Goal: Communication & Community: Answer question/provide support

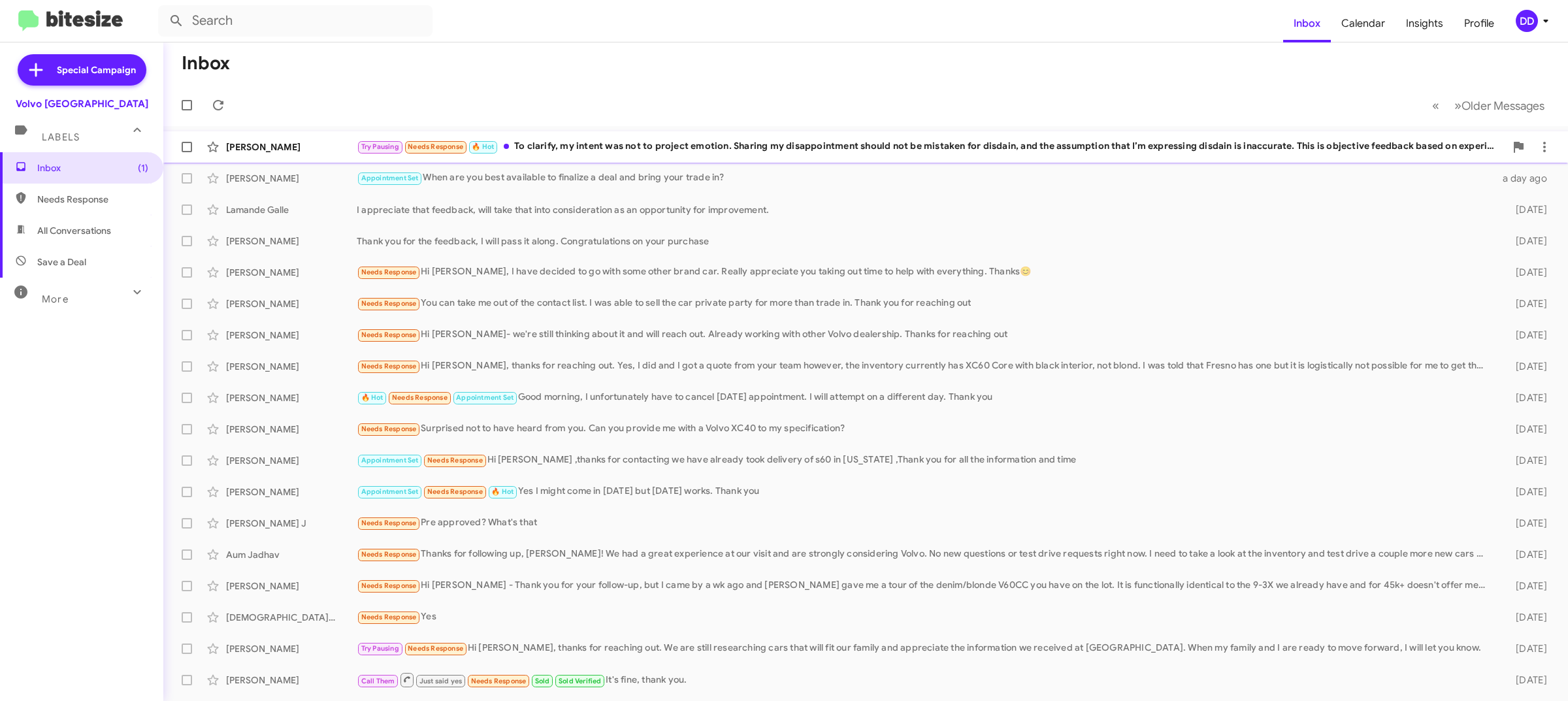
click at [610, 137] on div "[PERSON_NAME] Try Pausing Needs Response 🔥 Hot To clarify, my intent was not to…" at bounding box center [865, 147] width 1383 height 26
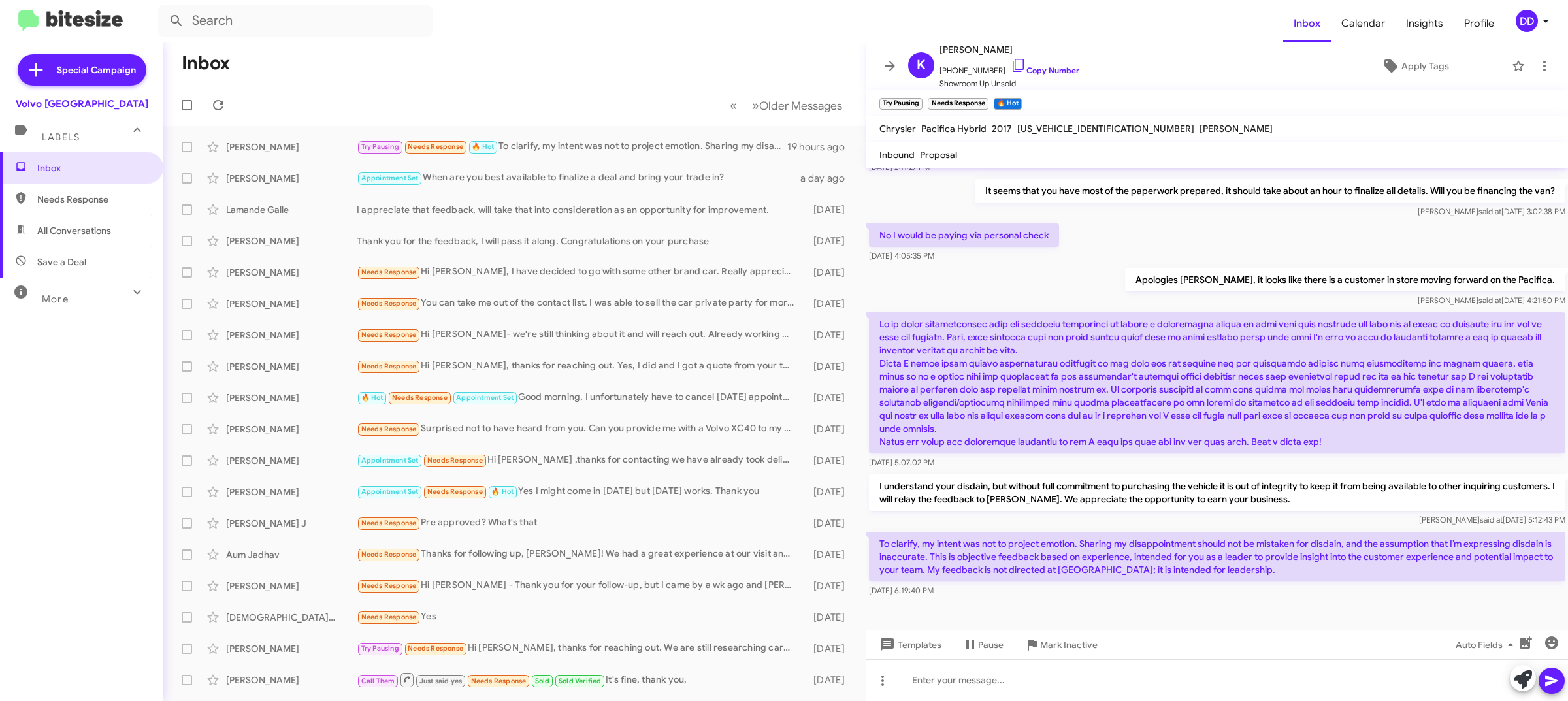
scroll to position [298, 0]
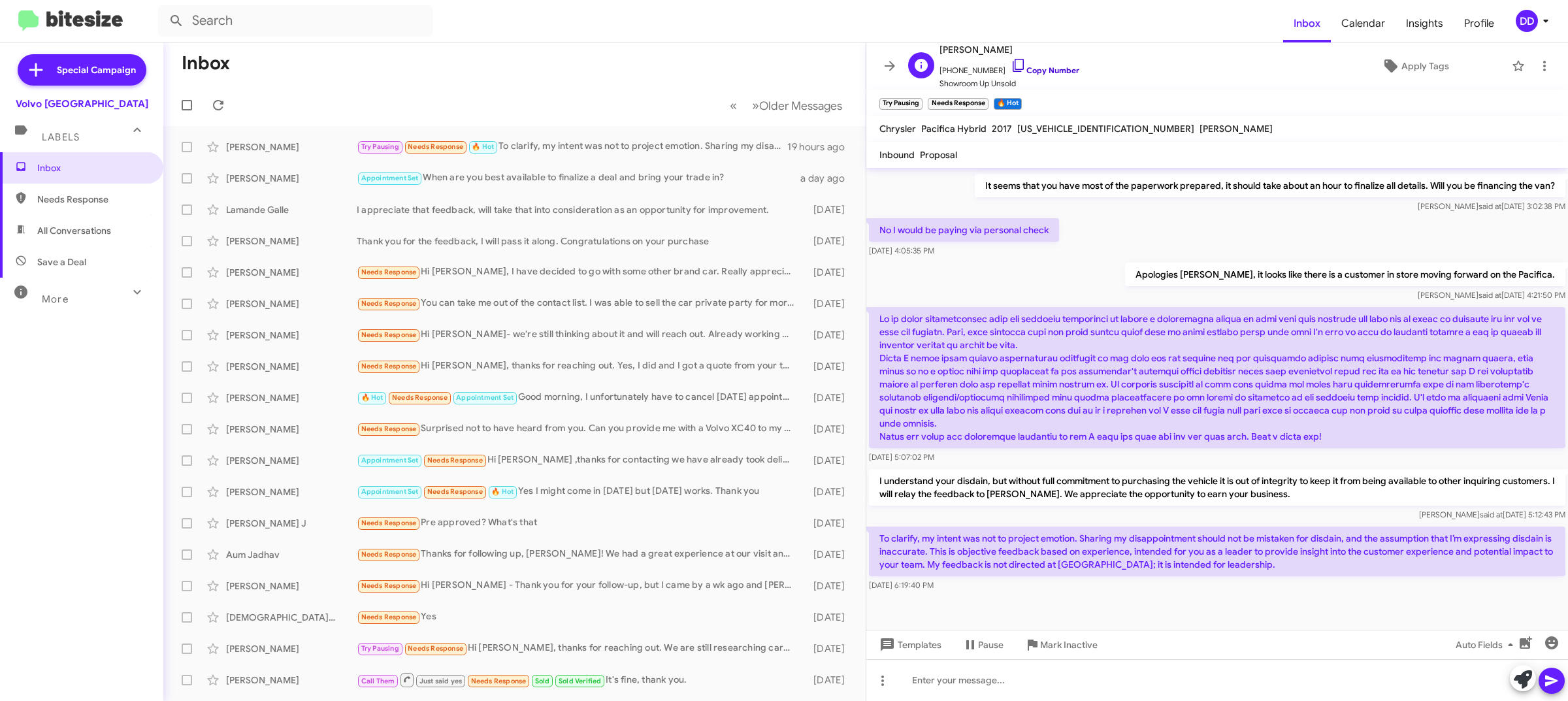
click at [1049, 68] on link "Copy Number" at bounding box center [1045, 70] width 68 height 10
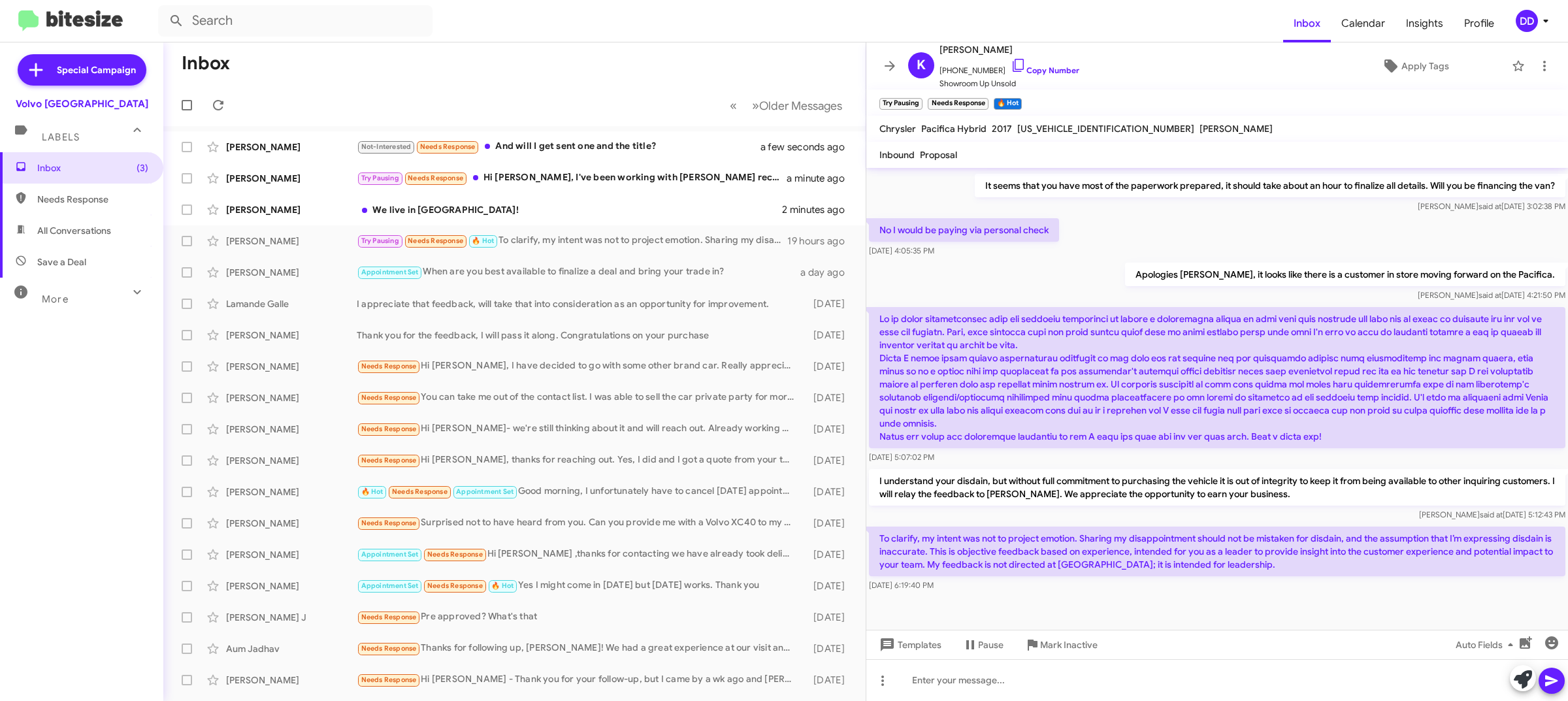
click at [541, 82] on mat-toolbar-row "Inbox" at bounding box center [514, 63] width 702 height 42
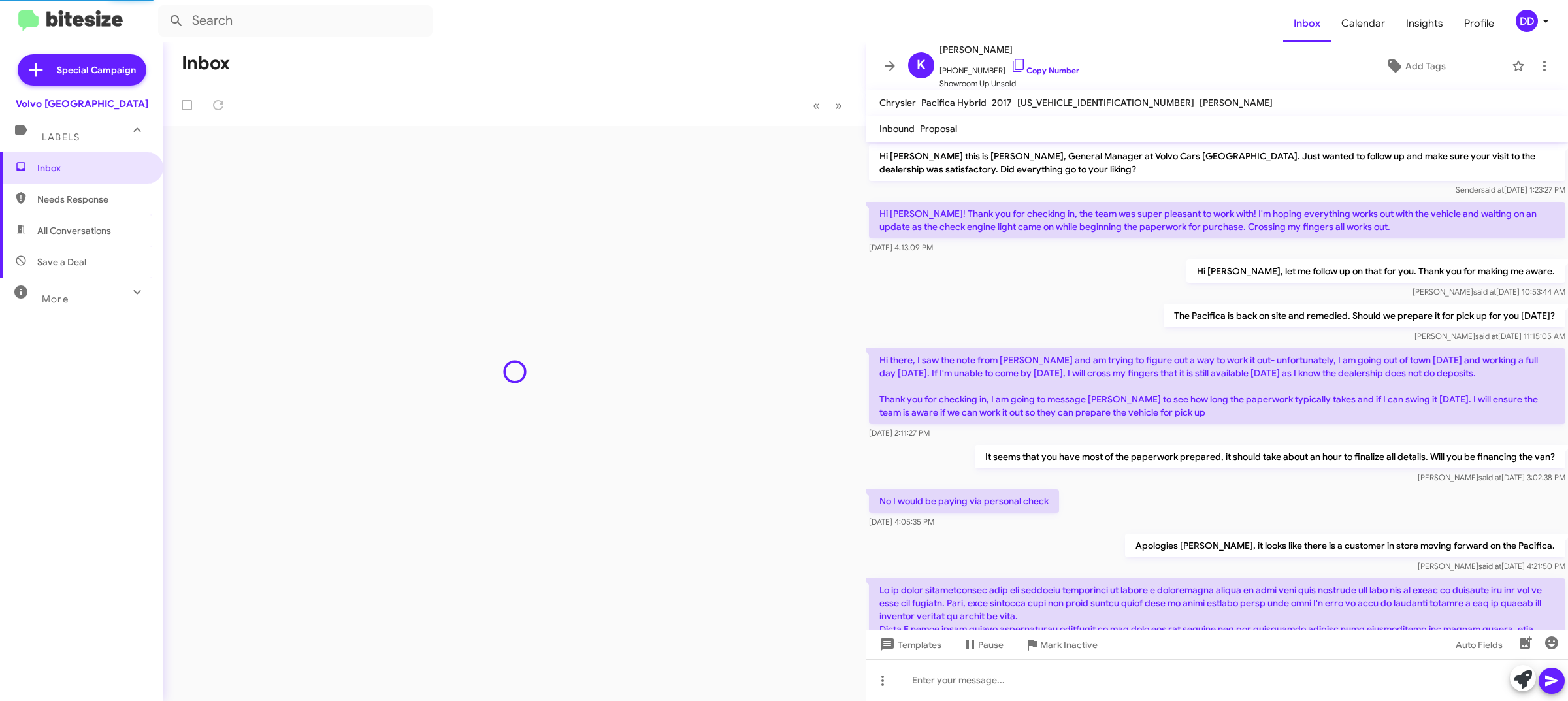
scroll to position [270, 0]
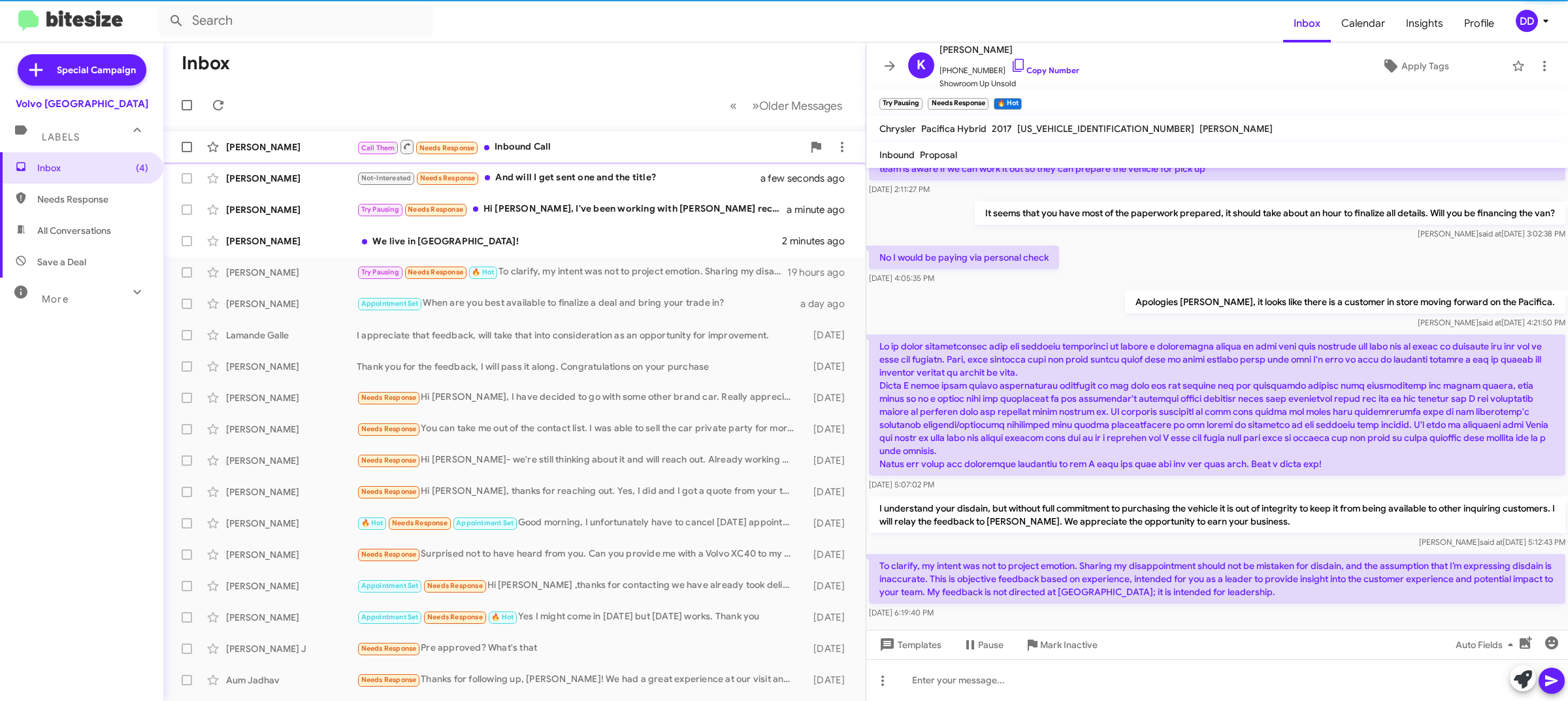
click at [591, 146] on div "Call Them Needs Response Inbound Call" at bounding box center [580, 146] width 447 height 16
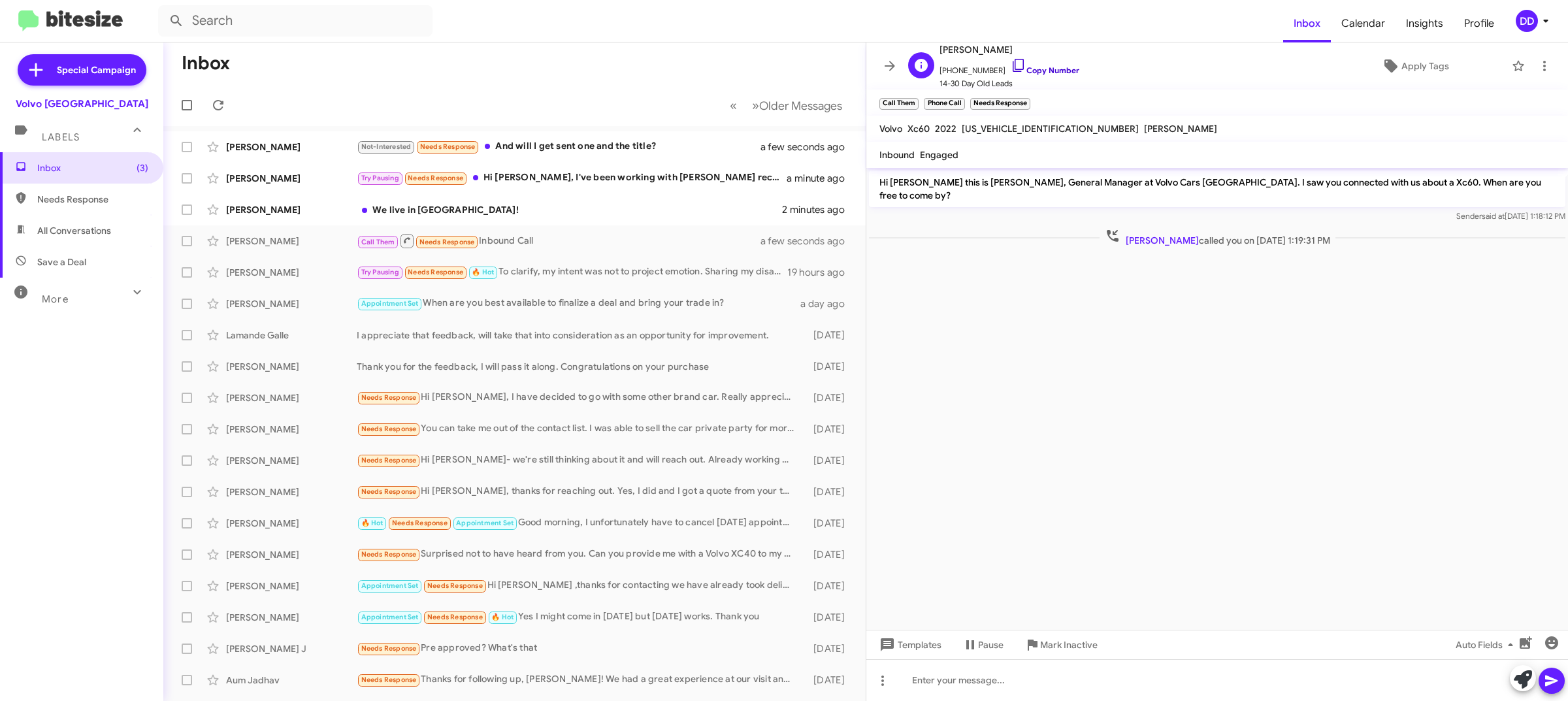
click at [1050, 69] on link "Copy Number" at bounding box center [1045, 70] width 68 height 10
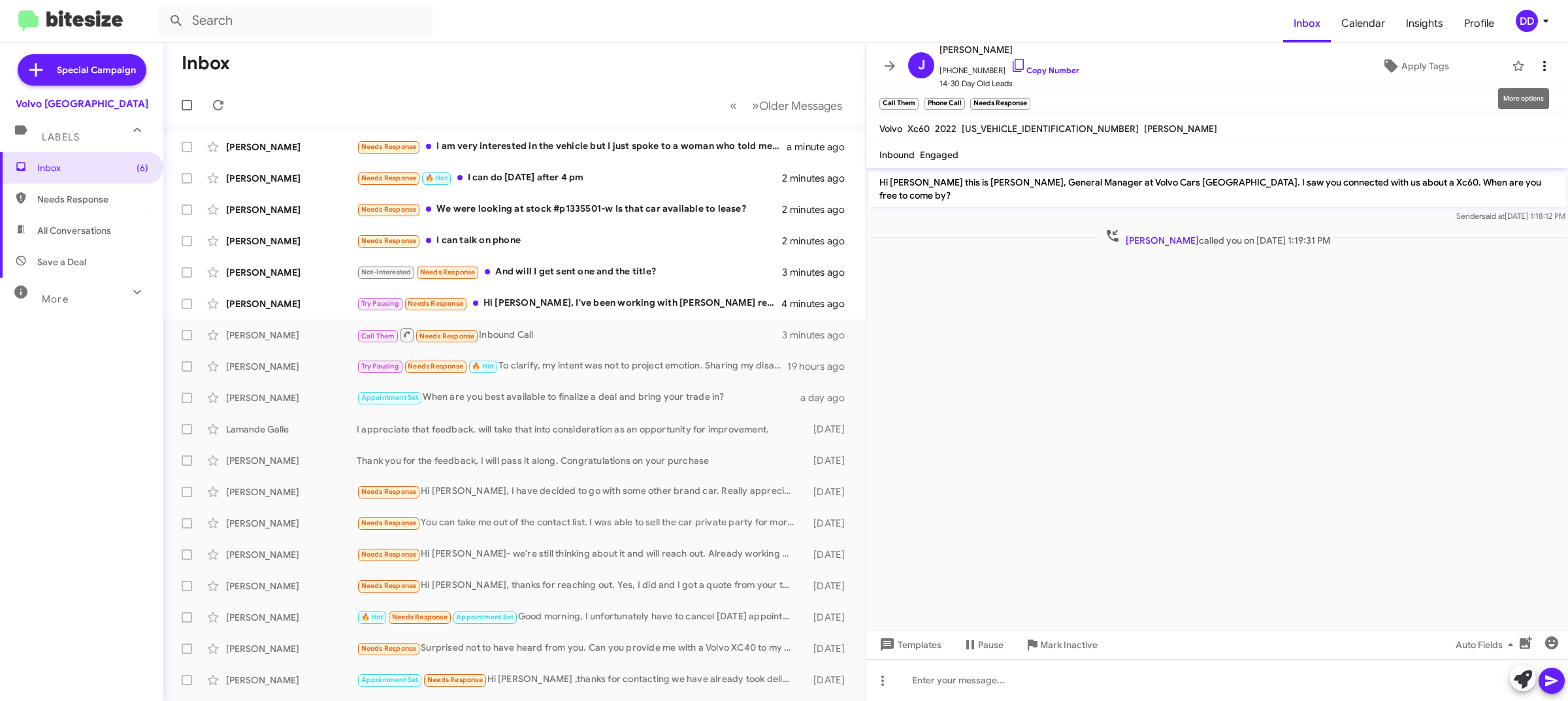
click at [1537, 62] on icon at bounding box center [1544, 66] width 16 height 16
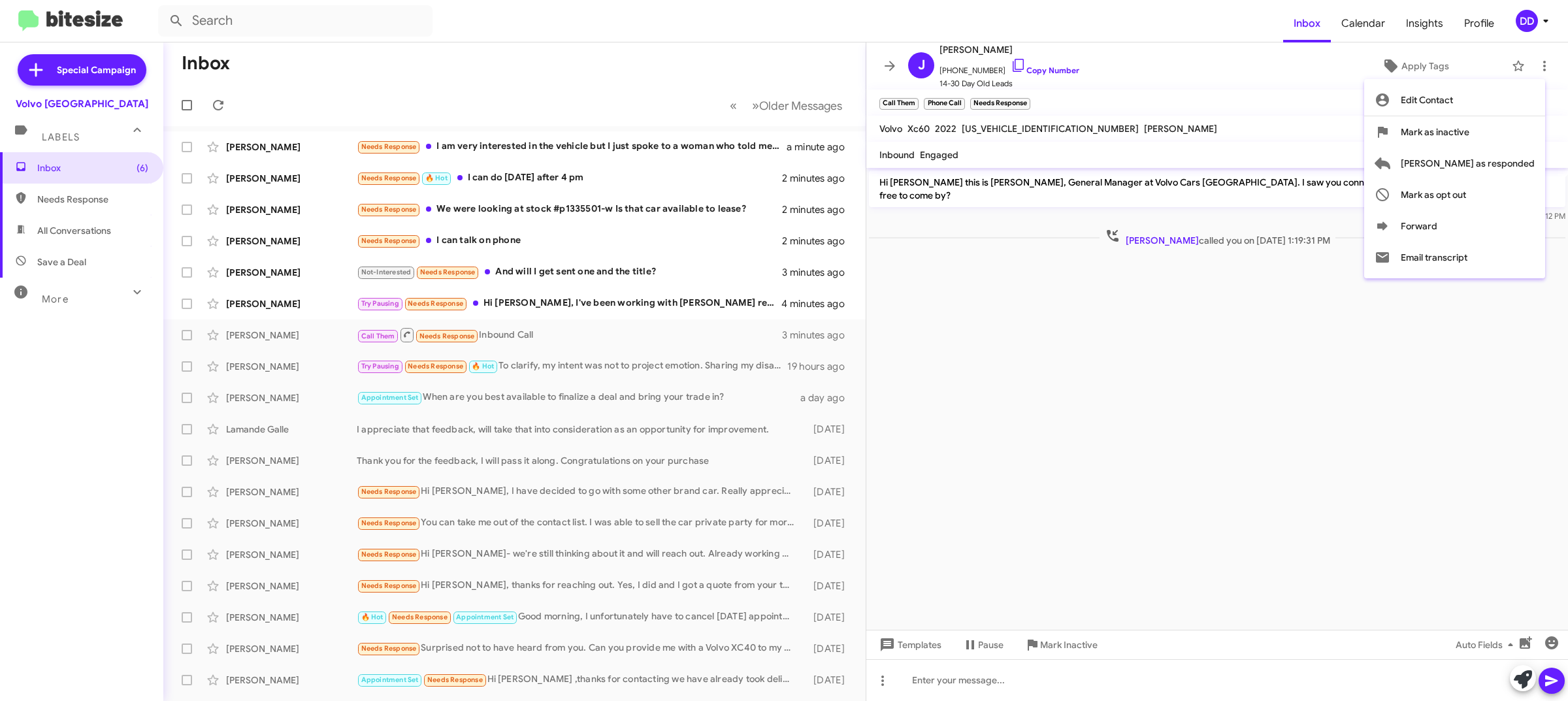
click at [1245, 335] on div at bounding box center [784, 350] width 1568 height 701
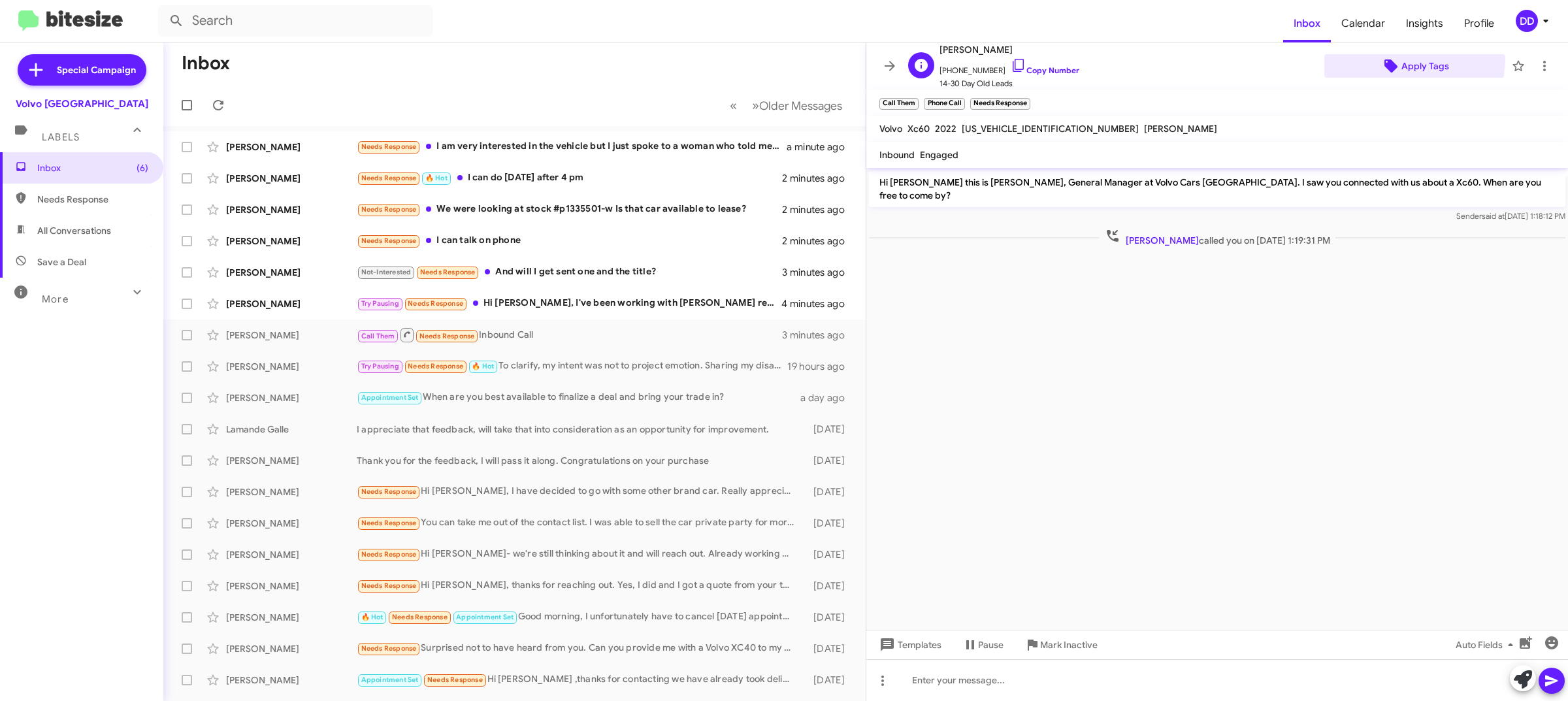
click at [1405, 59] on span "Apply Tags" at bounding box center [1425, 66] width 47 height 24
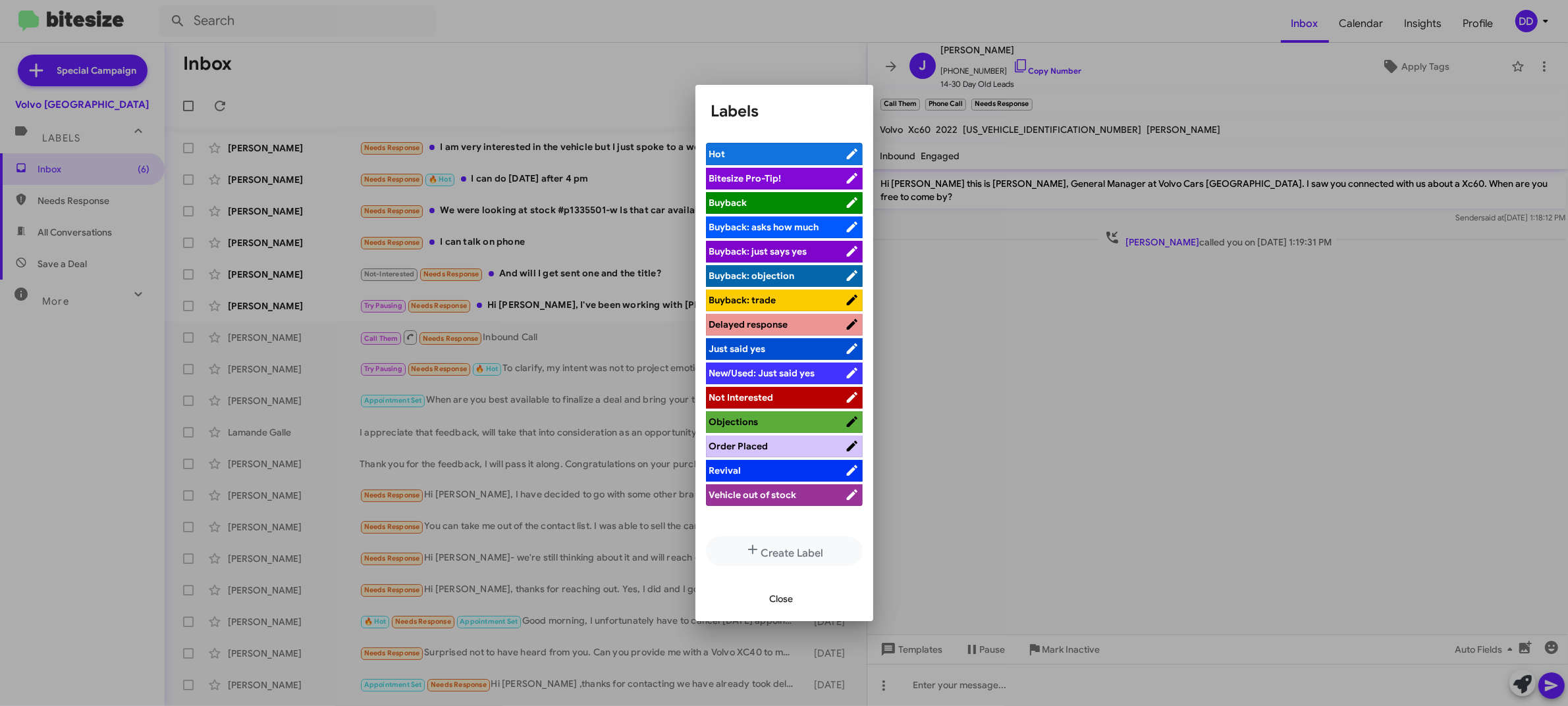
click at [752, 392] on span "Not Interested" at bounding box center [777, 397] width 136 height 13
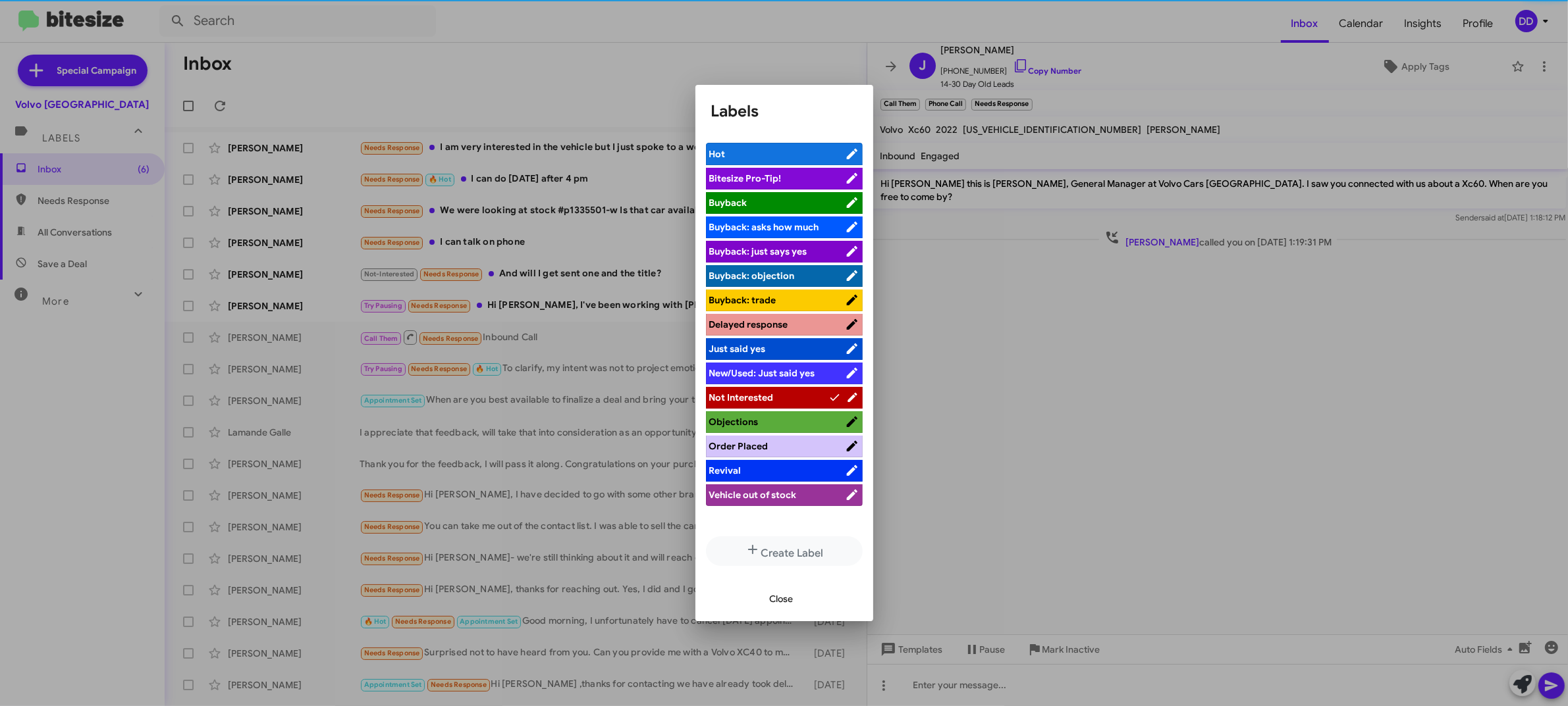
click at [1004, 368] on div at bounding box center [784, 353] width 1568 height 706
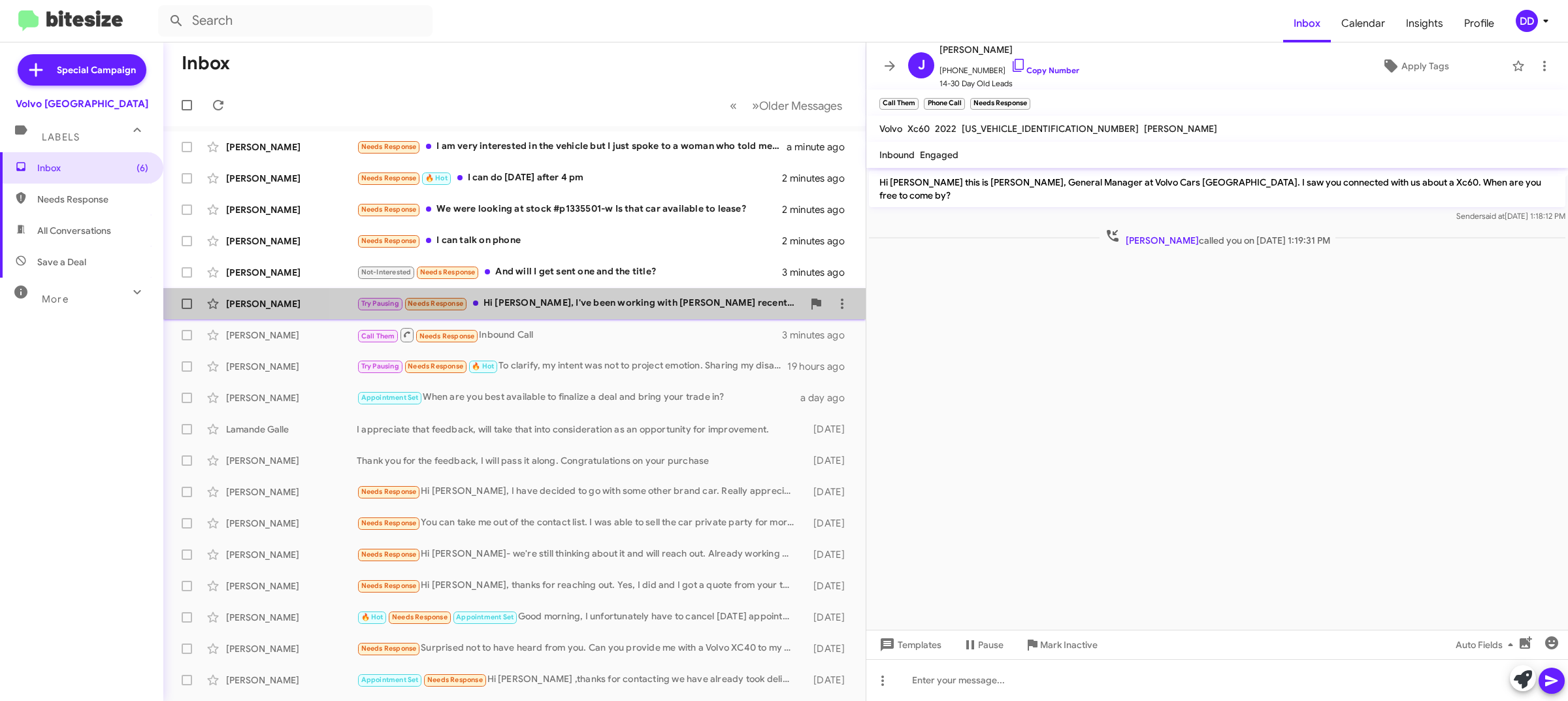
click at [588, 306] on div "Try Pausing Needs Response Hi David, I've been working with Misa recently and c…" at bounding box center [580, 304] width 447 height 15
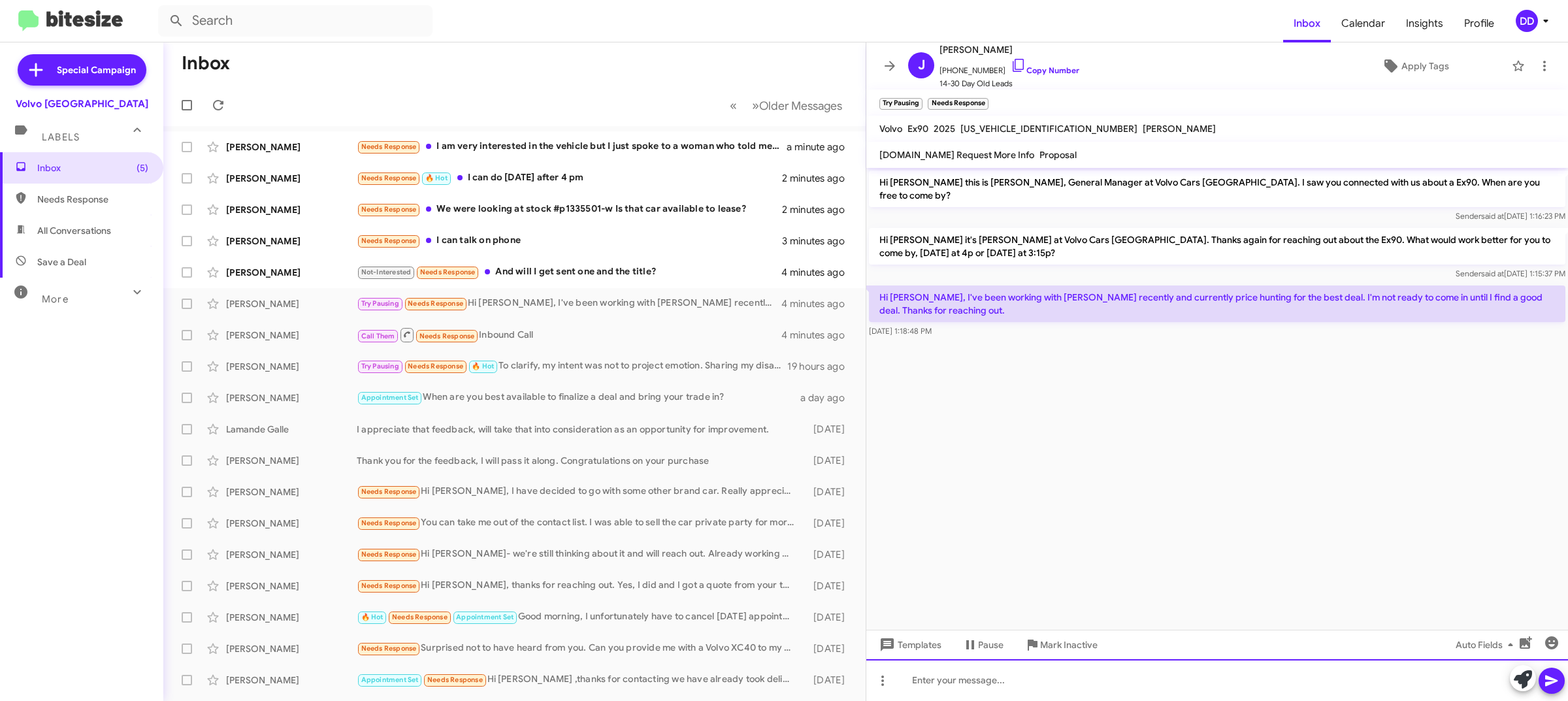
click at [1135, 679] on div at bounding box center [1217, 680] width 701 height 42
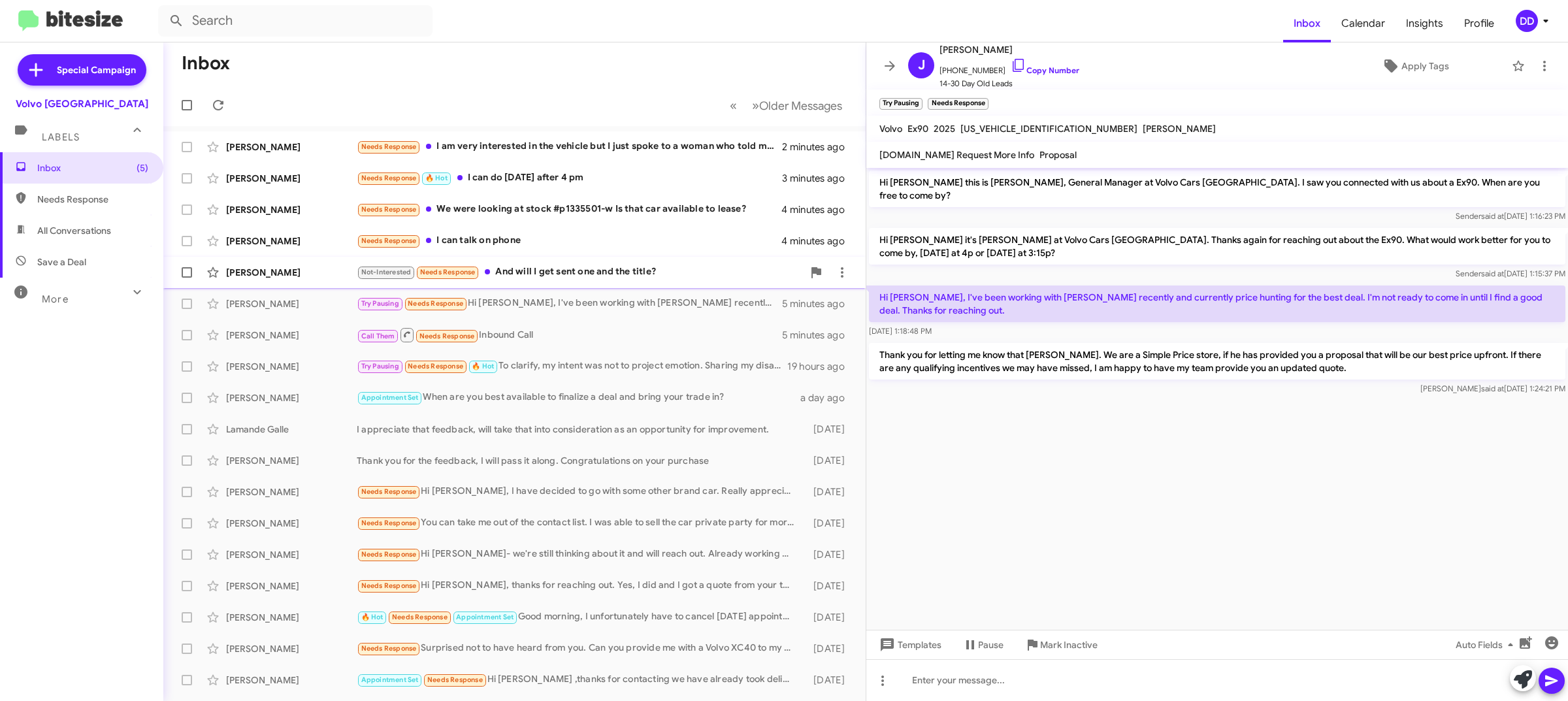
click at [583, 275] on div "Not-Interested Needs Response And will I get sent one and the title?" at bounding box center [580, 272] width 447 height 15
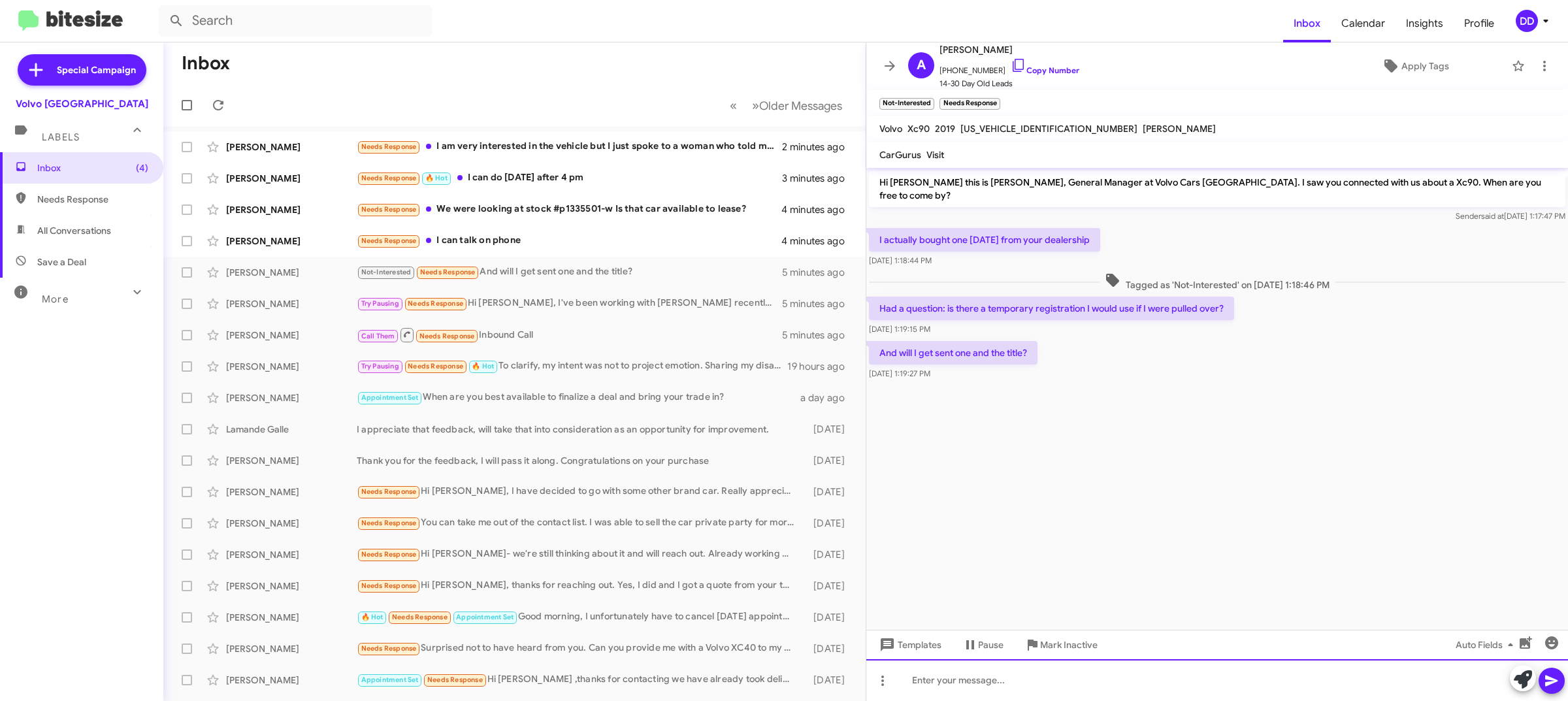
click at [1094, 691] on div at bounding box center [1217, 680] width 701 height 42
click at [1094, 684] on div at bounding box center [1217, 680] width 701 height 42
click at [1402, 61] on span "Apply Tags" at bounding box center [1425, 66] width 47 height 24
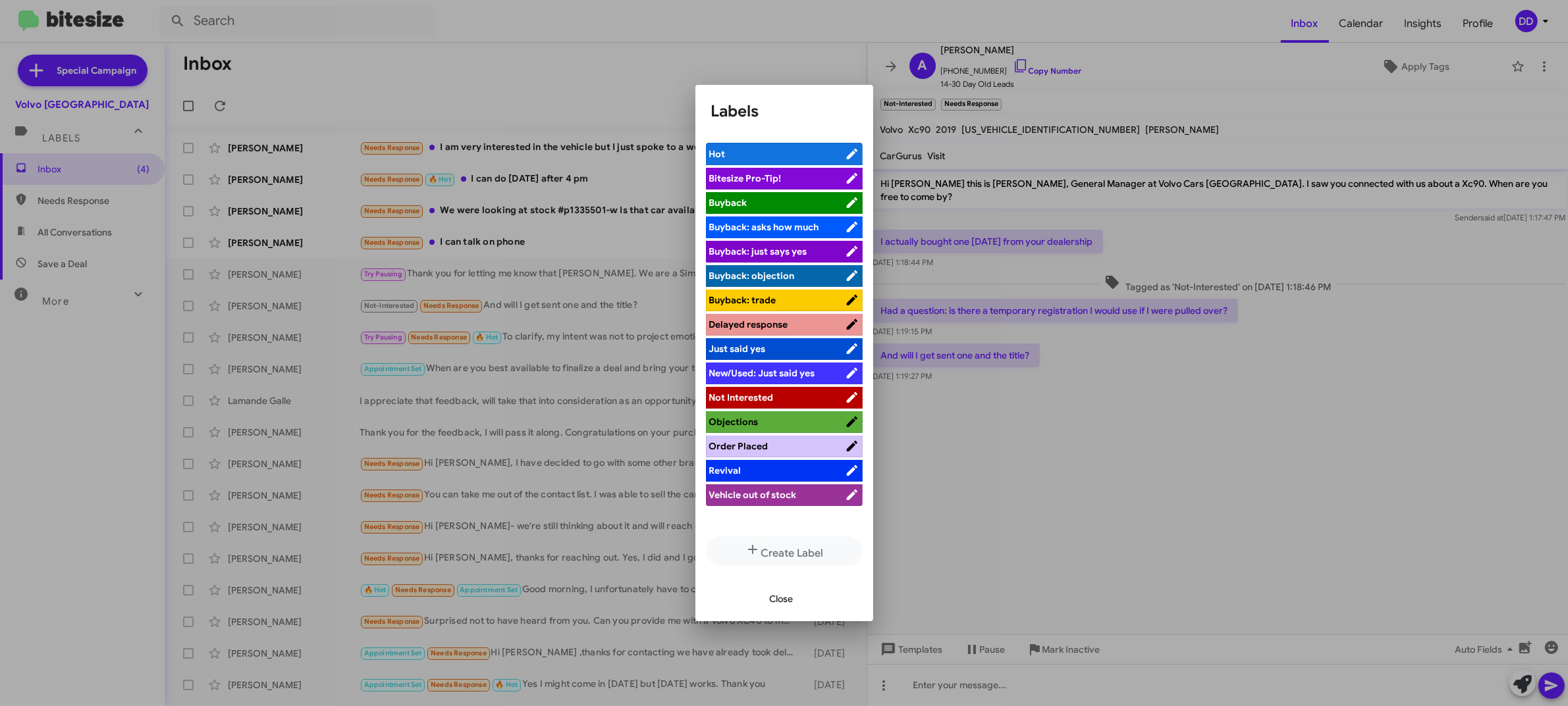
click at [772, 448] on span "Order Placed" at bounding box center [777, 446] width 136 height 13
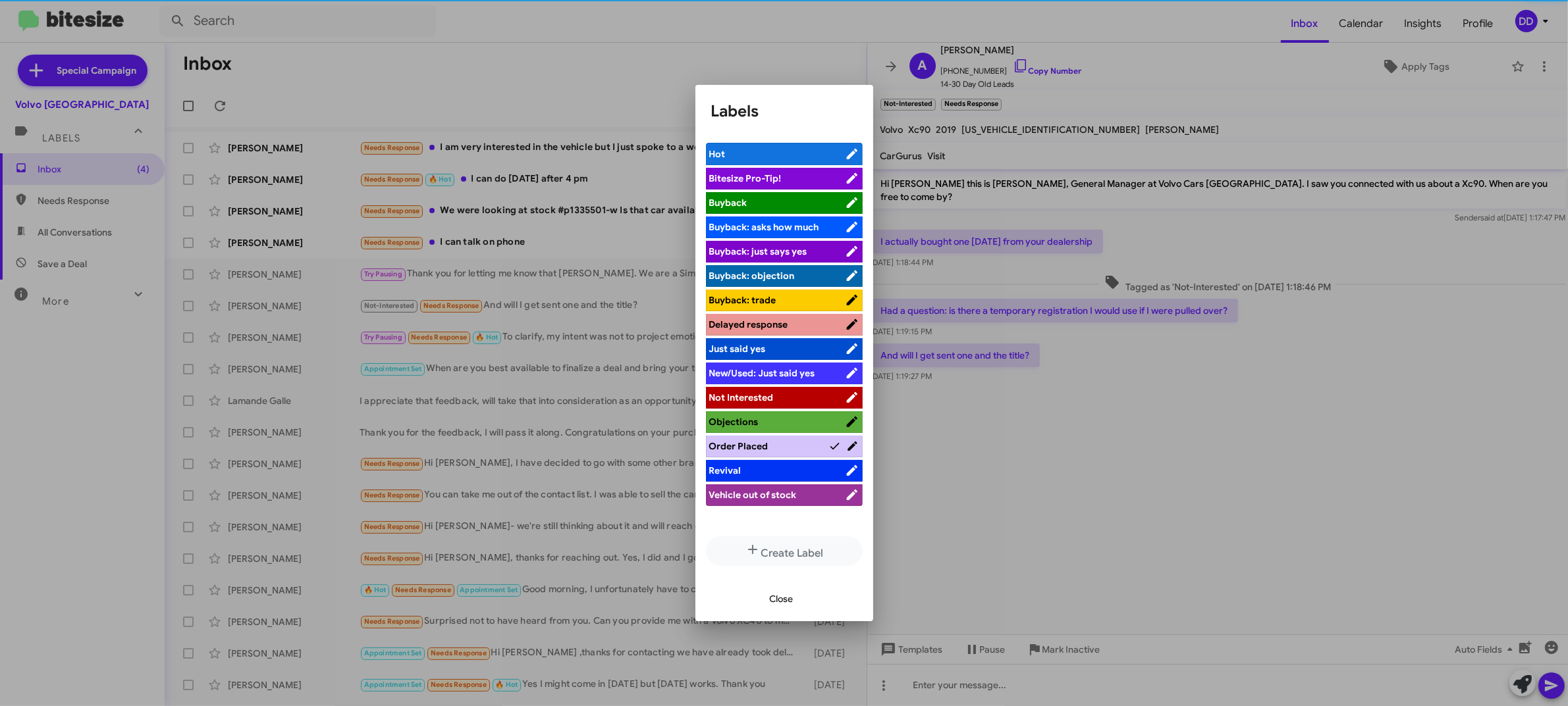
click at [1195, 482] on div at bounding box center [784, 353] width 1568 height 706
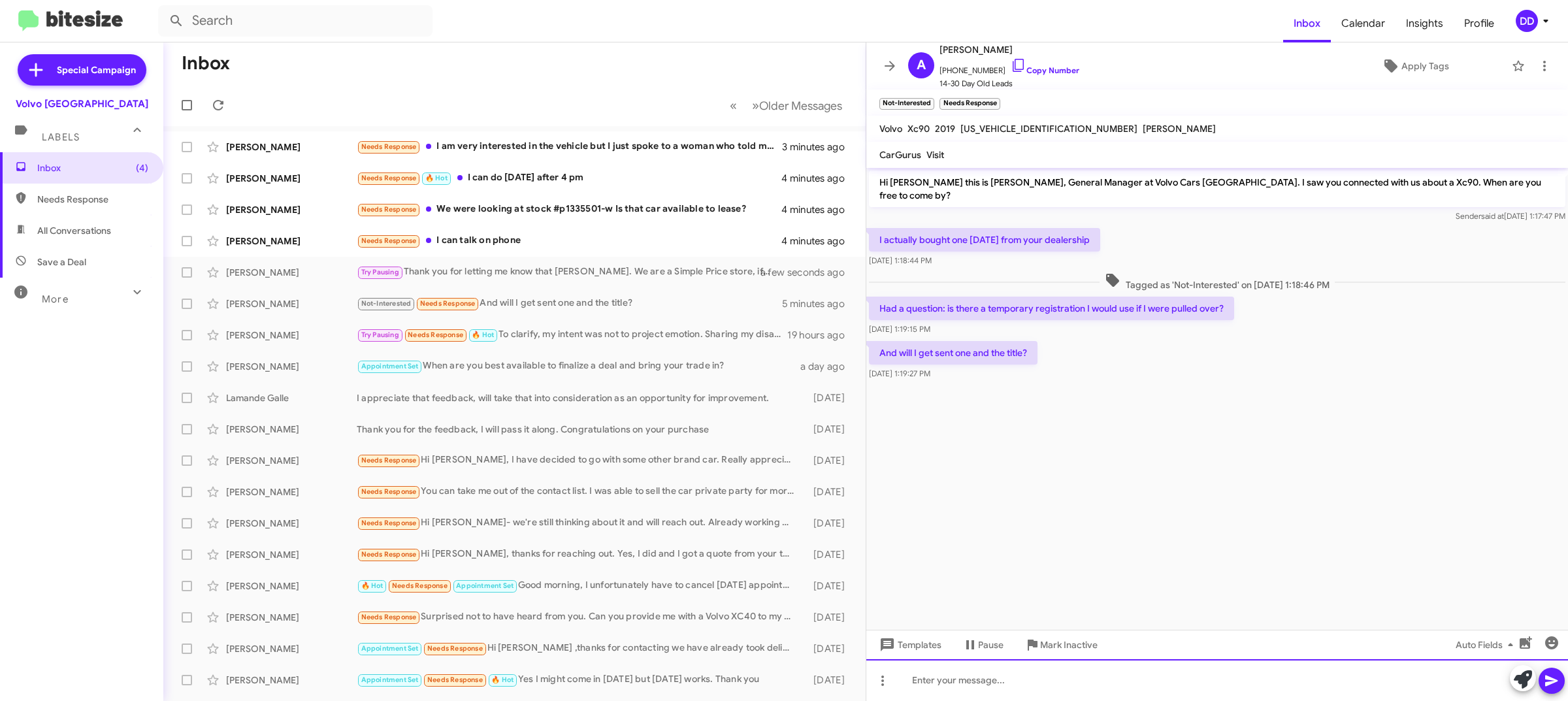
click at [1177, 689] on div at bounding box center [1217, 680] width 701 height 42
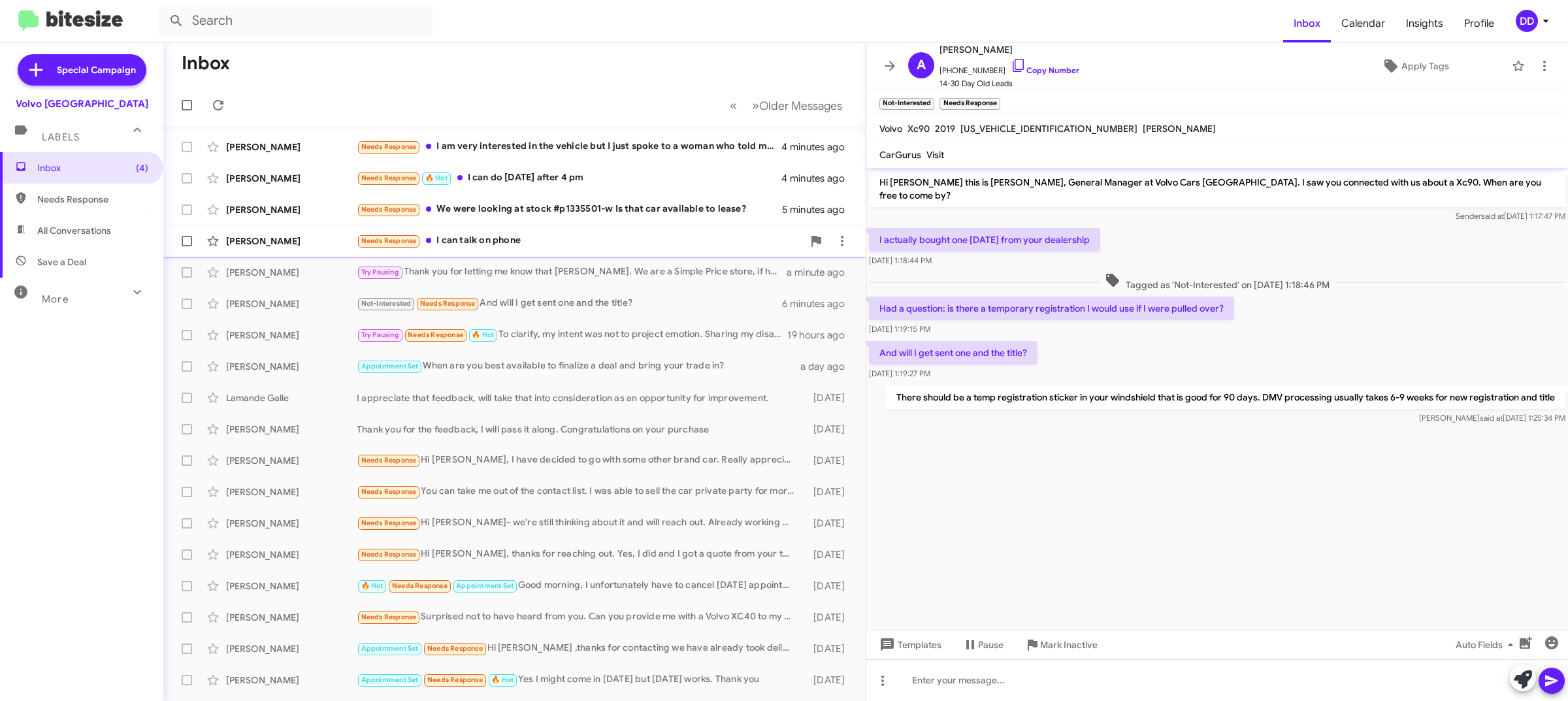
click at [573, 239] on div "Needs Response I can talk on phone" at bounding box center [580, 241] width 447 height 15
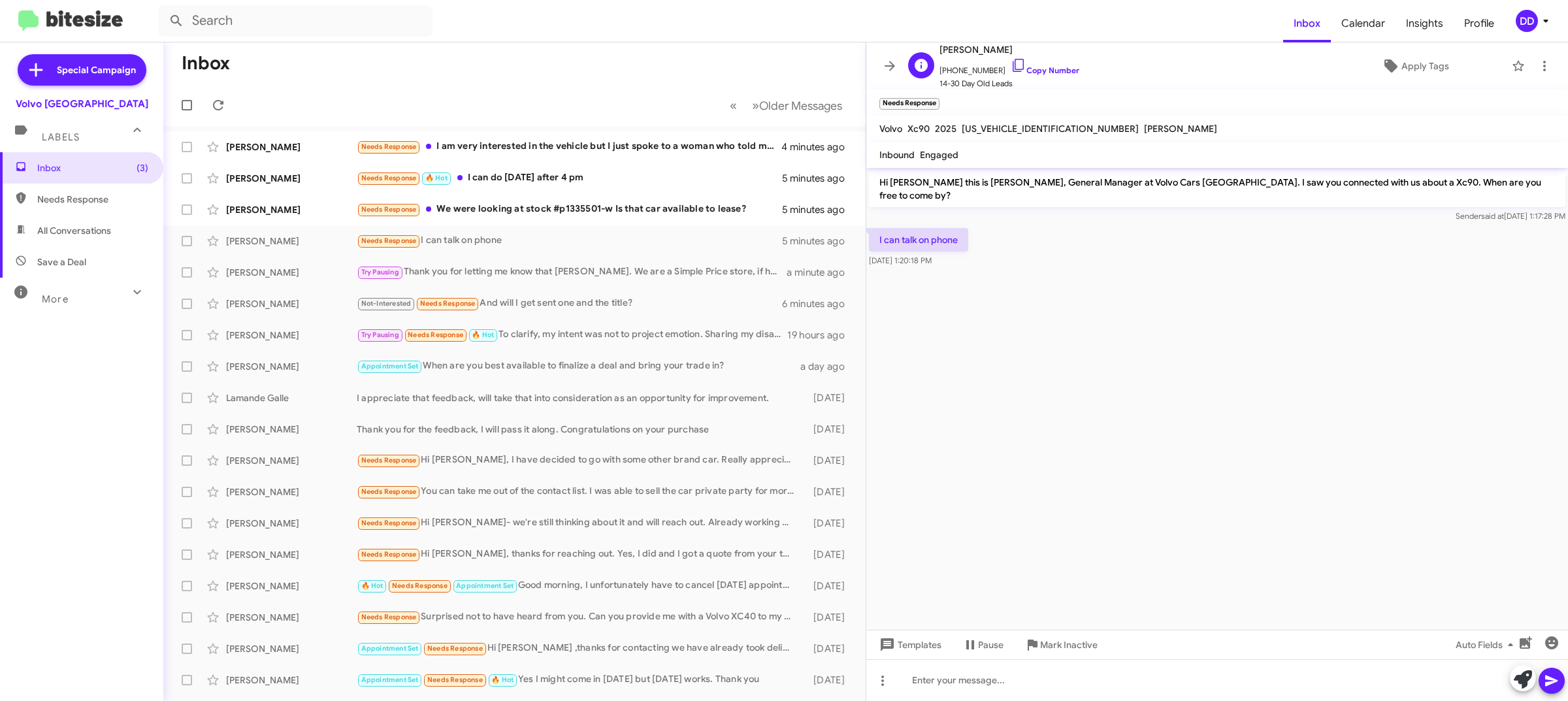
click at [1043, 66] on span "+16506609754 Copy Number" at bounding box center [1009, 68] width 140 height 20
click at [1050, 67] on link "Copy Number" at bounding box center [1045, 70] width 68 height 10
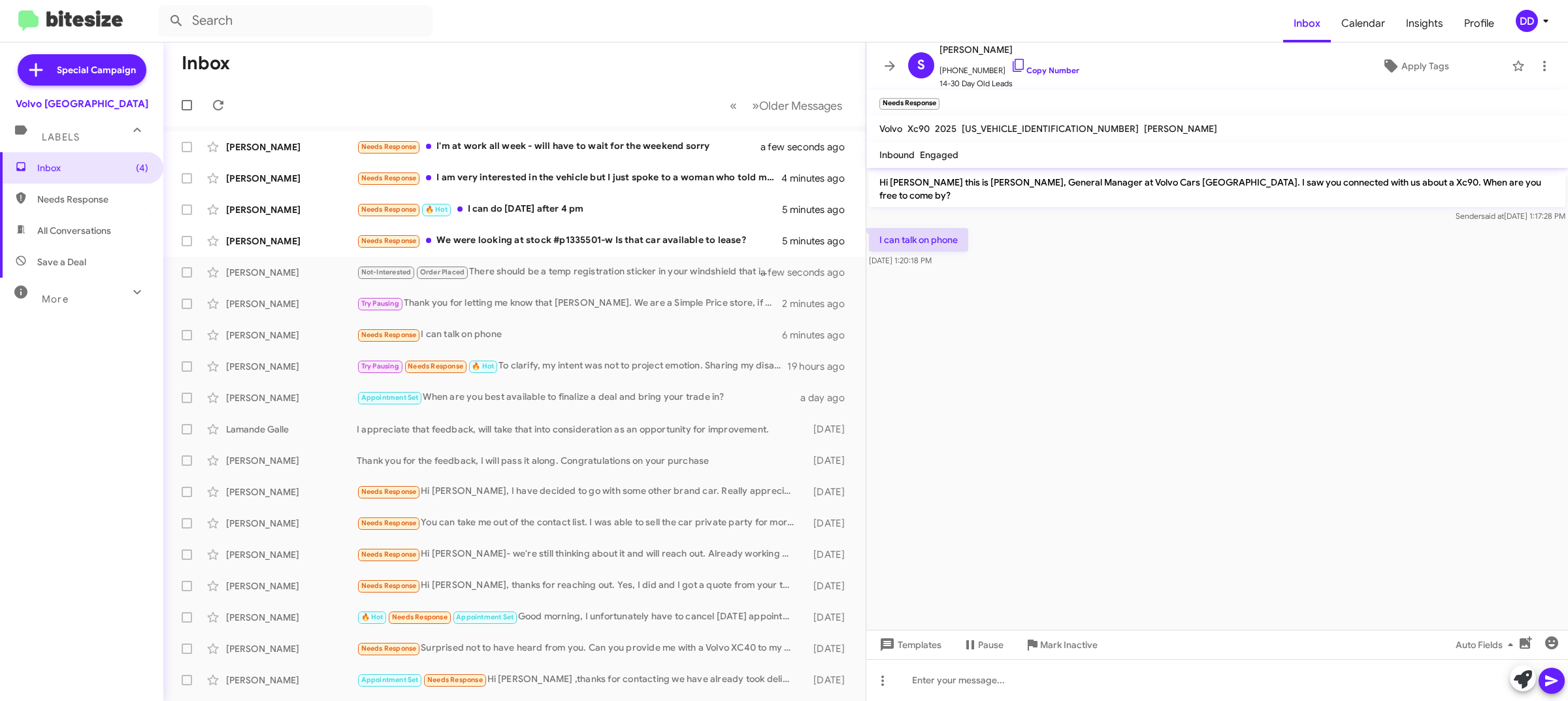
click at [991, 455] on cdk-virtual-scroll-viewport "Hi Shashank this is David Dupart, General Manager at Volvo Cars Palo Alto. I sa…" at bounding box center [1217, 399] width 701 height 462
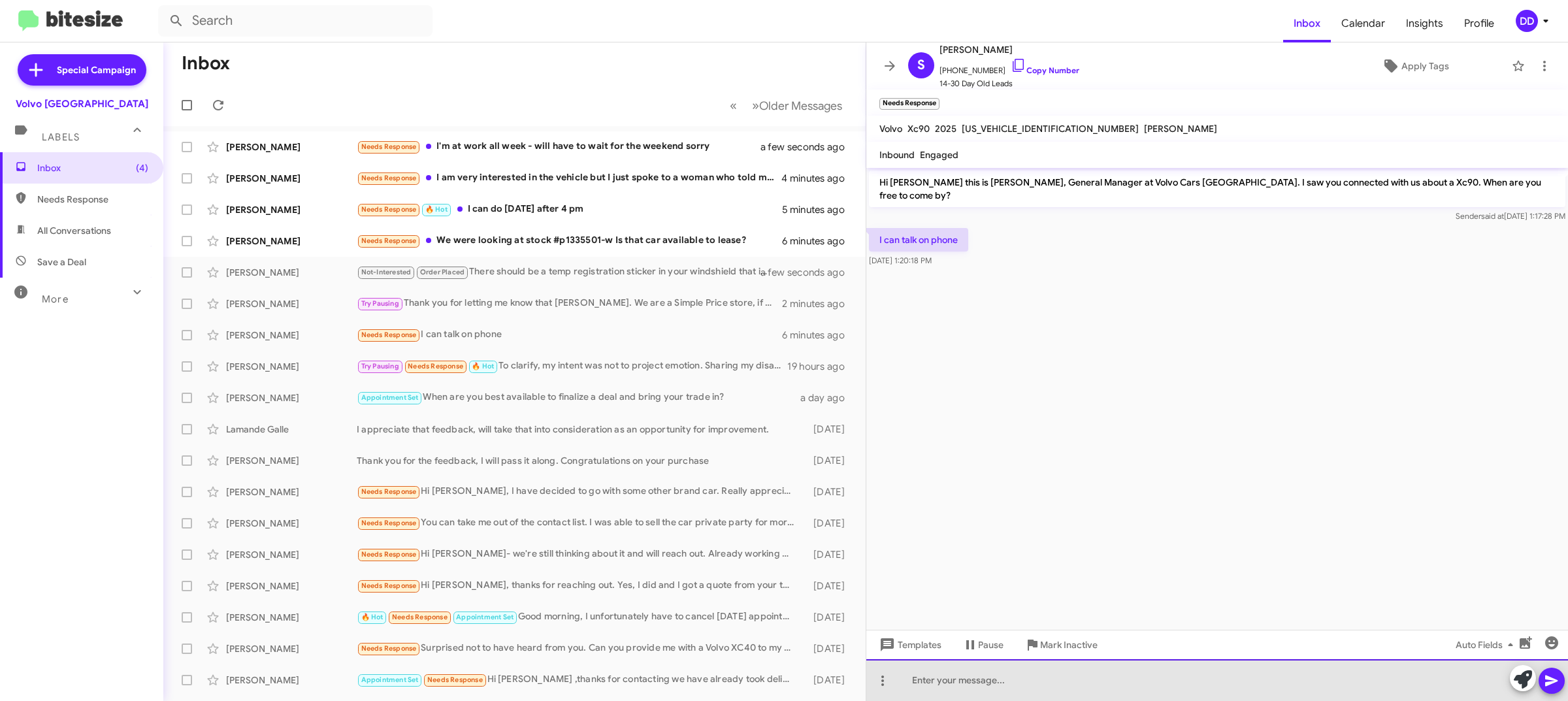
click at [1178, 681] on div at bounding box center [1217, 680] width 701 height 42
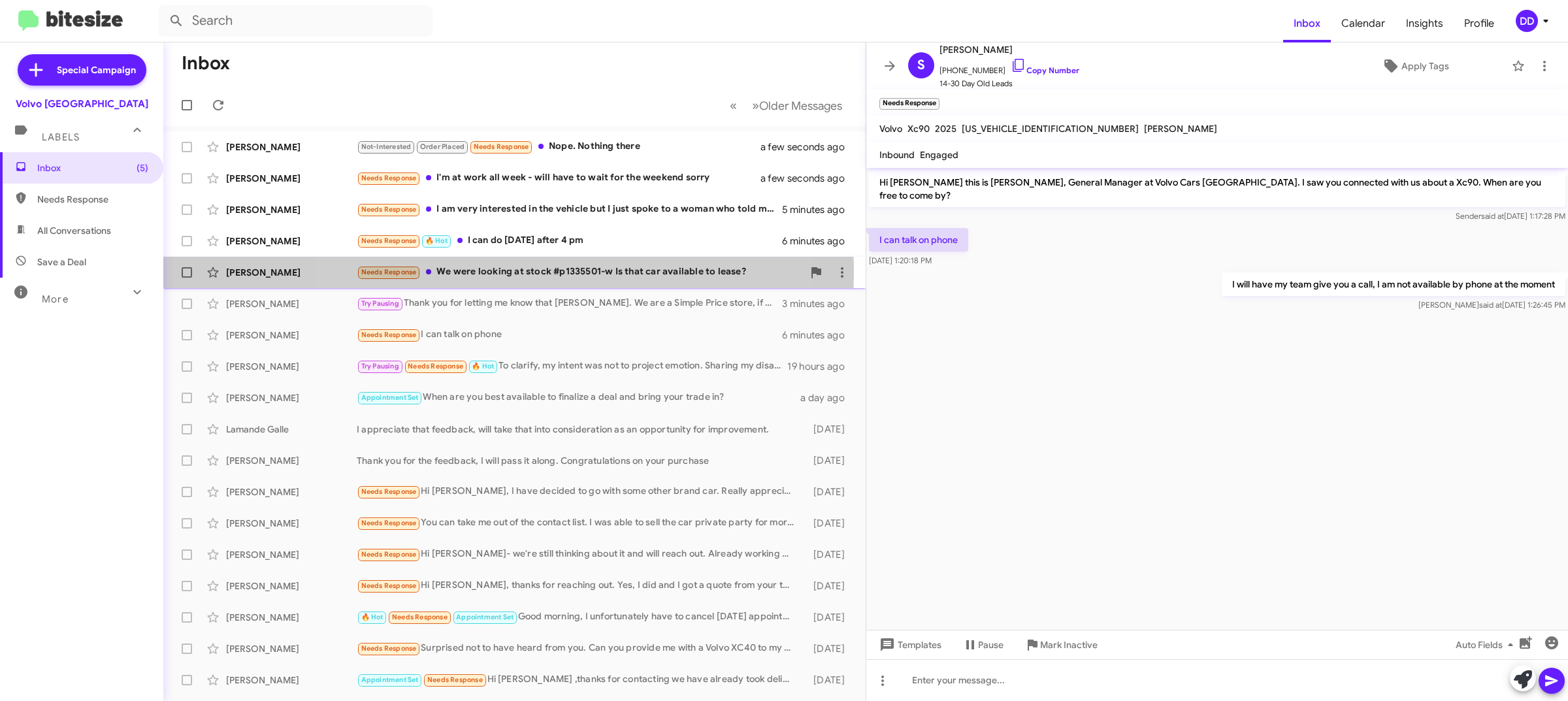
click at [501, 272] on div "Needs Response We were looking at stock #p1335501-w Is that car available to le…" at bounding box center [580, 272] width 447 height 15
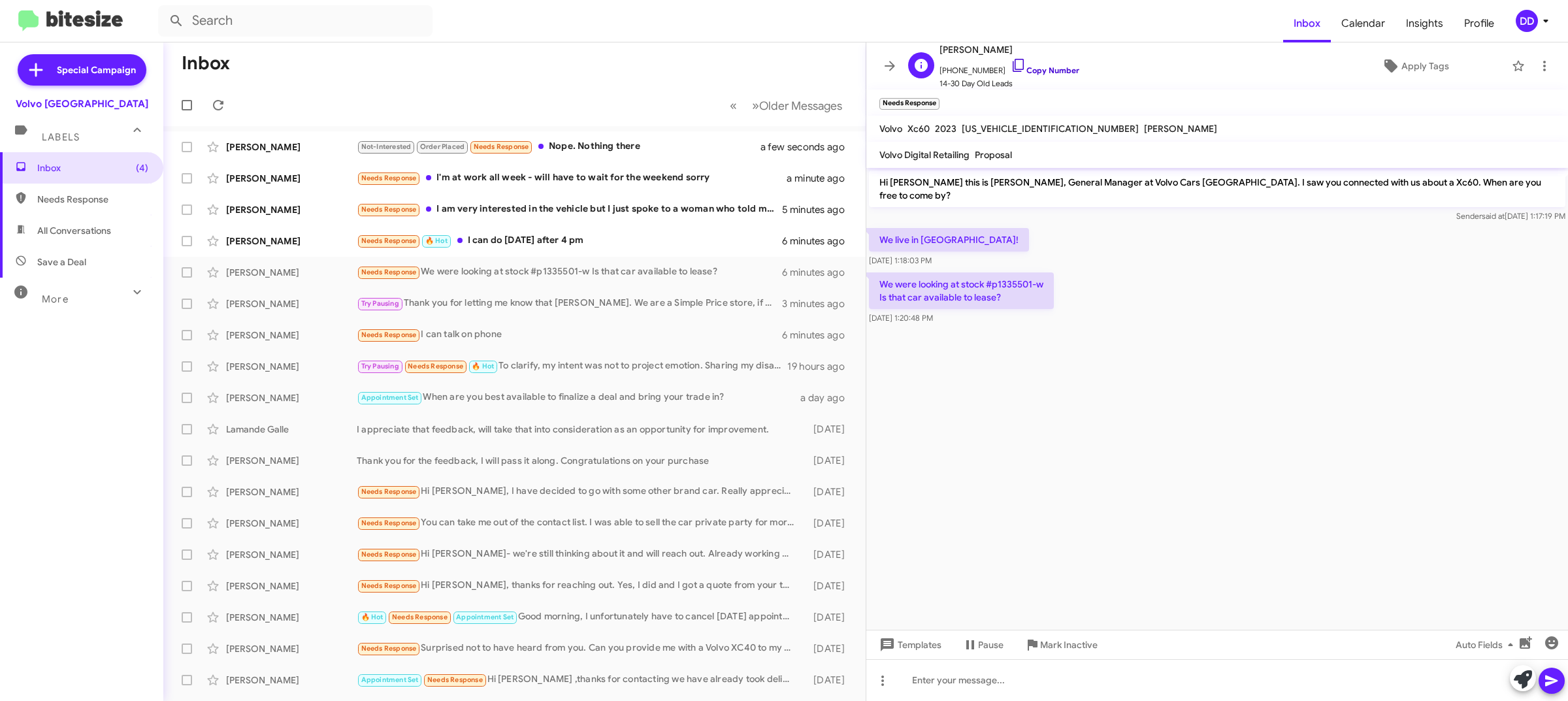
click at [1046, 68] on link "Copy Number" at bounding box center [1045, 70] width 68 height 10
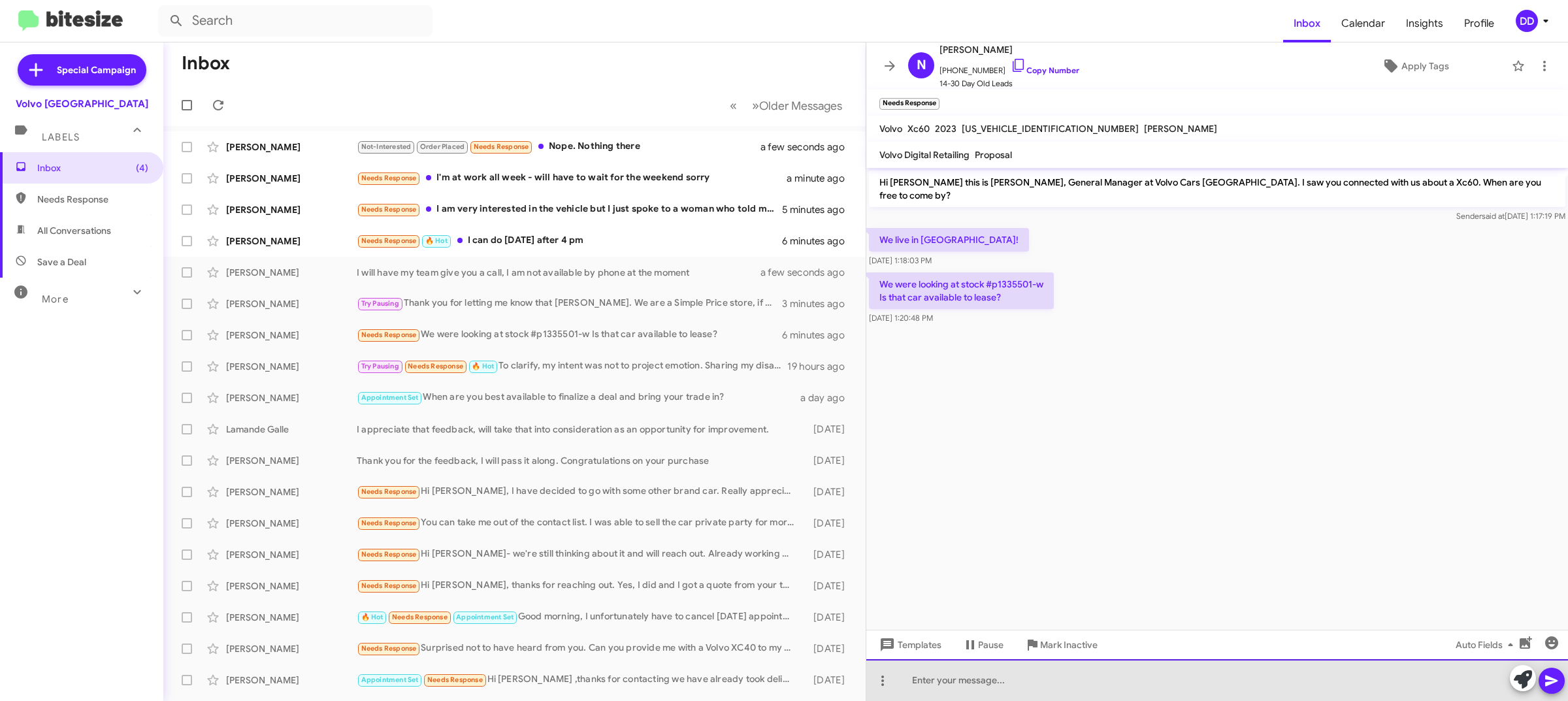
click at [1044, 689] on div at bounding box center [1217, 680] width 701 height 42
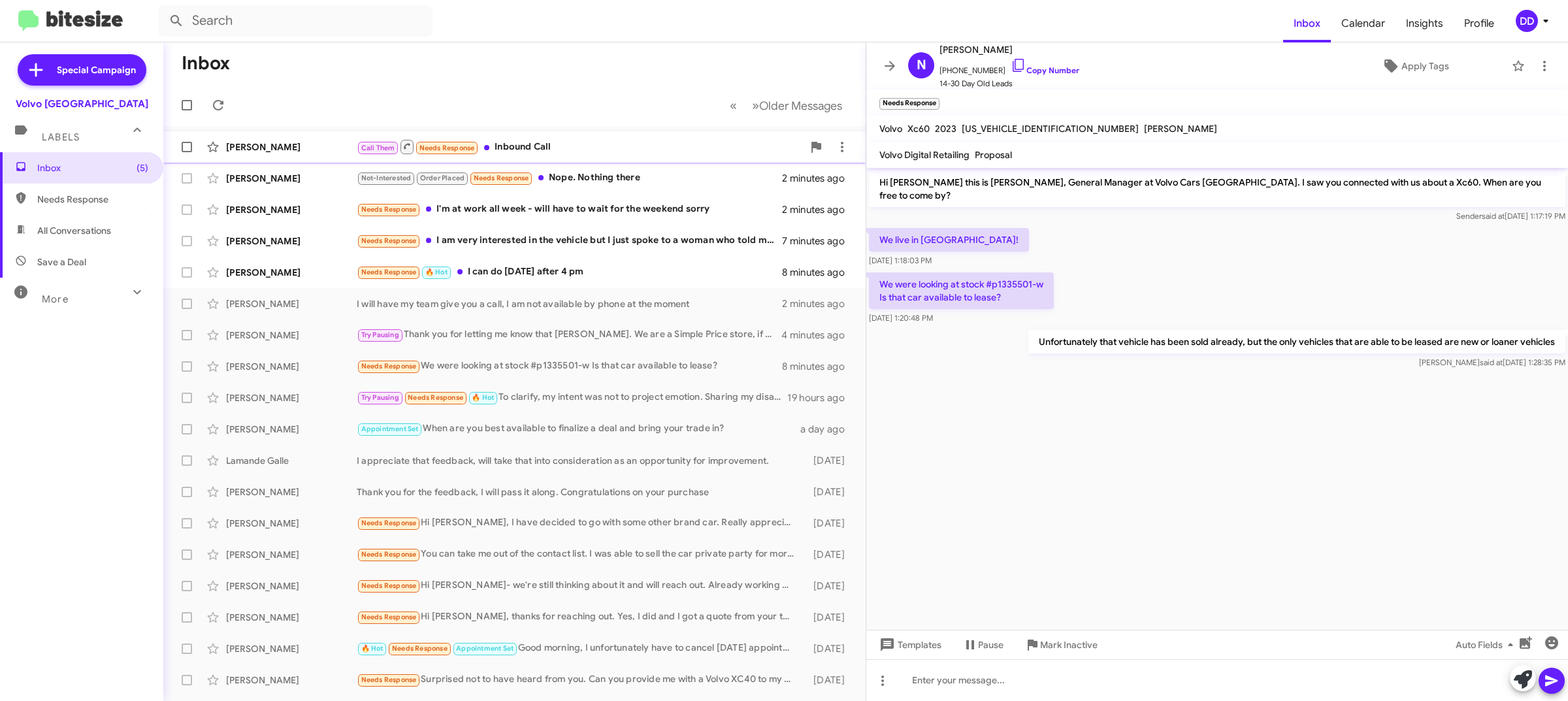
click at [655, 147] on div "Call Them Needs Response Inbound Call" at bounding box center [580, 146] width 447 height 16
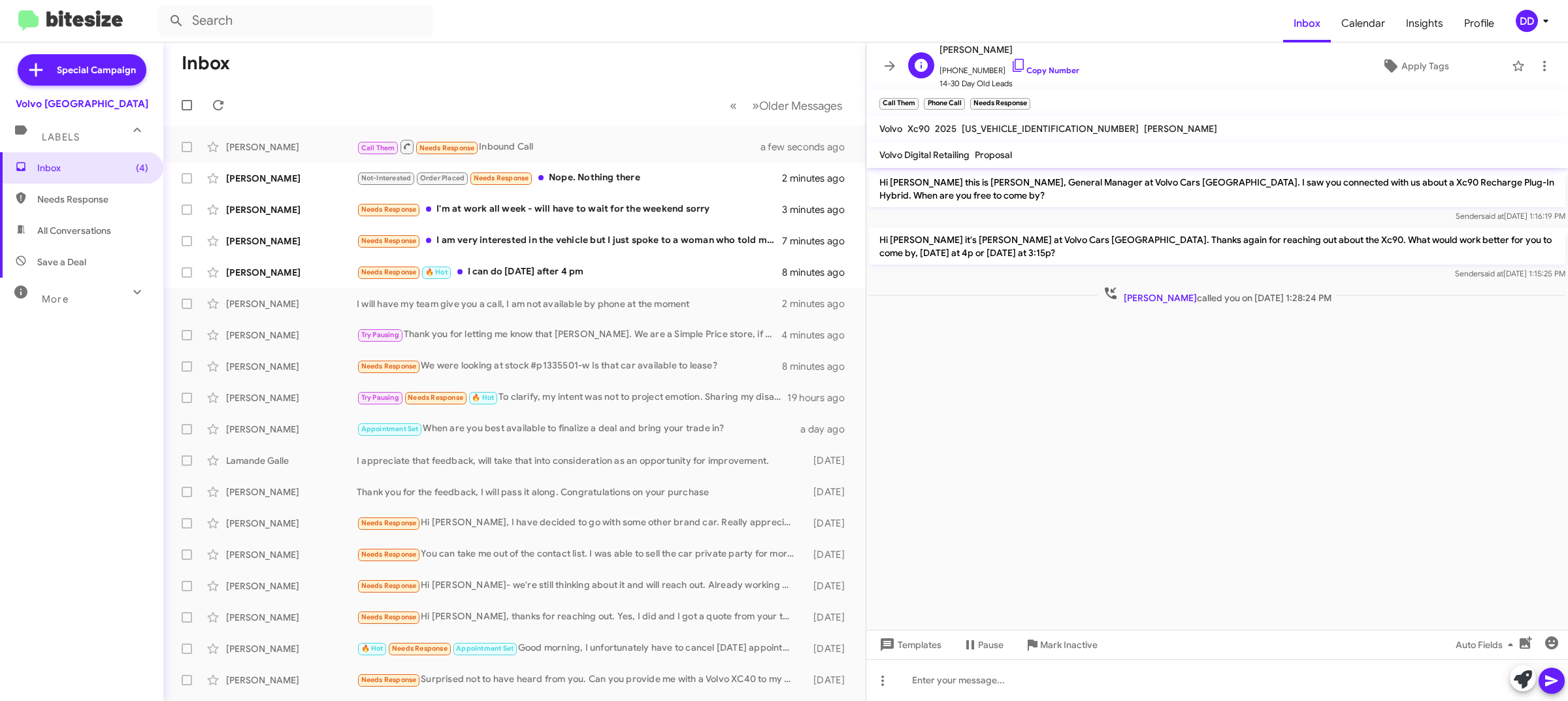
click at [1043, 64] on span "+14082101627 Copy Number" at bounding box center [1009, 68] width 140 height 20
click at [1049, 72] on link "Copy Number" at bounding box center [1045, 70] width 68 height 10
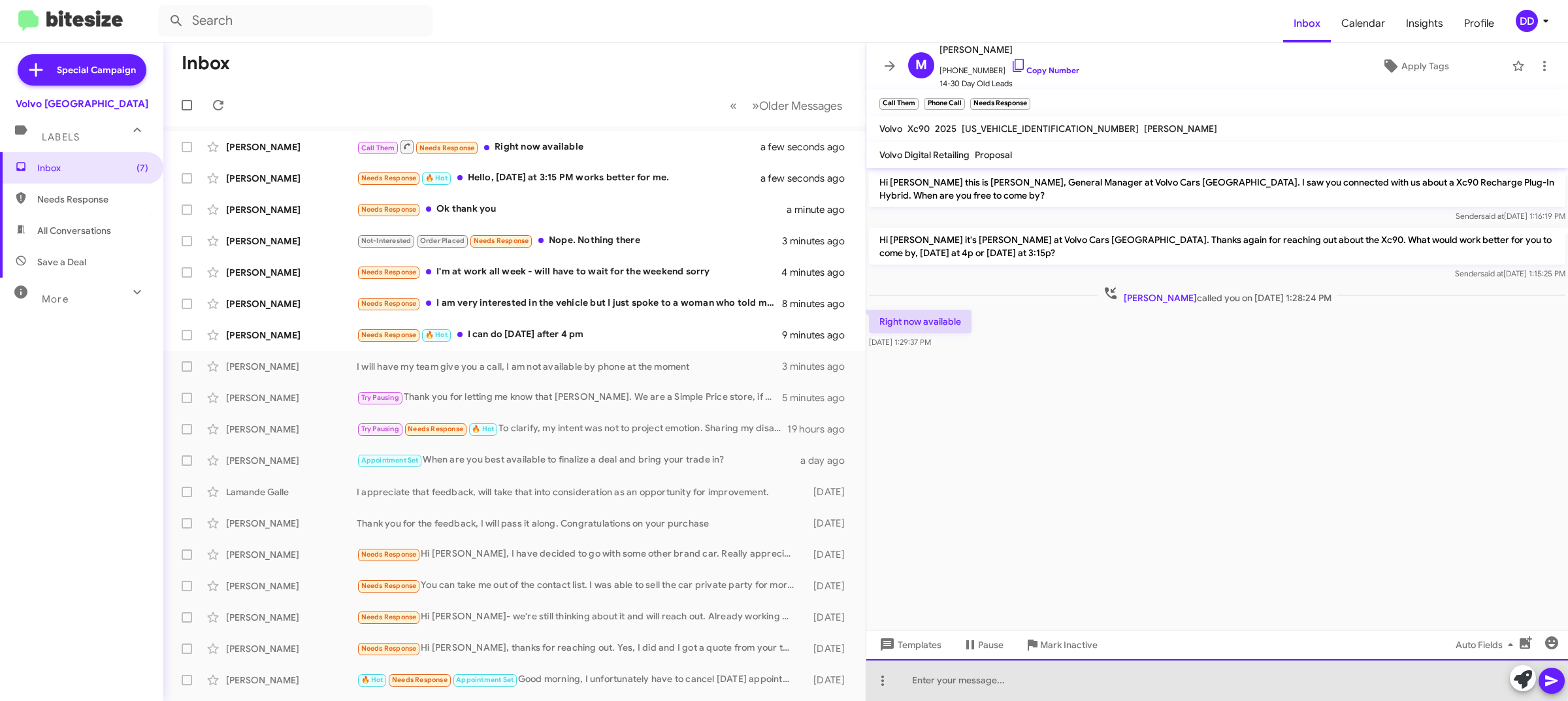
click at [1170, 675] on div at bounding box center [1217, 680] width 701 height 42
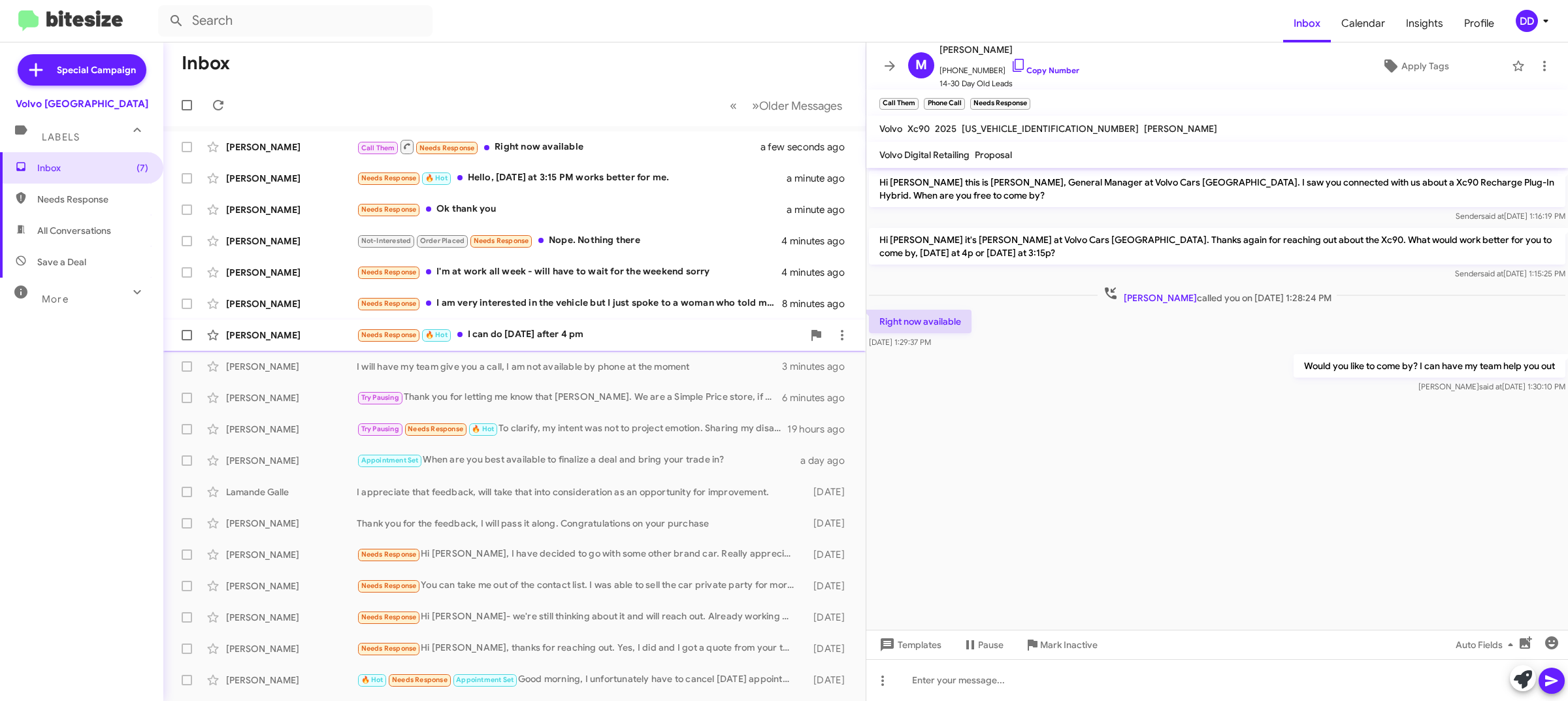
click at [511, 332] on div "Needs Response 🔥 Hot I can do tomorrow after 4 pm" at bounding box center [580, 335] width 447 height 15
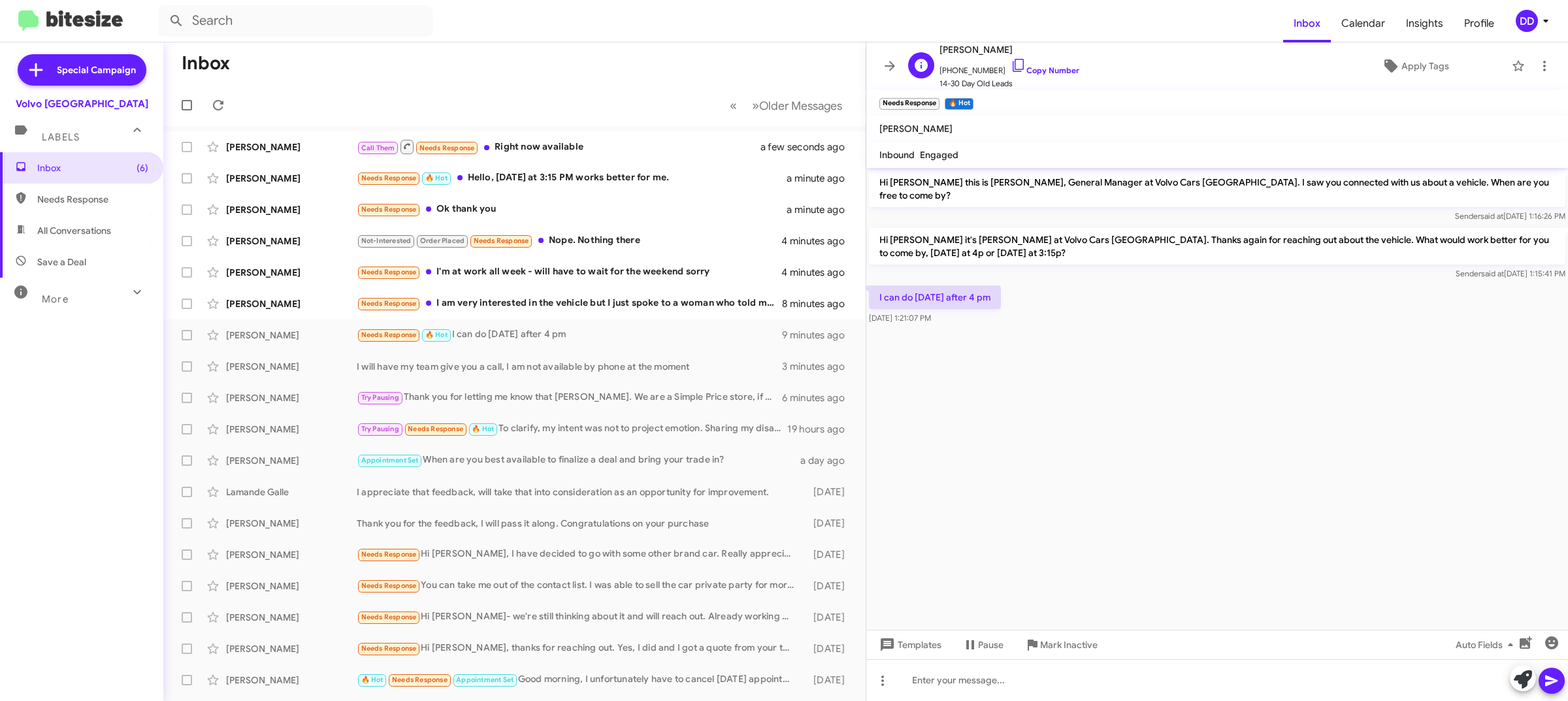
click at [1039, 63] on span "+16508044179 Copy Number" at bounding box center [1009, 68] width 140 height 20
click at [1037, 68] on link "Copy Number" at bounding box center [1045, 70] width 68 height 10
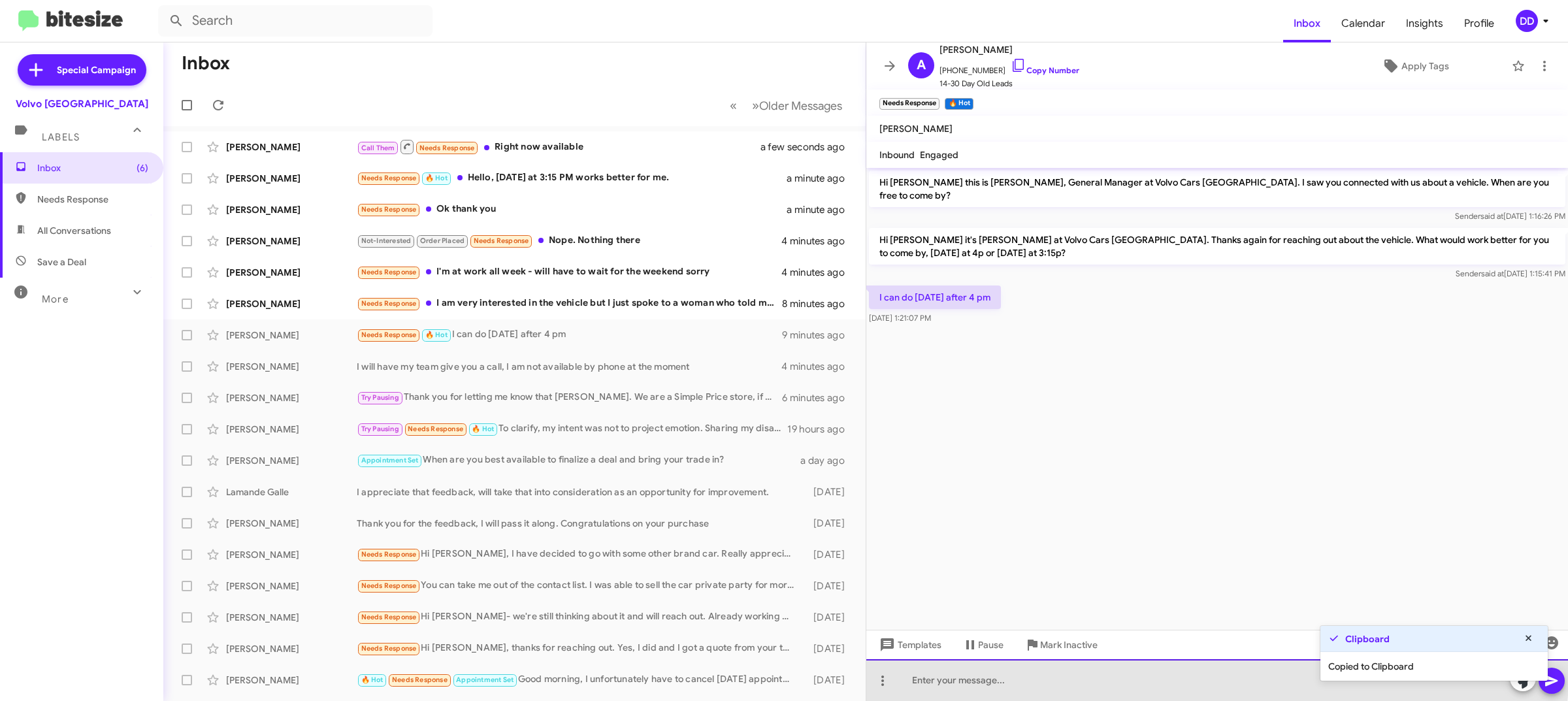
click at [1166, 674] on div at bounding box center [1217, 680] width 701 height 42
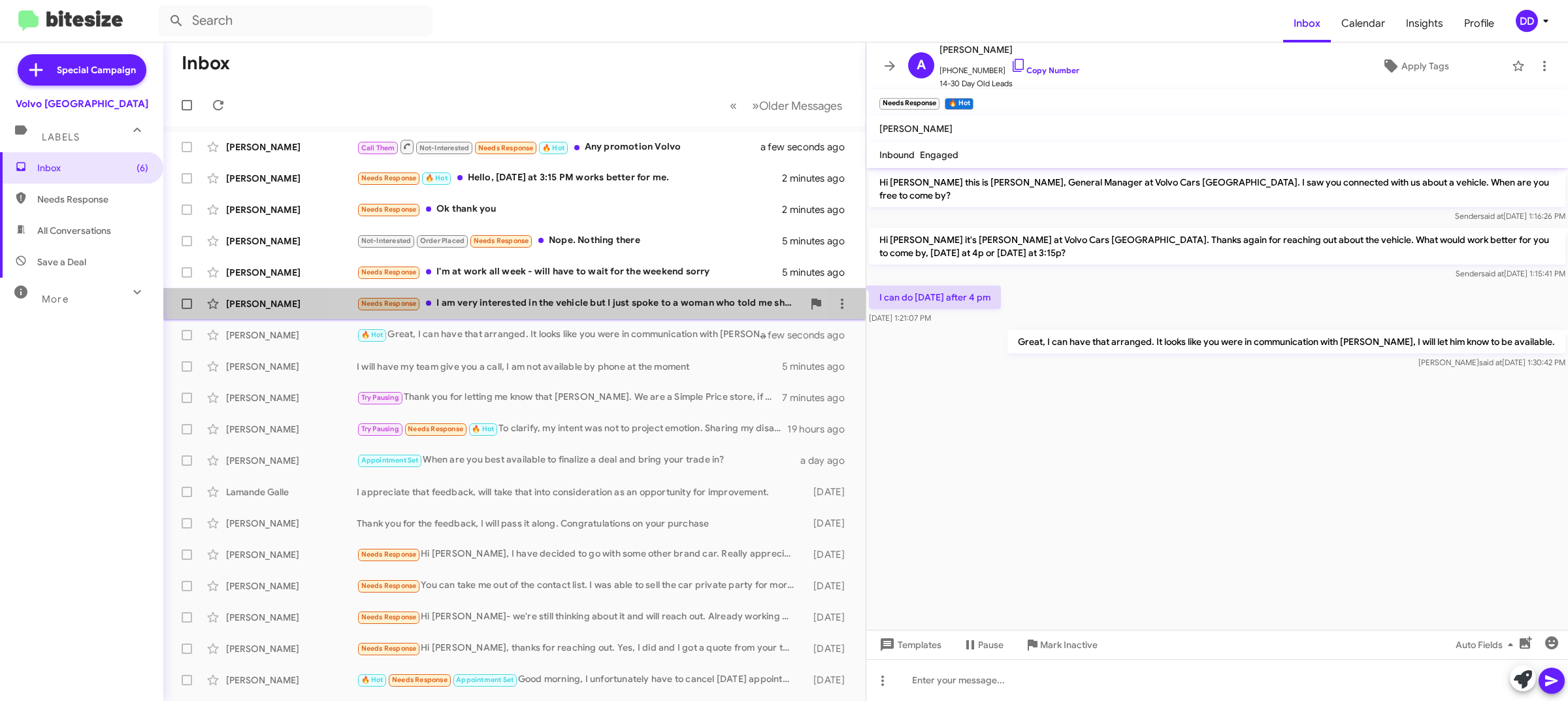
click at [544, 299] on div "Needs Response I am very interested in the vehicle but I just spoke to a woman …" at bounding box center [580, 304] width 447 height 15
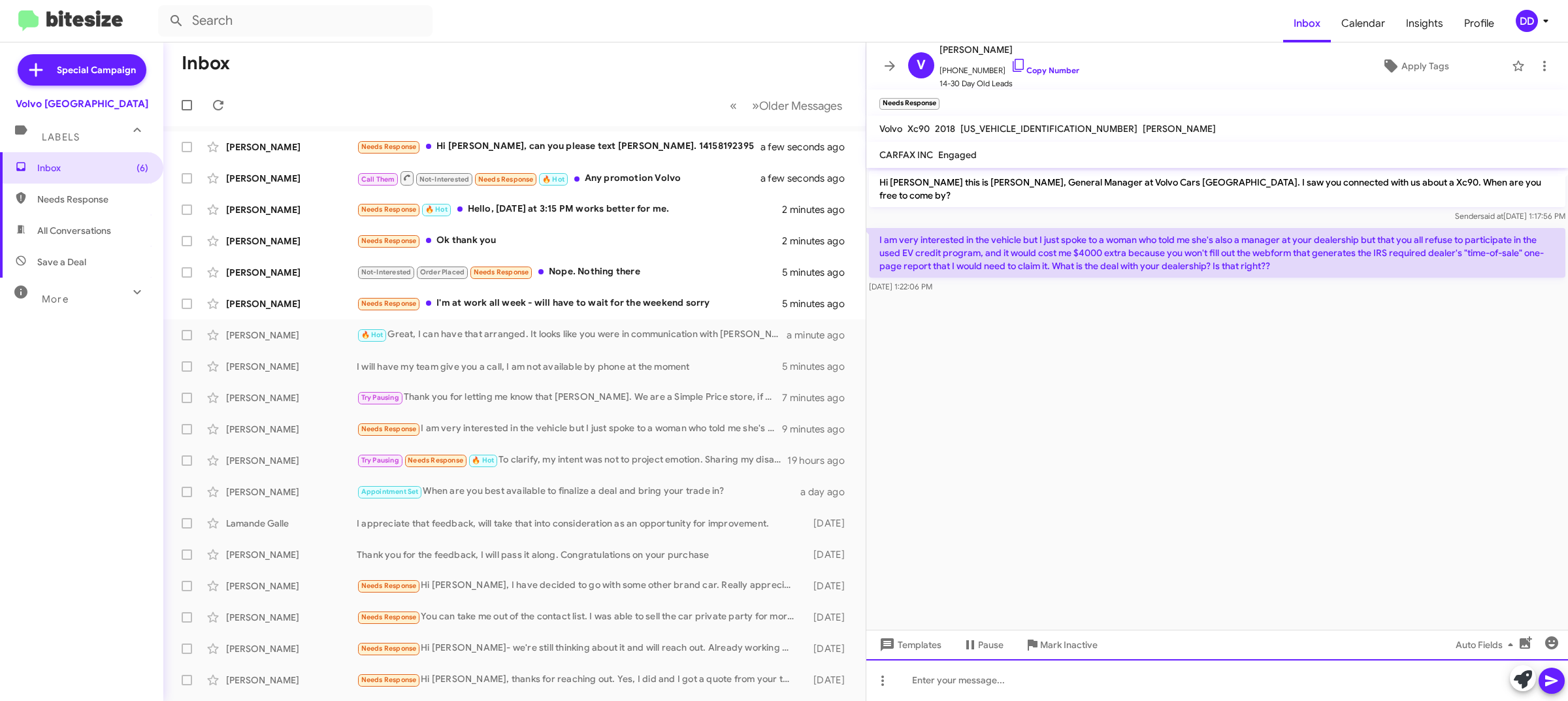
click at [1206, 673] on div at bounding box center [1217, 680] width 701 height 42
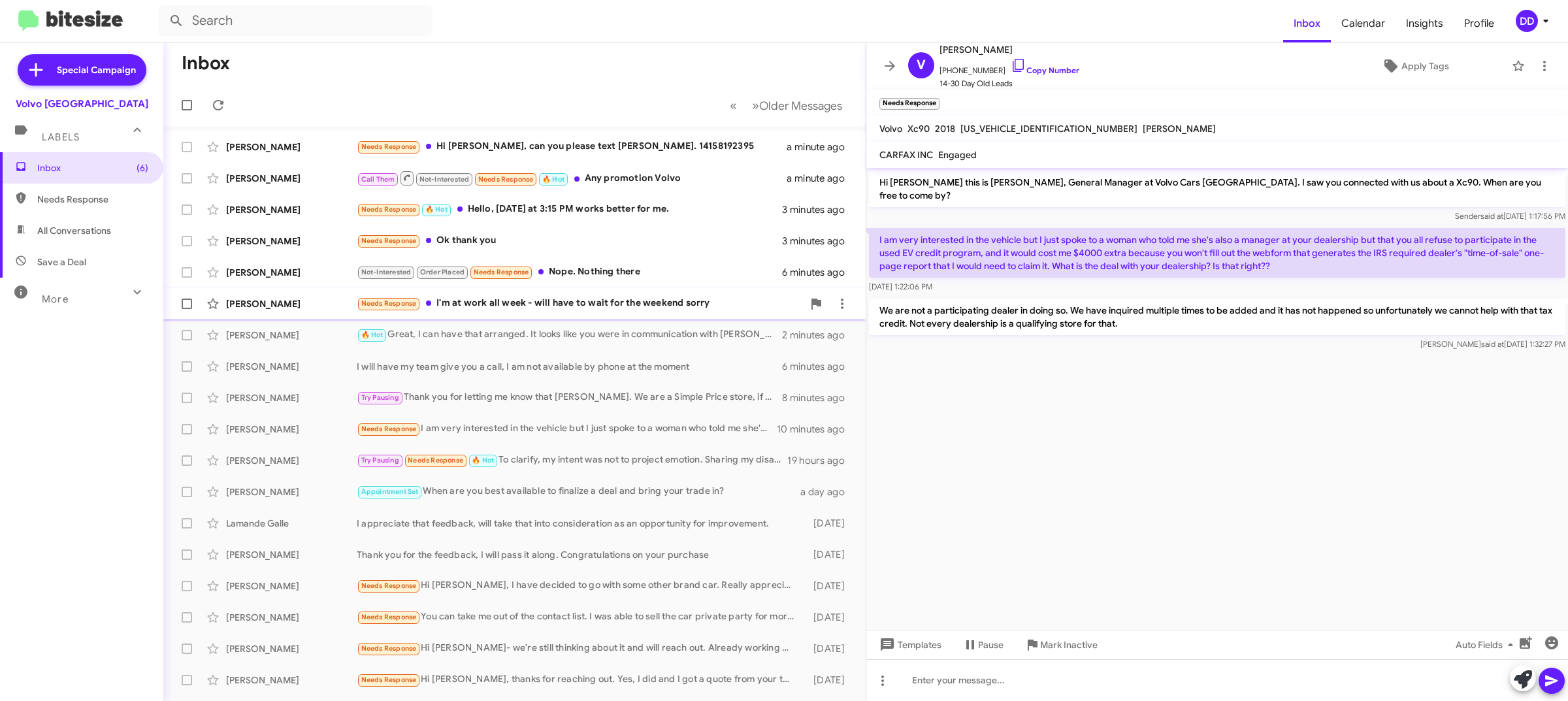
click at [543, 307] on div "Needs Response I'm at work all week - will have to wait for the weekend sorry" at bounding box center [580, 304] width 447 height 15
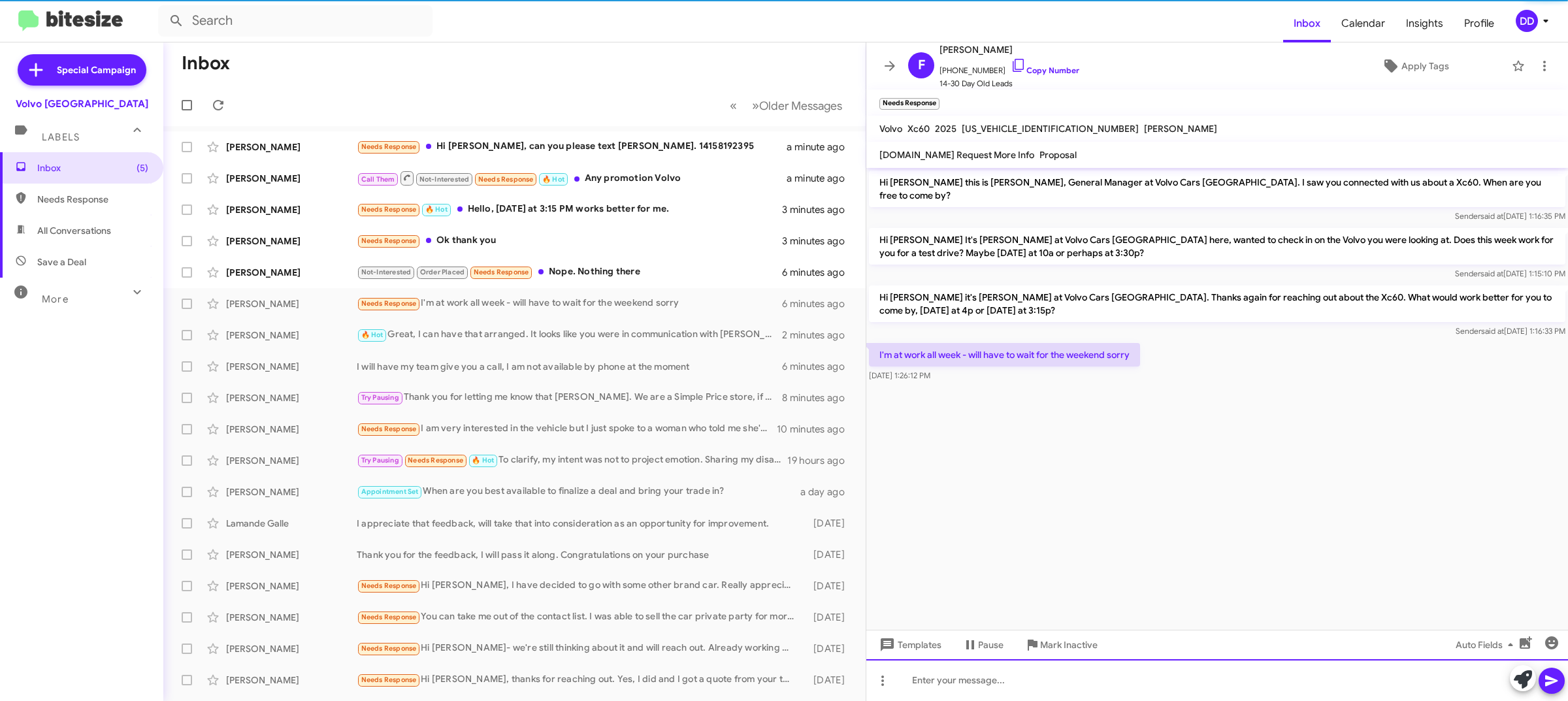
click at [1135, 675] on div at bounding box center [1217, 680] width 701 height 42
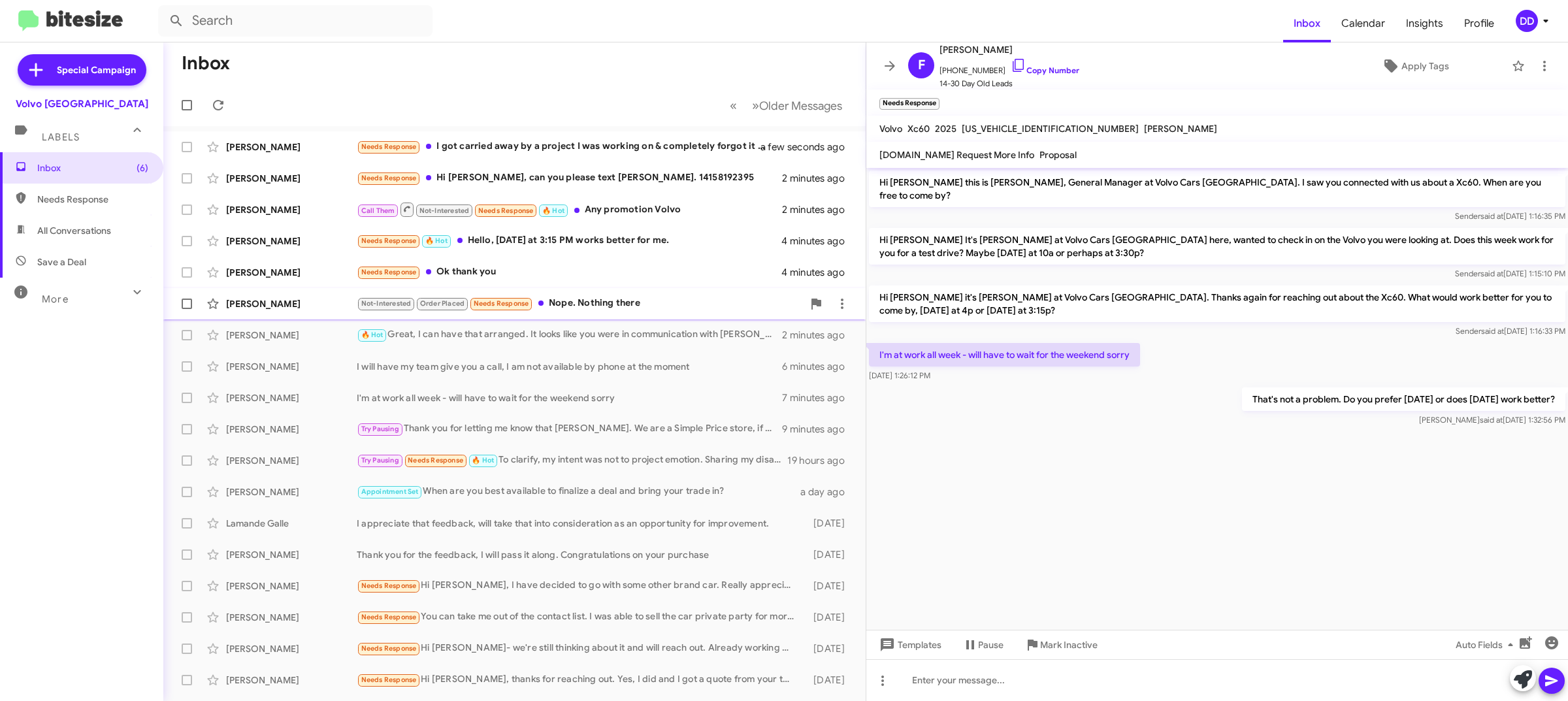
click at [638, 307] on div "Not-Interested Order Placed Needs Response Nope. Nothing there" at bounding box center [580, 304] width 447 height 15
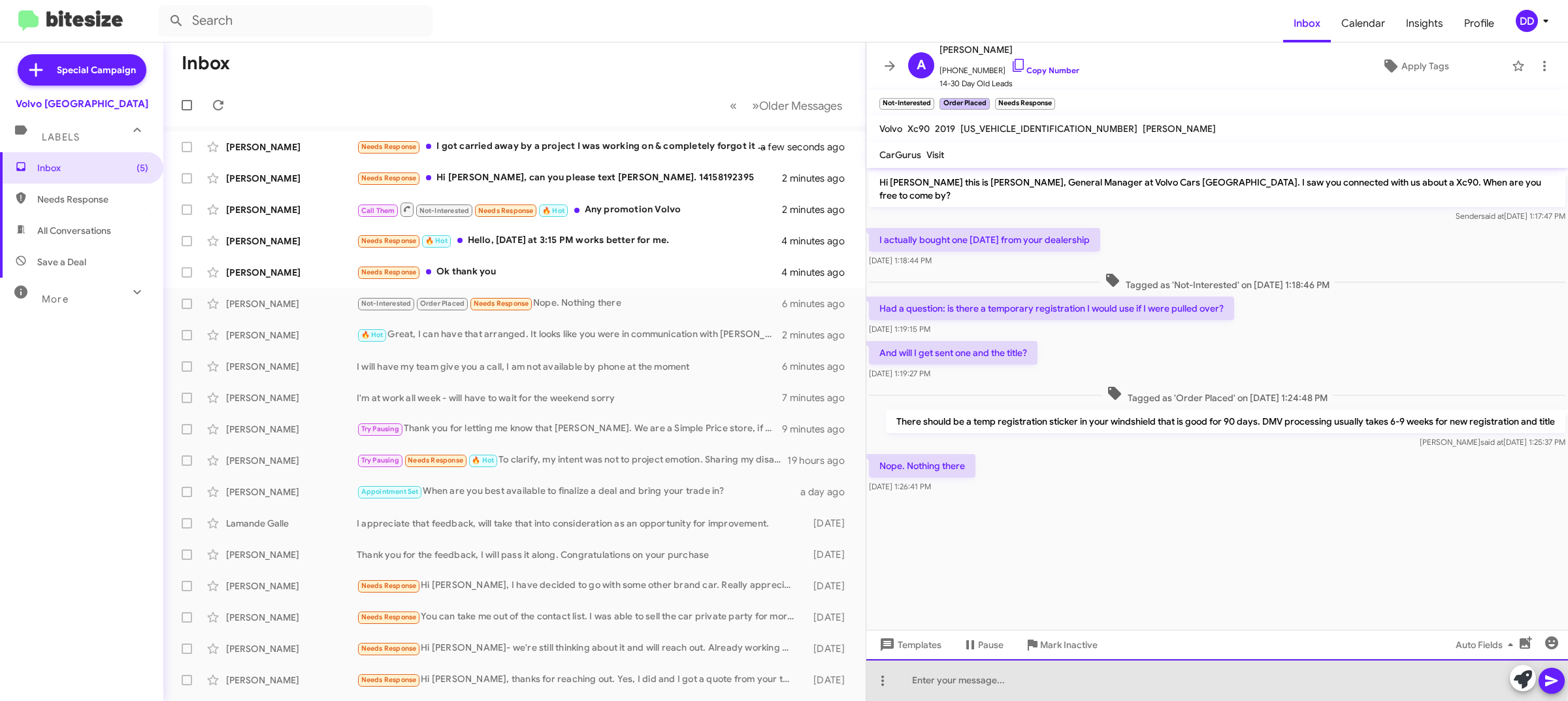
click at [1145, 663] on div at bounding box center [1217, 680] width 701 height 42
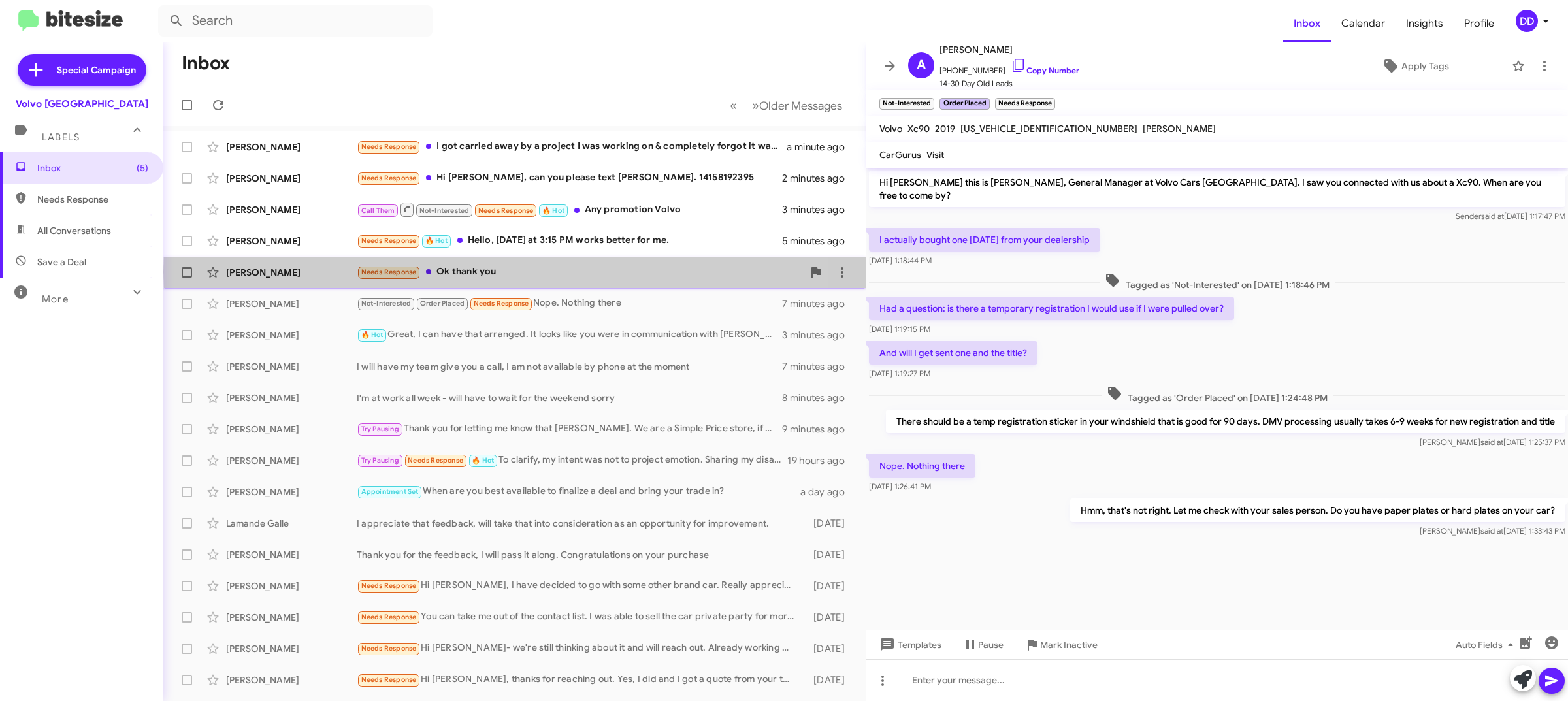
click at [568, 272] on div "Needs Response Ok thank you" at bounding box center [580, 272] width 447 height 15
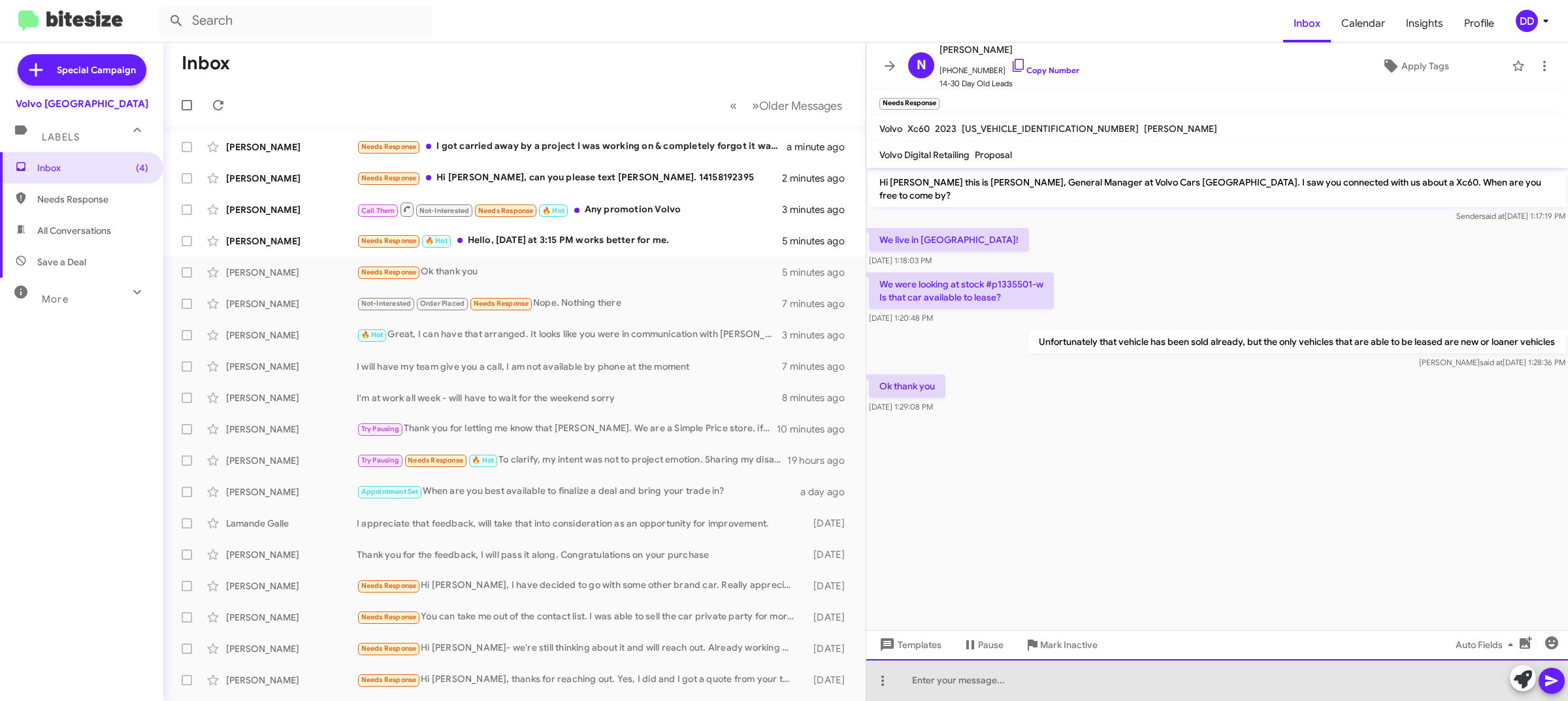
click at [1191, 688] on div at bounding box center [1217, 680] width 701 height 42
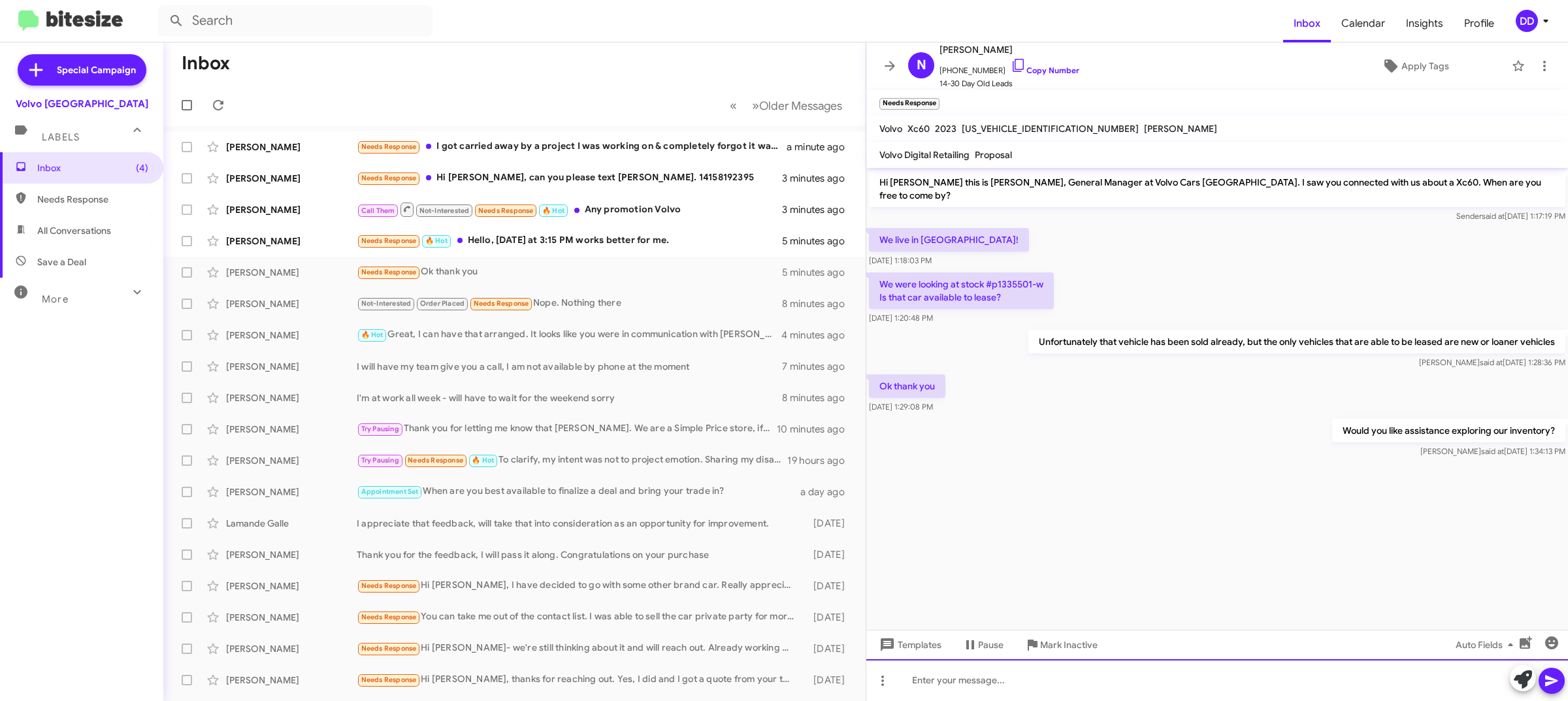
click at [1191, 688] on div at bounding box center [1217, 680] width 701 height 42
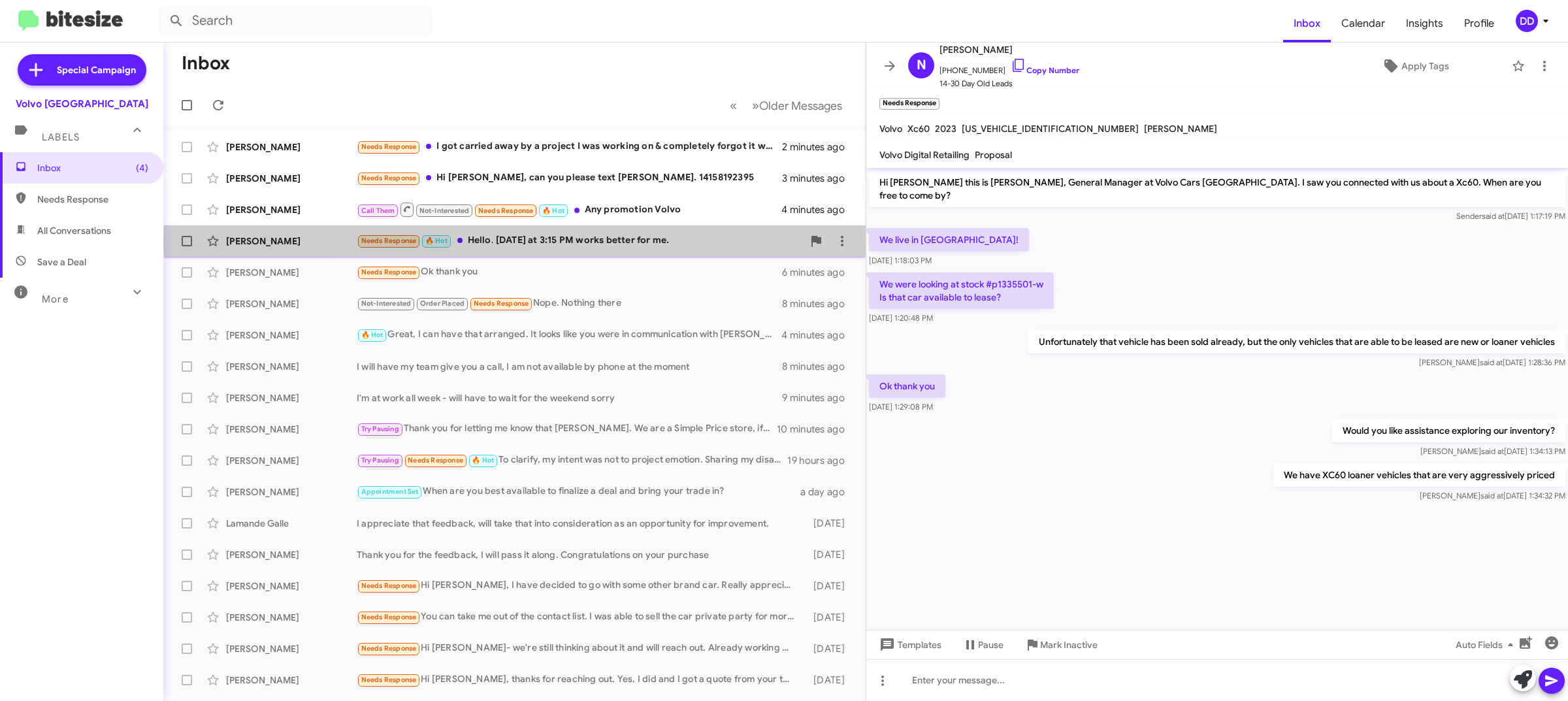
click at [599, 242] on div "Needs Response 🔥 Hot Hello, Tomorrow at 3:15 PM works better for me." at bounding box center [580, 241] width 447 height 15
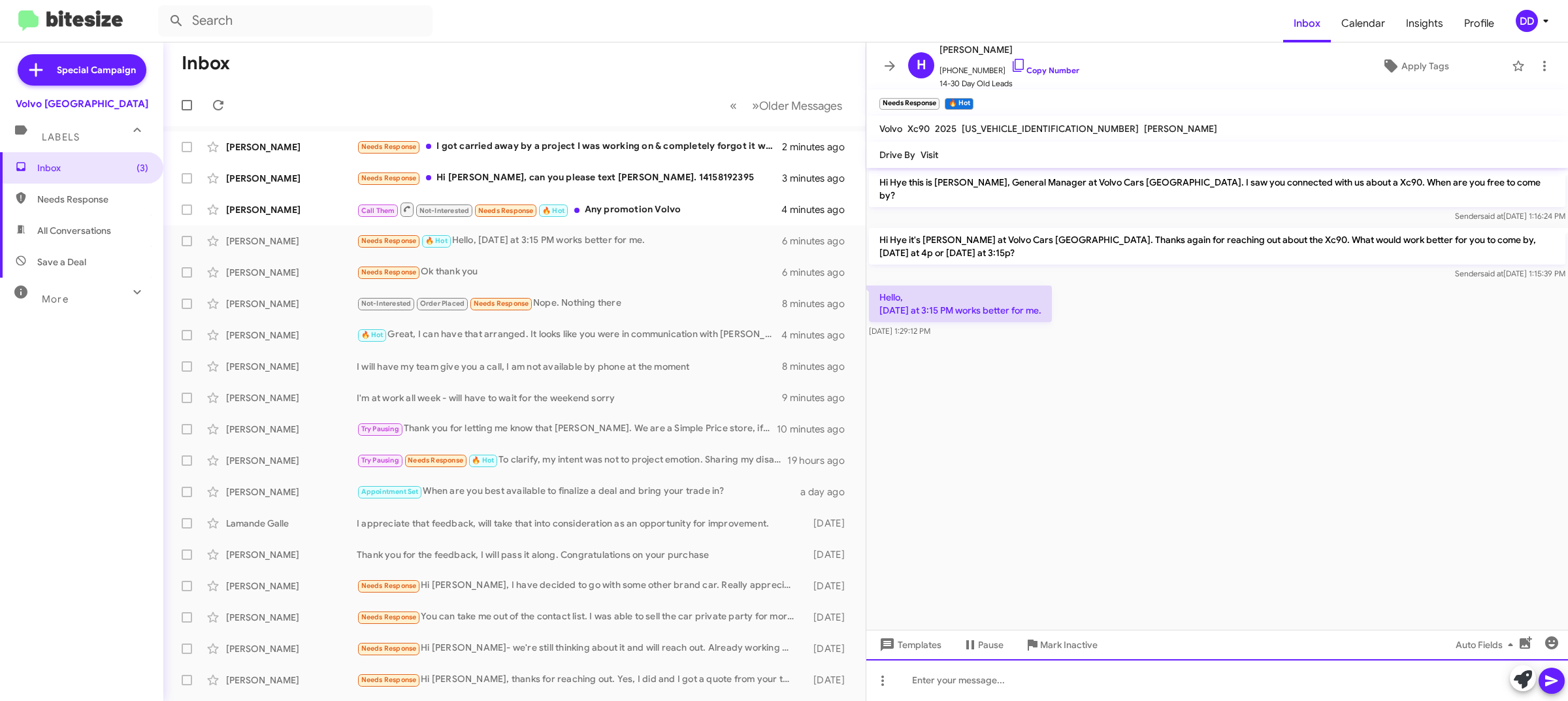
click at [1252, 679] on div at bounding box center [1217, 680] width 701 height 42
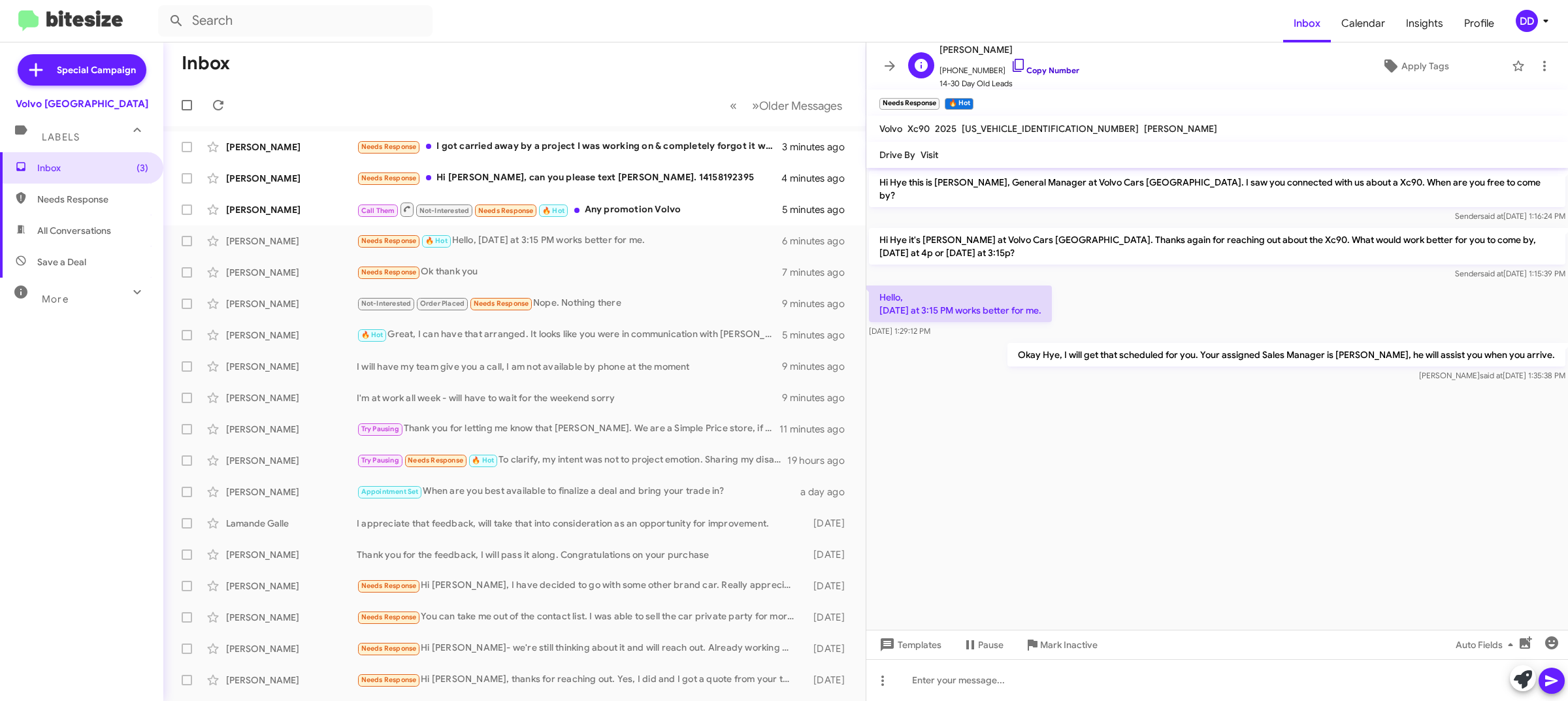
click at [1048, 70] on link "Copy Number" at bounding box center [1045, 70] width 68 height 10
click at [680, 208] on div "Call Them Not-Interested Needs Response 🔥 Hot Any promotion Volvo" at bounding box center [580, 209] width 447 height 16
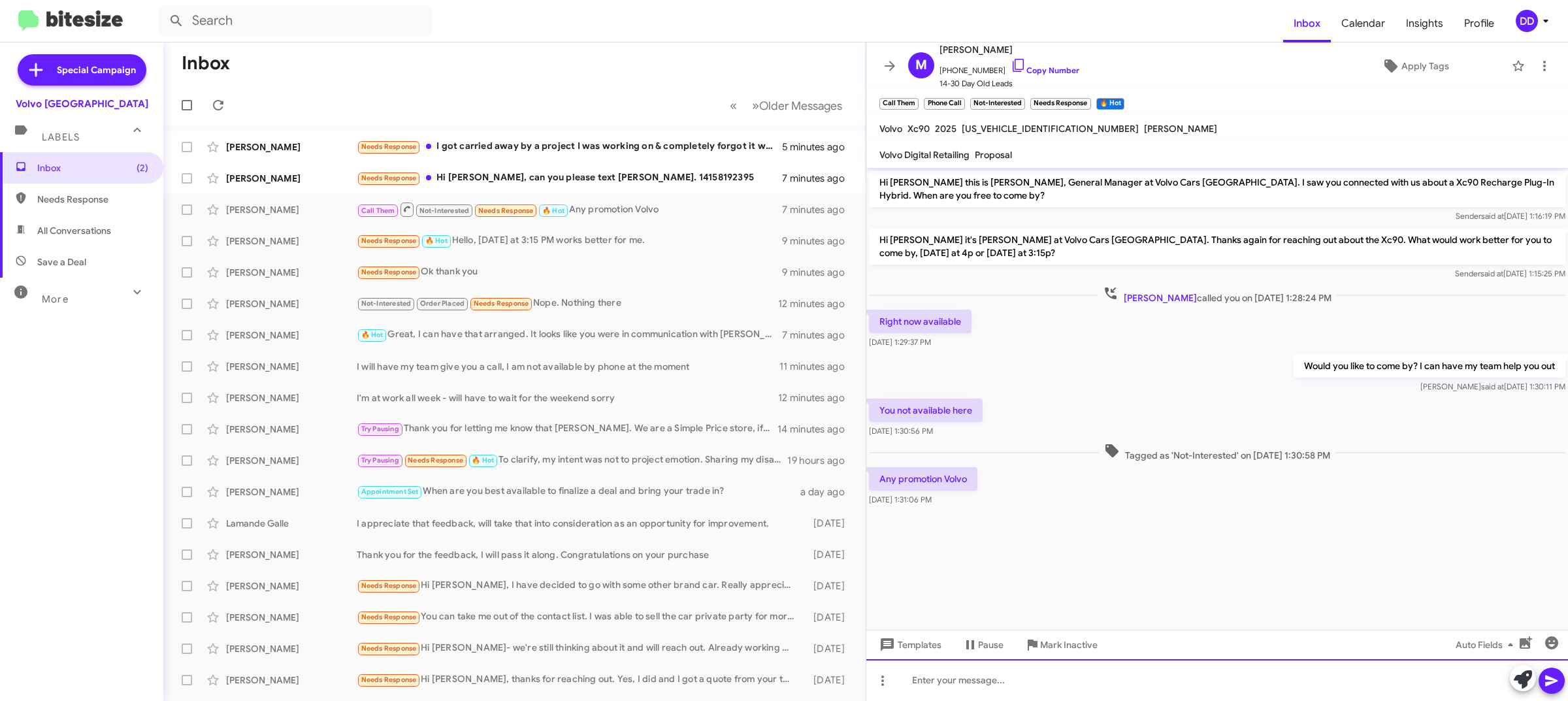
click at [1135, 685] on div at bounding box center [1217, 680] width 701 height 42
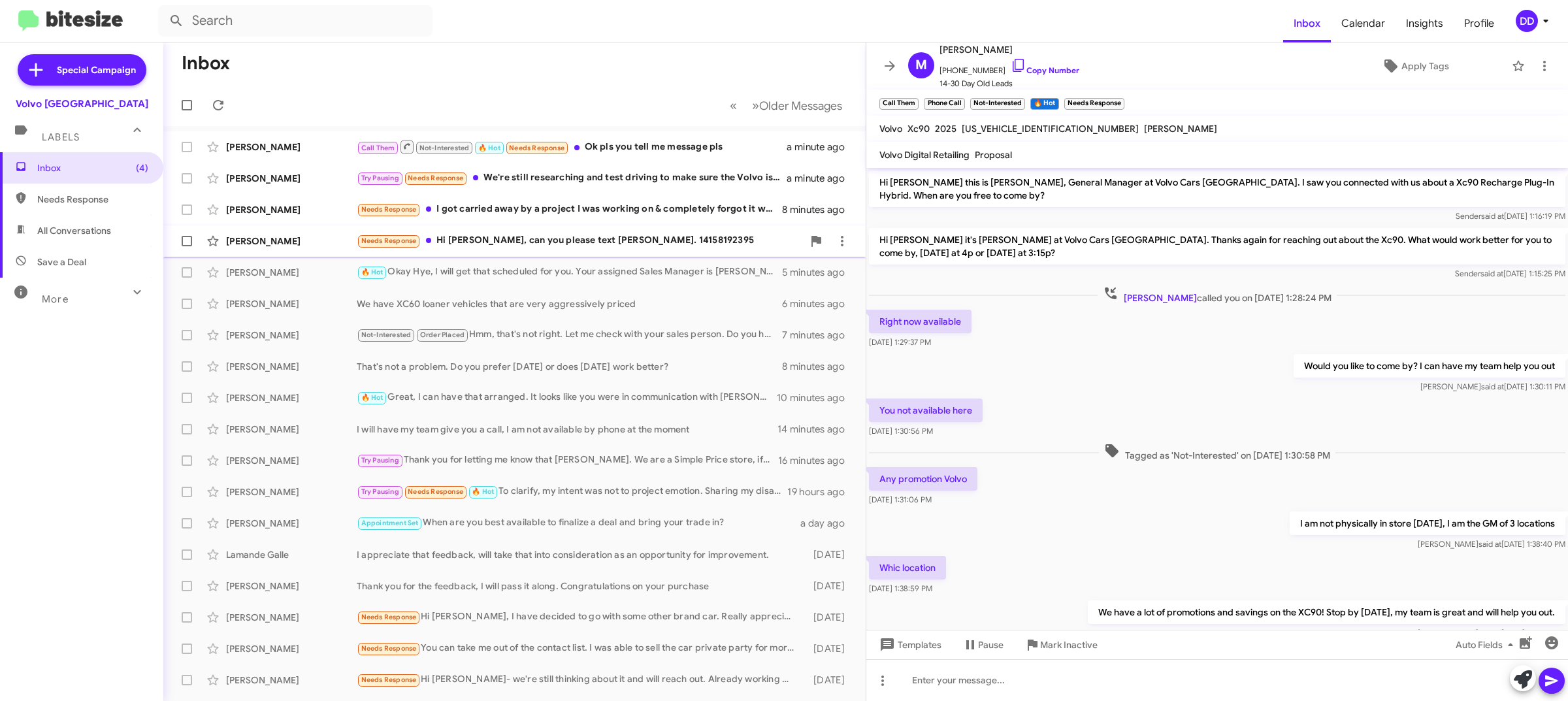
click at [510, 233] on div "Needs Response Hi David, can you please text Glenn. 14158192395" at bounding box center [580, 241] width 447 height 15
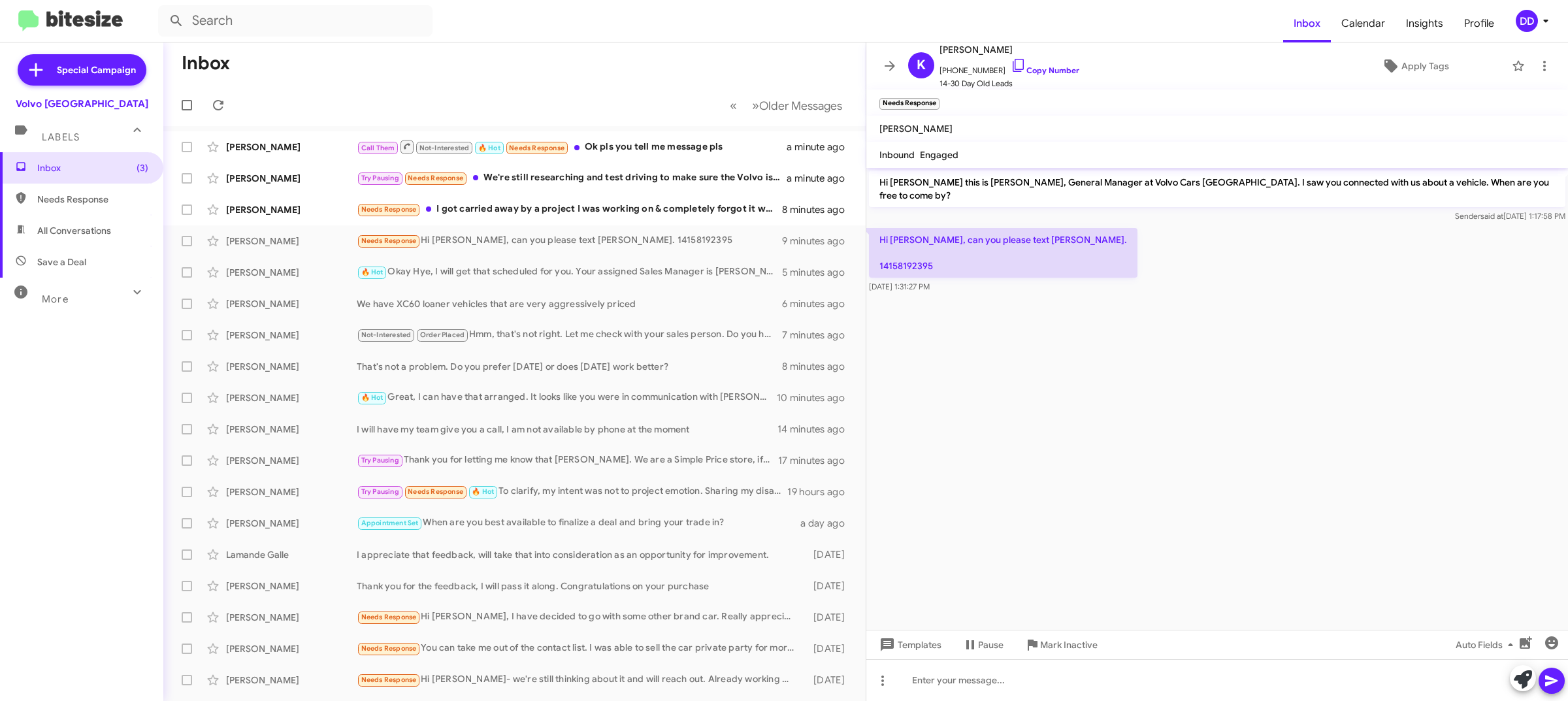
drag, startPoint x: 946, startPoint y: 252, endPoint x: 886, endPoint y: 254, distance: 60.0
click at [886, 254] on p "Hi David, can you please text Glenn. 14158192395" at bounding box center [1002, 252] width 268 height 49
copy p "4158192395"
click at [1291, 418] on cdk-virtual-scroll-viewport "Hi Kristine this is David Dupart, General Manager at Volvo Cars Palo Alto. I sa…" at bounding box center [1217, 399] width 701 height 462
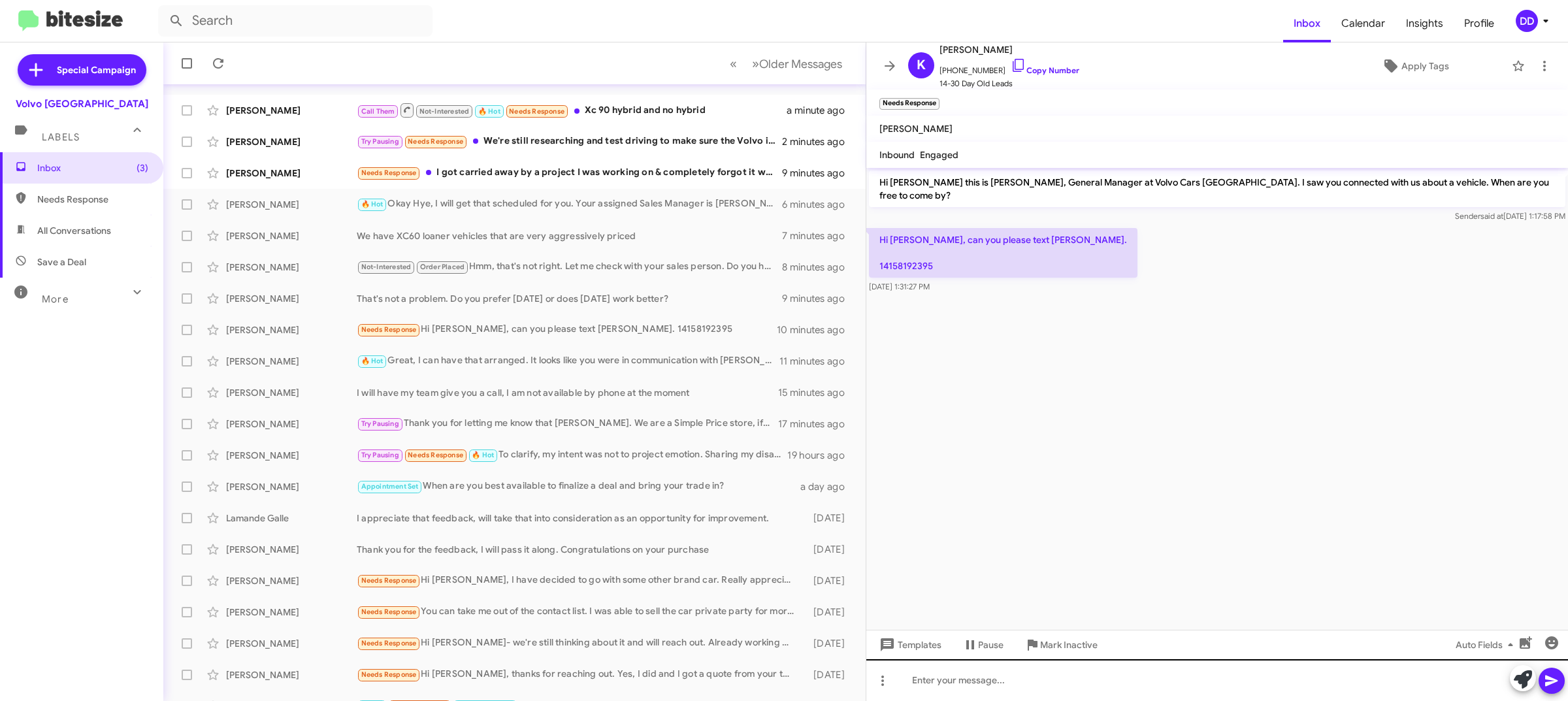
scroll to position [57, 0]
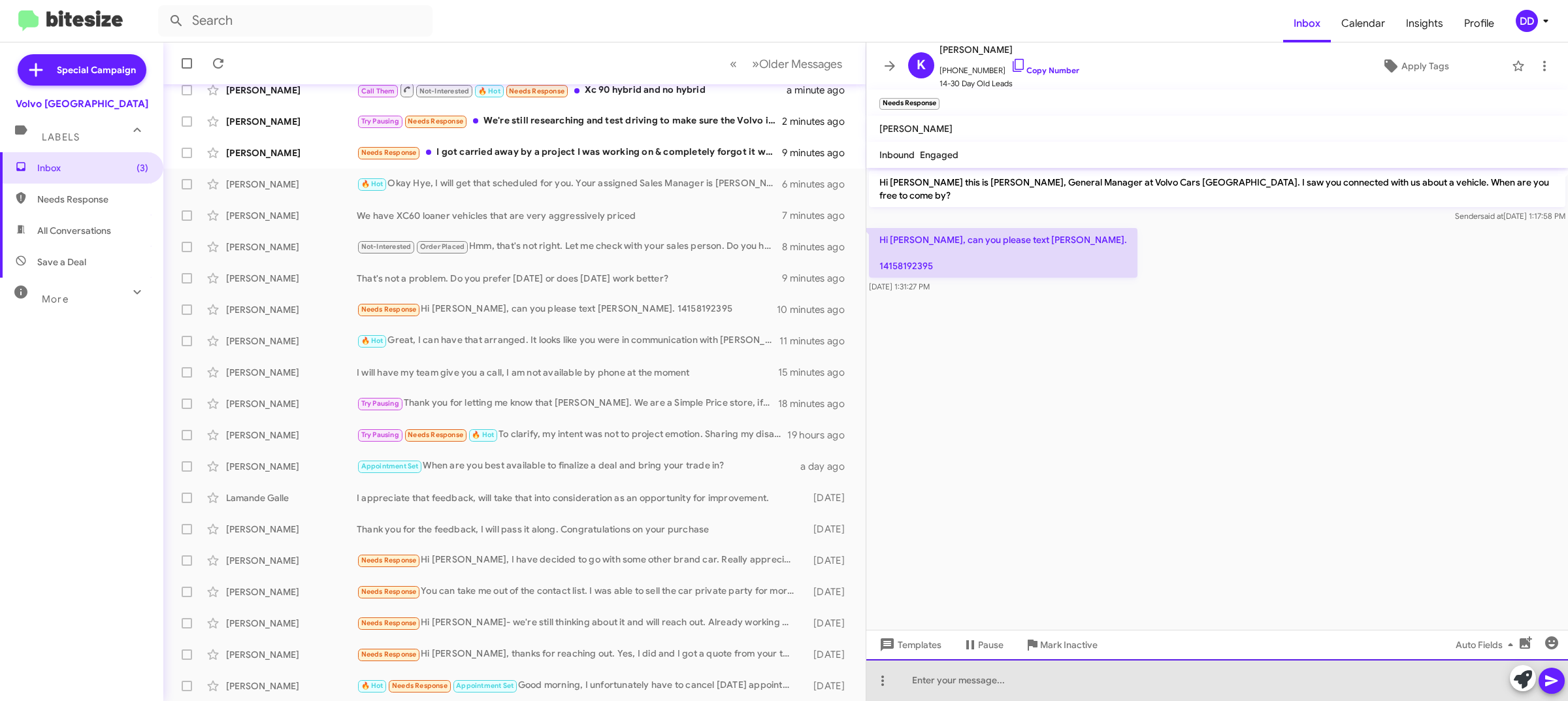
click at [1229, 670] on div at bounding box center [1217, 680] width 701 height 42
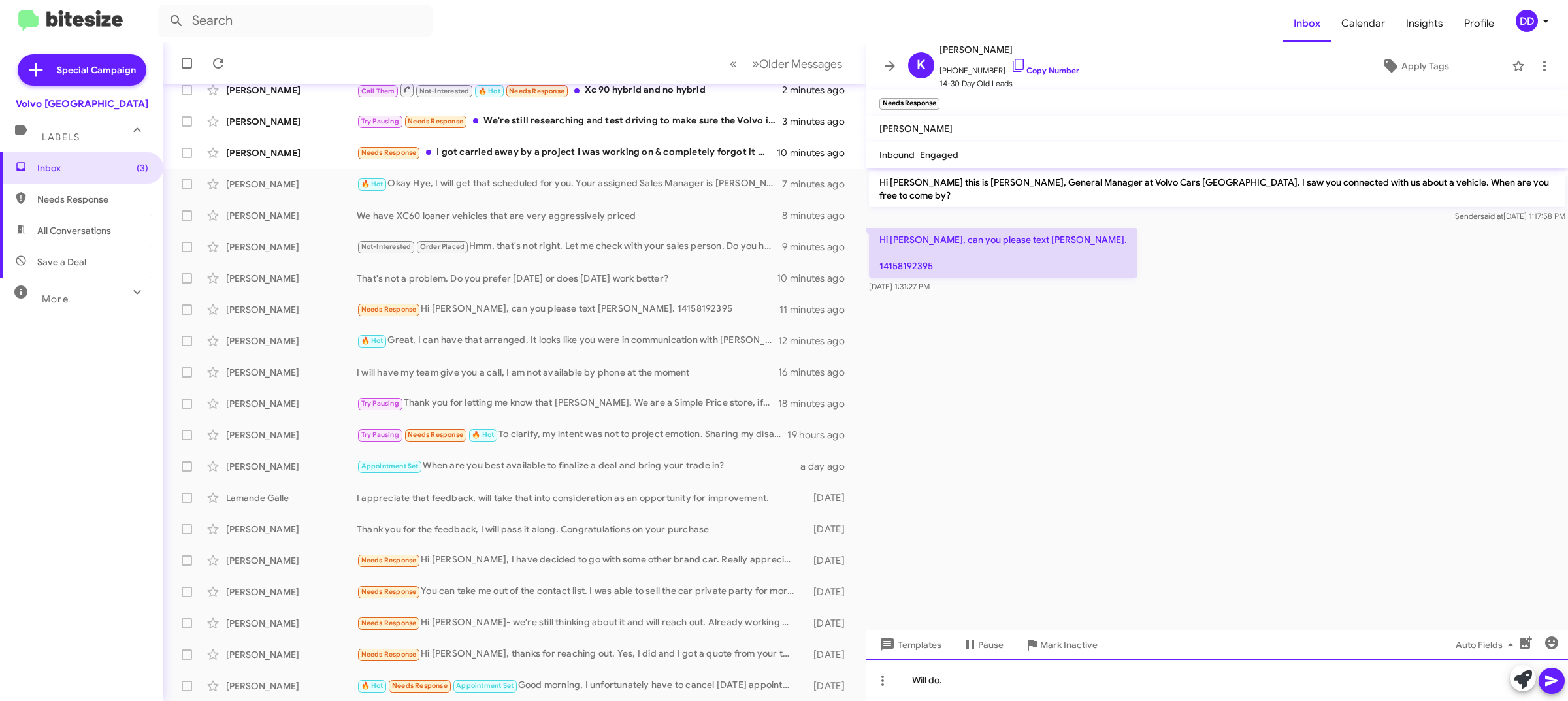
click at [1101, 668] on div "Will do." at bounding box center [1217, 680] width 701 height 42
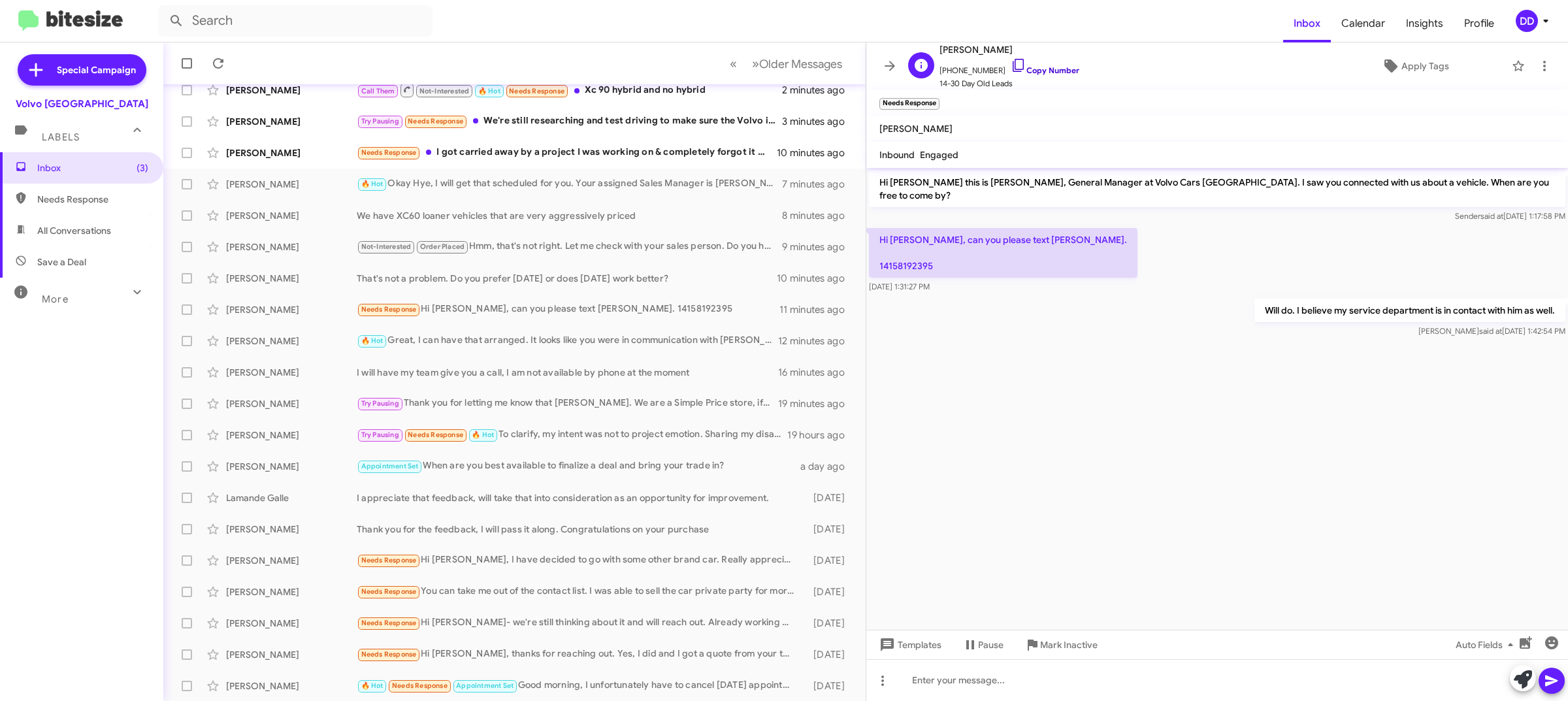
click at [1047, 67] on link "Copy Number" at bounding box center [1045, 70] width 68 height 10
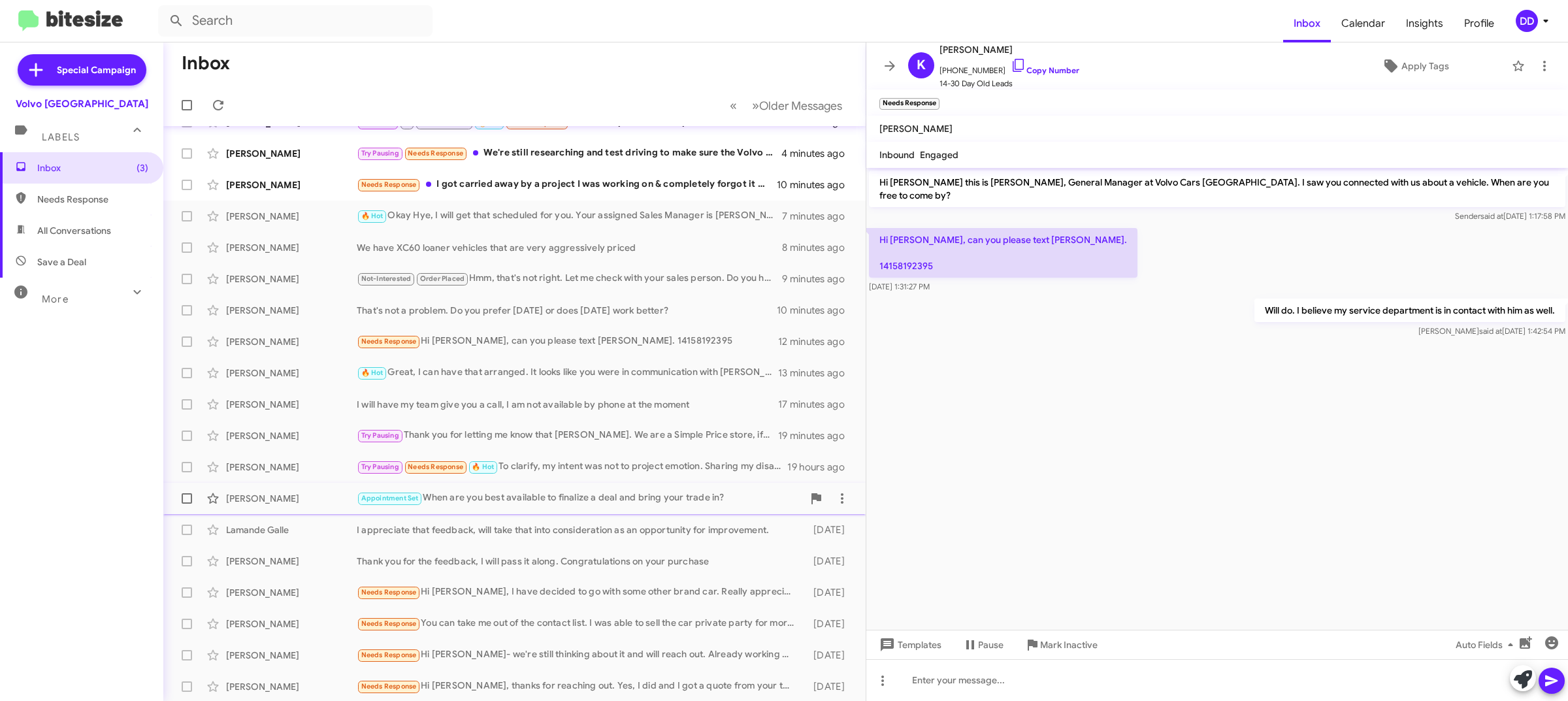
scroll to position [0, 0]
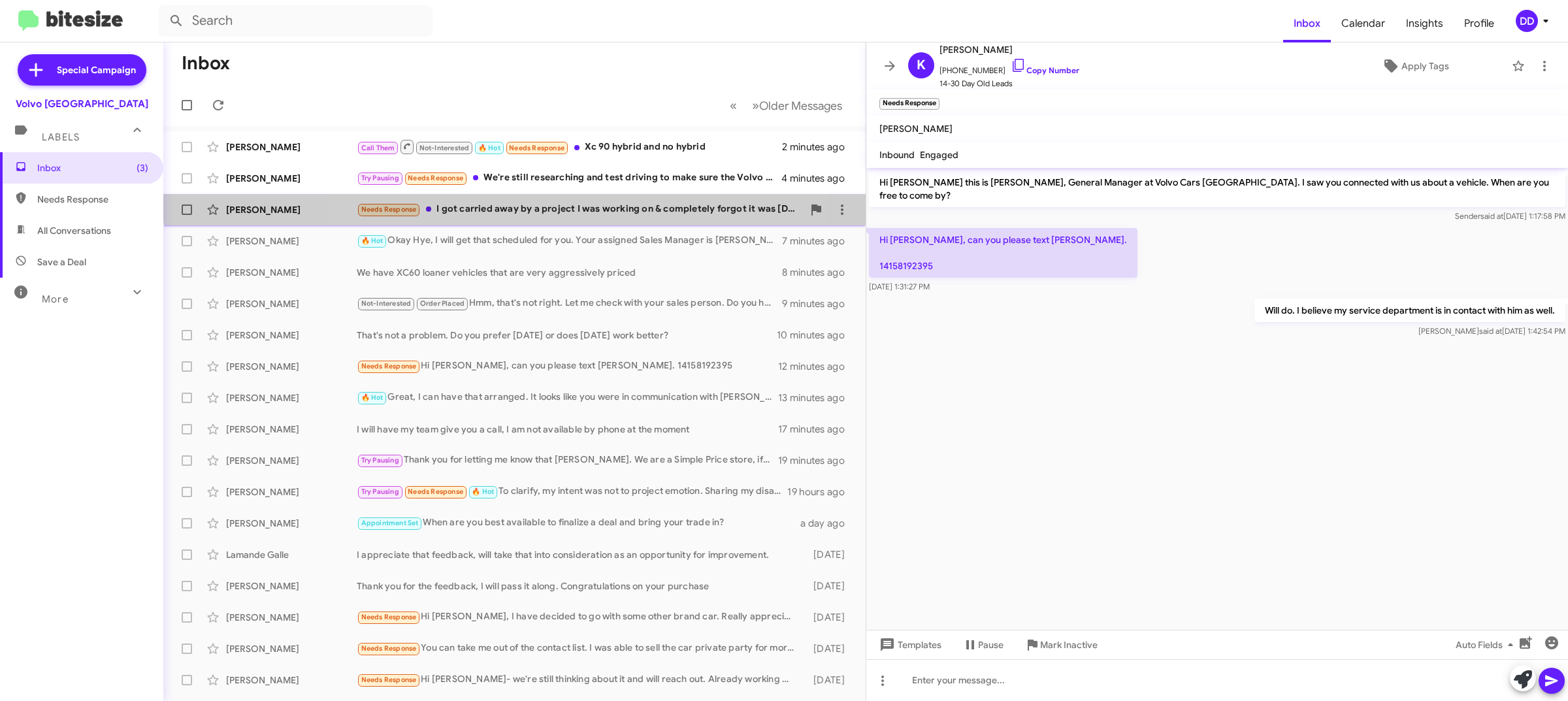
click at [527, 199] on div "Vikram Chiruvolu Needs Response I got carried away by a project I was working o…" at bounding box center [514, 210] width 681 height 26
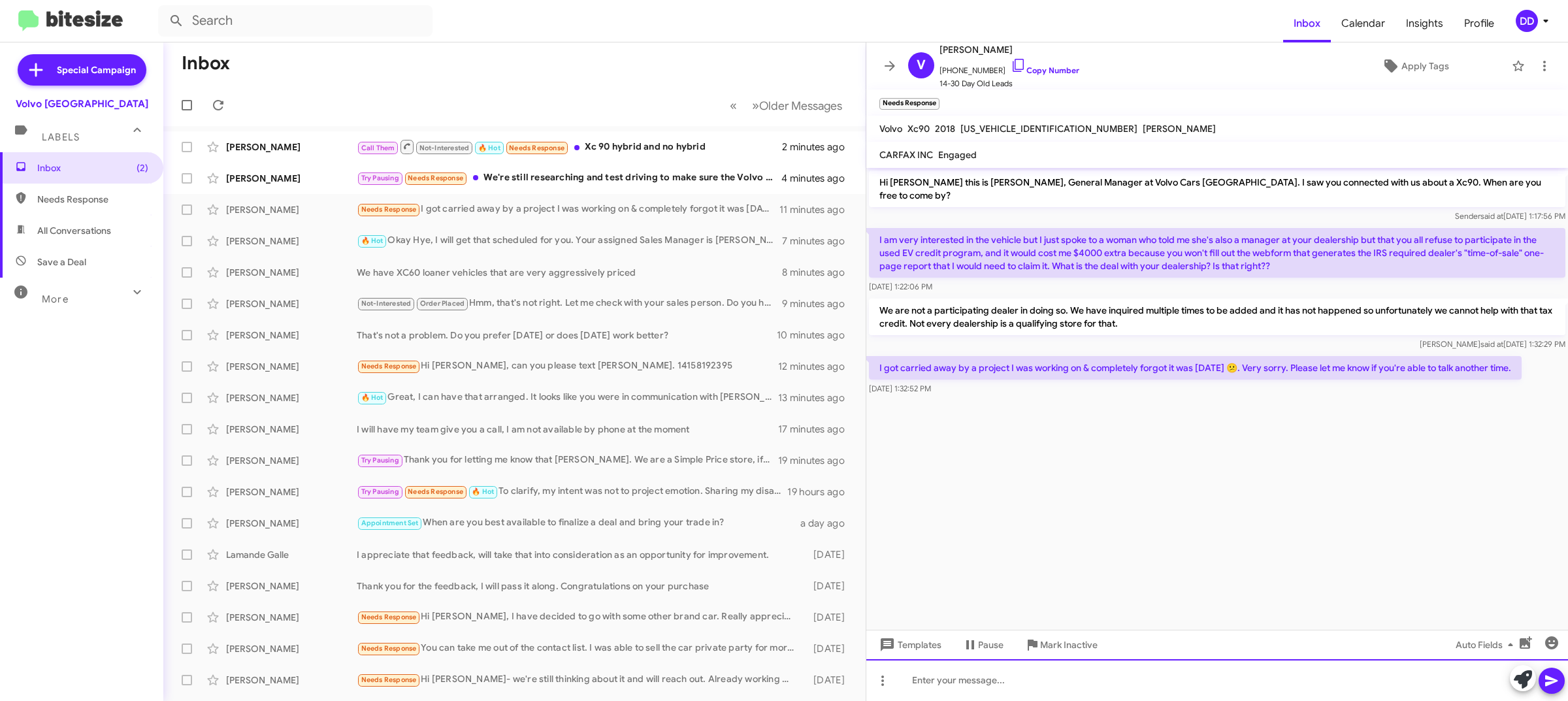
click at [1144, 696] on div at bounding box center [1217, 680] width 701 height 42
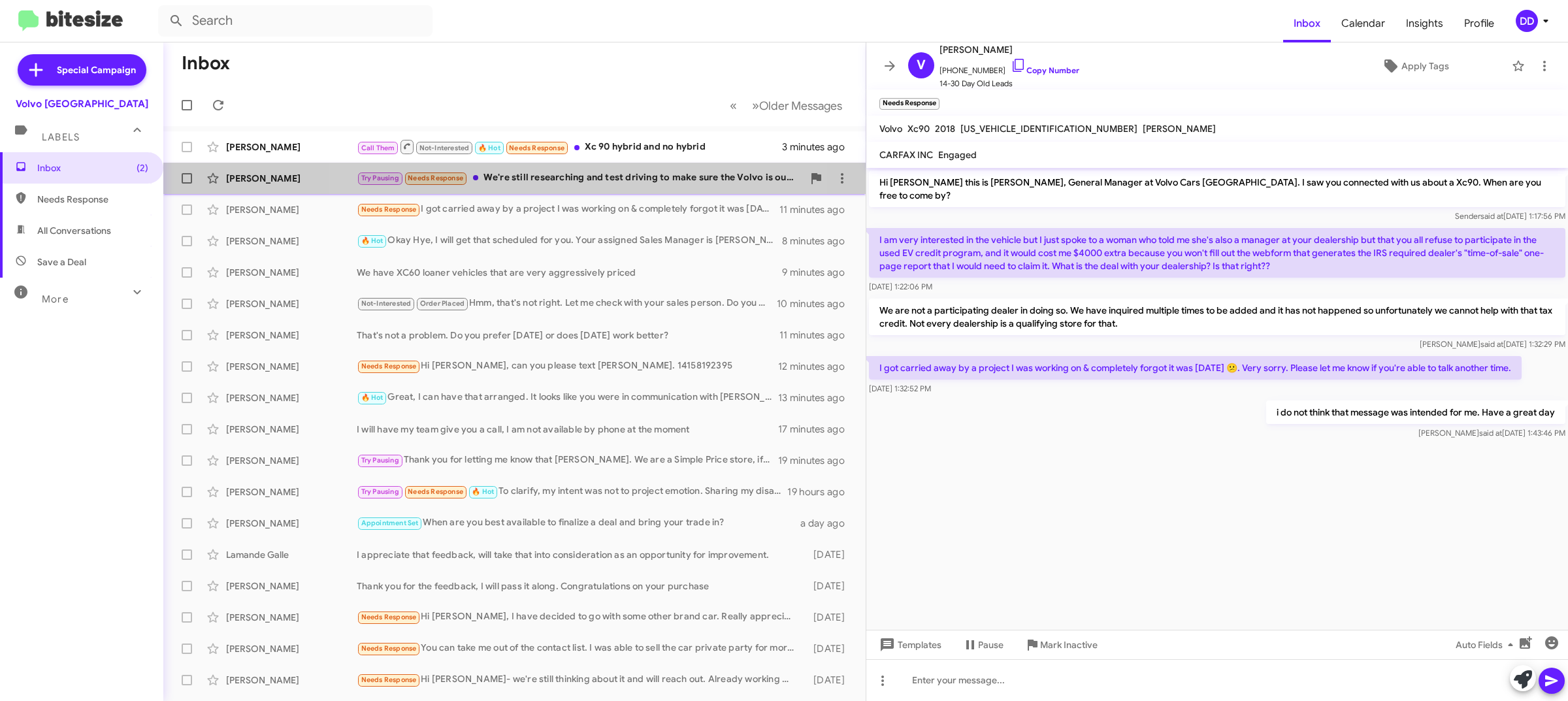
click at [518, 178] on div "Try Pausing Needs Response We're still researching and test driving to make sur…" at bounding box center [580, 178] width 447 height 15
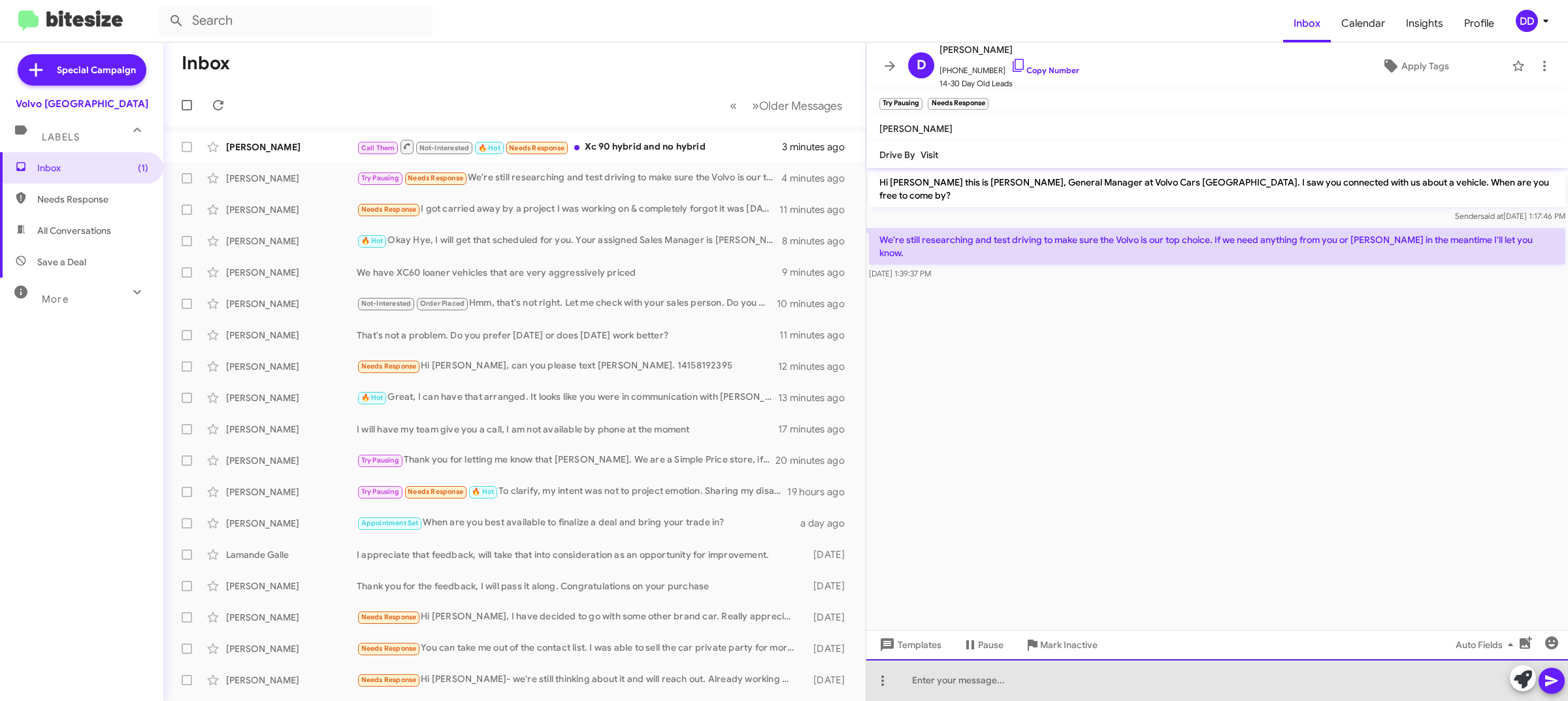
click at [1160, 683] on div at bounding box center [1217, 680] width 701 height 42
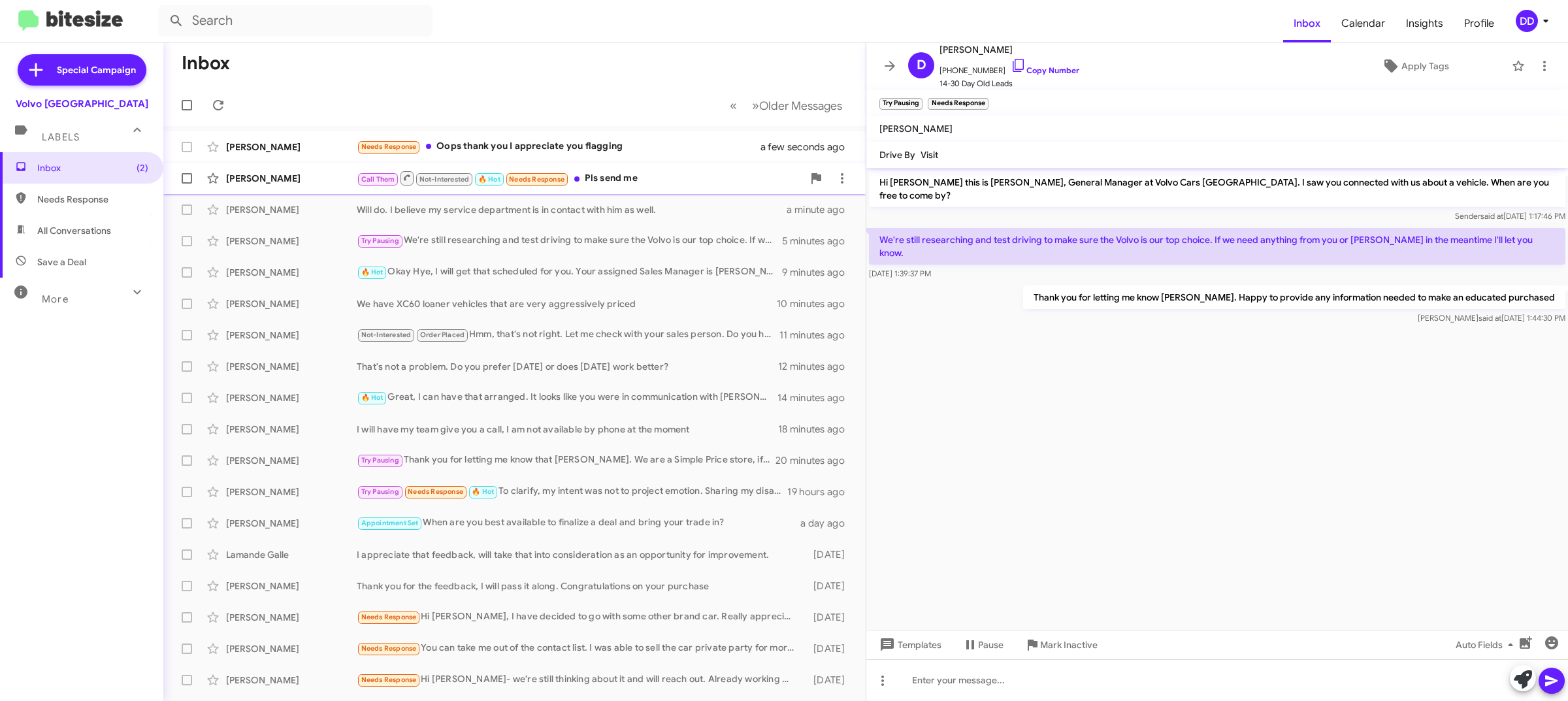
click at [642, 172] on div "Call Them Not-Interested 🔥 Hot Needs Response Pls send me" at bounding box center [580, 178] width 447 height 16
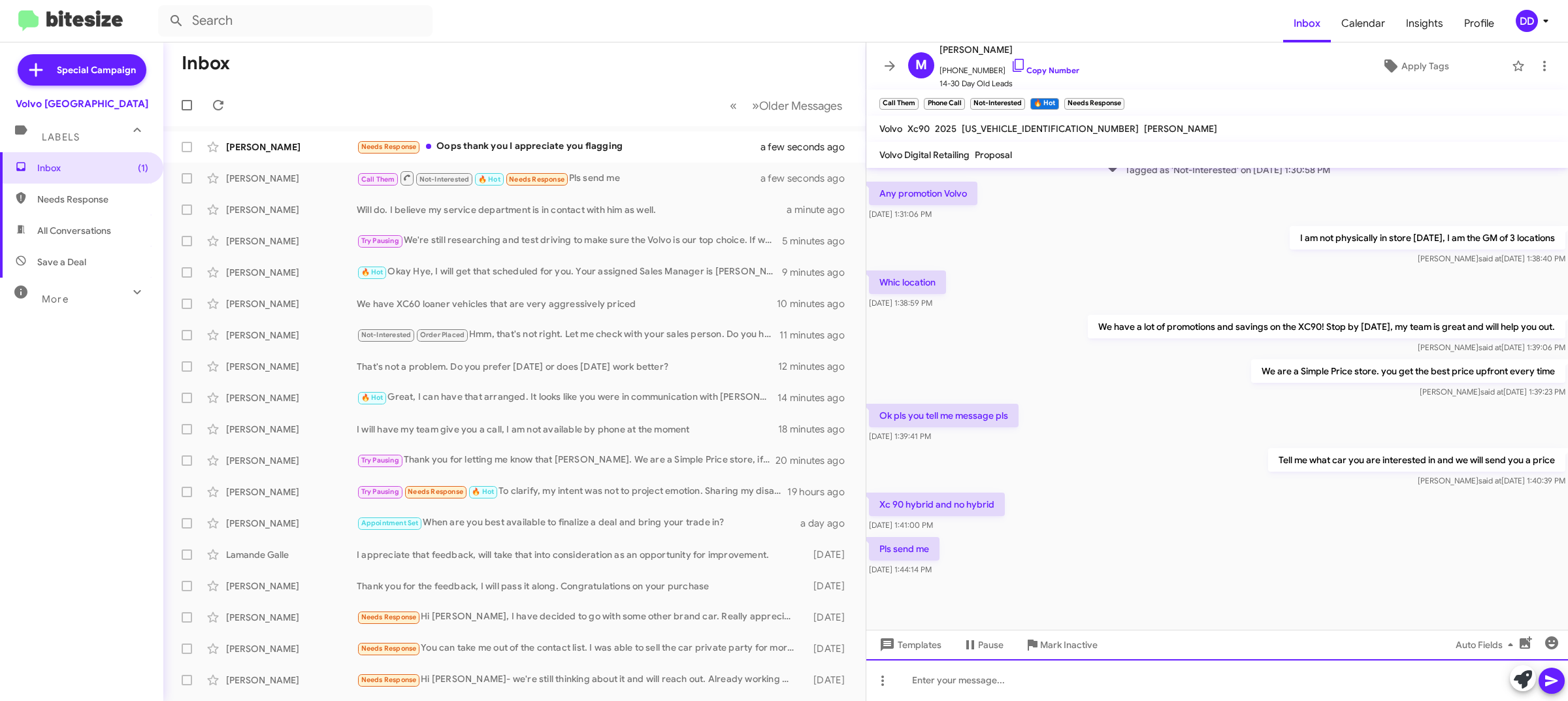
click at [1133, 668] on div at bounding box center [1217, 680] width 701 height 42
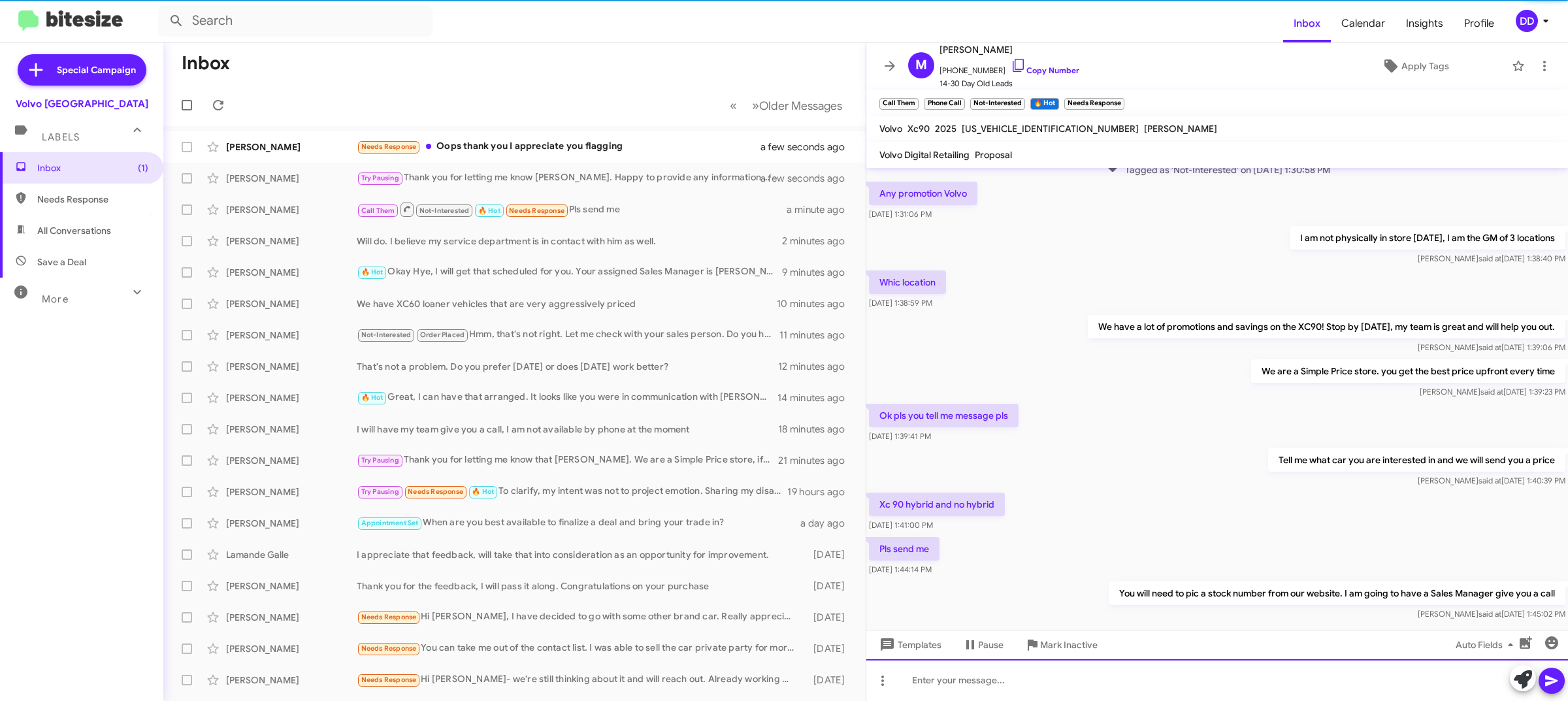
scroll to position [0, 0]
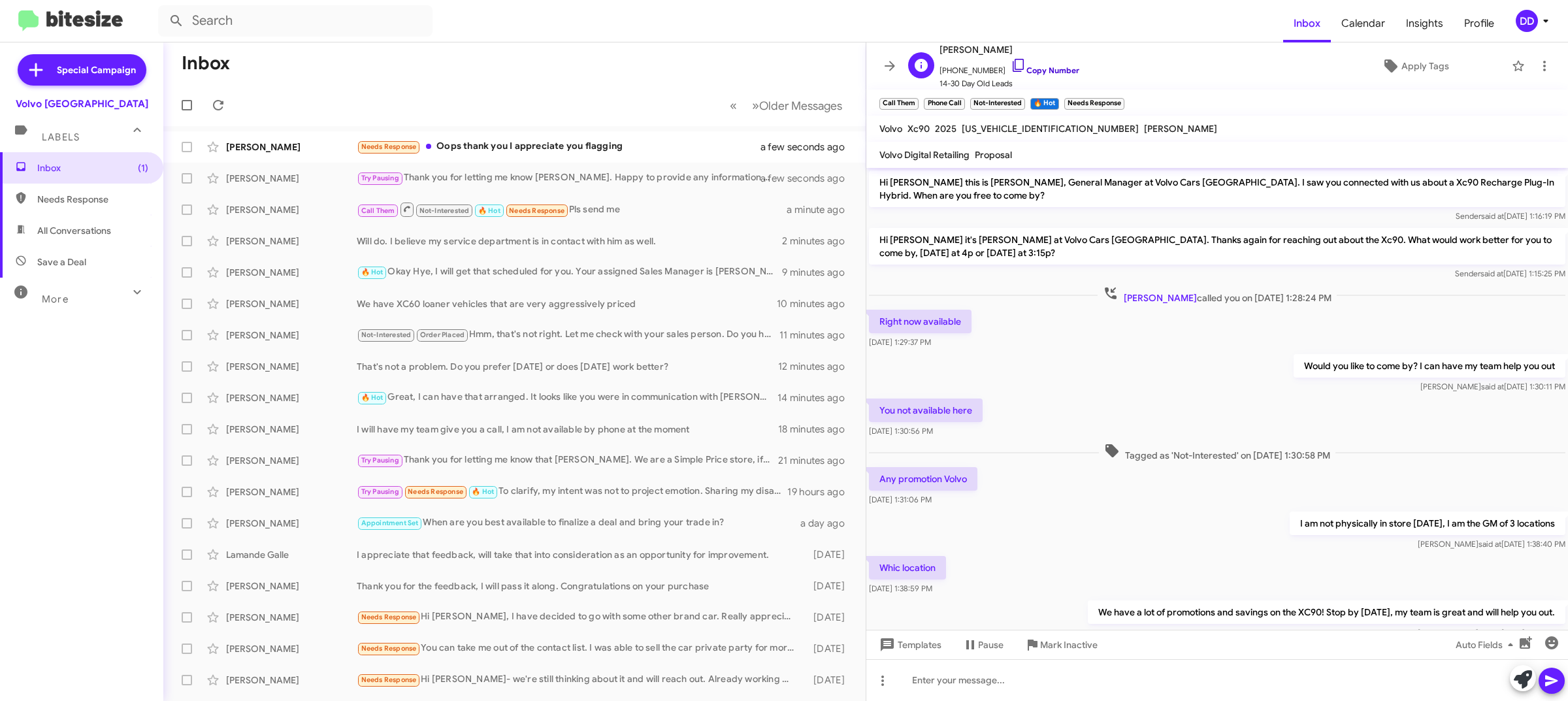
click at [1047, 69] on link "Copy Number" at bounding box center [1045, 70] width 68 height 10
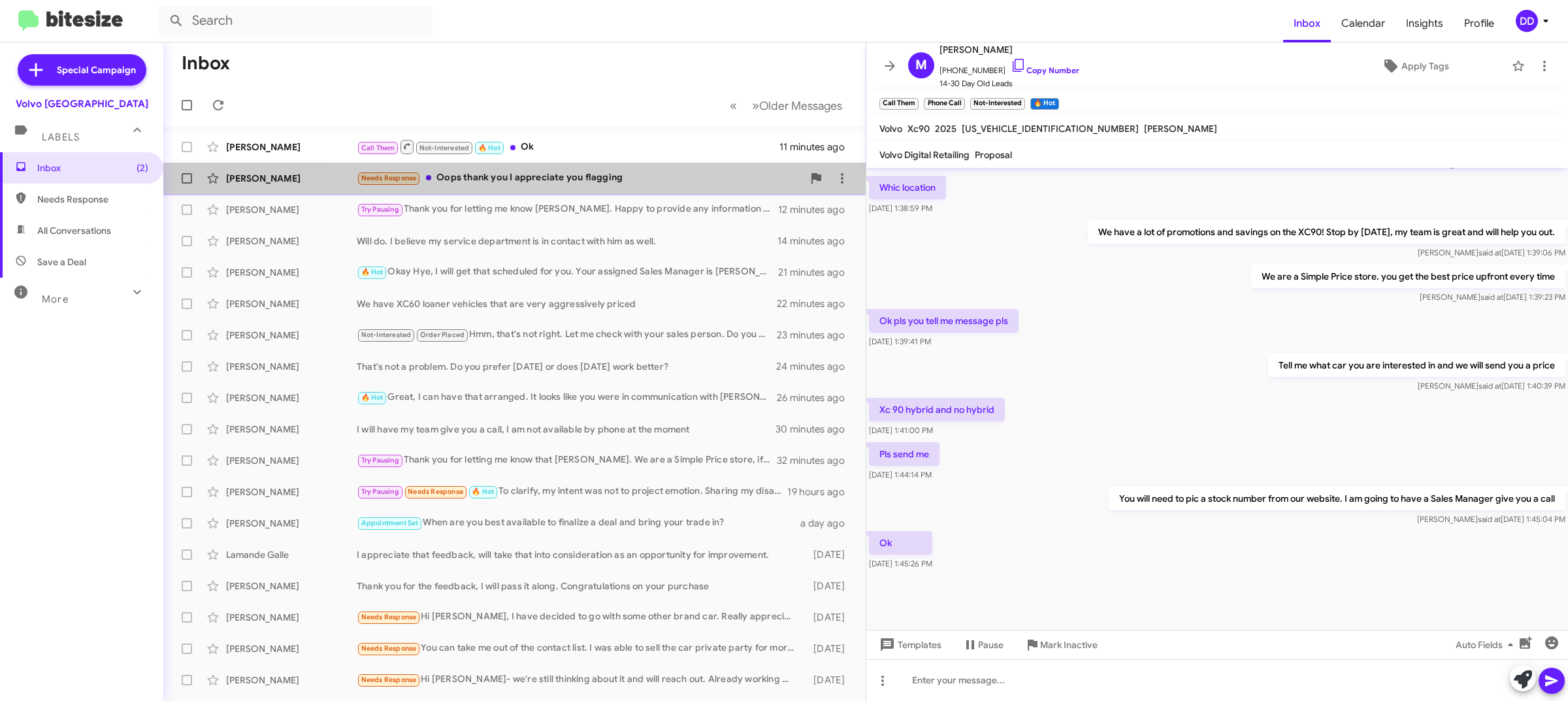
click at [603, 171] on div "Needs Response Oops thank you I appreciate you flagging" at bounding box center [580, 178] width 447 height 15
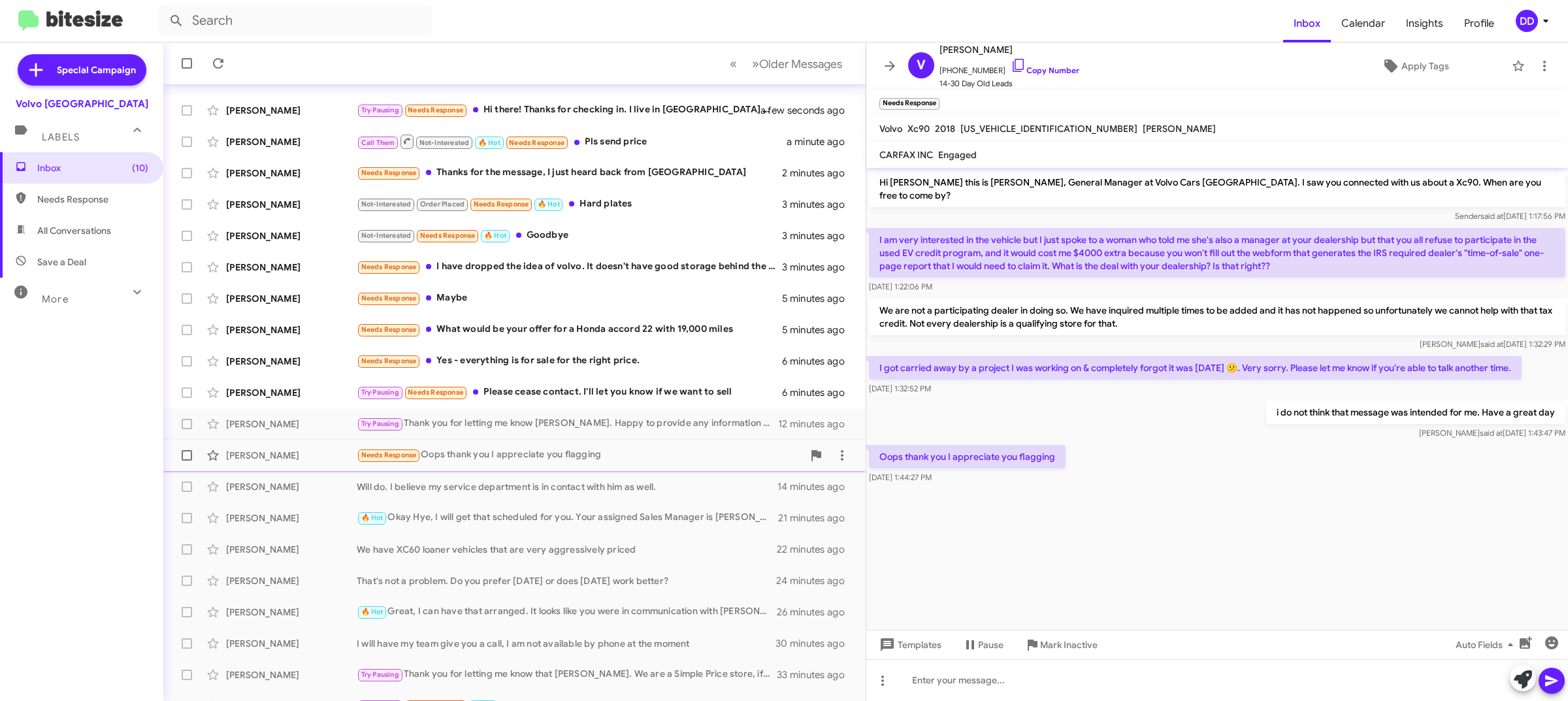
scroll to position [57, 0]
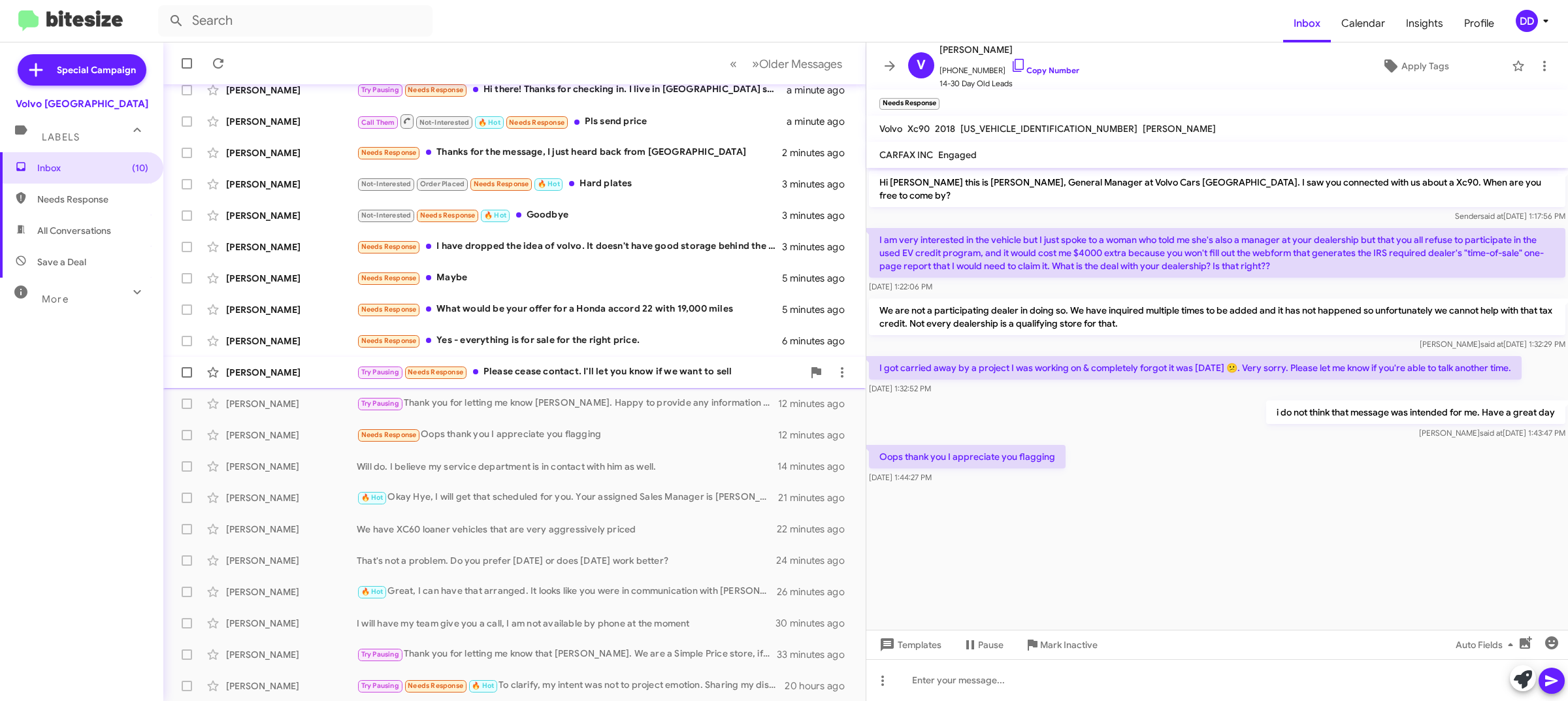
click at [543, 373] on div "Try Pausing Needs Response Please cease contact. I'll let you know if we want t…" at bounding box center [580, 372] width 447 height 15
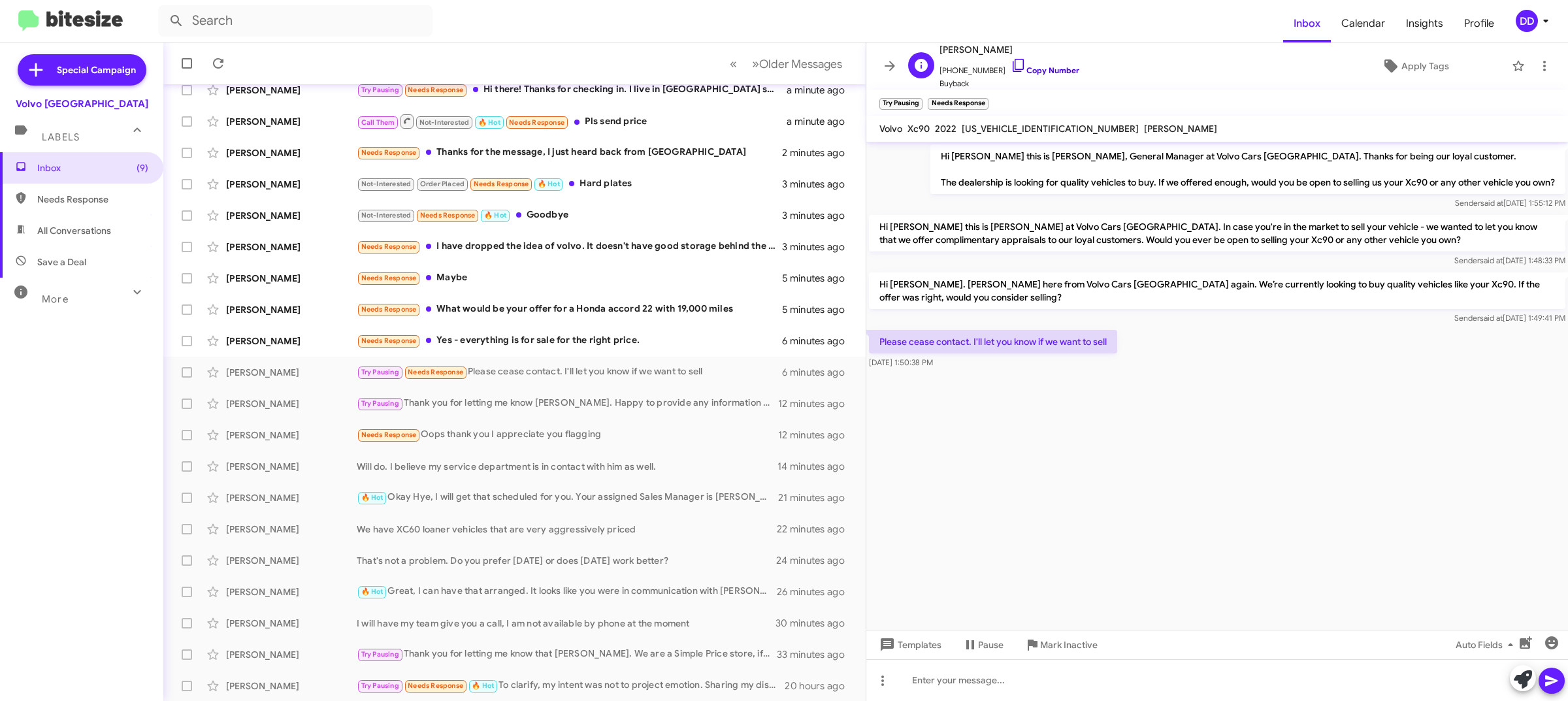
click at [1048, 73] on link "Copy Number" at bounding box center [1045, 70] width 68 height 10
click at [1537, 61] on icon at bounding box center [1544, 66] width 16 height 16
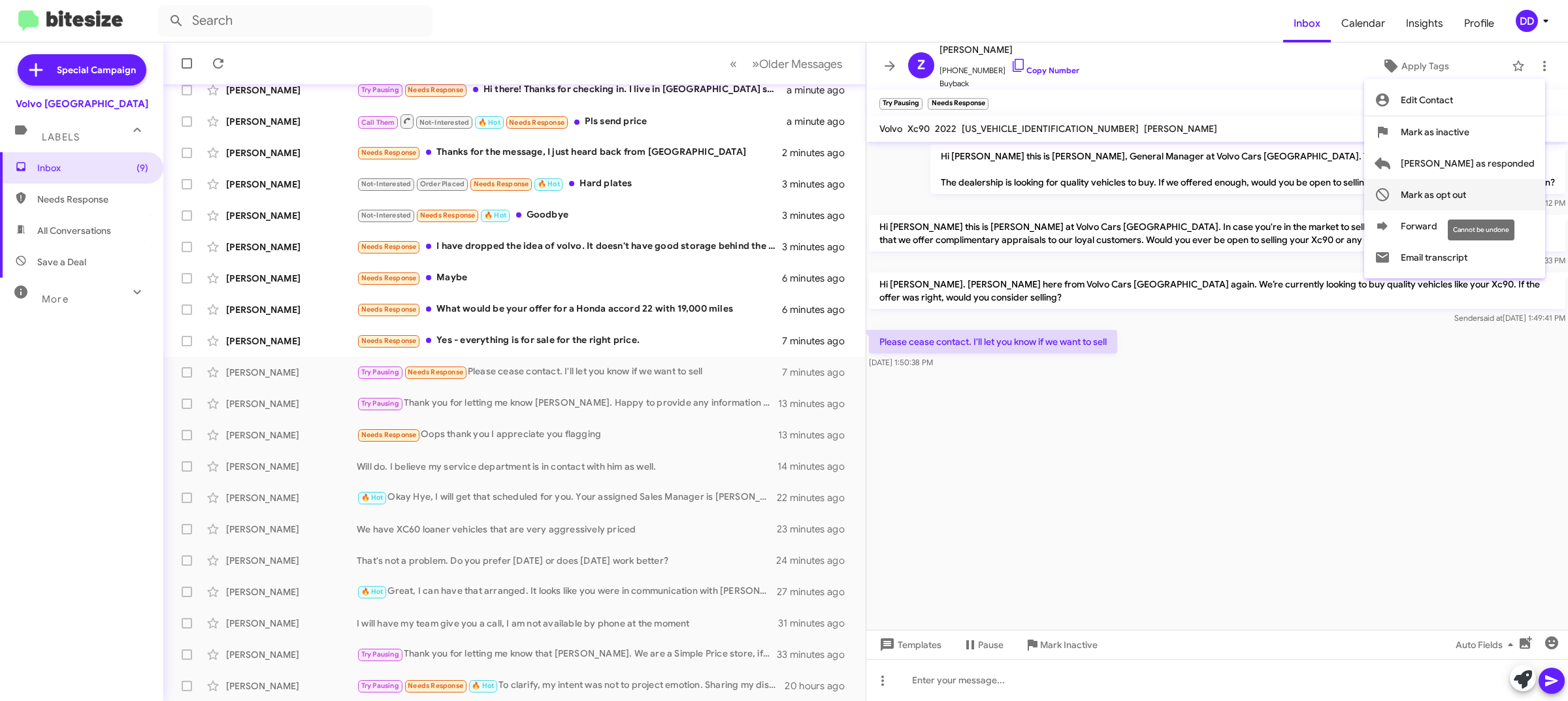
click at [1466, 193] on span "Mark as opt out" at bounding box center [1434, 194] width 65 height 31
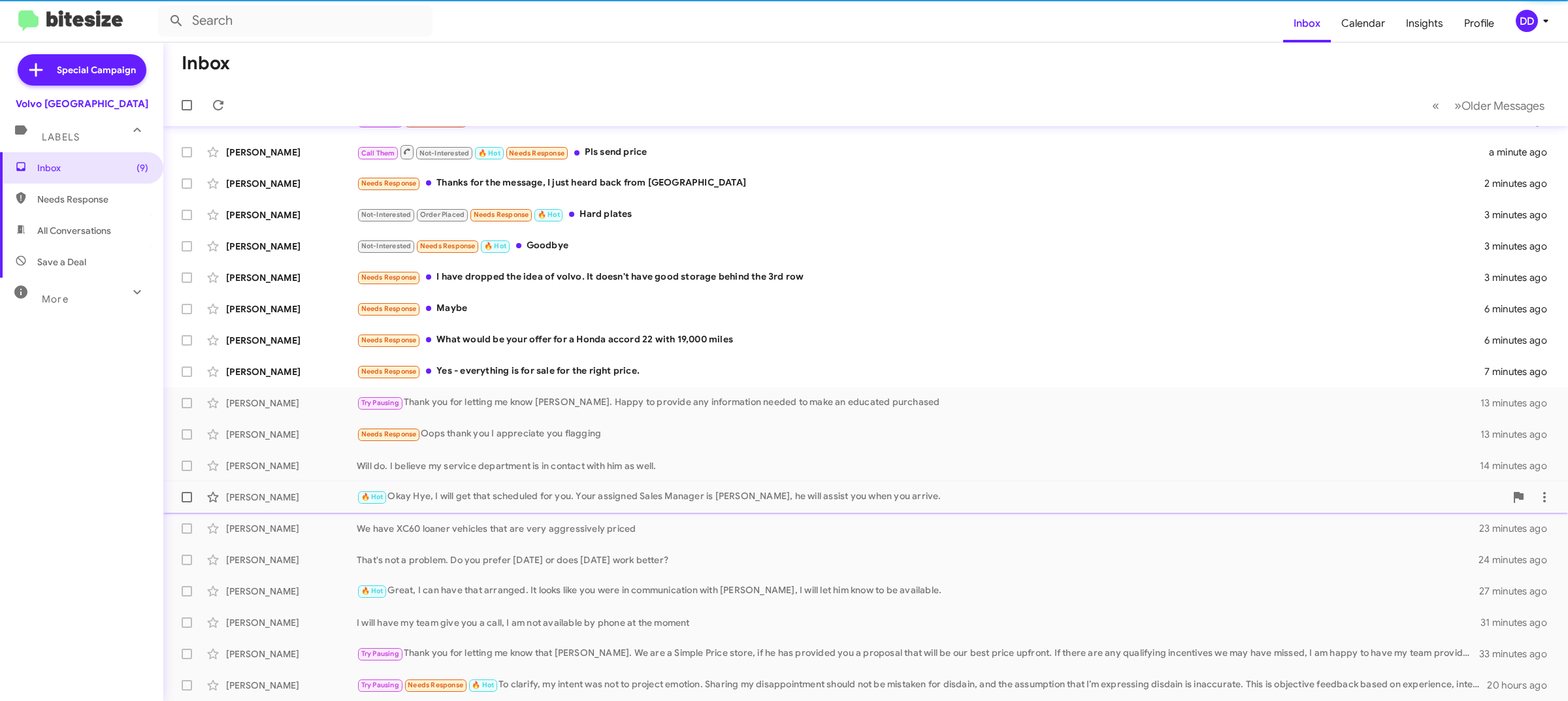
scroll to position [25, 0]
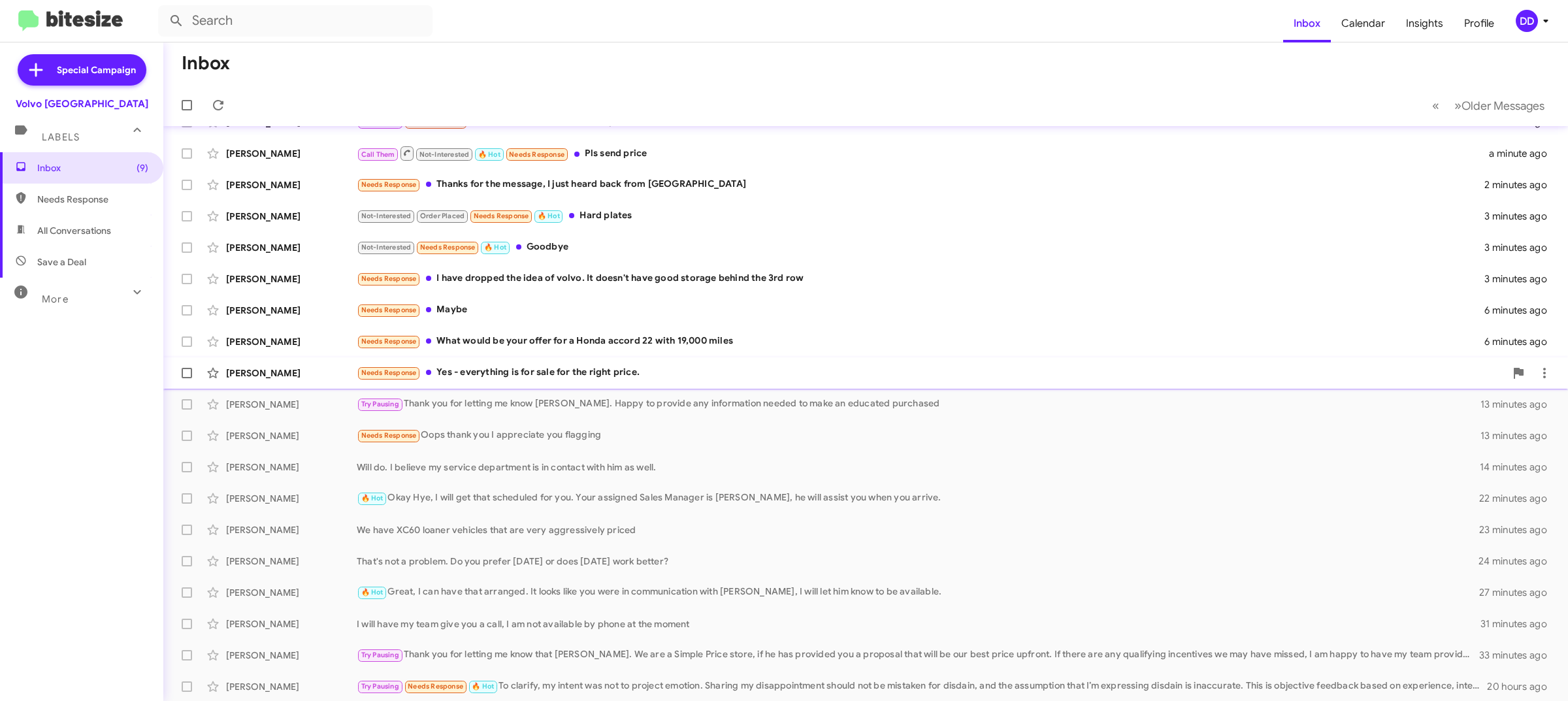
click at [658, 370] on div "Needs Response Yes - everything is for sale for the right price." at bounding box center [931, 373] width 1149 height 15
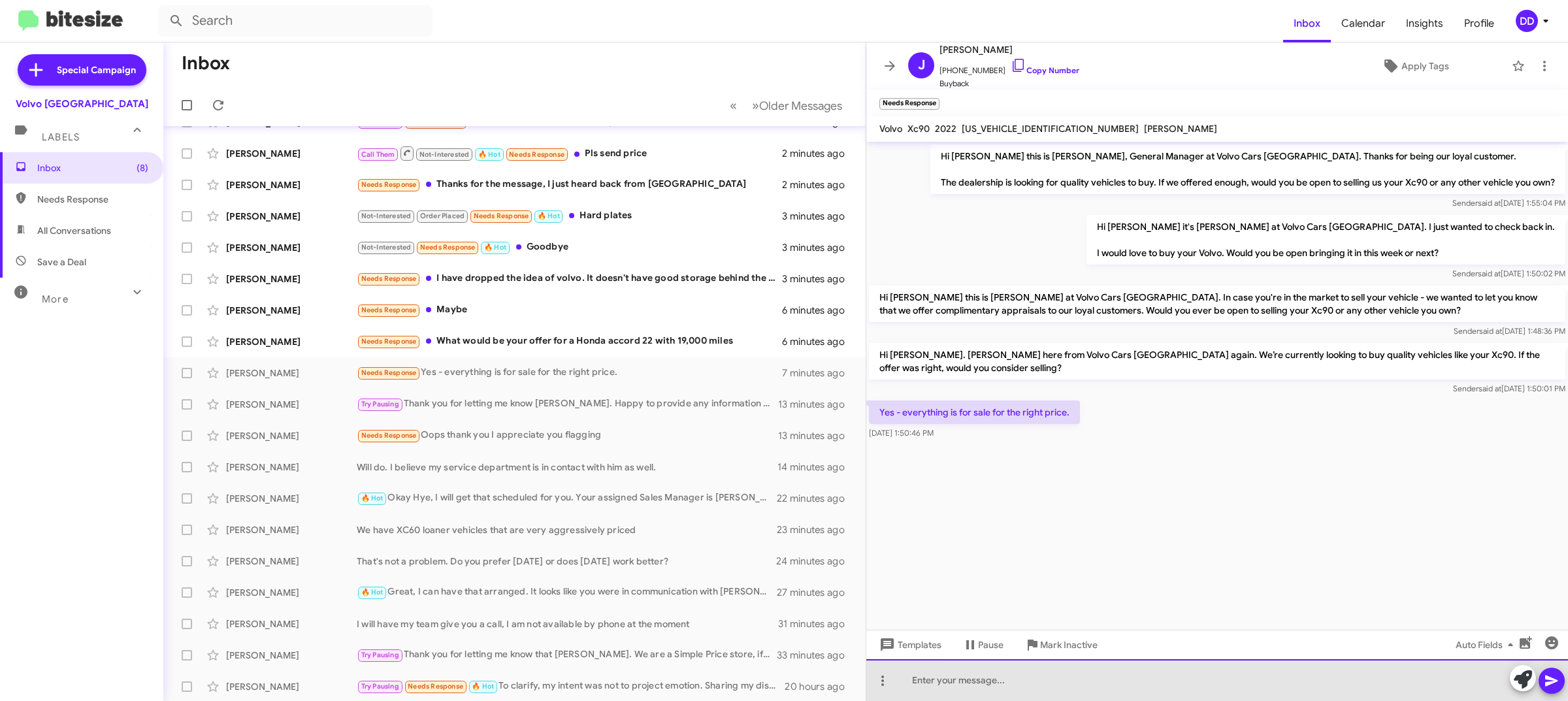
click at [1172, 668] on div at bounding box center [1217, 680] width 701 height 42
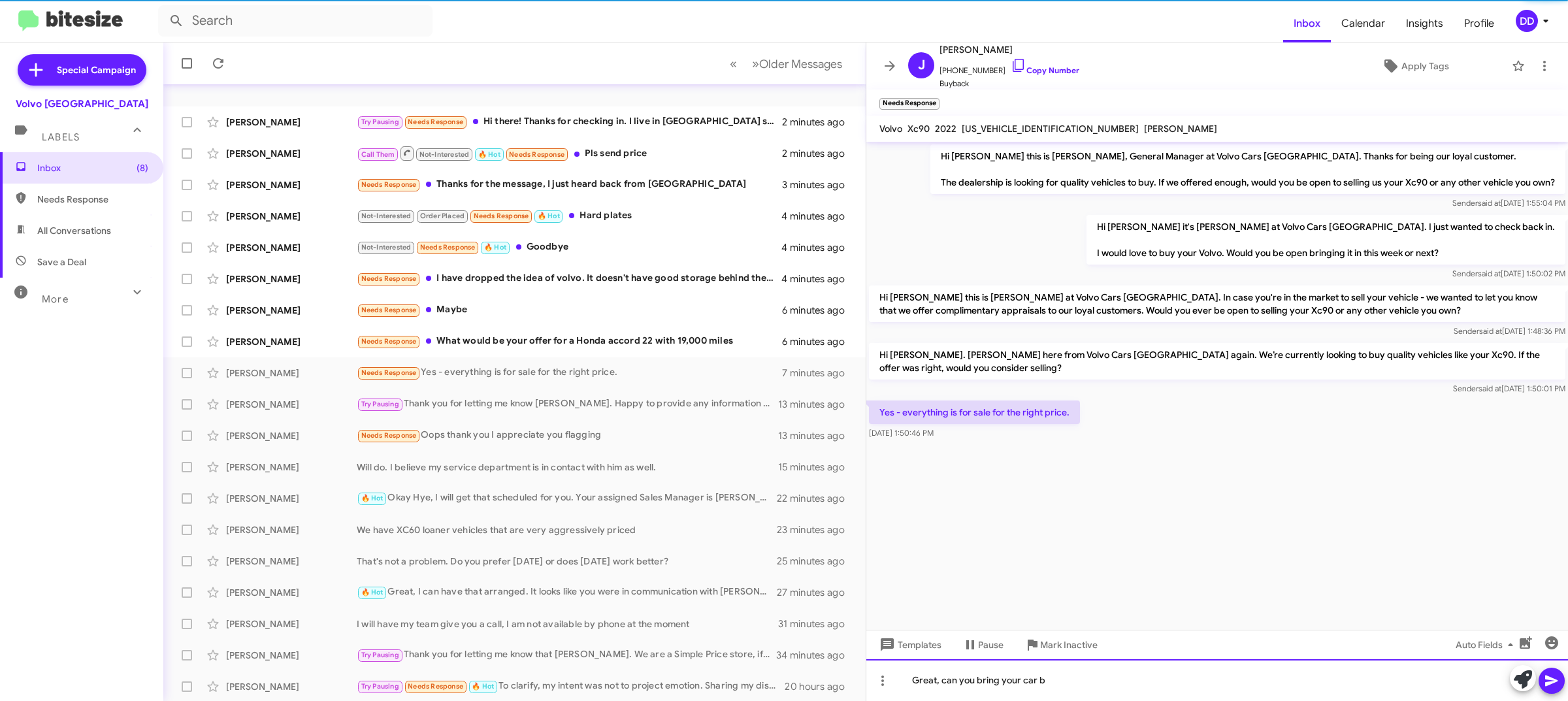
scroll to position [57, 0]
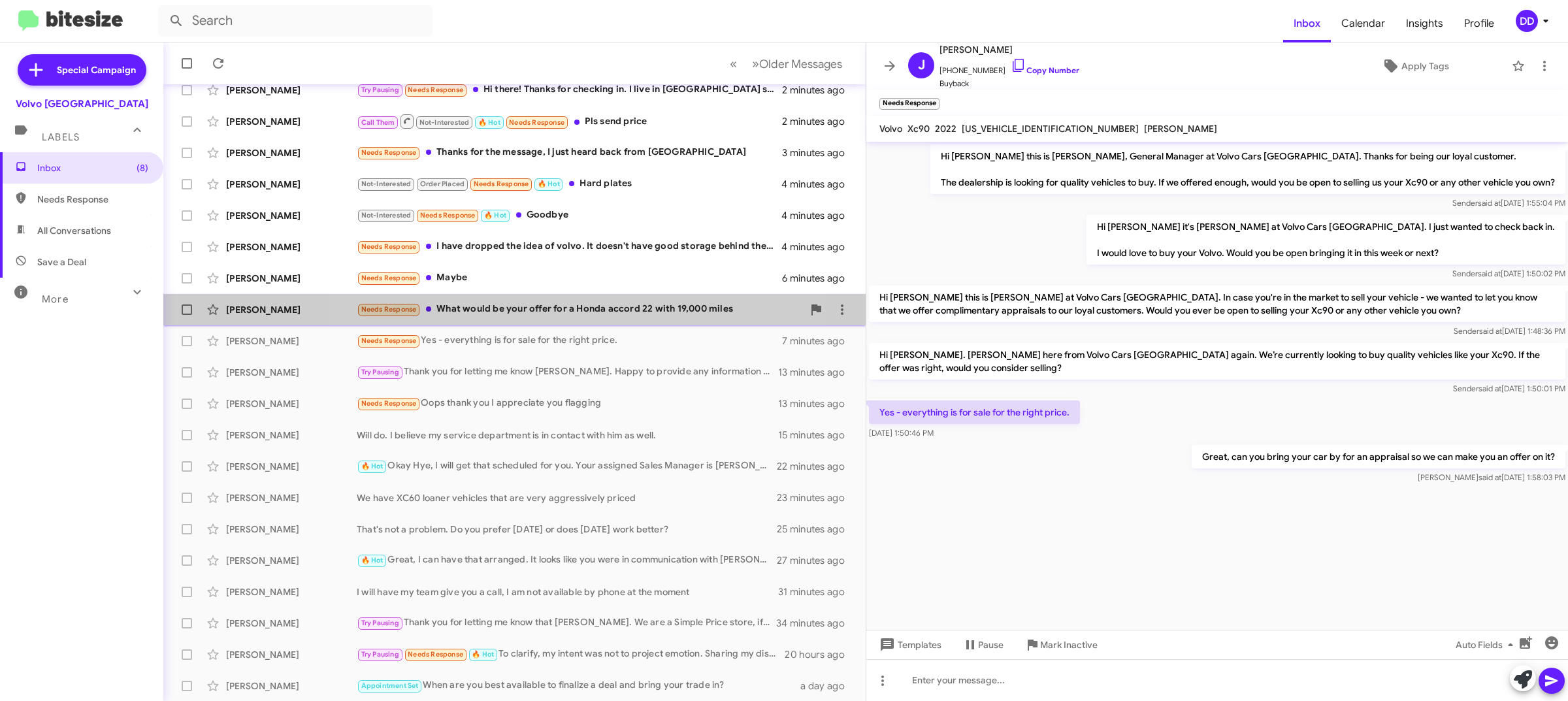
click at [534, 311] on div "Needs Response What would be your offer for a Honda accord 22 with 19,000 miles" at bounding box center [580, 309] width 447 height 15
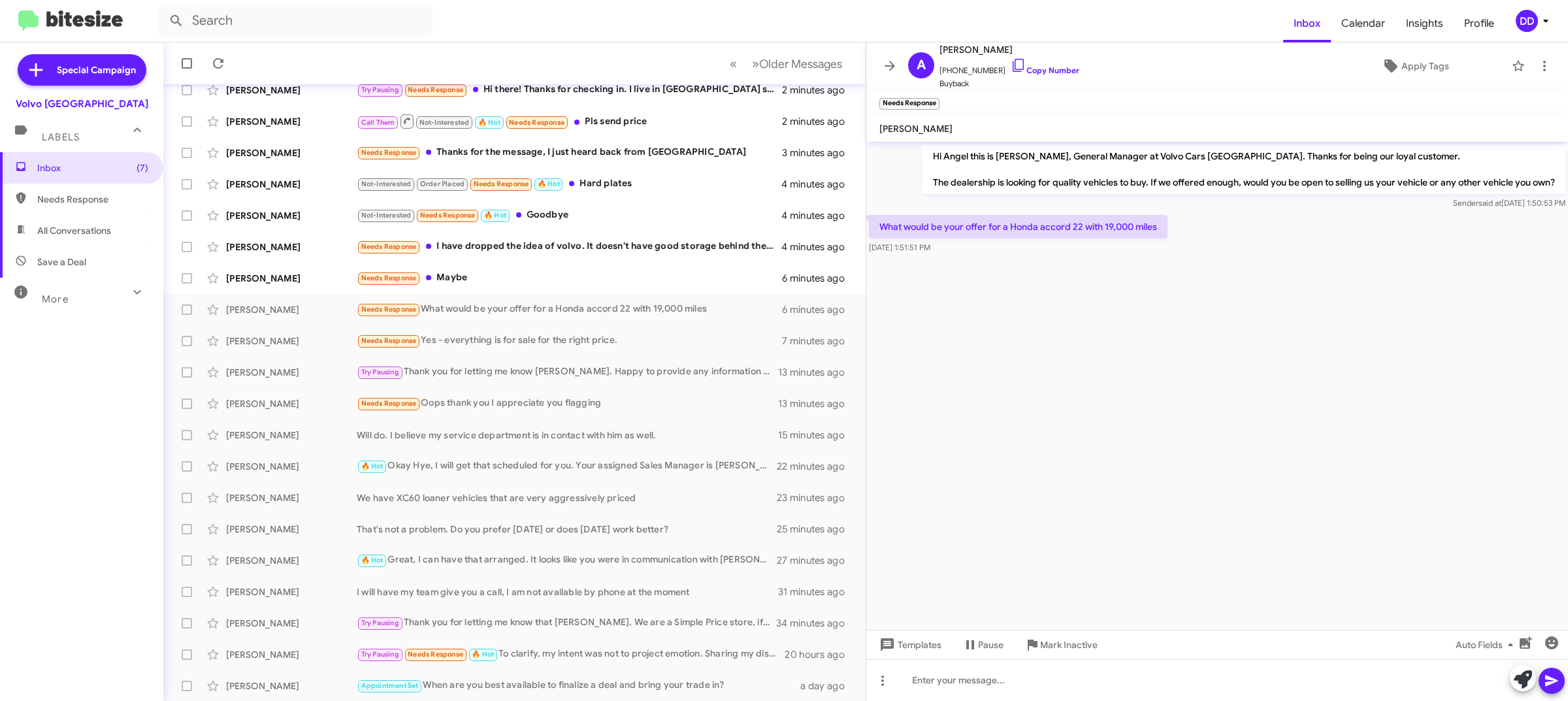
click at [1179, 478] on cdk-virtual-scroll-viewport "Hi Angel this is David Dupart, General Manager at Volvo Cars Palo Alto. Thanks …" at bounding box center [1217, 386] width 701 height 488
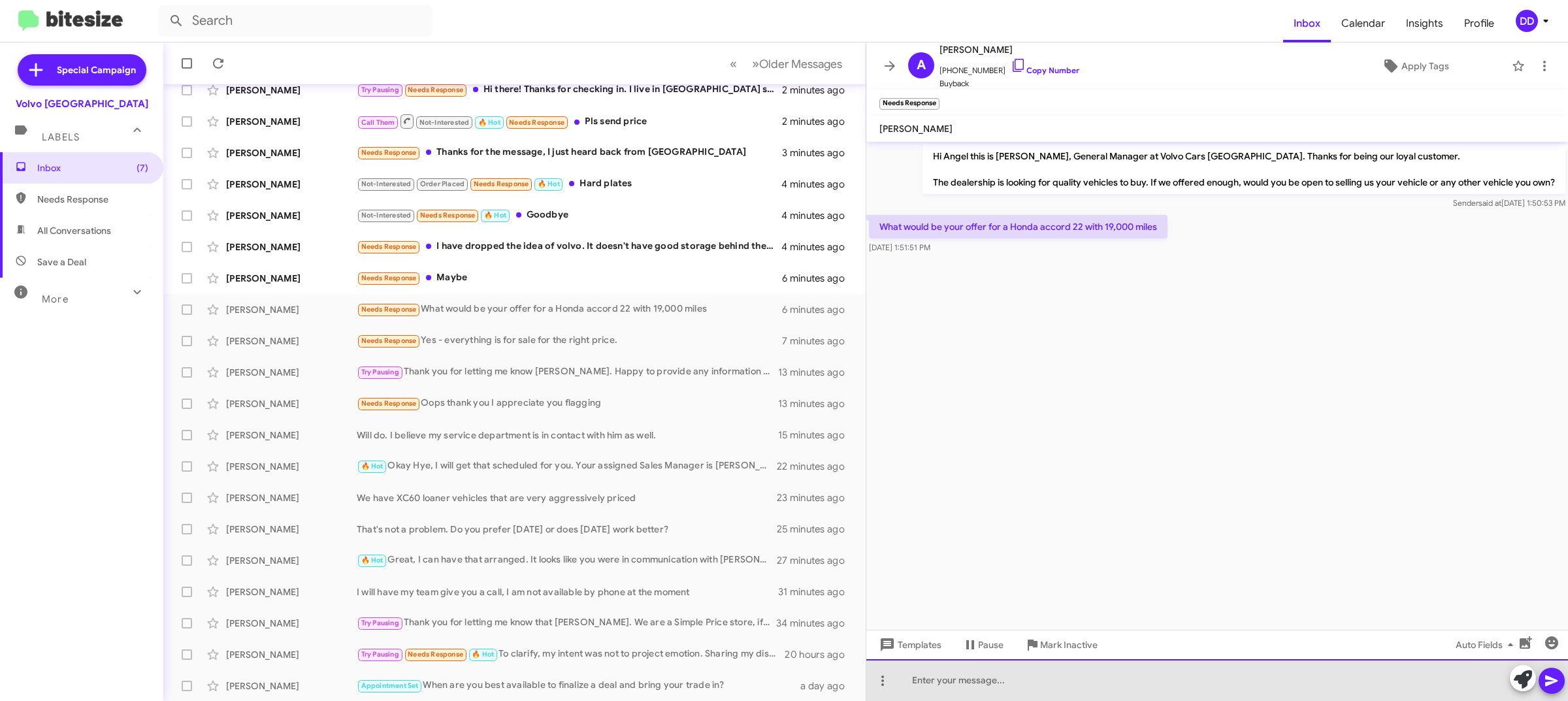
click at [1190, 684] on div at bounding box center [1217, 680] width 701 height 42
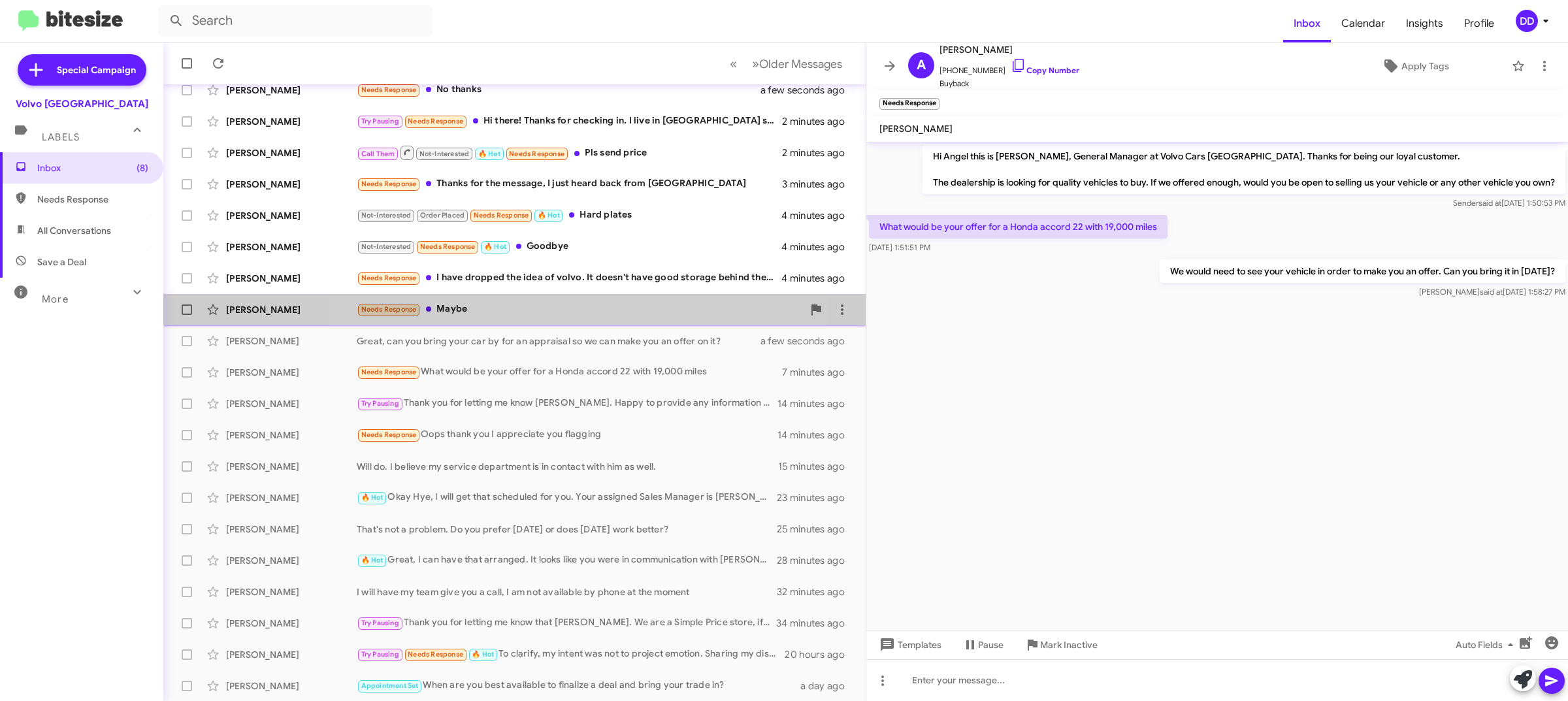
click at [570, 306] on div "Needs Response Maybe" at bounding box center [580, 309] width 447 height 15
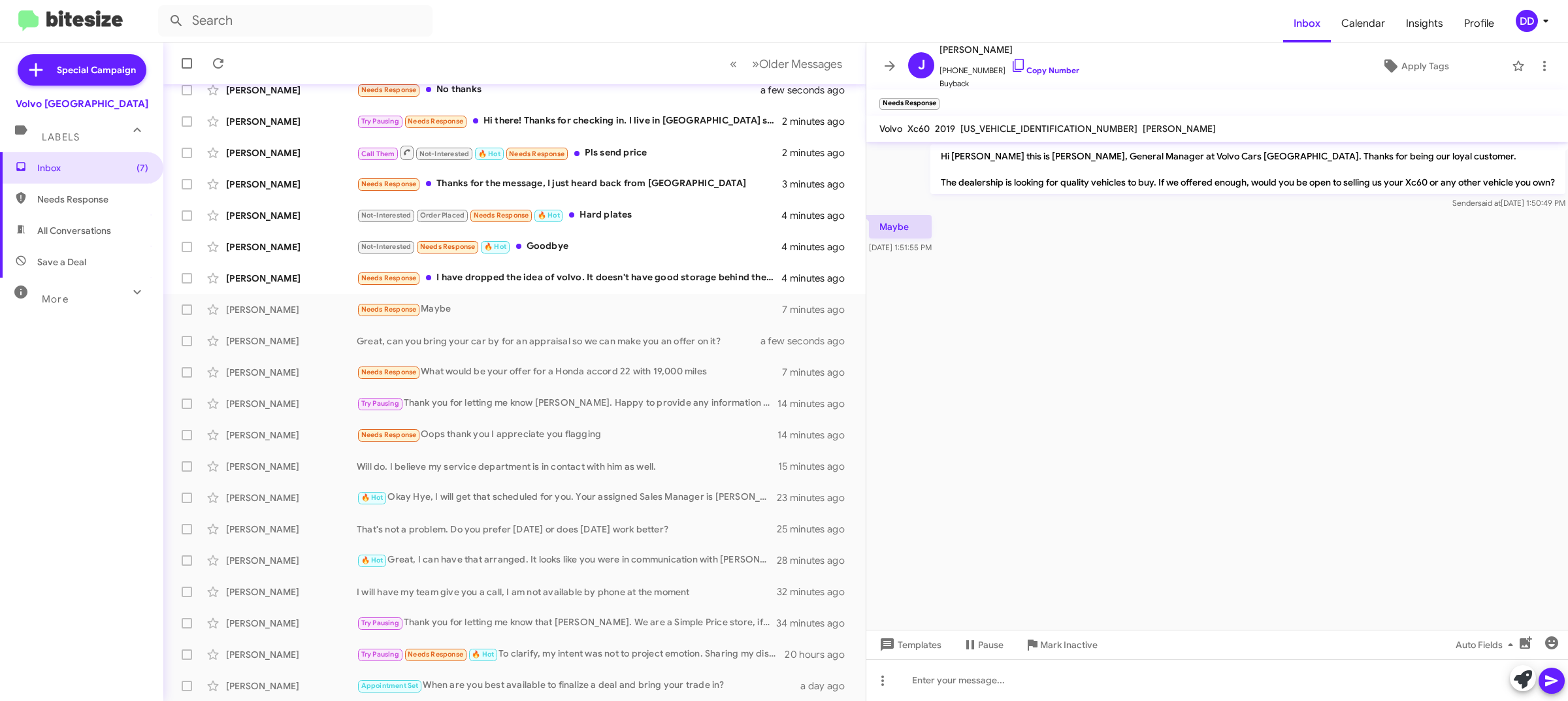
click at [1284, 488] on cdk-virtual-scroll-viewport "Hi Joshua this is David Dupart, General Manager at Volvo Cars Palo Alto. Thanks…" at bounding box center [1217, 386] width 701 height 488
click at [1154, 665] on div at bounding box center [1217, 680] width 701 height 42
click at [589, 269] on div "Manu Mishra Needs Response I have dropped the idea of volvo. It doesn't have go…" at bounding box center [514, 279] width 681 height 26
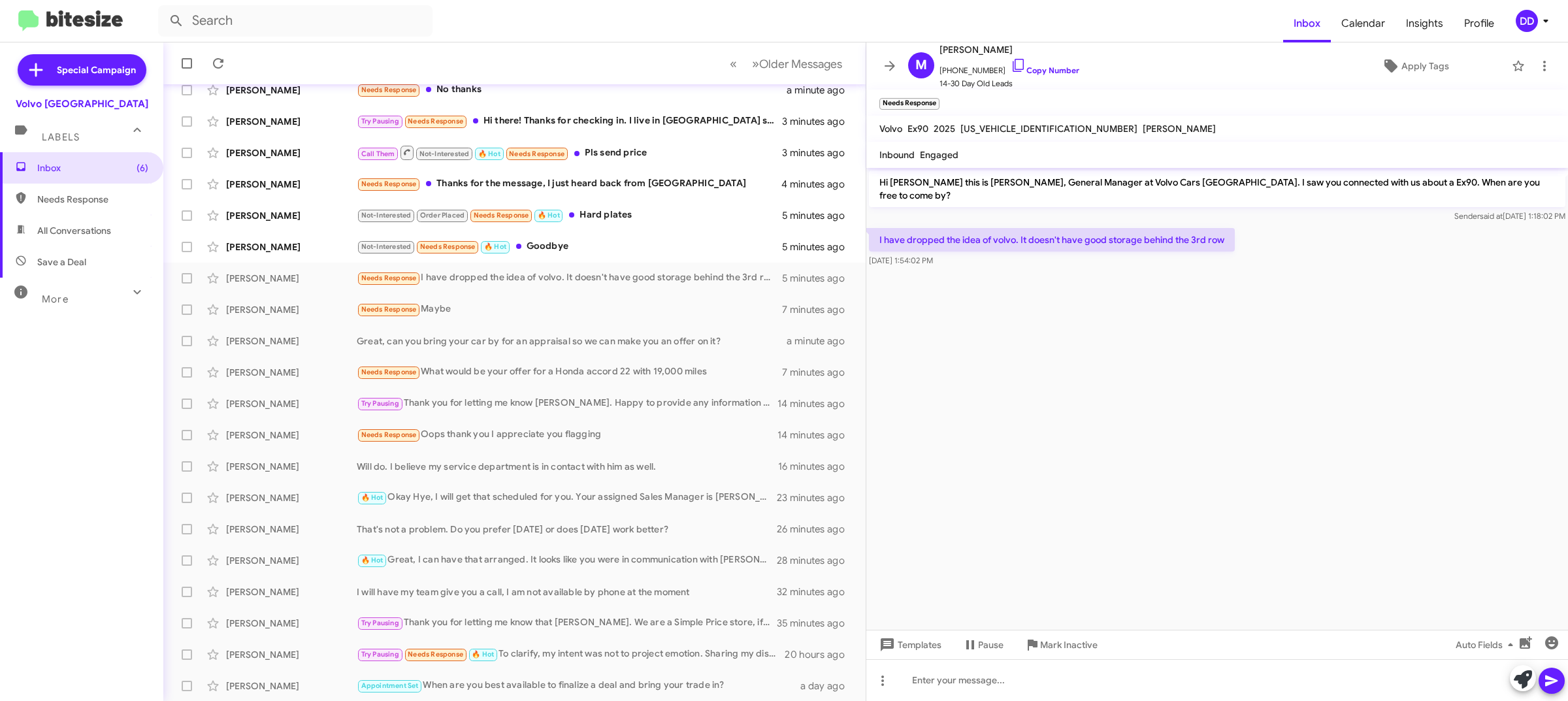
click at [1131, 441] on cdk-virtual-scroll-viewport "Hi Manu this is David Dupart, General Manager at Volvo Cars Palo Alto. I saw yo…" at bounding box center [1217, 399] width 701 height 462
click at [1194, 684] on div at bounding box center [1217, 680] width 701 height 42
click at [556, 244] on div "Not-Interested Needs Response 🔥 Hot Goodbye" at bounding box center [580, 247] width 447 height 15
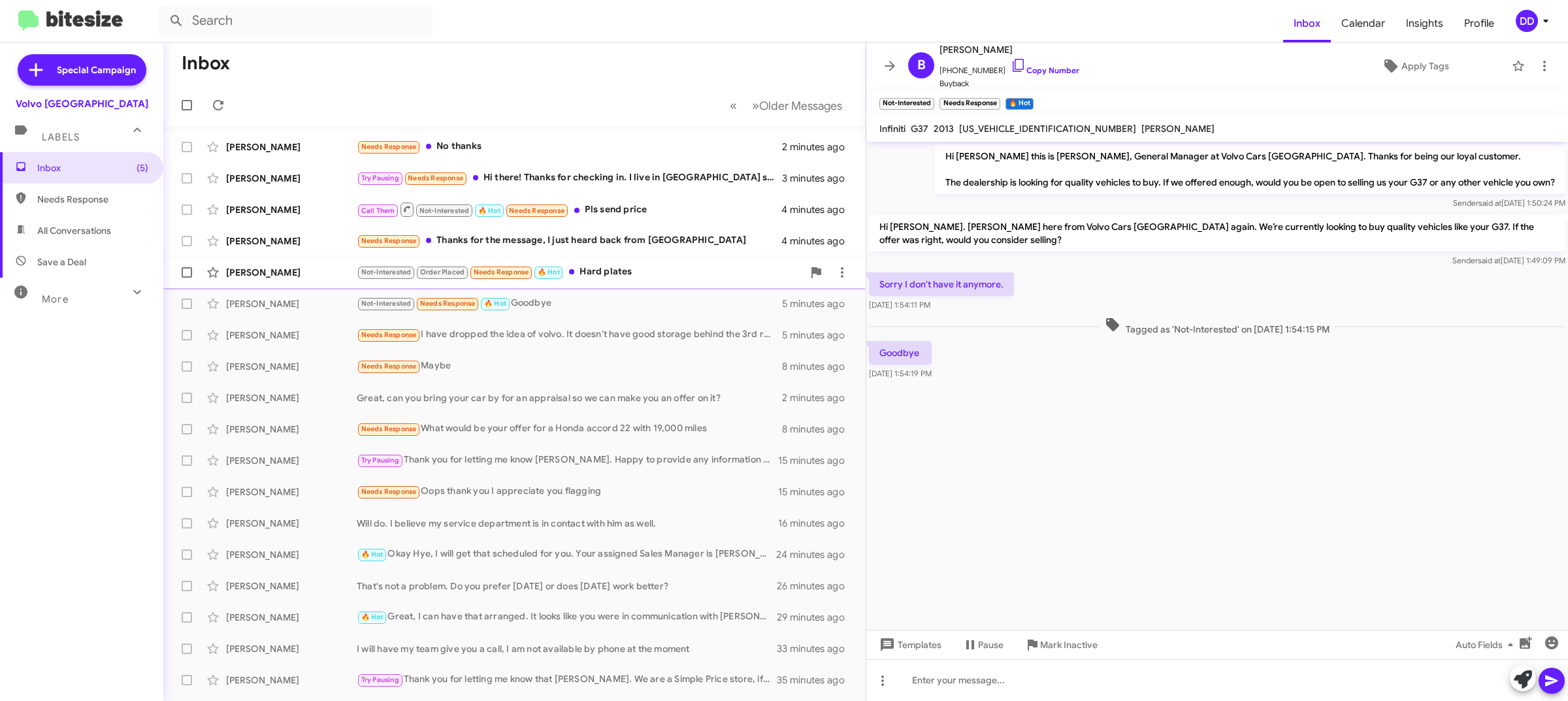
click at [671, 276] on div "Not-Interested Order Placed Needs Response 🔥 Hot Hard plates" at bounding box center [580, 272] width 447 height 15
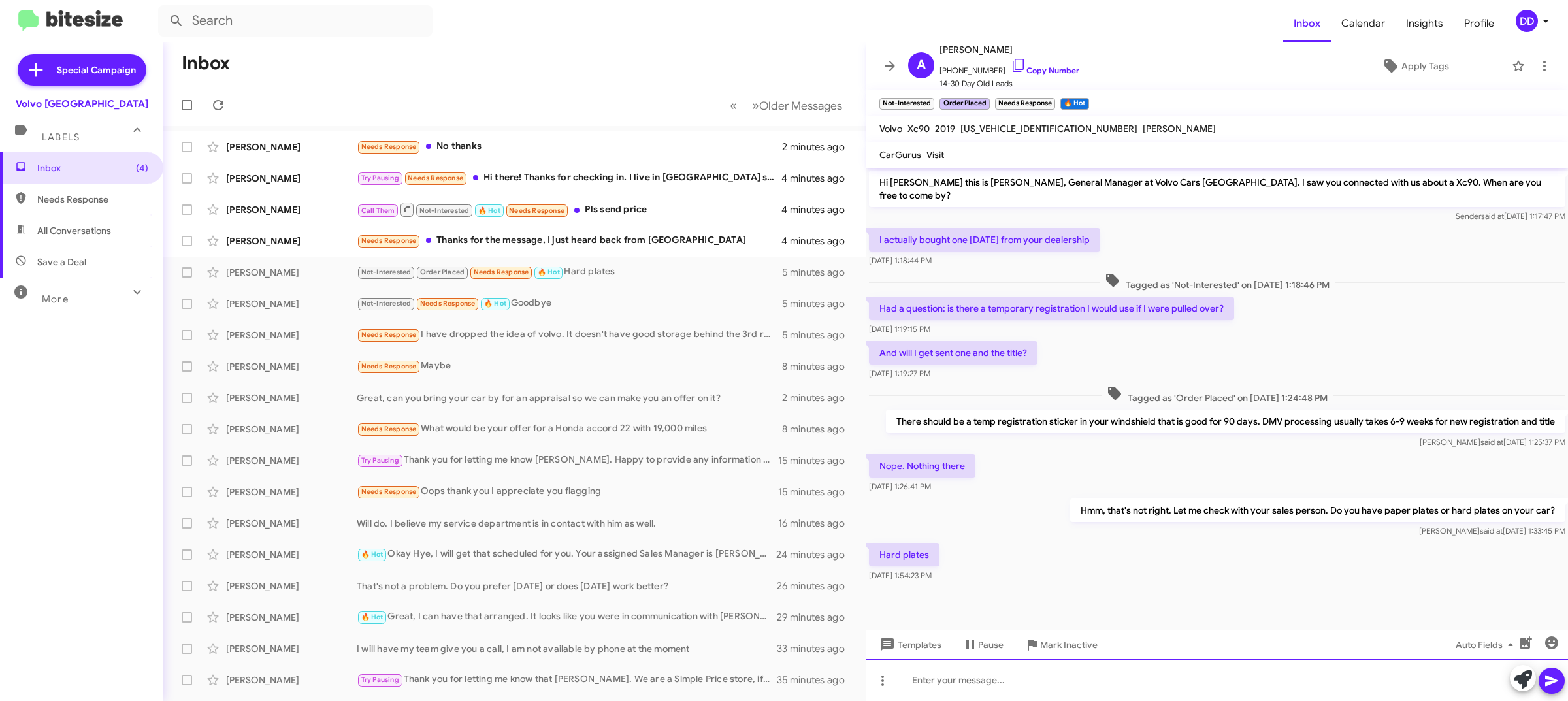
click at [1181, 673] on div at bounding box center [1217, 680] width 701 height 42
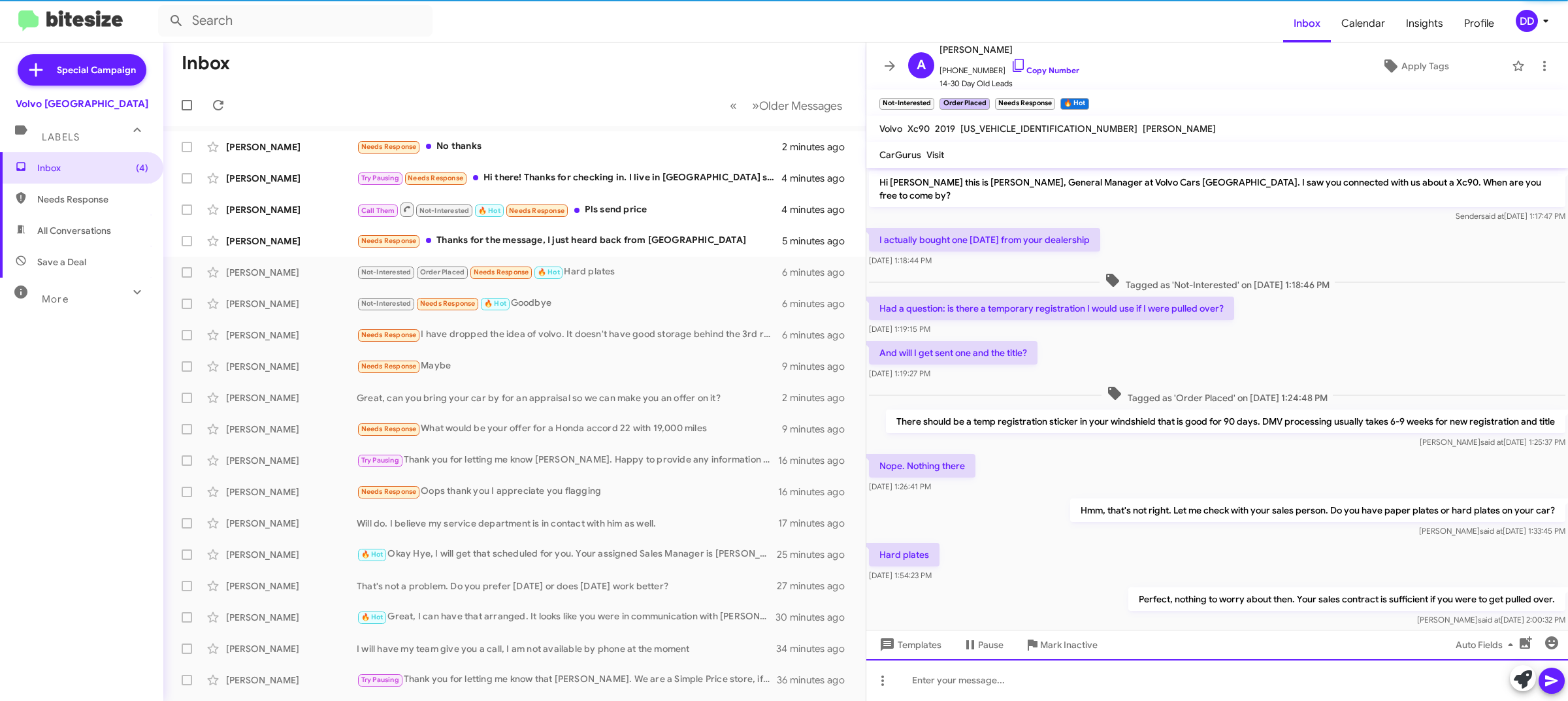
scroll to position [21, 0]
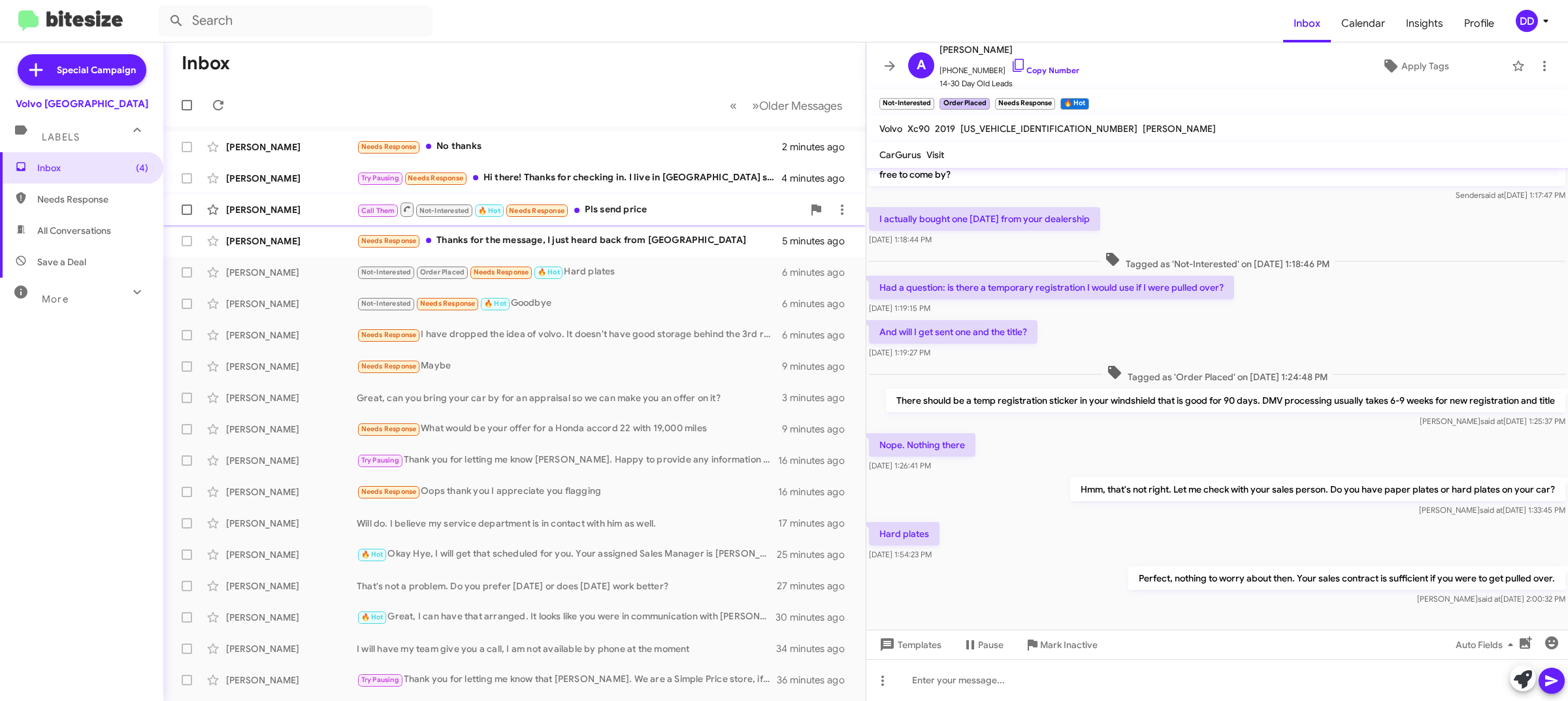
click at [658, 206] on div "Call Them Not-Interested 🔥 Hot Needs Response Pls send price" at bounding box center [580, 209] width 447 height 16
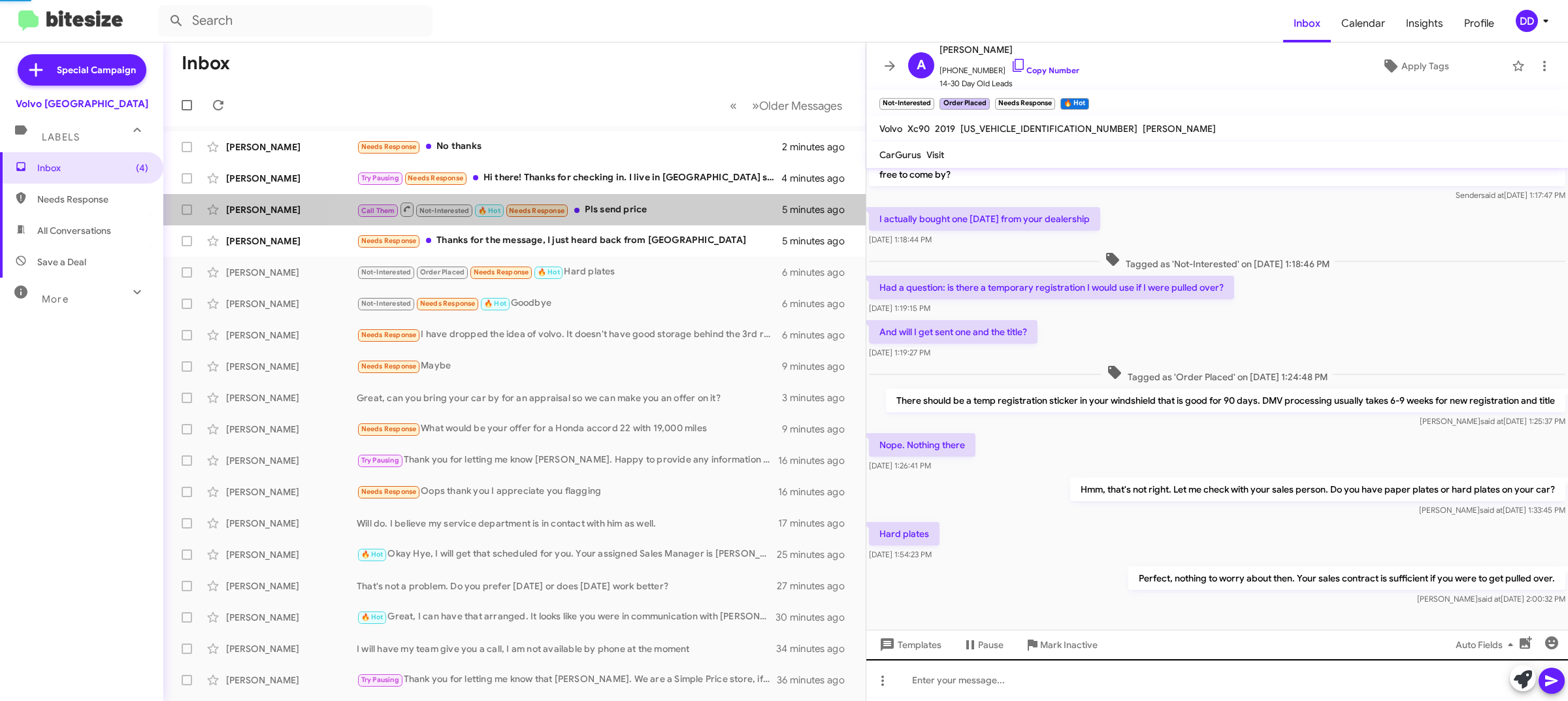
scroll to position [429, 0]
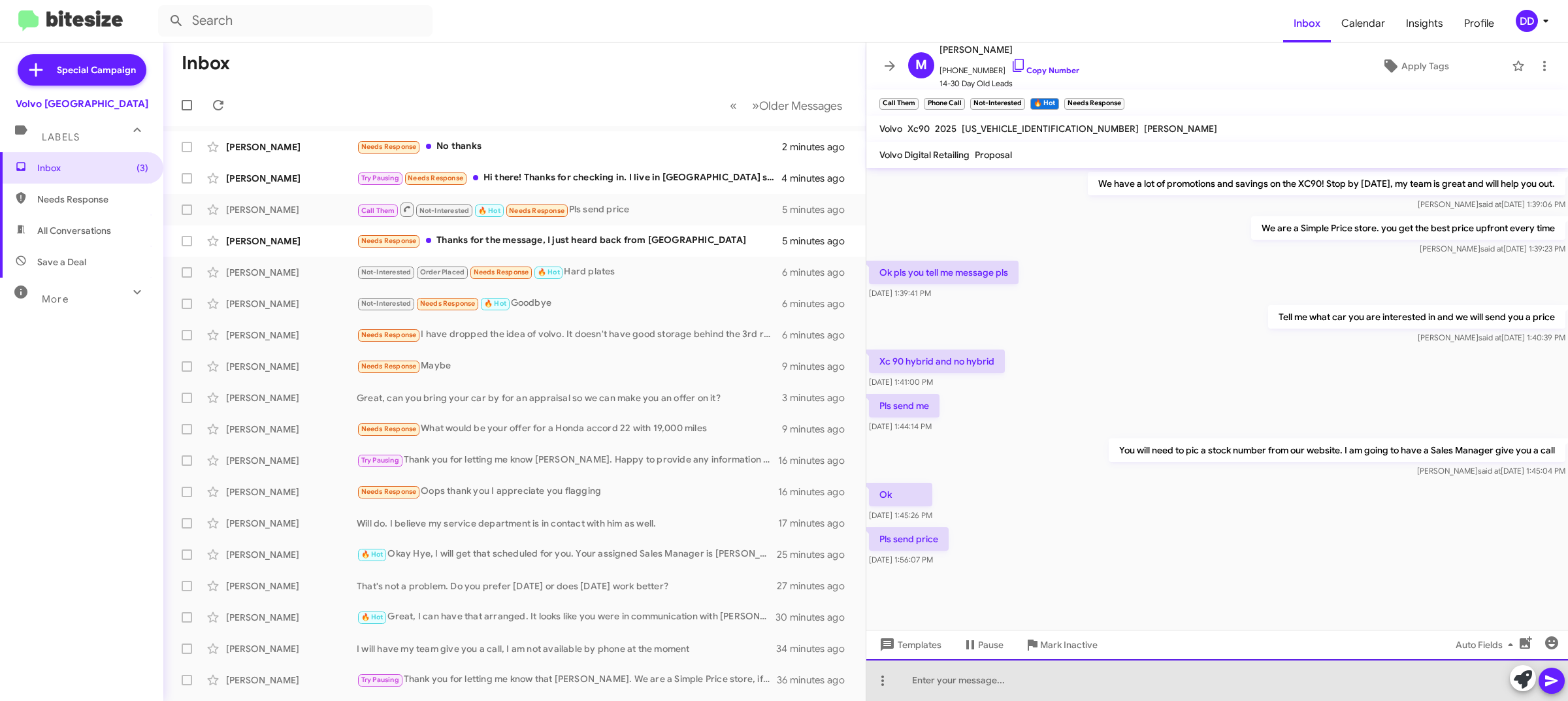
click at [1195, 693] on div at bounding box center [1217, 680] width 701 height 42
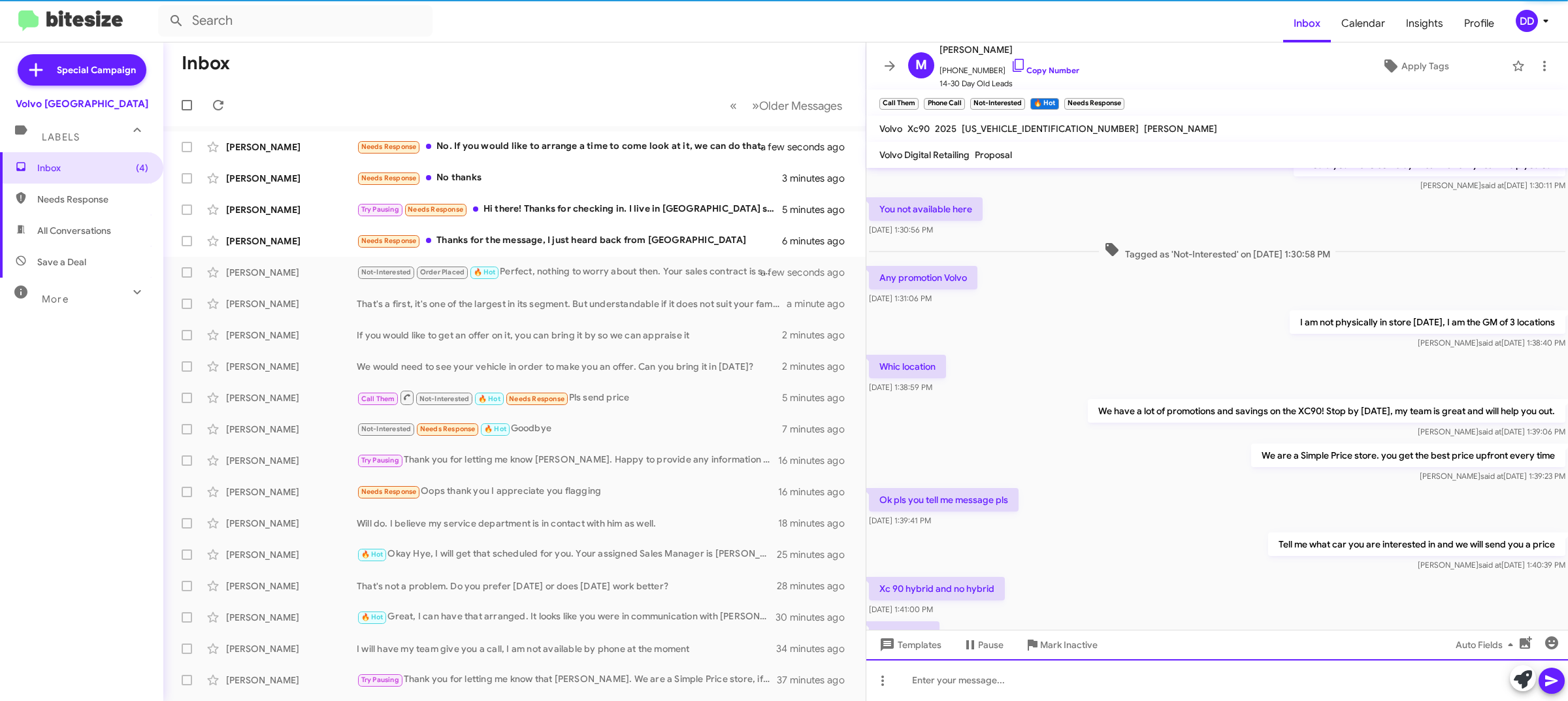
scroll to position [476, 0]
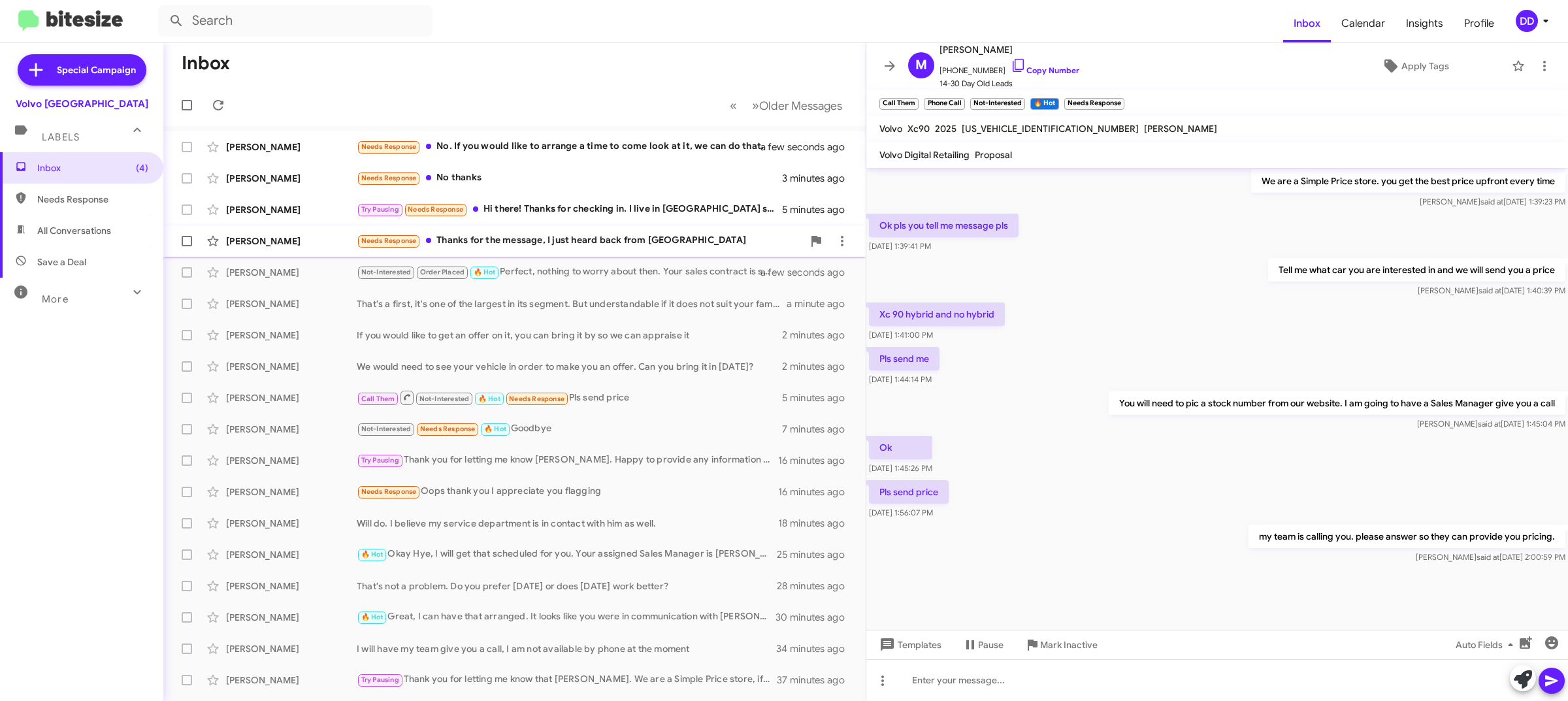
click at [603, 237] on div "Needs Response Thanks for the message, I just heard back from sohee" at bounding box center [580, 241] width 447 height 15
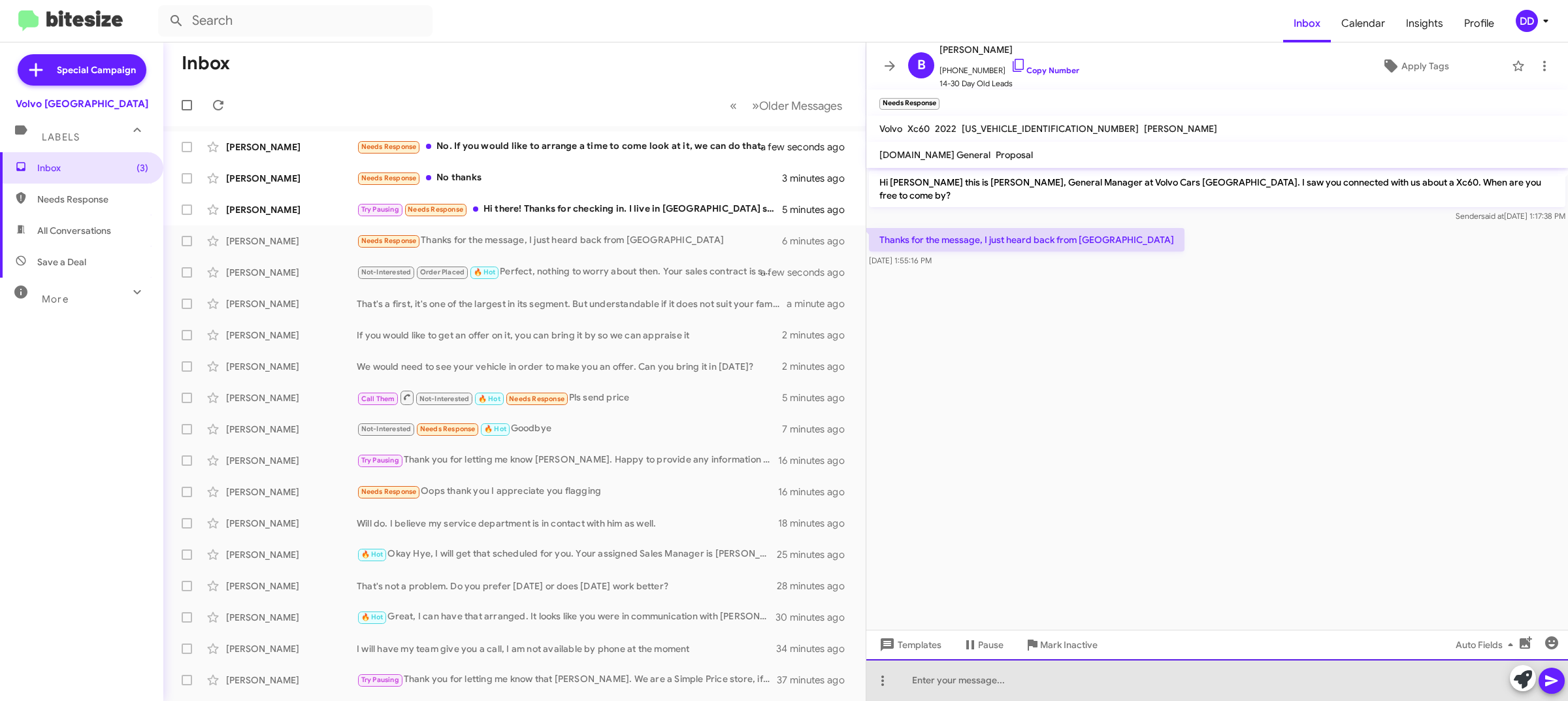
click at [1099, 684] on div at bounding box center [1217, 680] width 701 height 42
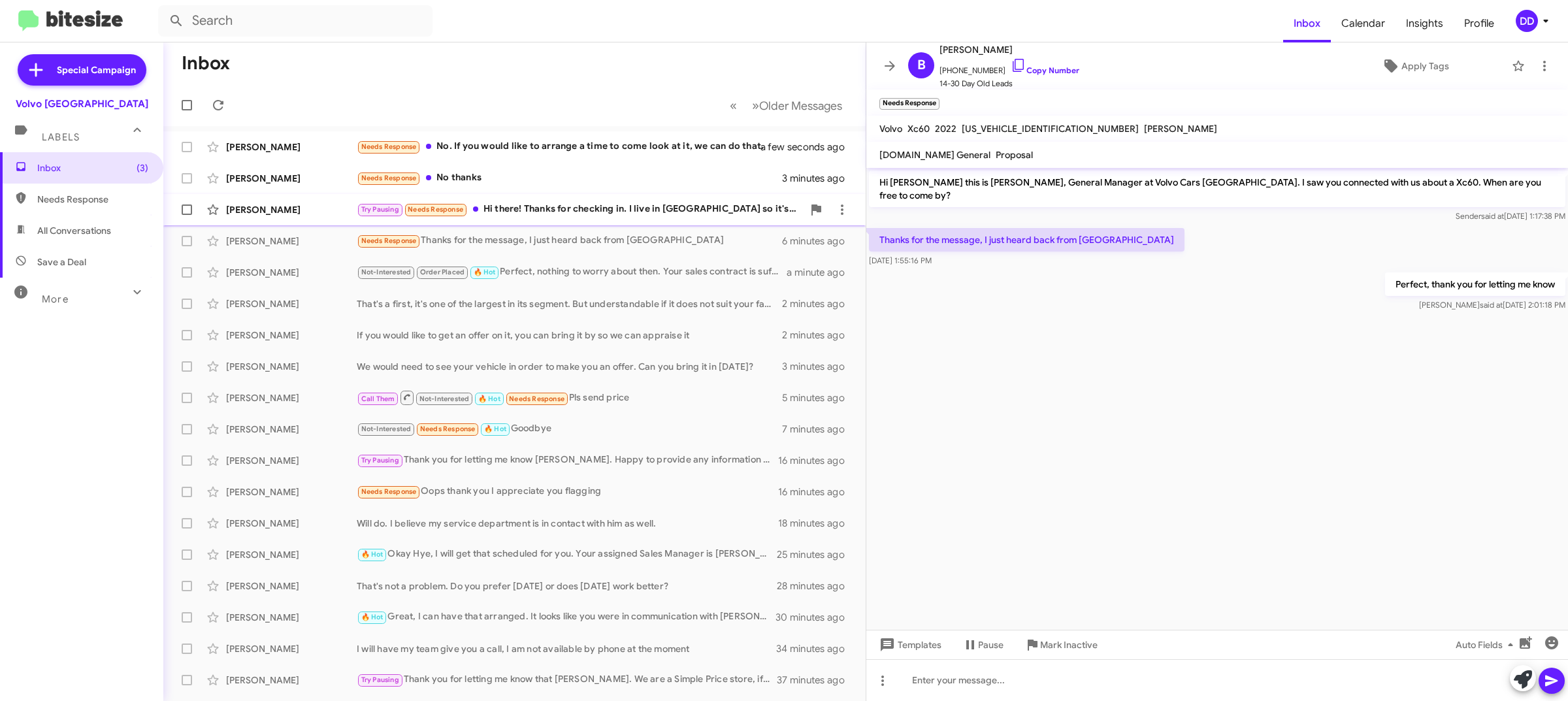
click at [626, 213] on div "Try Pausing Needs Response Hi there! Thanks for checking in. I live in SF so it…" at bounding box center [580, 210] width 447 height 15
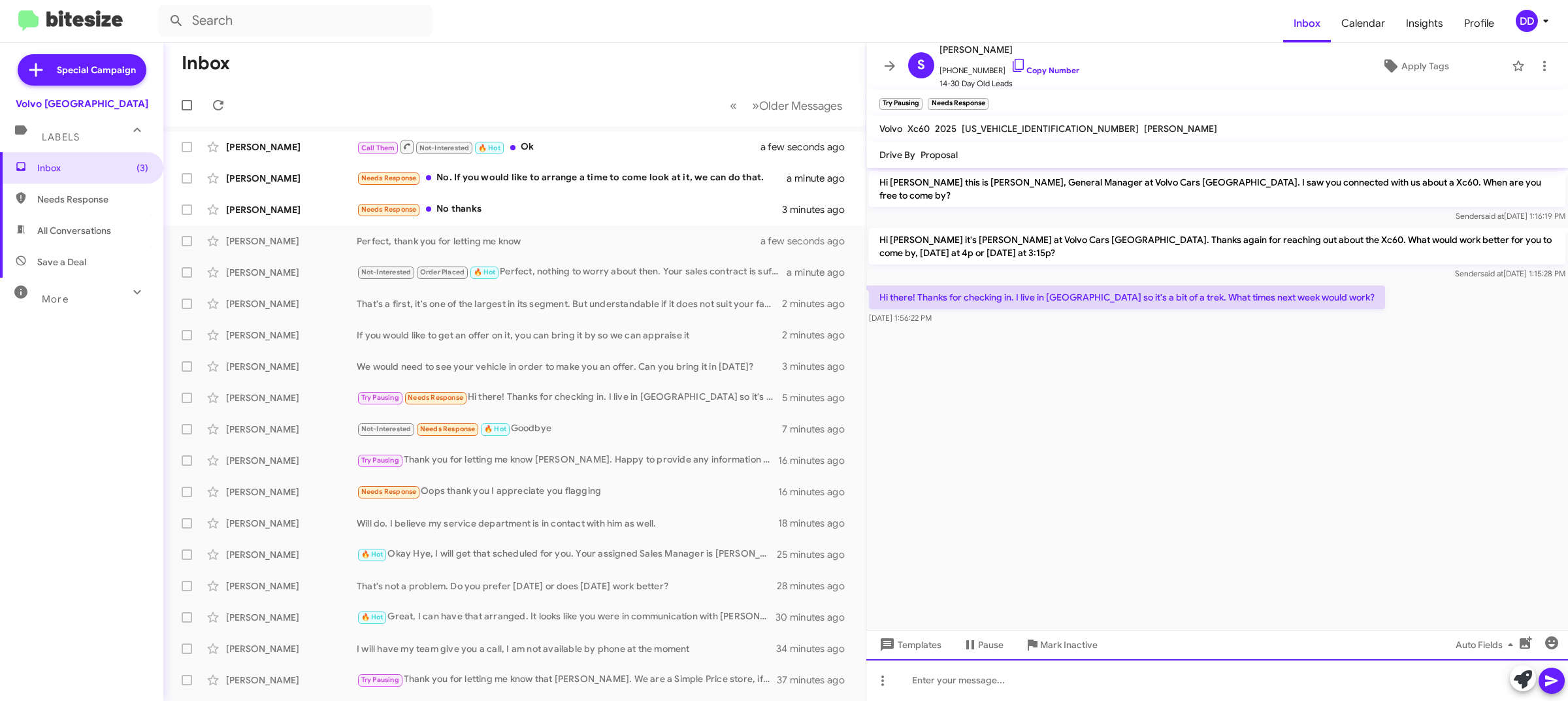
click at [1135, 679] on div at bounding box center [1217, 680] width 701 height 42
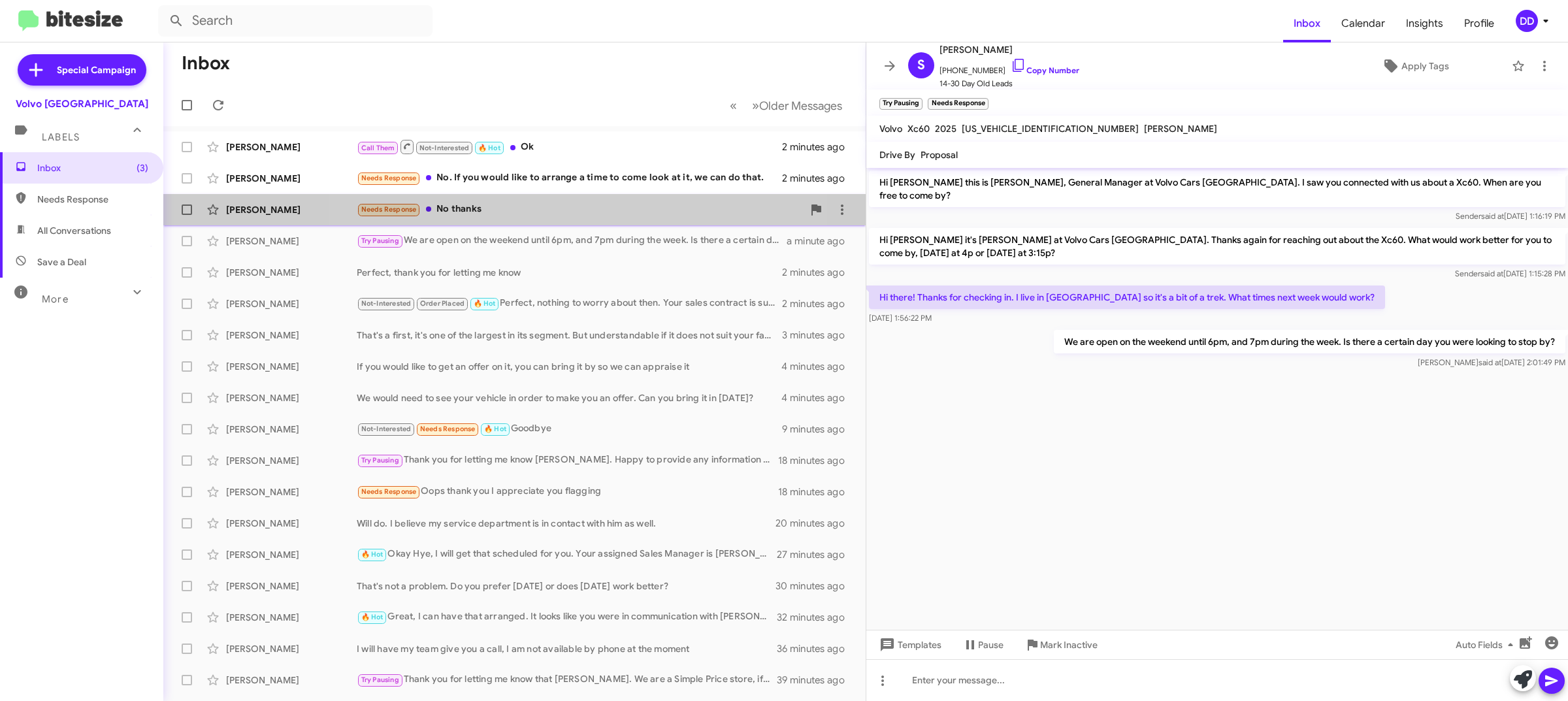
click at [561, 205] on div "Needs Response No thanks" at bounding box center [580, 210] width 447 height 15
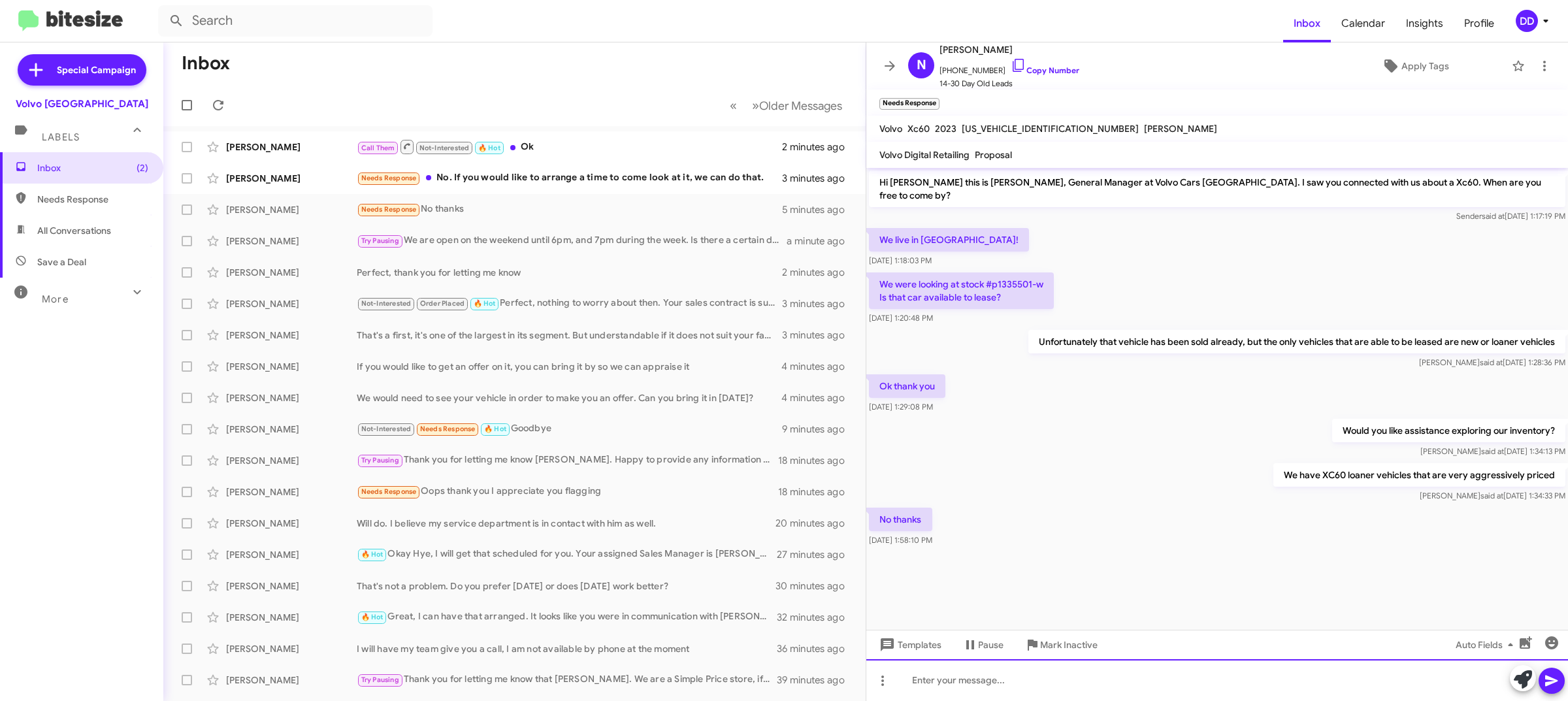
click at [1311, 668] on div at bounding box center [1217, 680] width 701 height 42
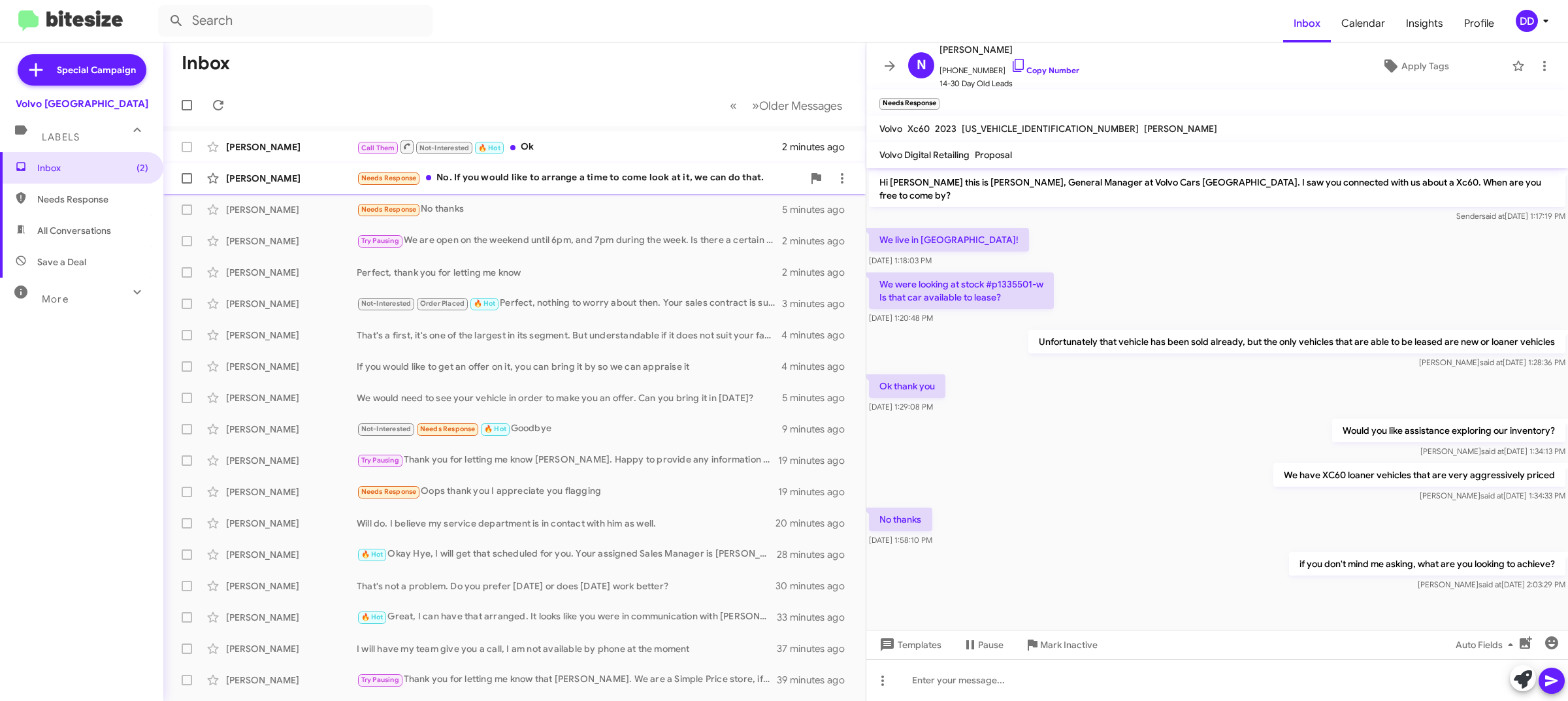
click at [612, 178] on div "Needs Response No. If you would like to arrange a time to come look at it, we c…" at bounding box center [580, 178] width 447 height 15
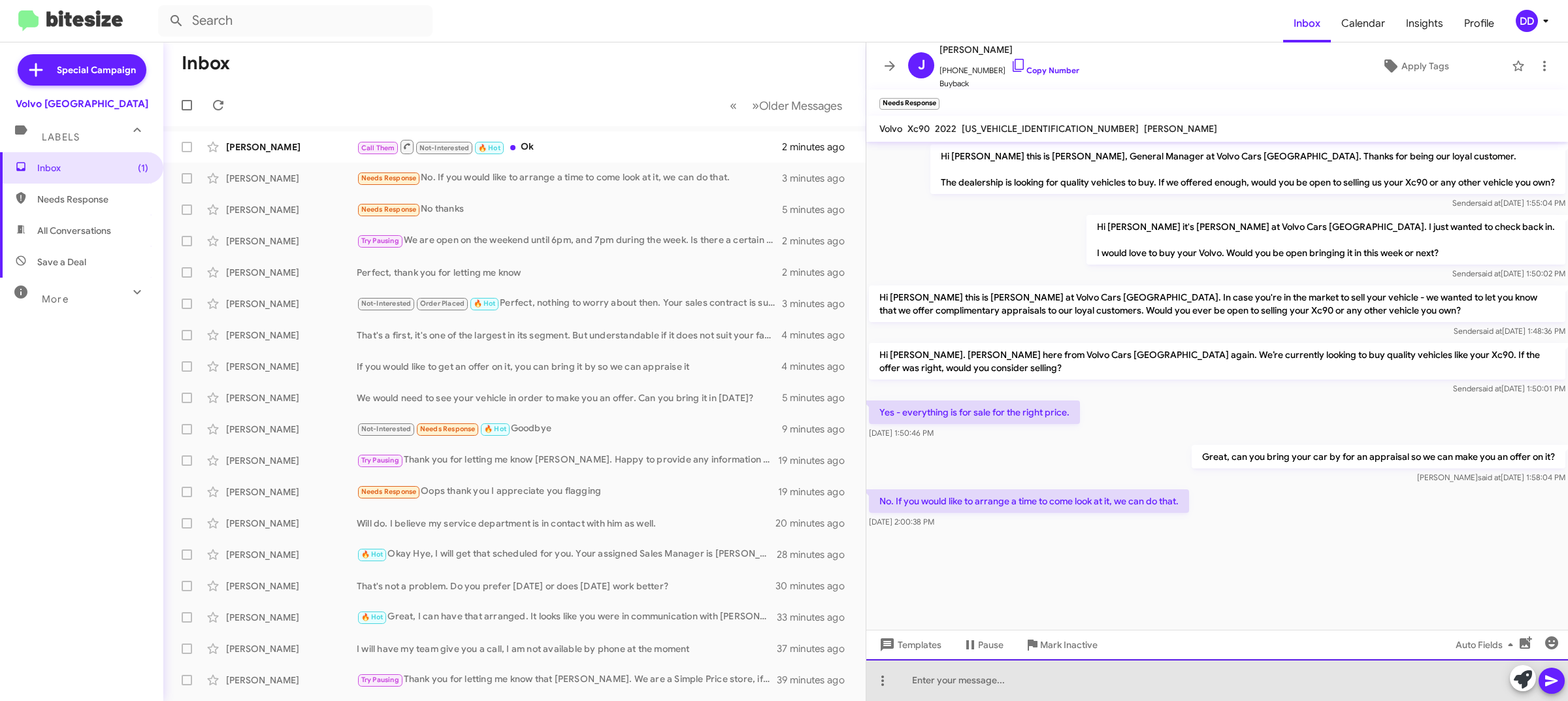
click at [1213, 681] on div at bounding box center [1217, 680] width 701 height 42
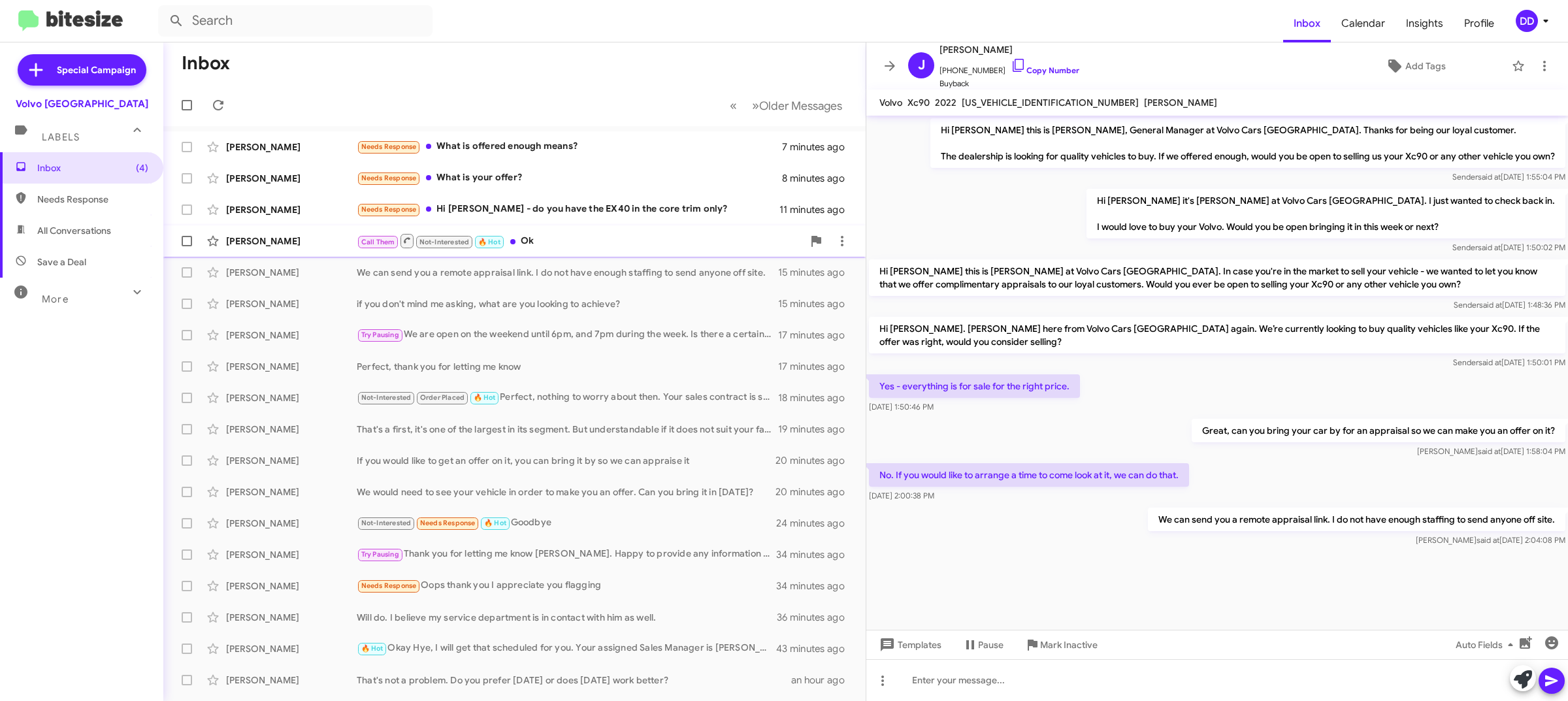
click at [588, 245] on div "Call Them Not-Interested 🔥 Hot Ok" at bounding box center [580, 240] width 447 height 16
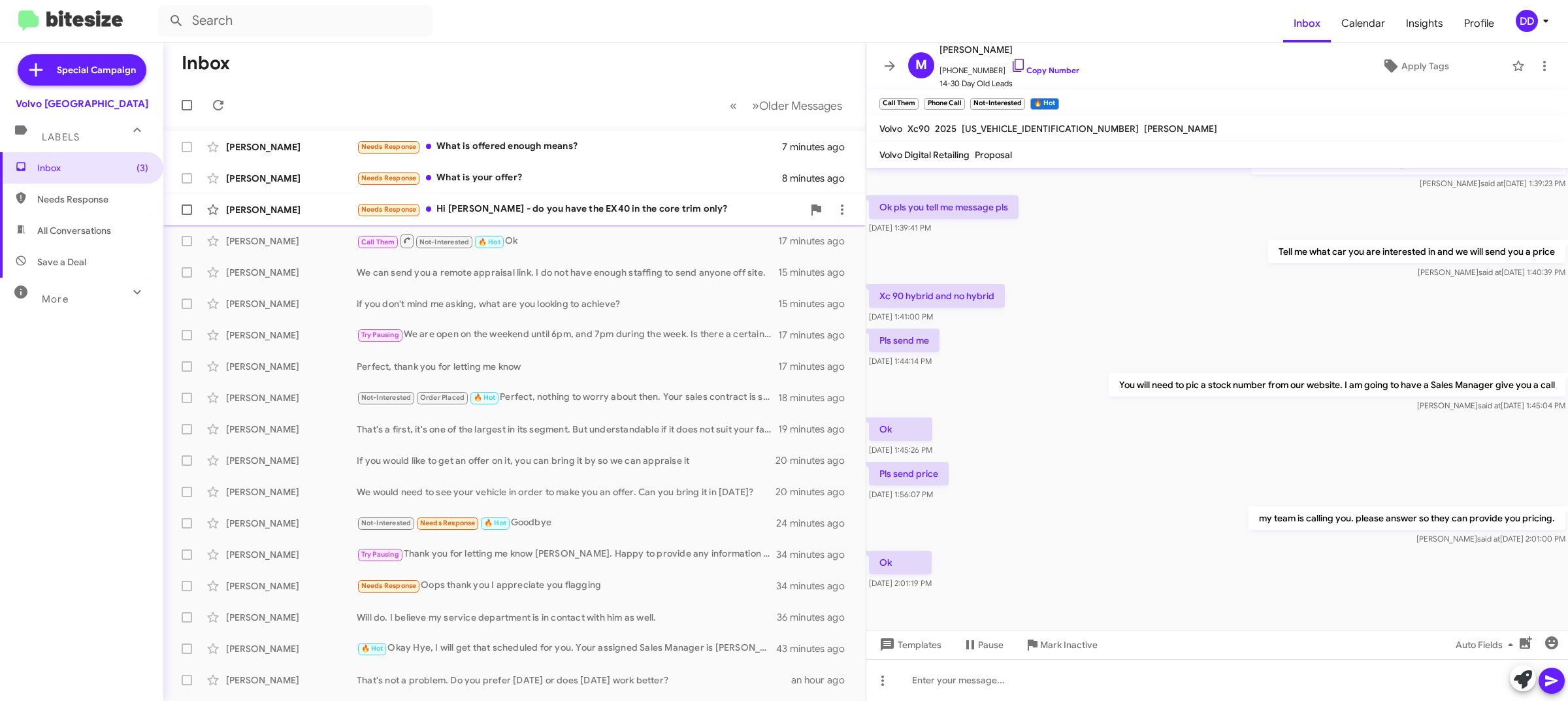
click at [551, 210] on div "Needs Response Hi David - do you have the EX40 in the core trim only?" at bounding box center [580, 210] width 447 height 15
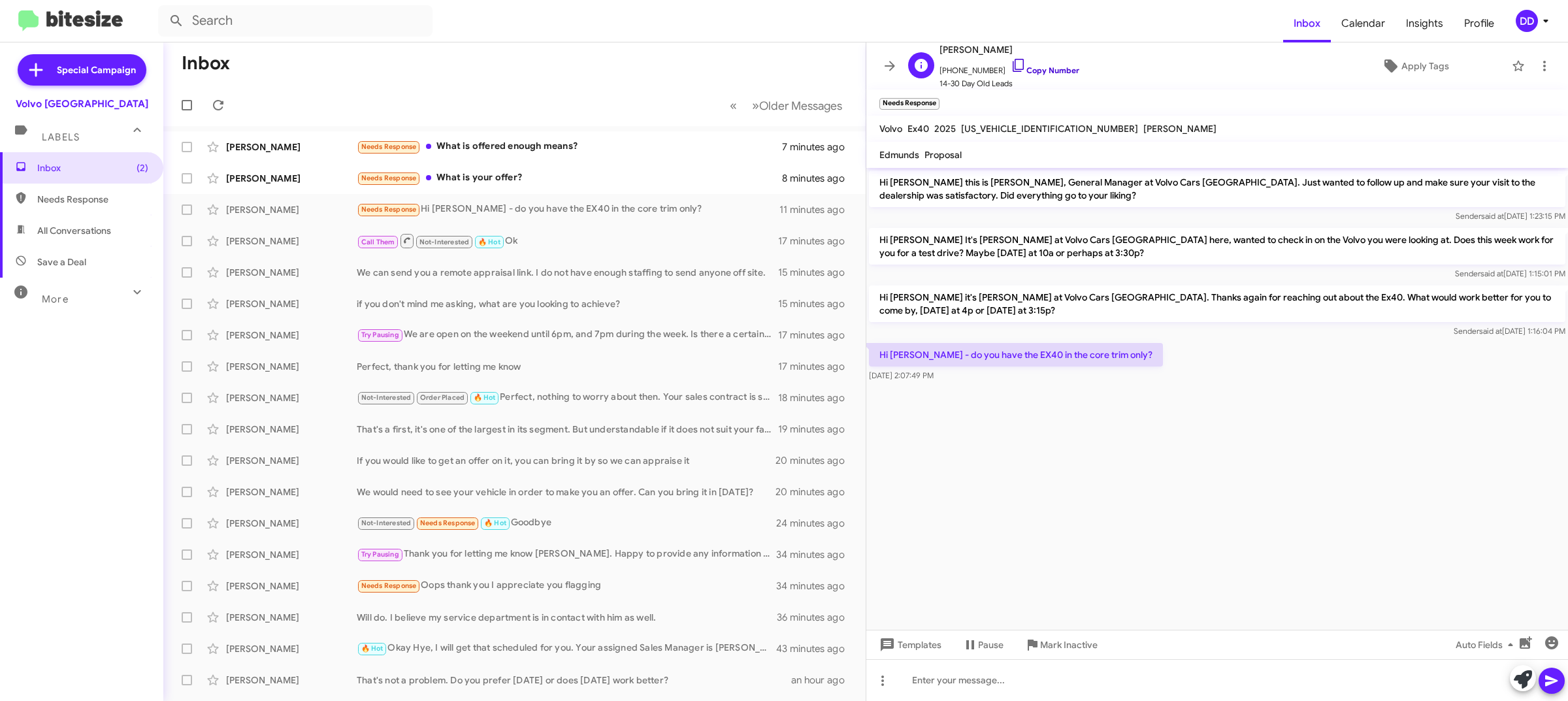
click at [1044, 68] on link "Copy Number" at bounding box center [1045, 70] width 68 height 10
click at [1170, 697] on div at bounding box center [1217, 680] width 701 height 42
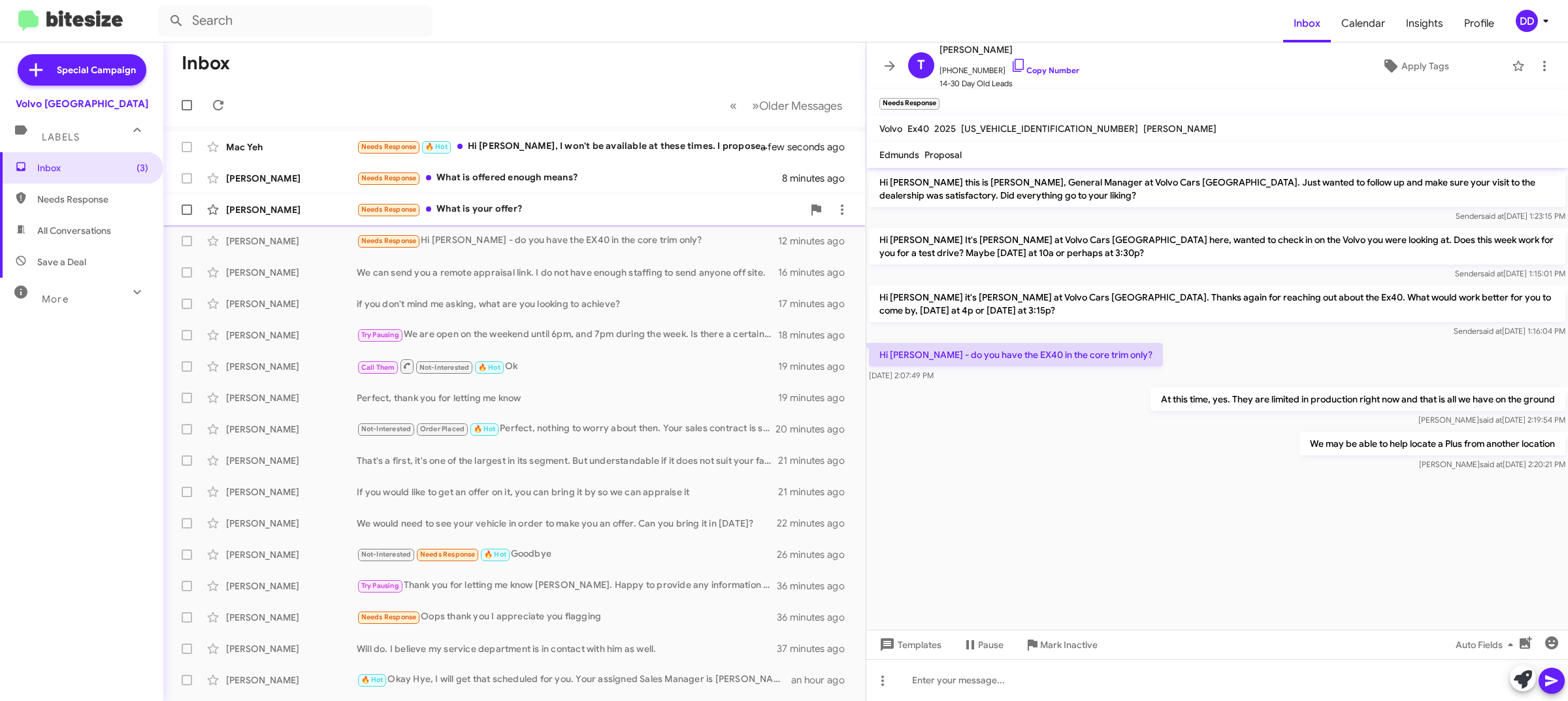
click at [530, 209] on div "Needs Response What is your offer?" at bounding box center [580, 210] width 447 height 15
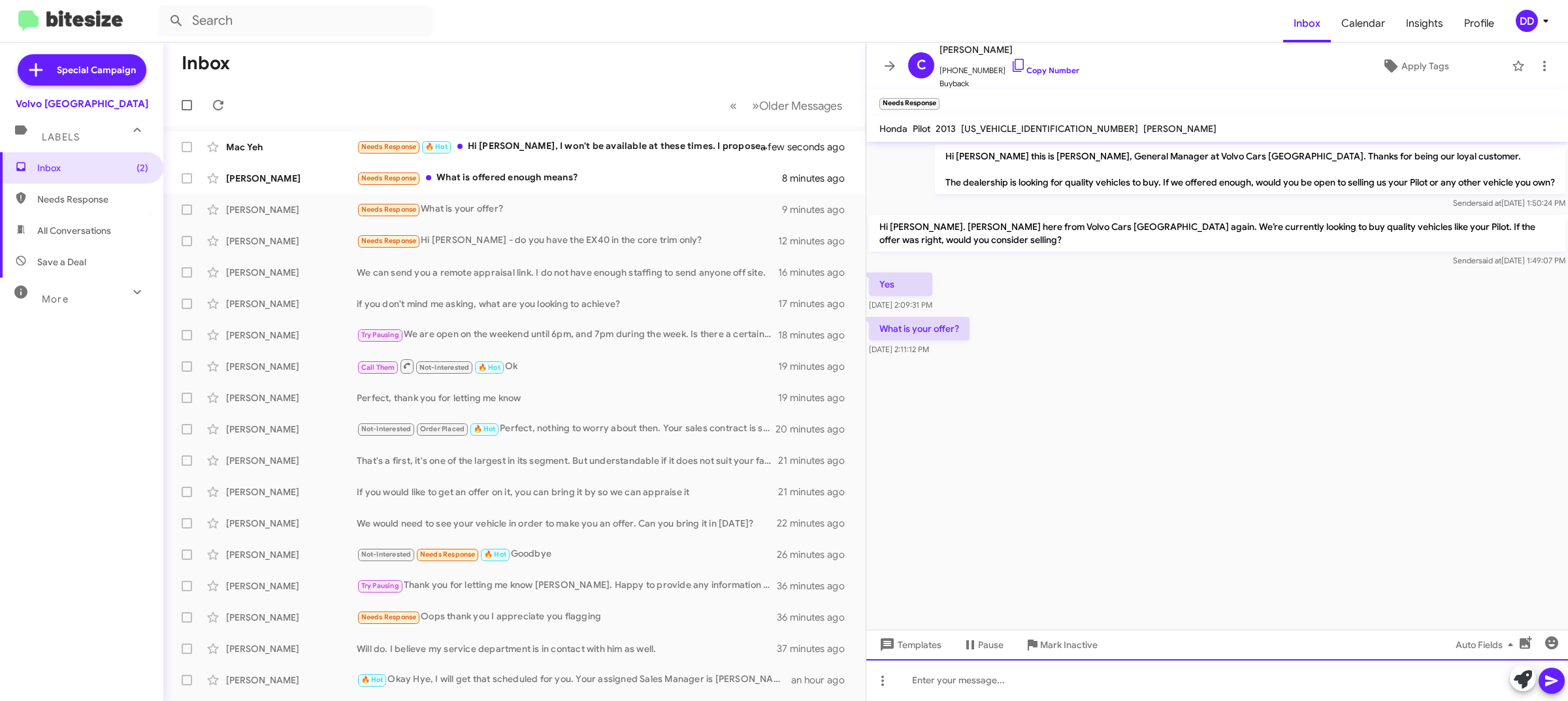
click at [1163, 671] on div at bounding box center [1217, 680] width 701 height 42
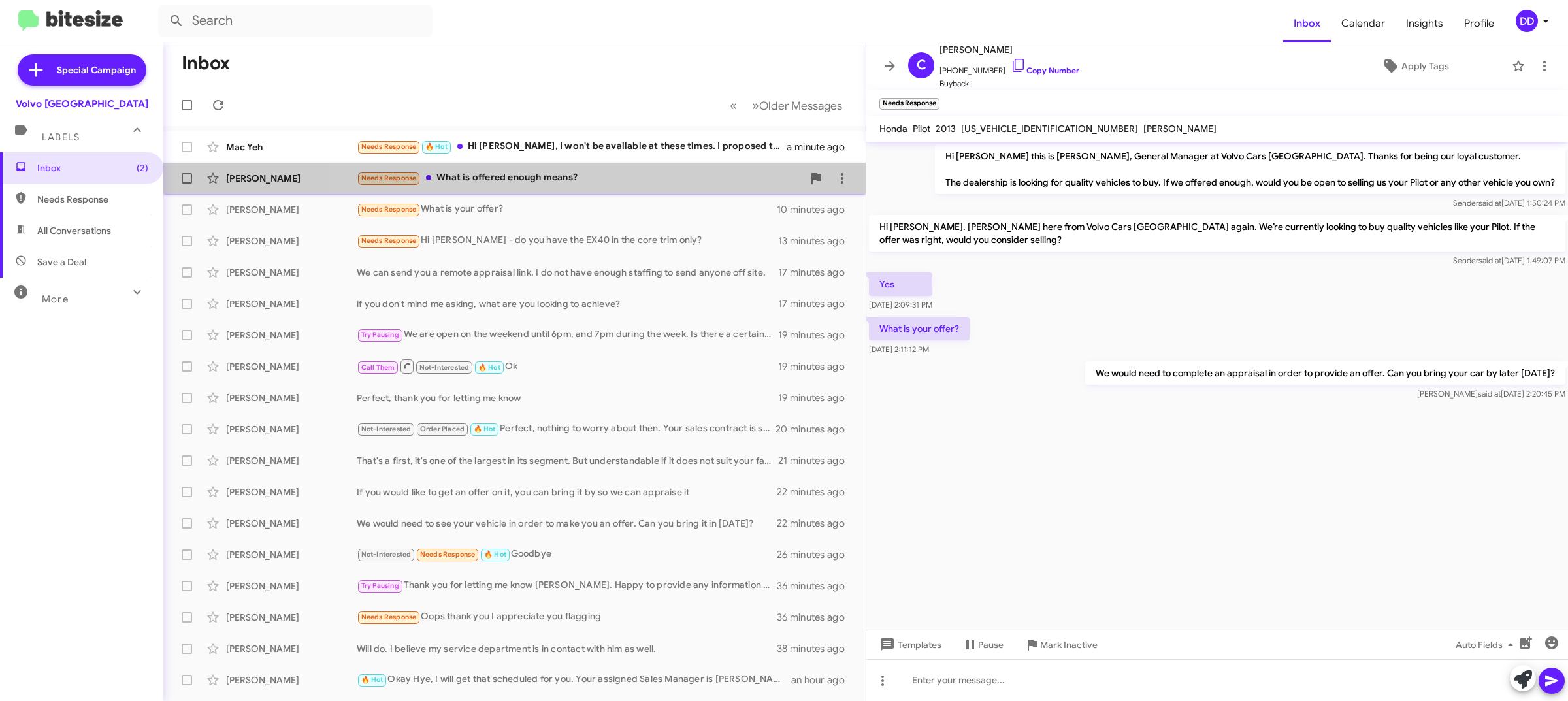
click at [600, 174] on div "Needs Response What is offered enough means?" at bounding box center [580, 178] width 447 height 15
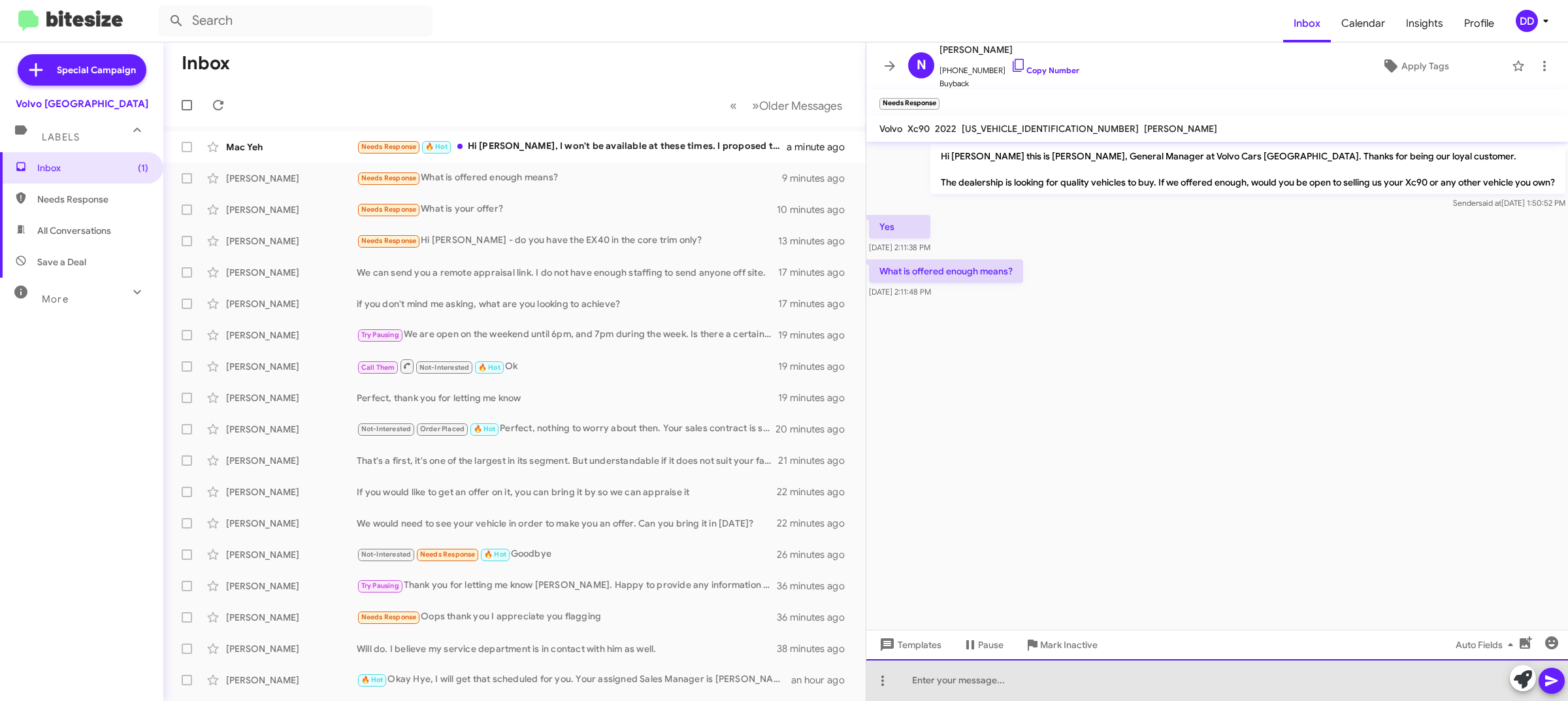
click at [1196, 679] on div at bounding box center [1217, 680] width 701 height 42
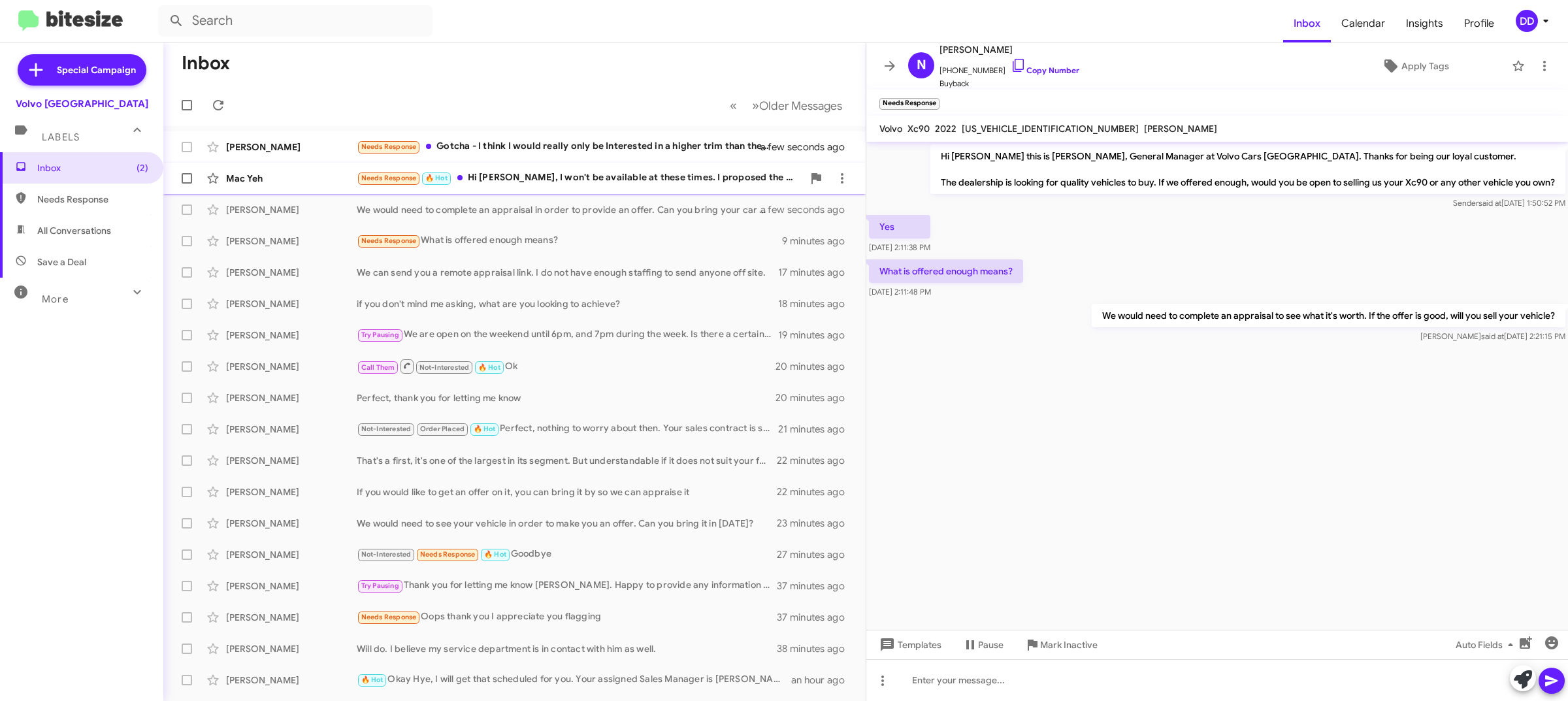
click at [552, 172] on div "Needs Response 🔥 Hot Hi David, I won't be available at these times. I proposed …" at bounding box center [580, 178] width 447 height 15
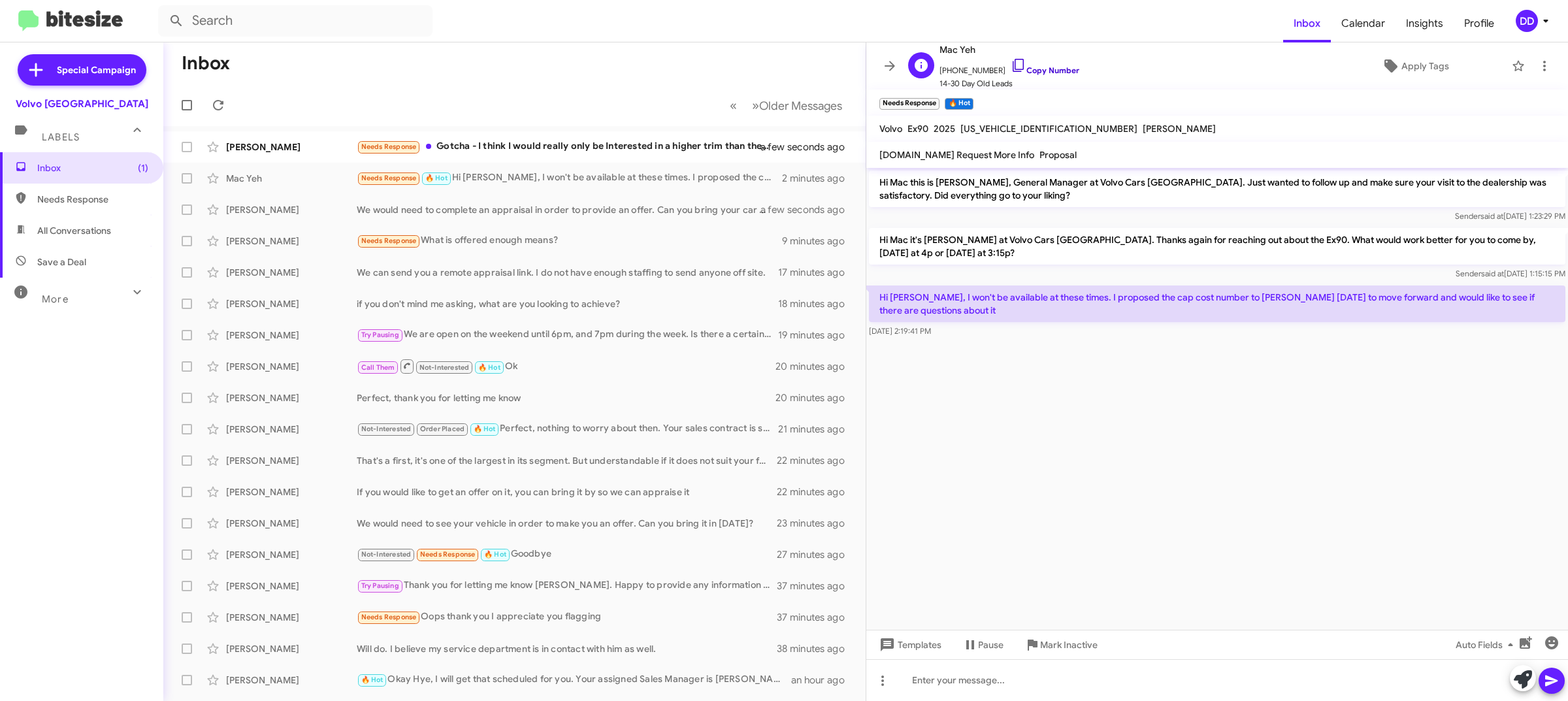
click at [1037, 68] on link "Copy Number" at bounding box center [1045, 70] width 68 height 10
click at [1040, 59] on span "+19194577762 Copy Number" at bounding box center [1009, 68] width 140 height 20
click at [1040, 66] on span "+19194577762 Copy Number" at bounding box center [1009, 68] width 140 height 20
click at [1033, 77] on span "14-30 Day Old Leads" at bounding box center [1009, 84] width 140 height 13
click at [1044, 69] on link "Copy Number" at bounding box center [1045, 70] width 68 height 10
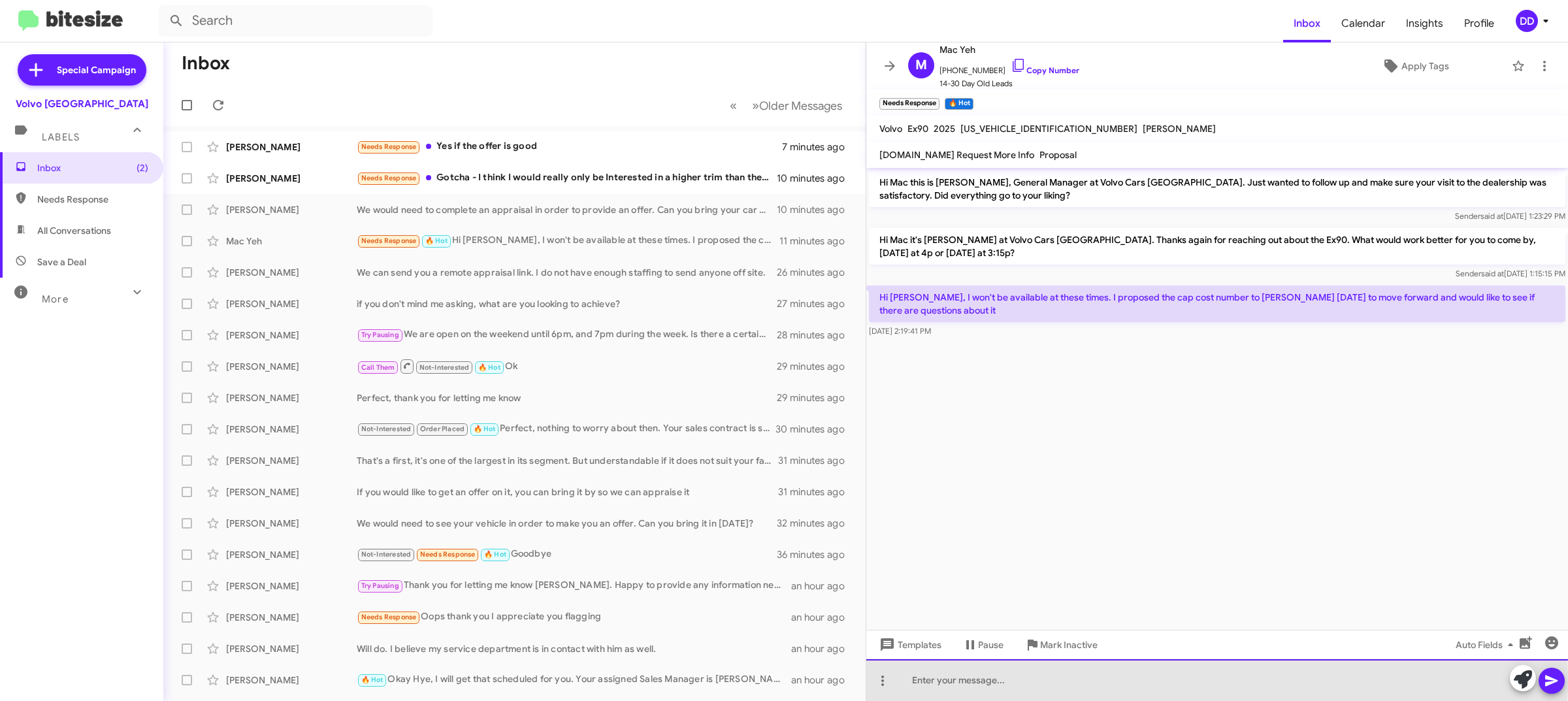
click at [1050, 681] on div at bounding box center [1217, 680] width 701 height 42
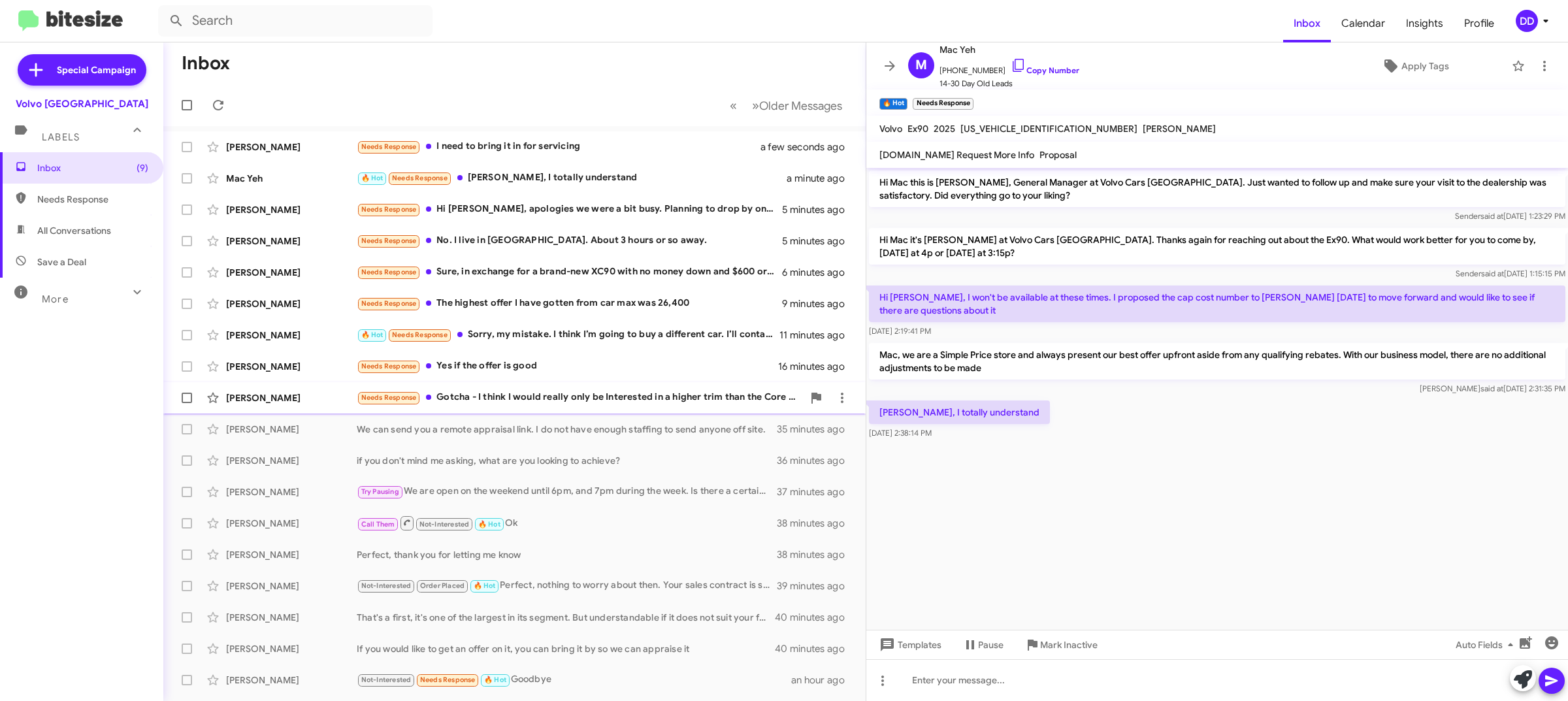
click at [540, 396] on div "Needs Response Gotcha - I think I would really only be Interested in a higher t…" at bounding box center [580, 398] width 447 height 15
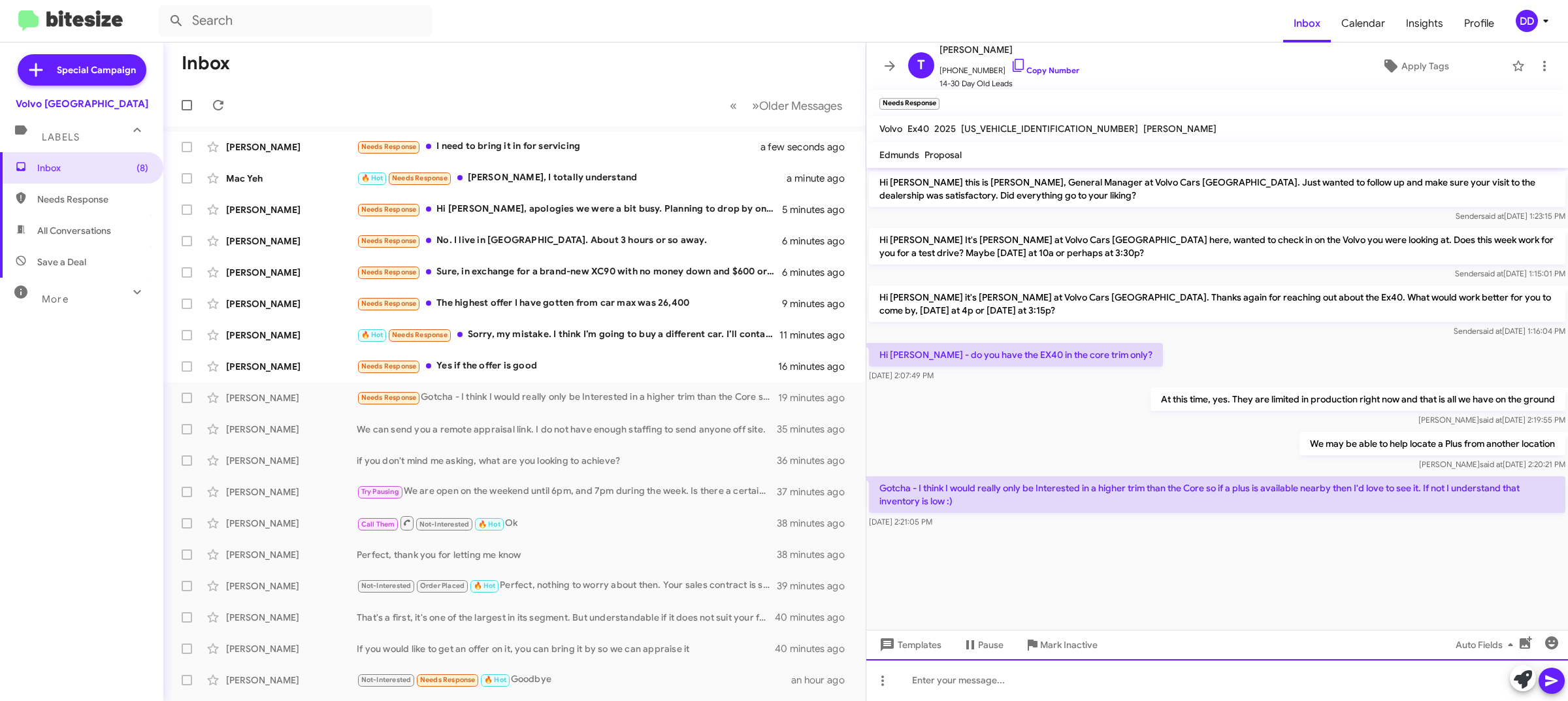
click at [1138, 671] on div at bounding box center [1217, 680] width 701 height 42
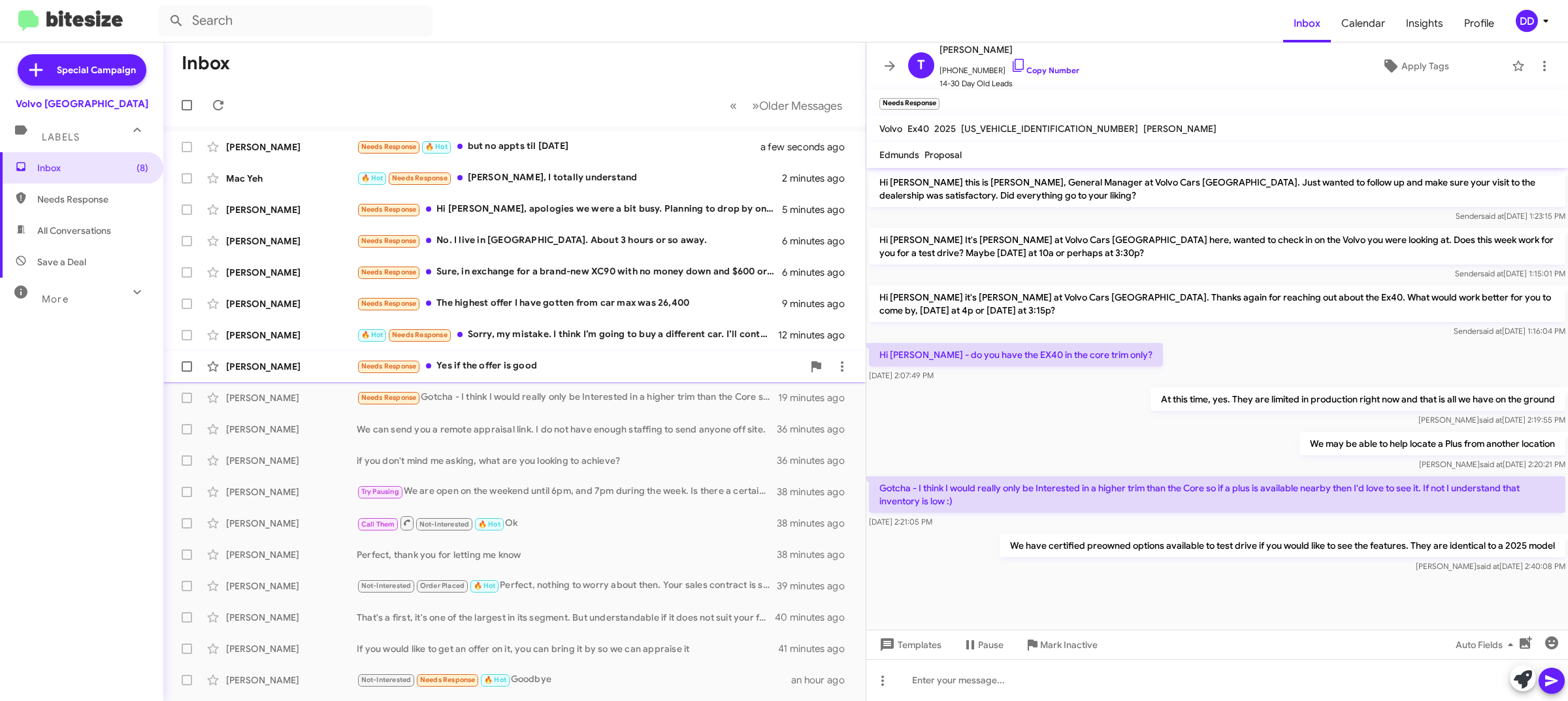
click at [501, 363] on div "Needs Response Yes if the offer is good" at bounding box center [580, 367] width 447 height 15
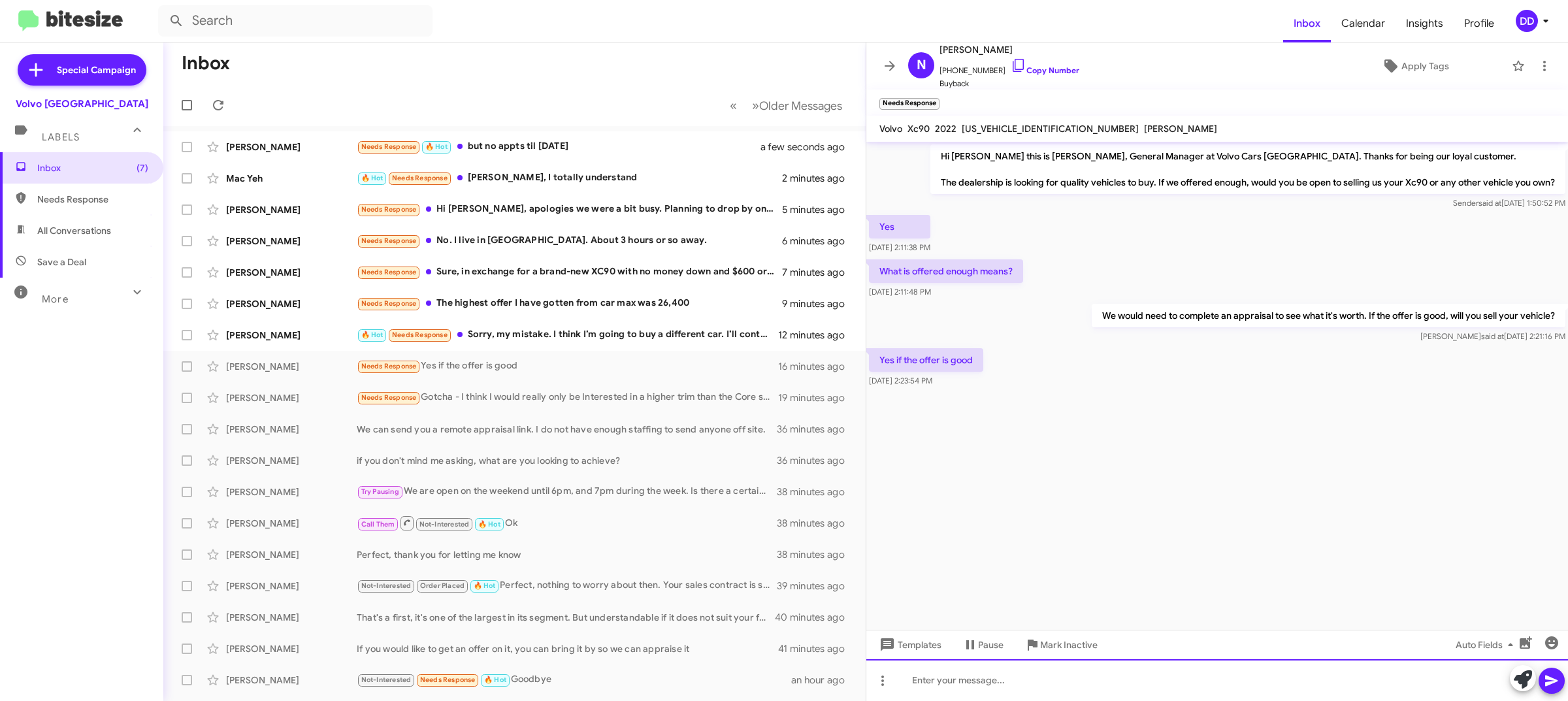
click at [1151, 684] on div at bounding box center [1217, 680] width 701 height 42
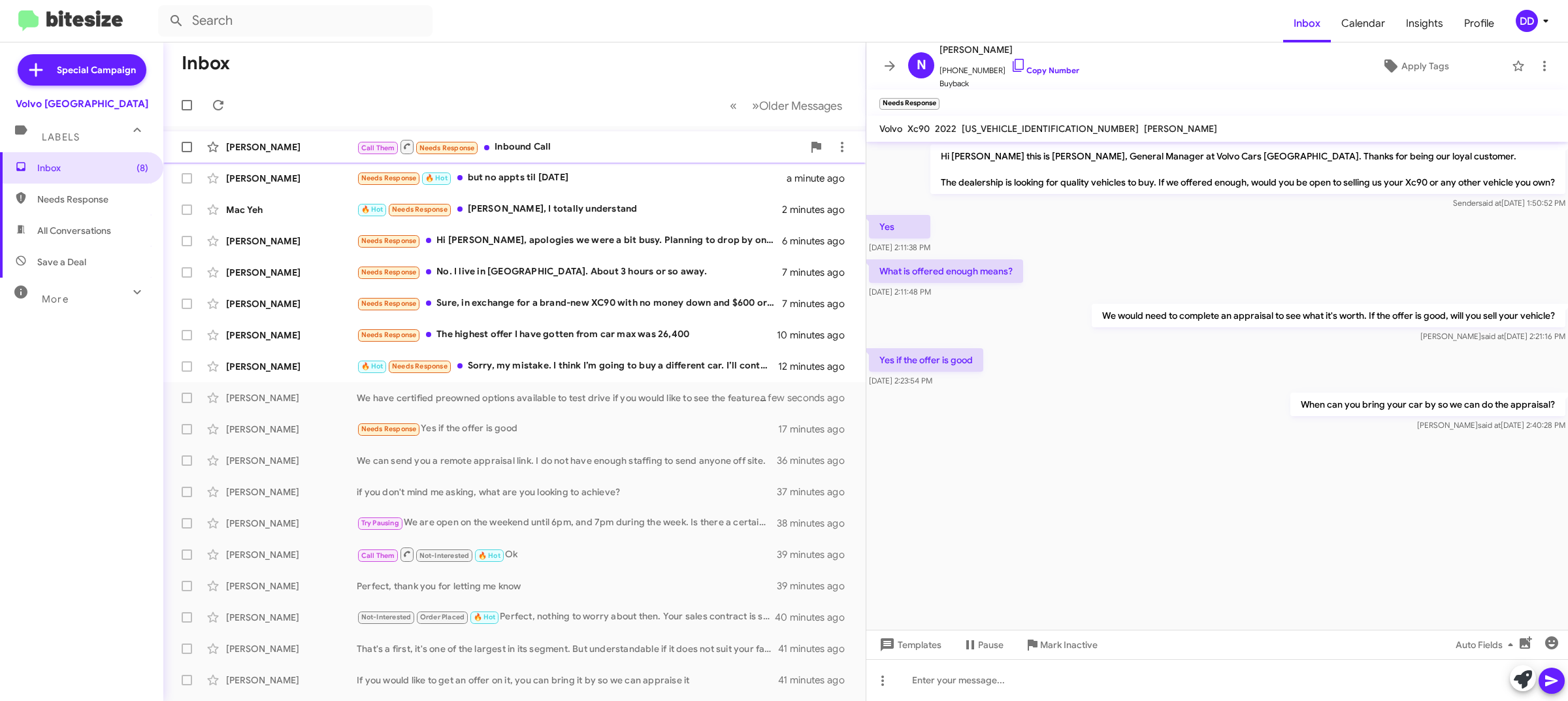
click at [548, 142] on div "Call Them Needs Response Inbound Call" at bounding box center [580, 146] width 447 height 16
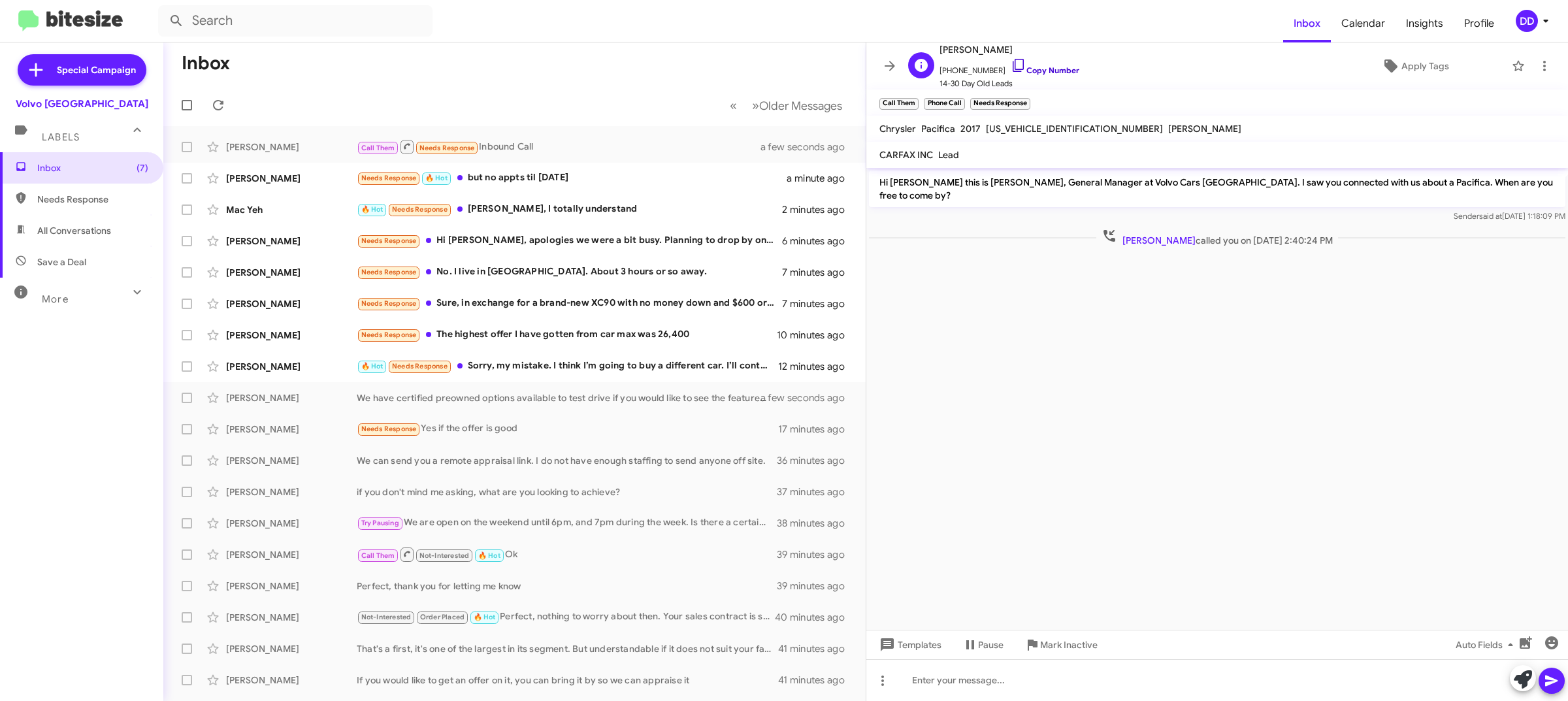
click at [1056, 72] on link "Copy Number" at bounding box center [1045, 70] width 68 height 10
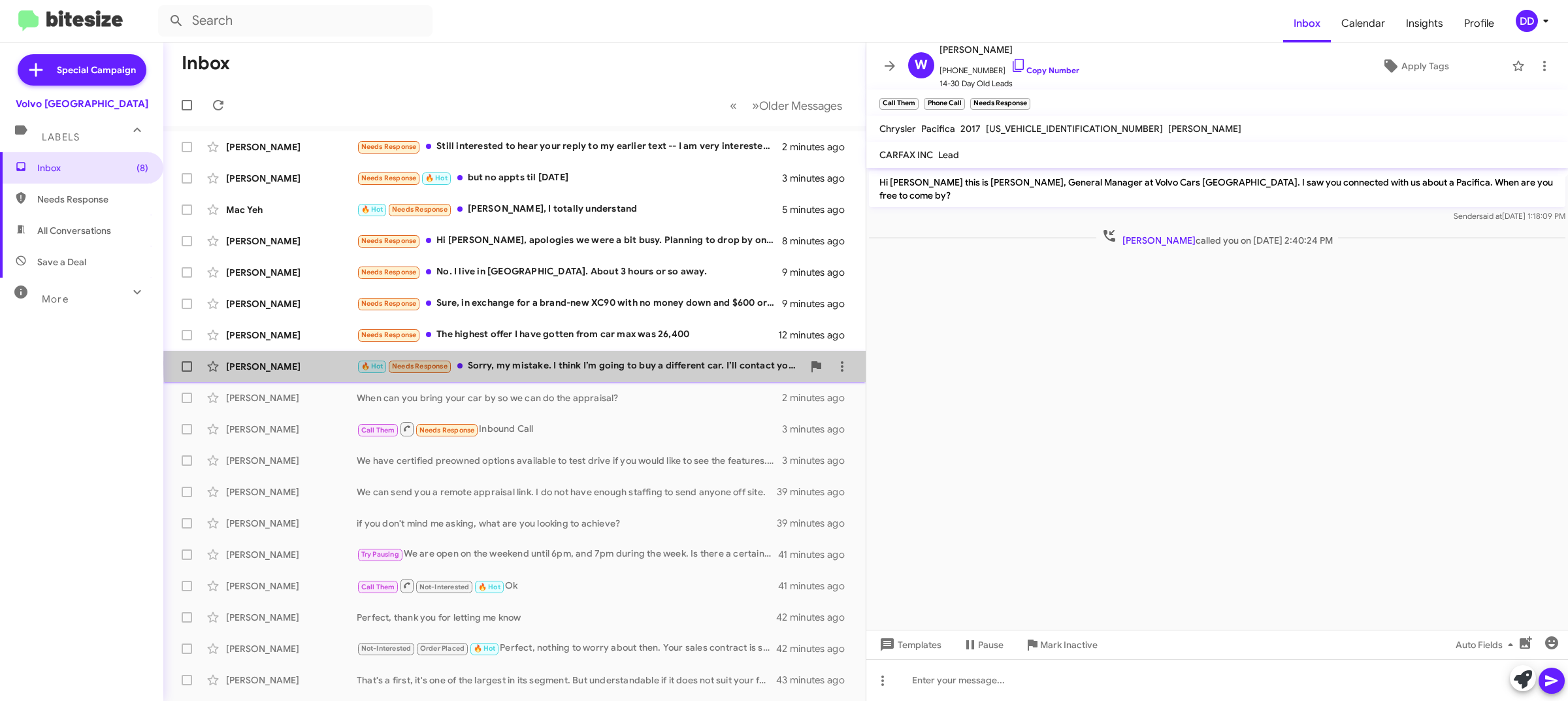
click at [680, 364] on div "🔥 Hot Needs Response Sorry, my mistake. I think I’m going to buy a different ca…" at bounding box center [580, 367] width 447 height 15
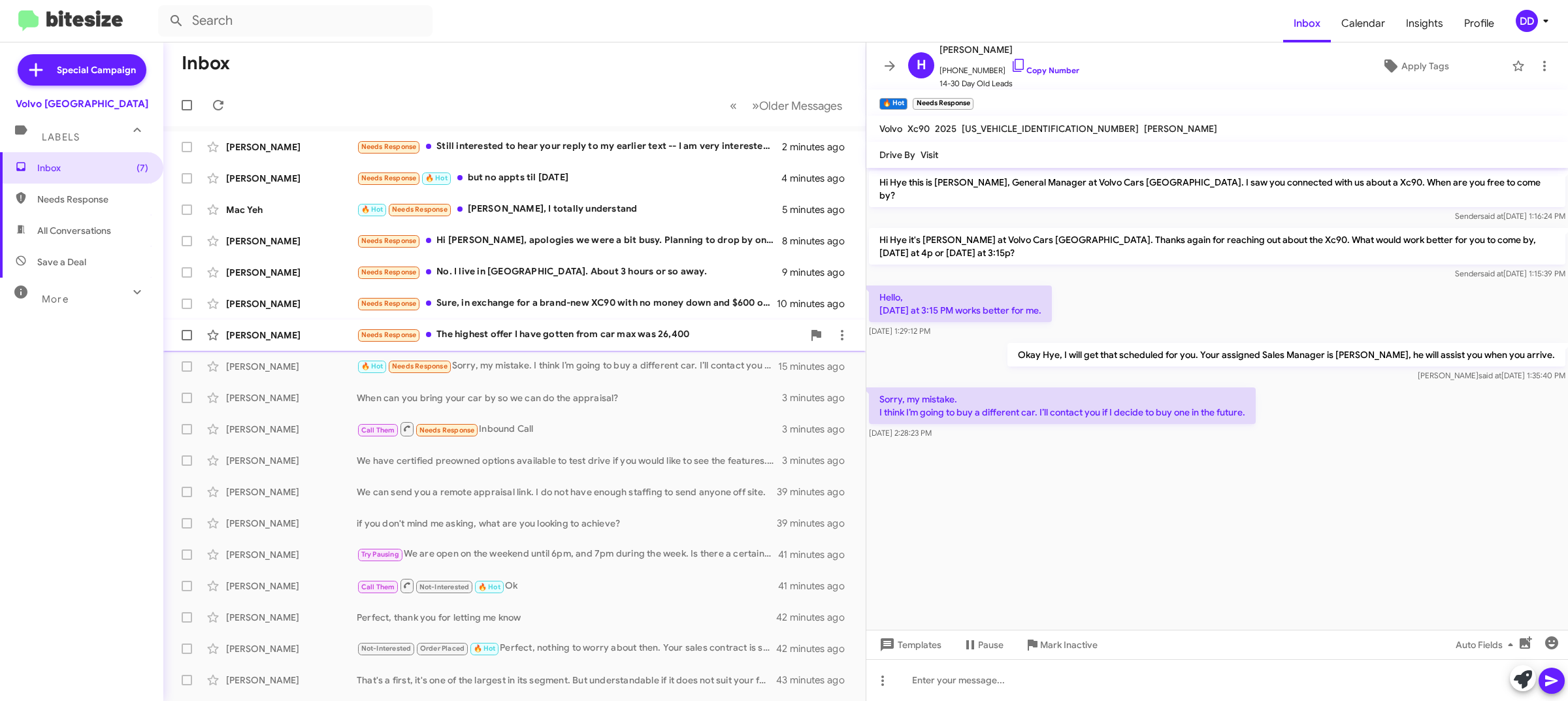
click at [551, 334] on div "Needs Response The highest offer I have gotten from car max was 26,400" at bounding box center [580, 335] width 447 height 15
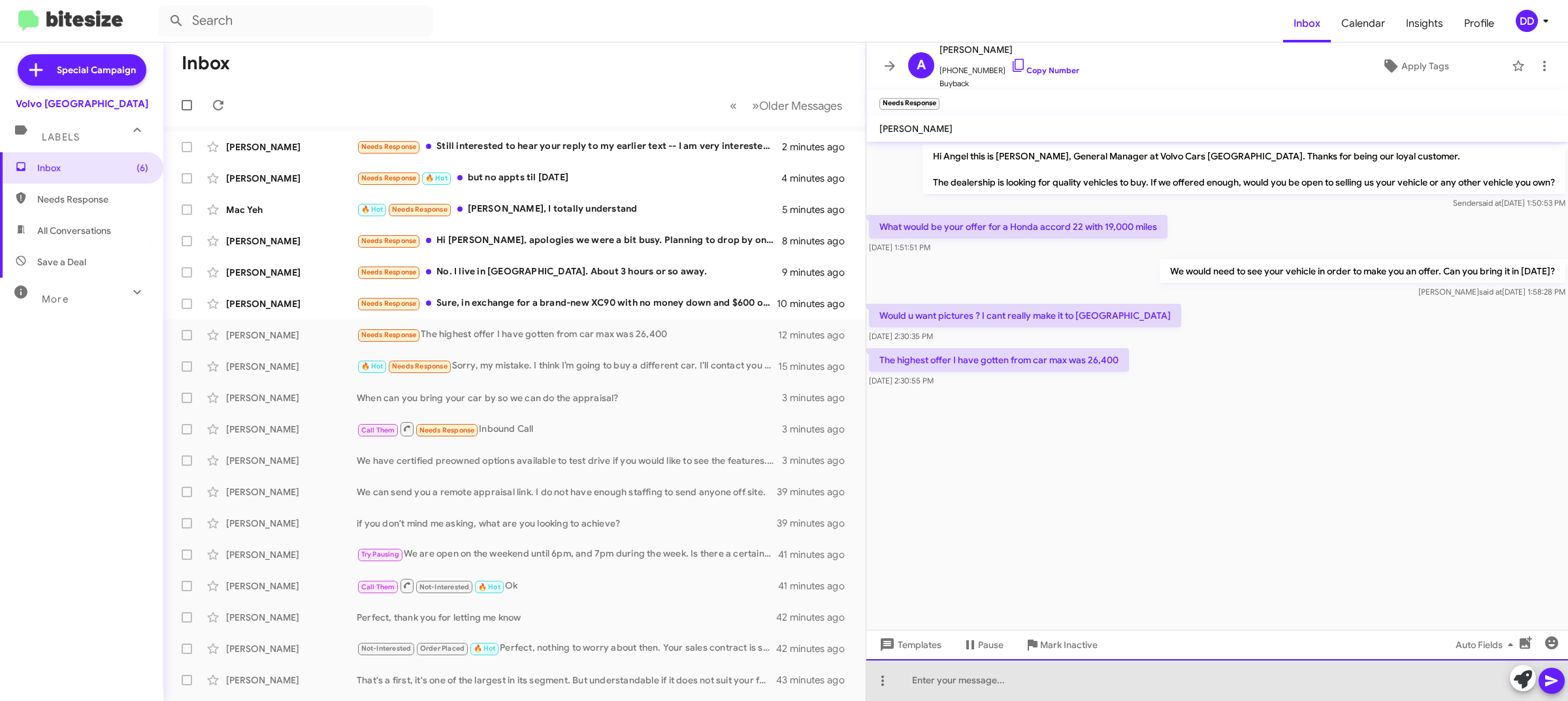
click at [1151, 683] on div at bounding box center [1217, 680] width 701 height 42
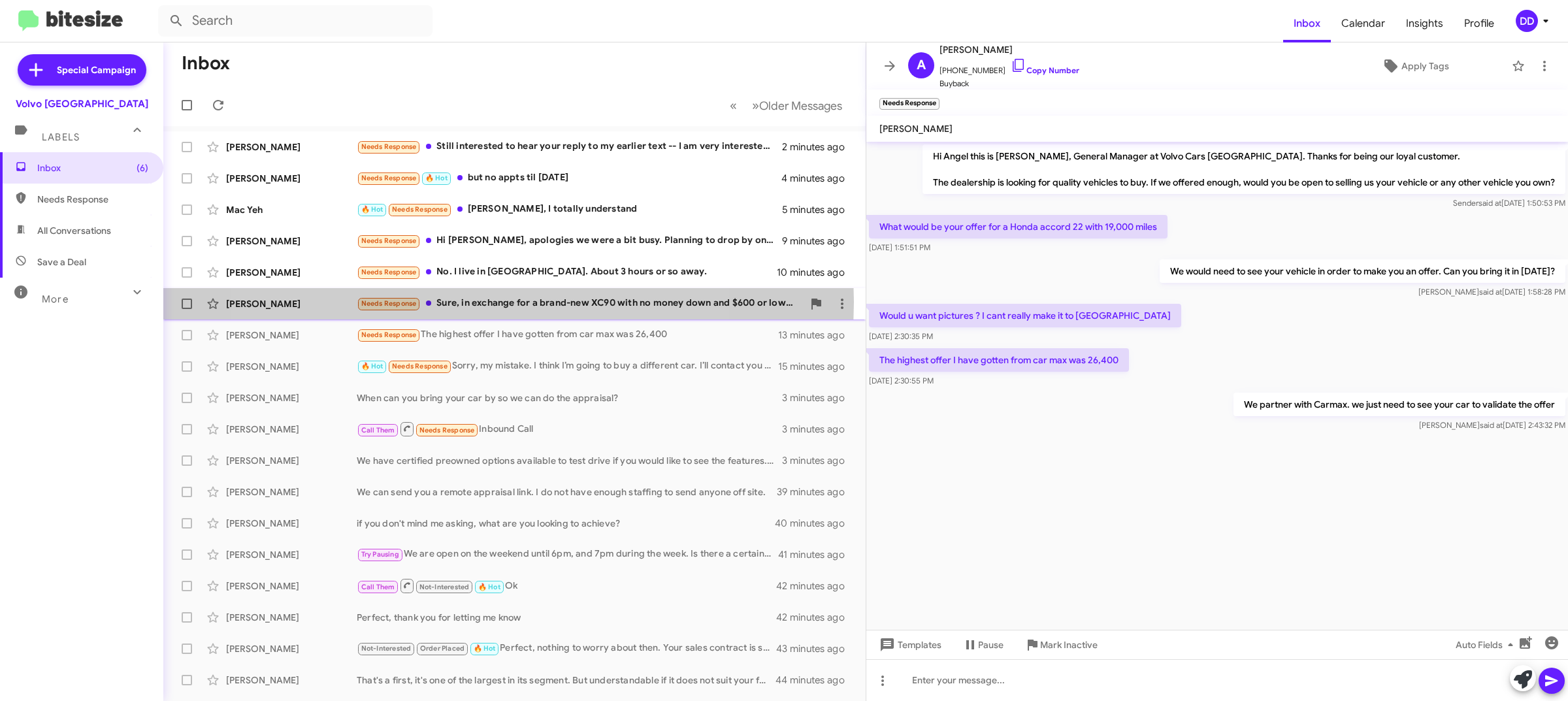
click at [459, 302] on div "Needs Response Sure, in exchange for a brand-new XC90 with no money down and $6…" at bounding box center [580, 304] width 447 height 15
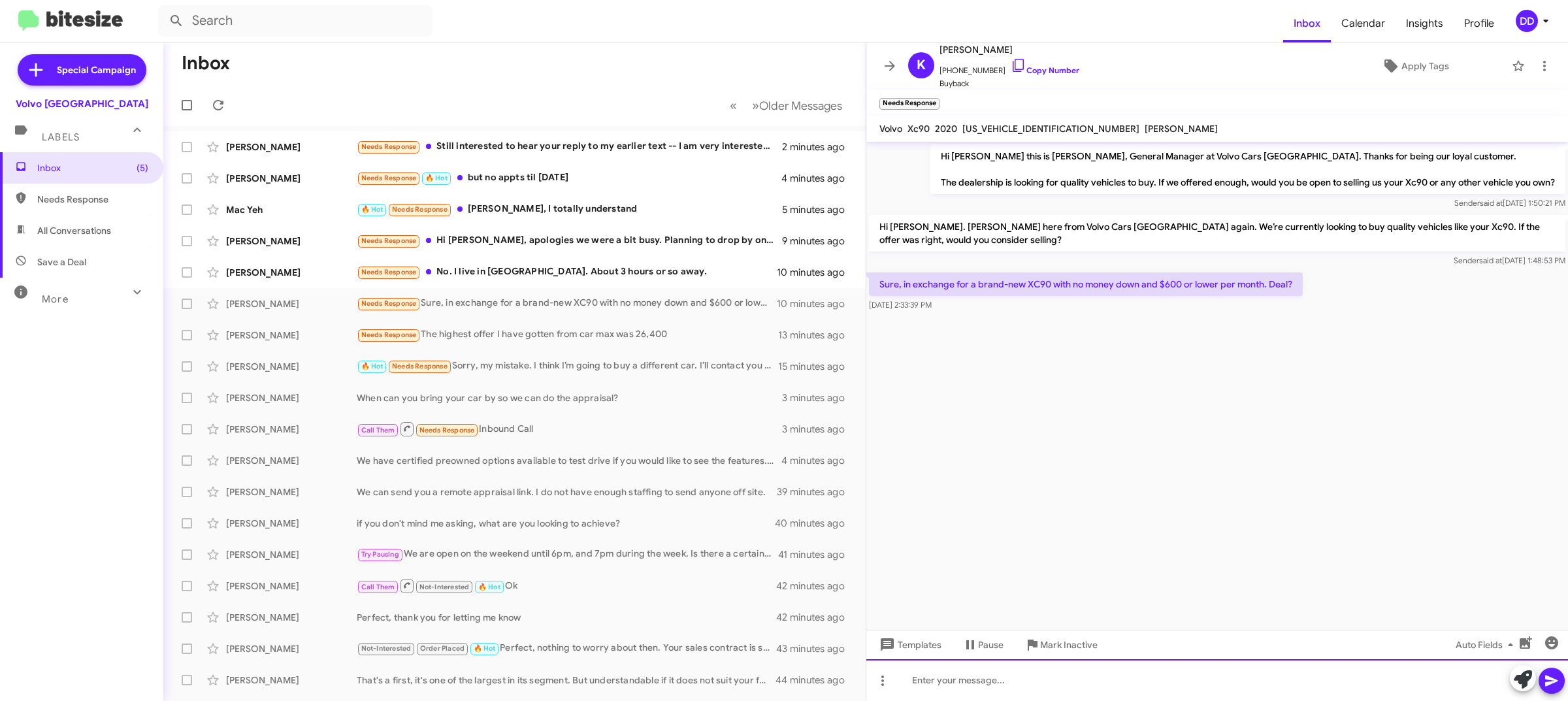
click at [1170, 691] on div at bounding box center [1217, 680] width 701 height 42
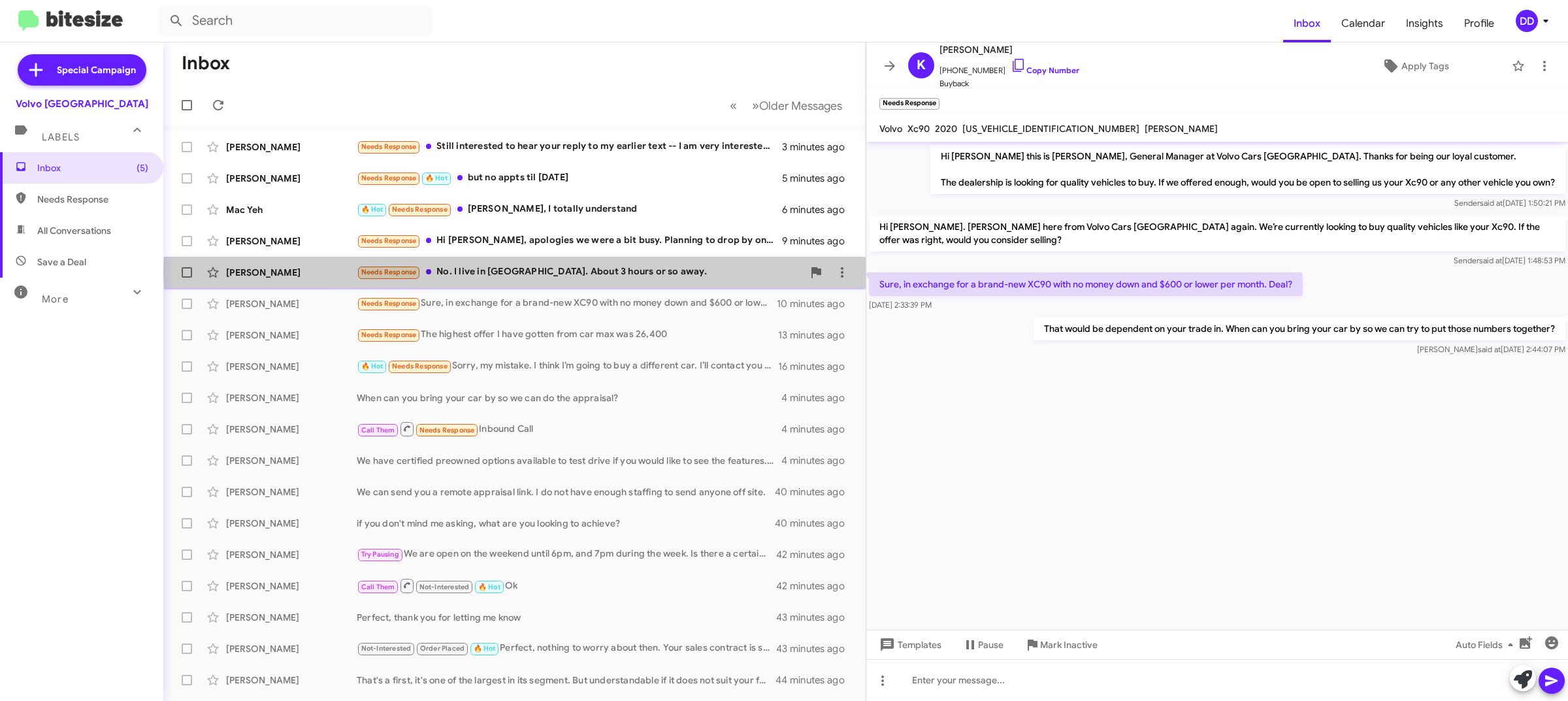
click at [612, 272] on div "Needs Response No. I live in Loomis. About 3 hours or so away." at bounding box center [580, 272] width 447 height 15
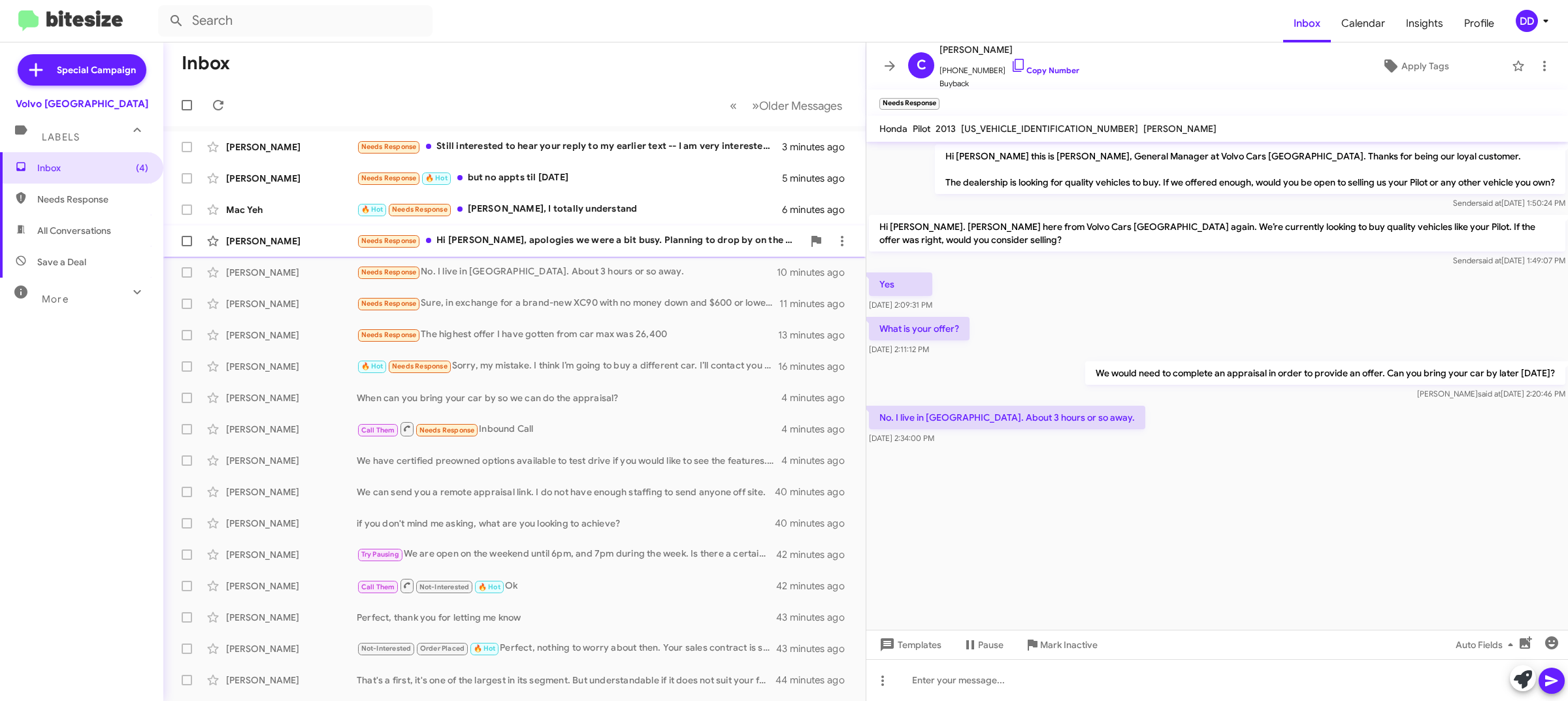
click at [621, 240] on div "Needs Response Hi David, apologies we were a bit busy. Planning to drop by on t…" at bounding box center [580, 241] width 447 height 15
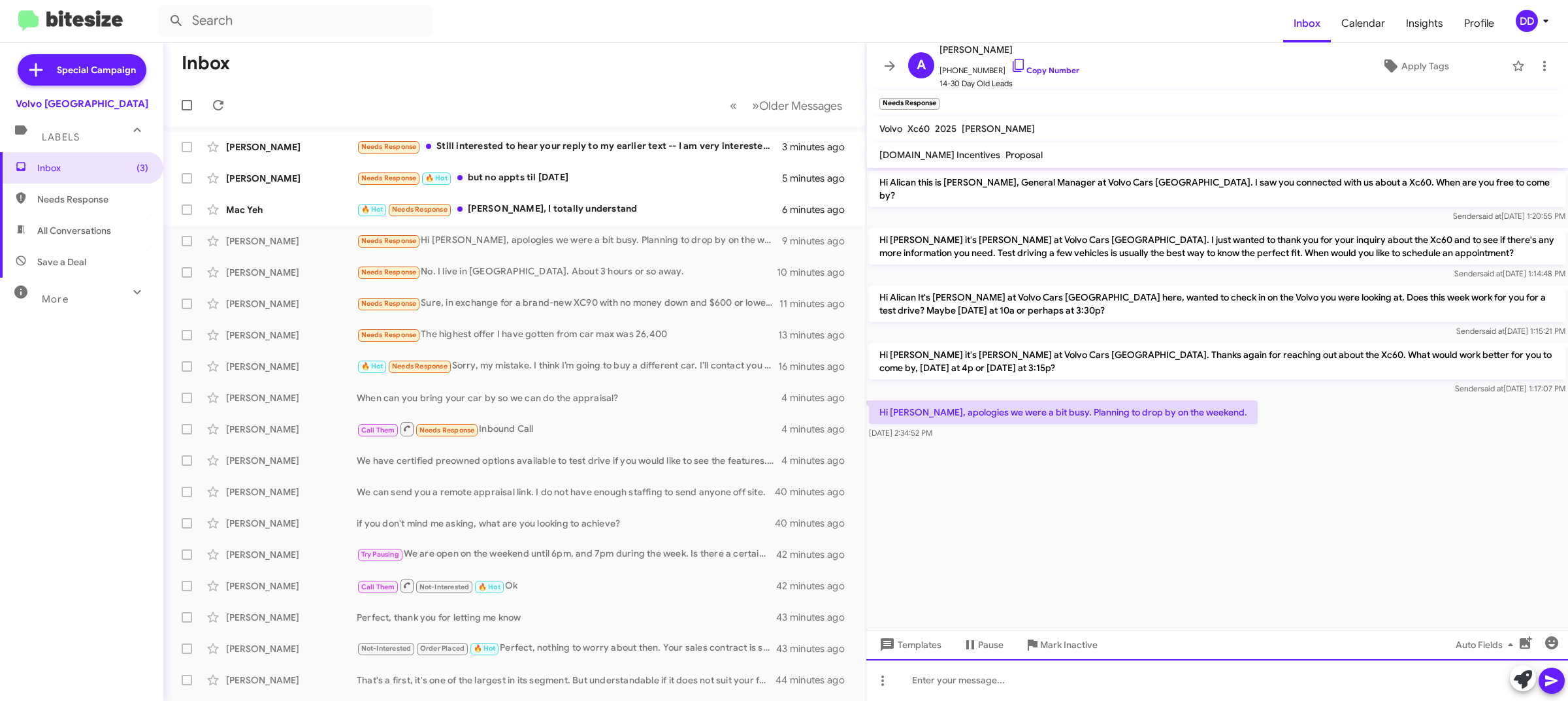
click at [1209, 677] on div at bounding box center [1217, 680] width 701 height 42
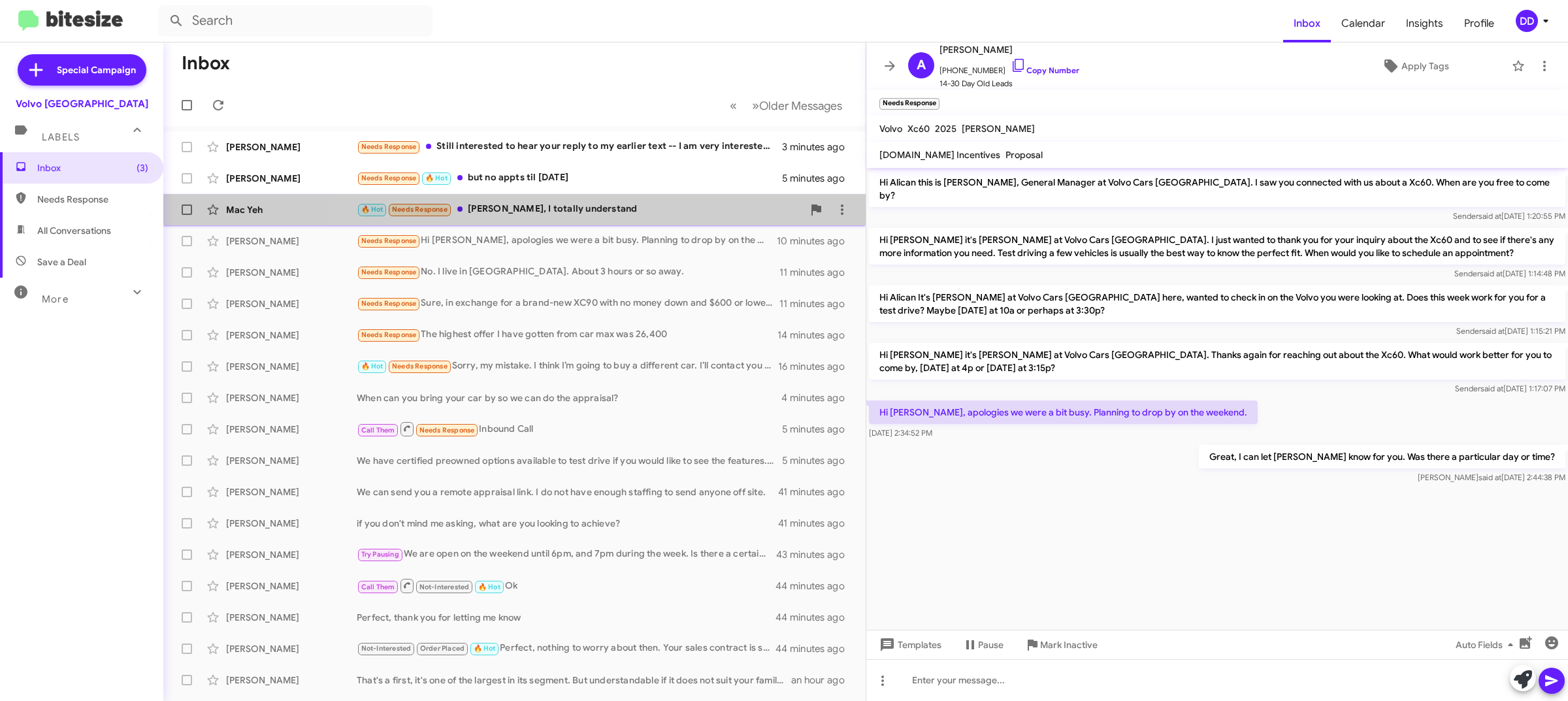
click at [606, 206] on div "🔥 Hot Needs Response David, I totally understand" at bounding box center [580, 210] width 447 height 15
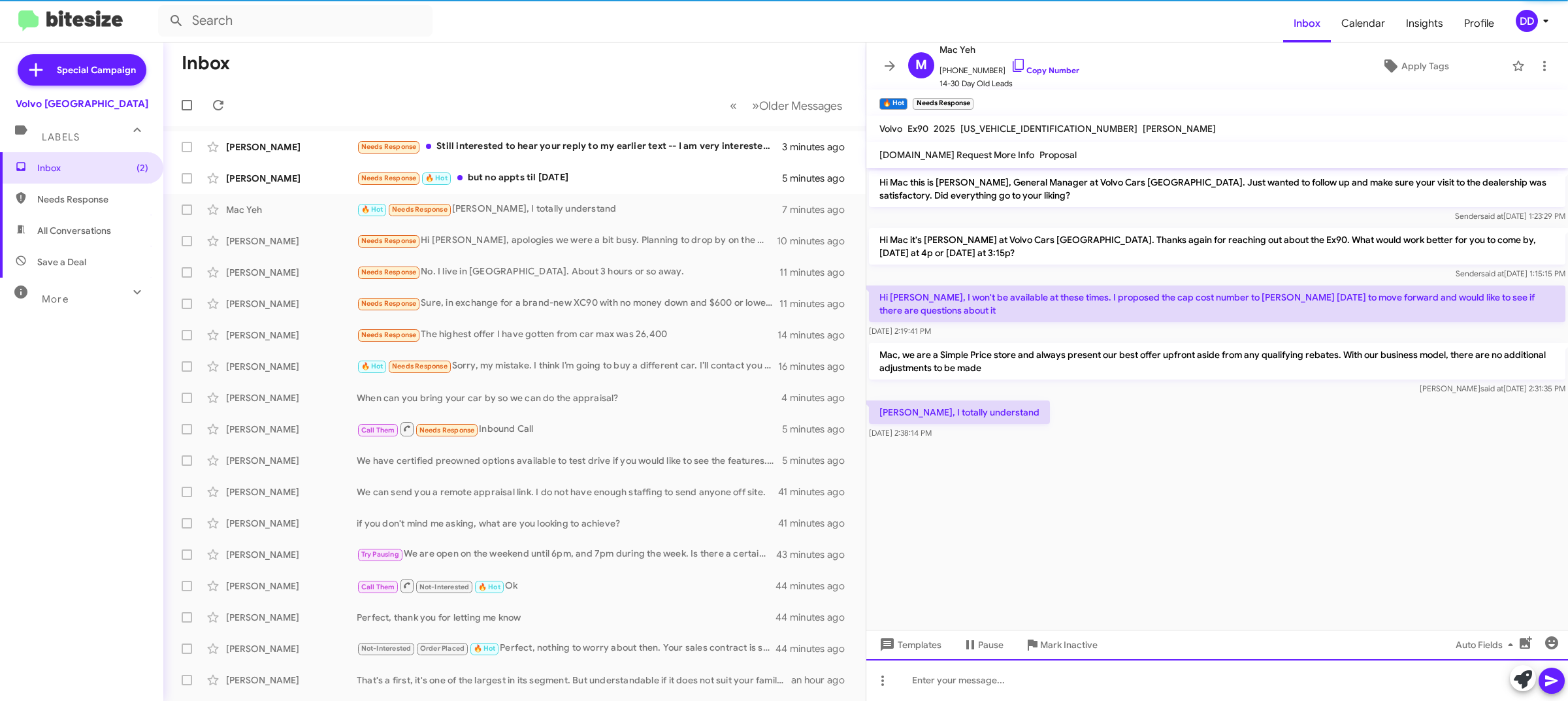
click at [1170, 683] on div at bounding box center [1217, 680] width 701 height 42
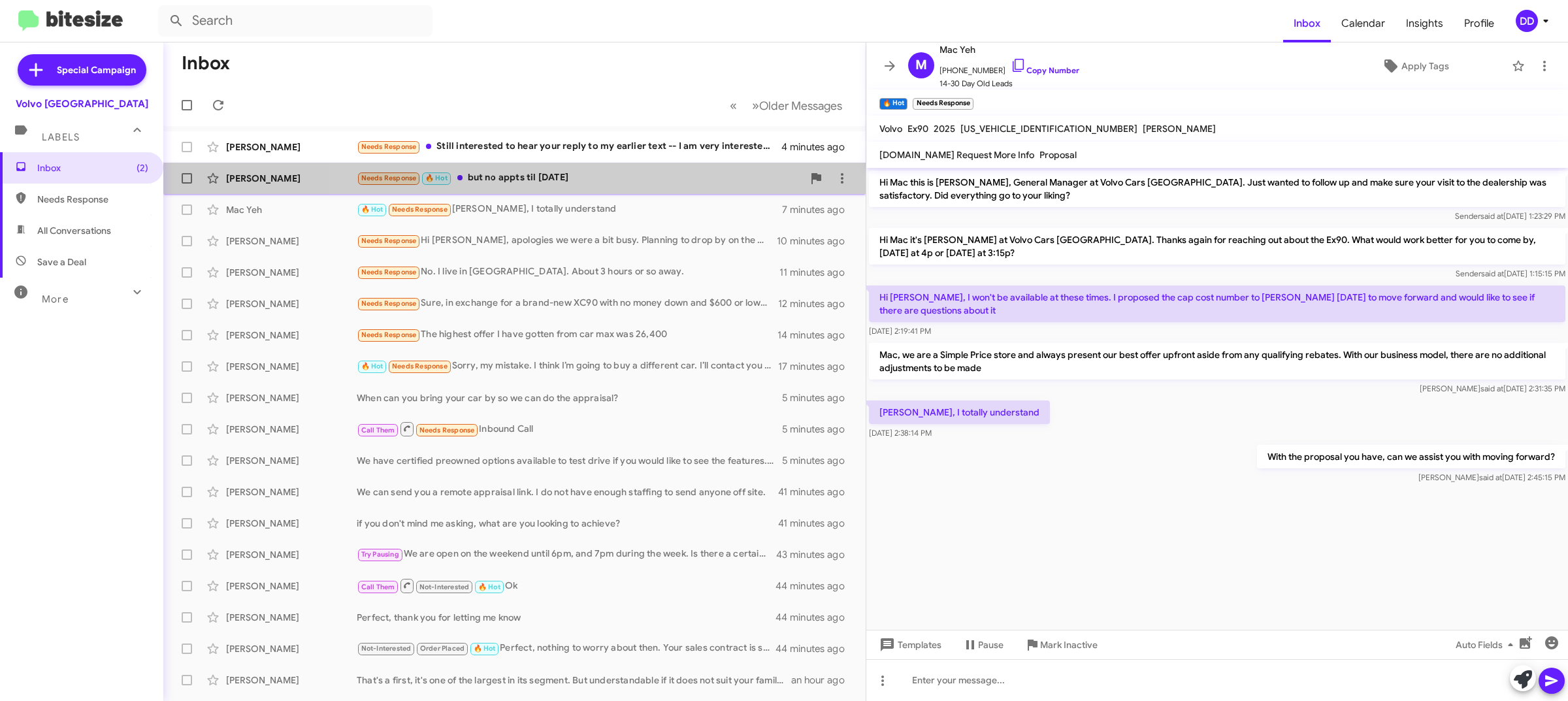
click at [591, 180] on div "Needs Response 🔥 Hot but no appts til sept 30" at bounding box center [580, 178] width 447 height 15
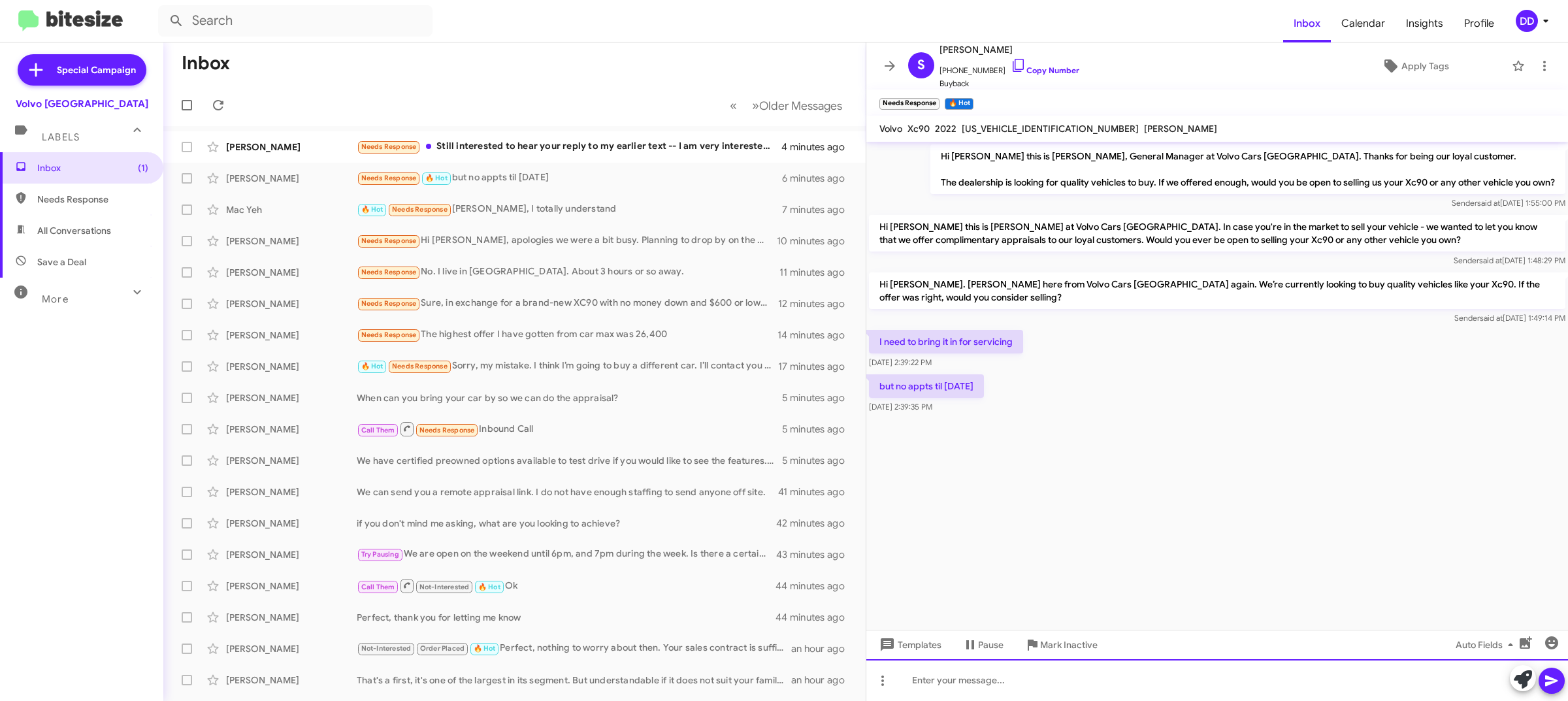
click at [1194, 679] on div at bounding box center [1217, 680] width 701 height 42
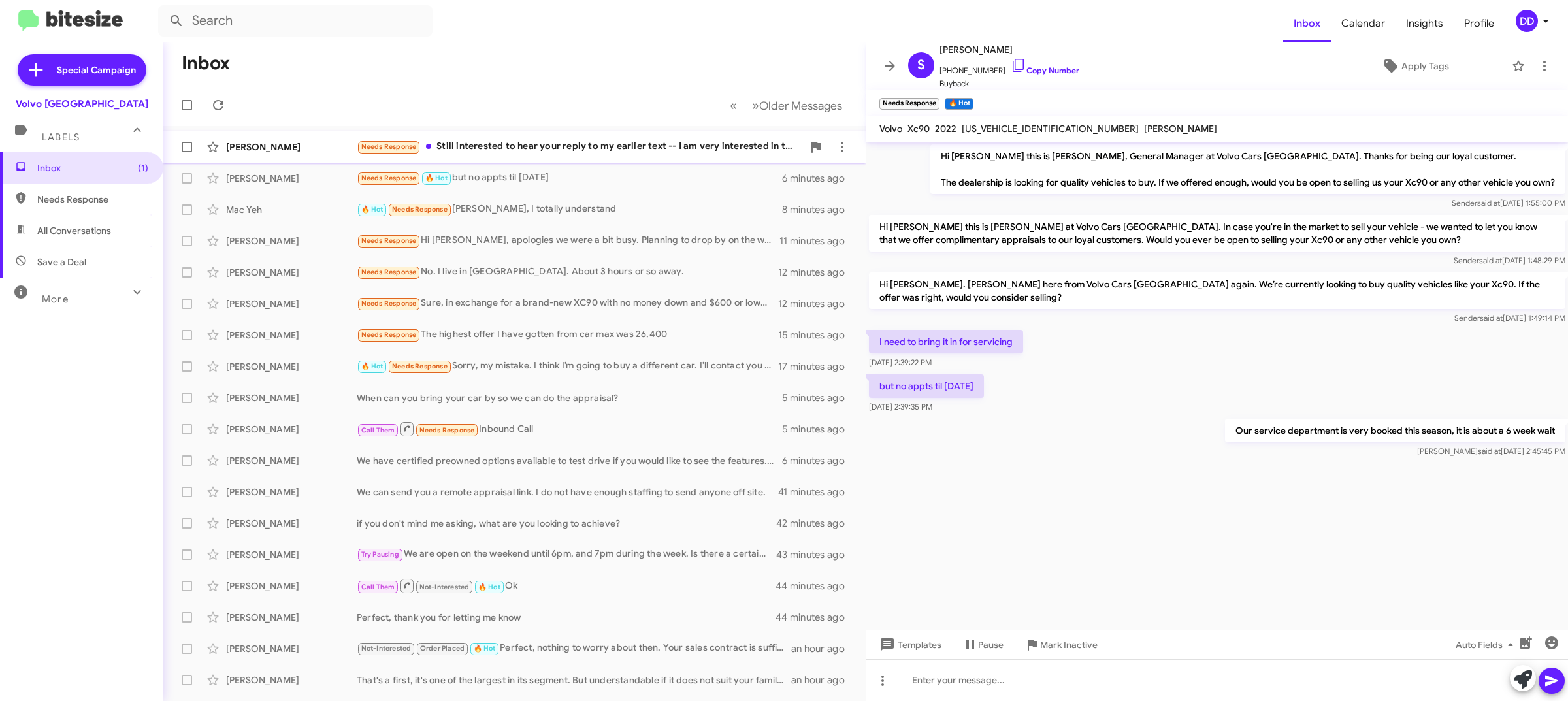
click at [579, 145] on div "Needs Response Still interested to hear your reply to my earlier text -- I am v…" at bounding box center [580, 147] width 447 height 15
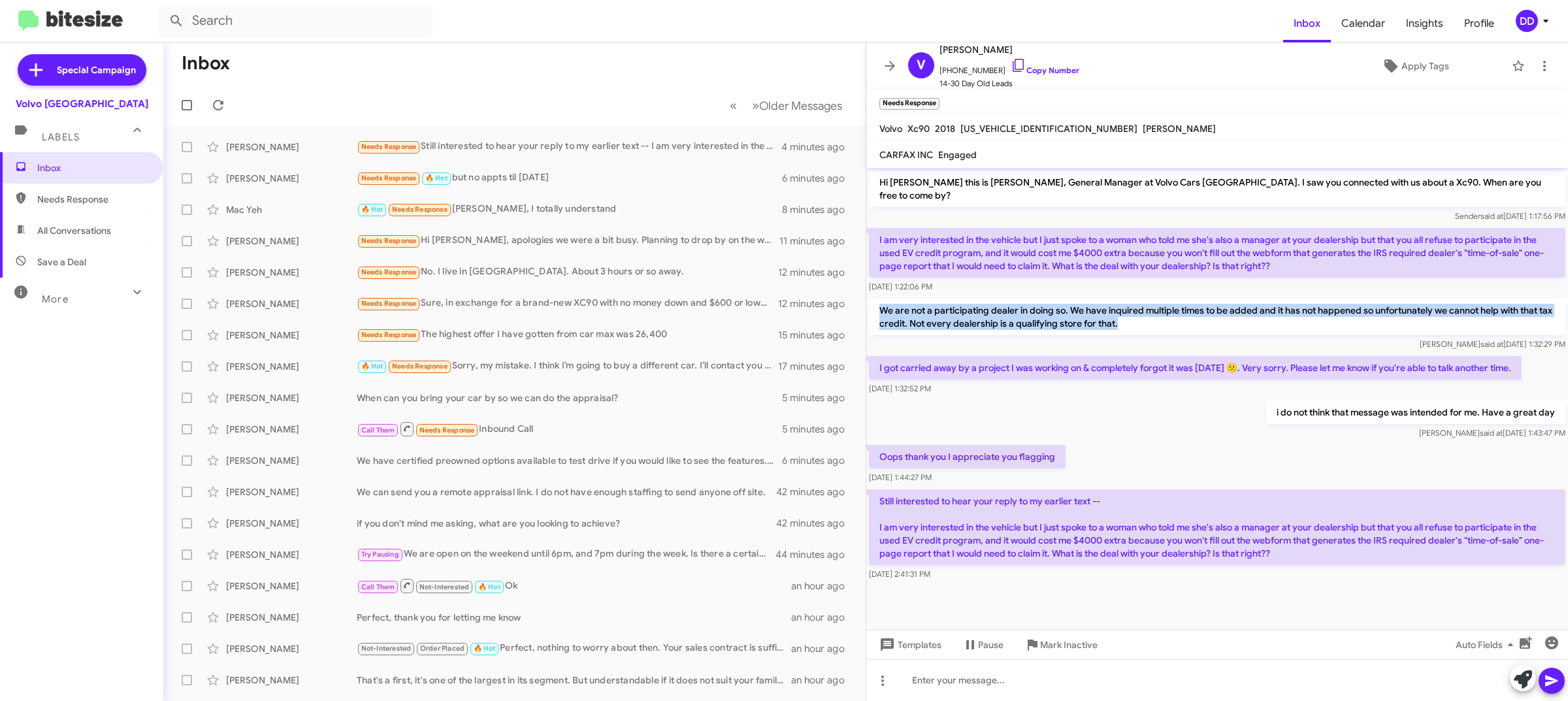
drag, startPoint x: 878, startPoint y: 295, endPoint x: 1142, endPoint y: 322, distance: 265.4
click at [1142, 322] on div "We are not a participating dealer in doing so. We have inquired multiple times …" at bounding box center [1217, 325] width 697 height 52
copy p "We are not a participating dealer in doing so. We have inquired multiple times …"
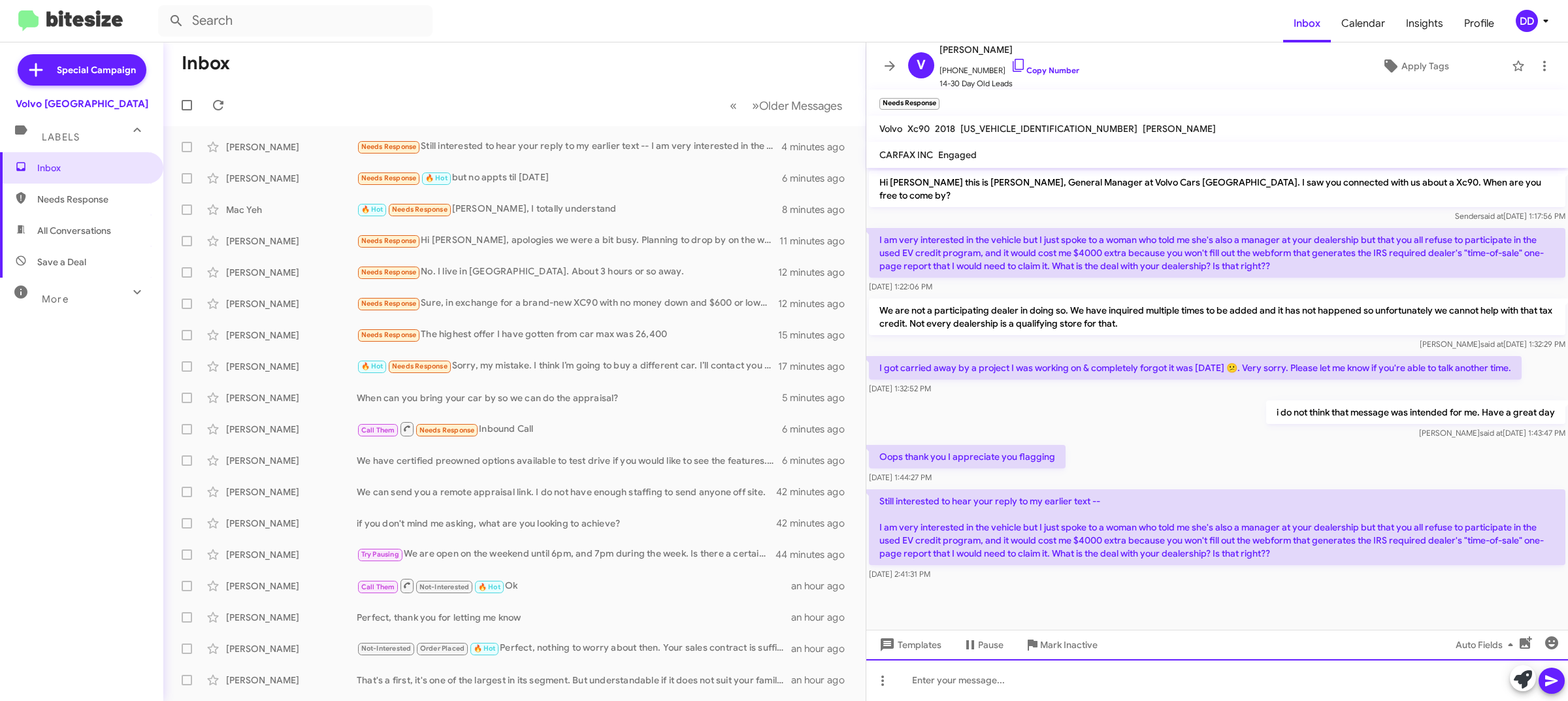
click at [1184, 680] on div at bounding box center [1217, 680] width 701 height 42
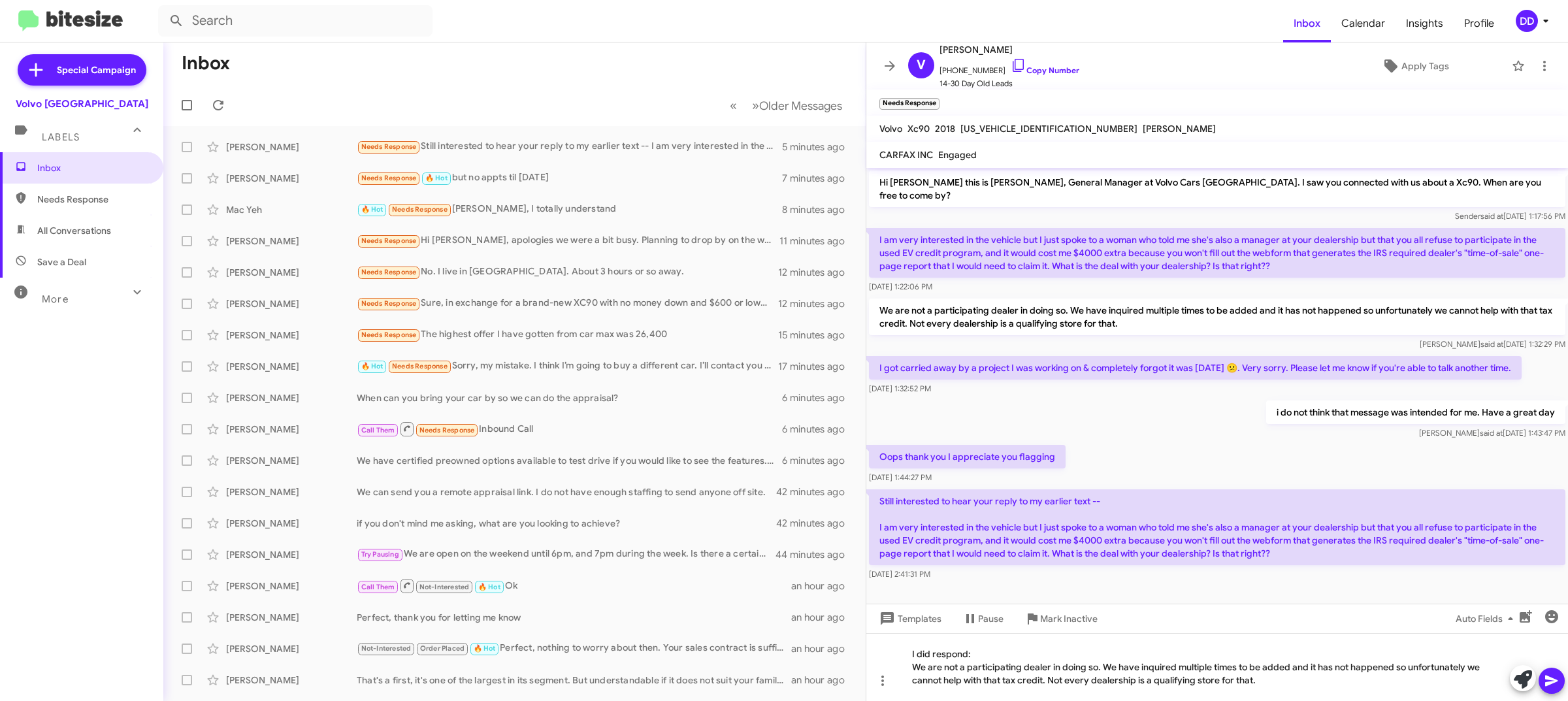
click at [1557, 670] on span at bounding box center [1551, 681] width 16 height 26
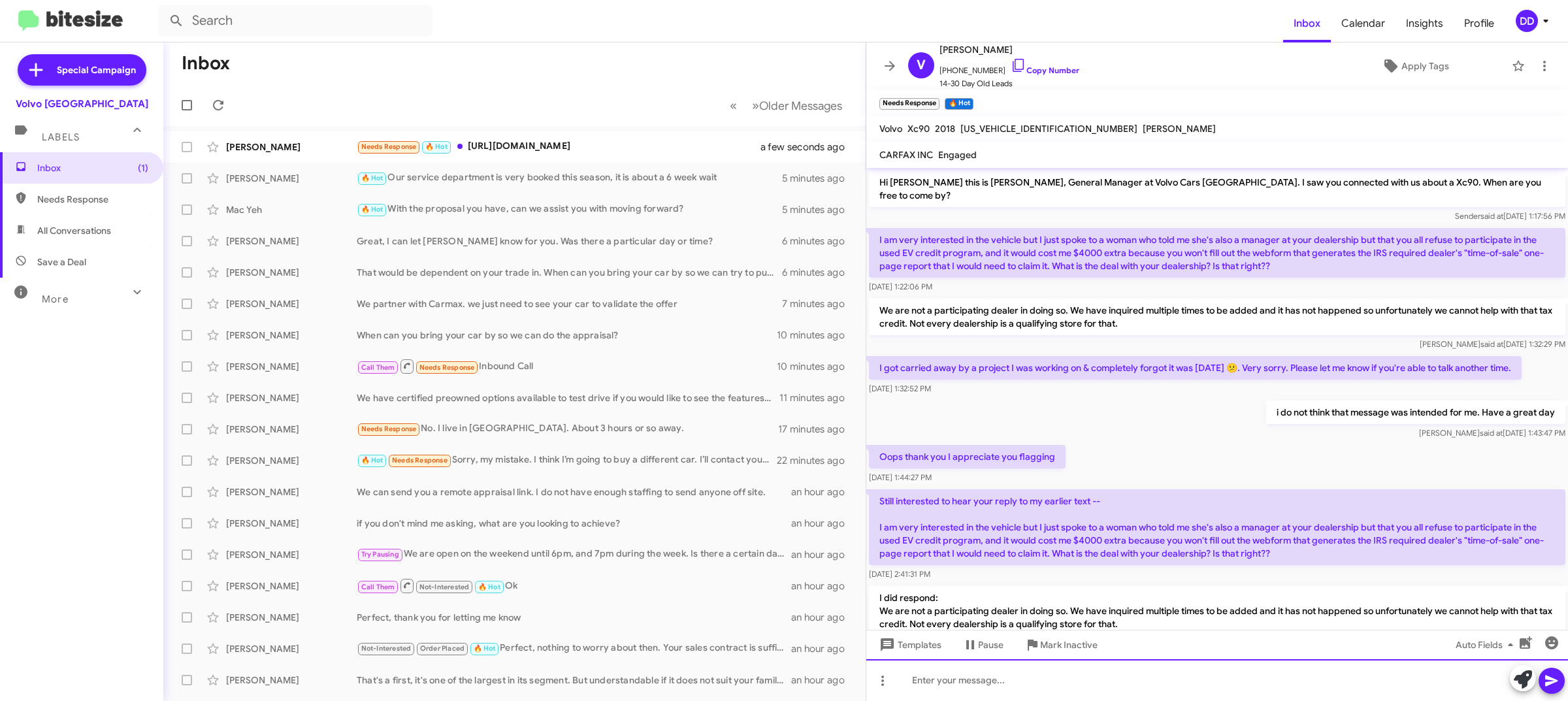
scroll to position [157, 0]
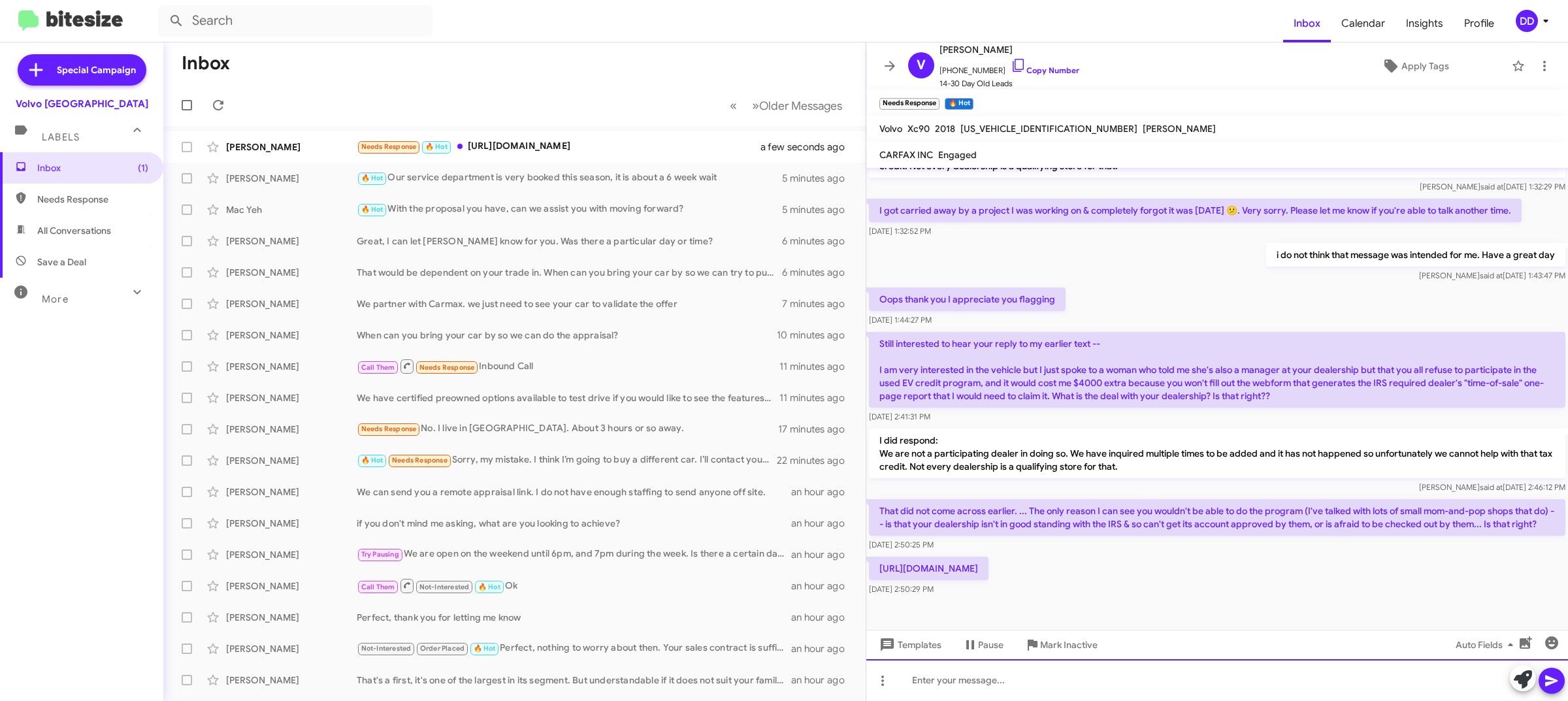
click at [1168, 681] on div at bounding box center [1217, 680] width 701 height 42
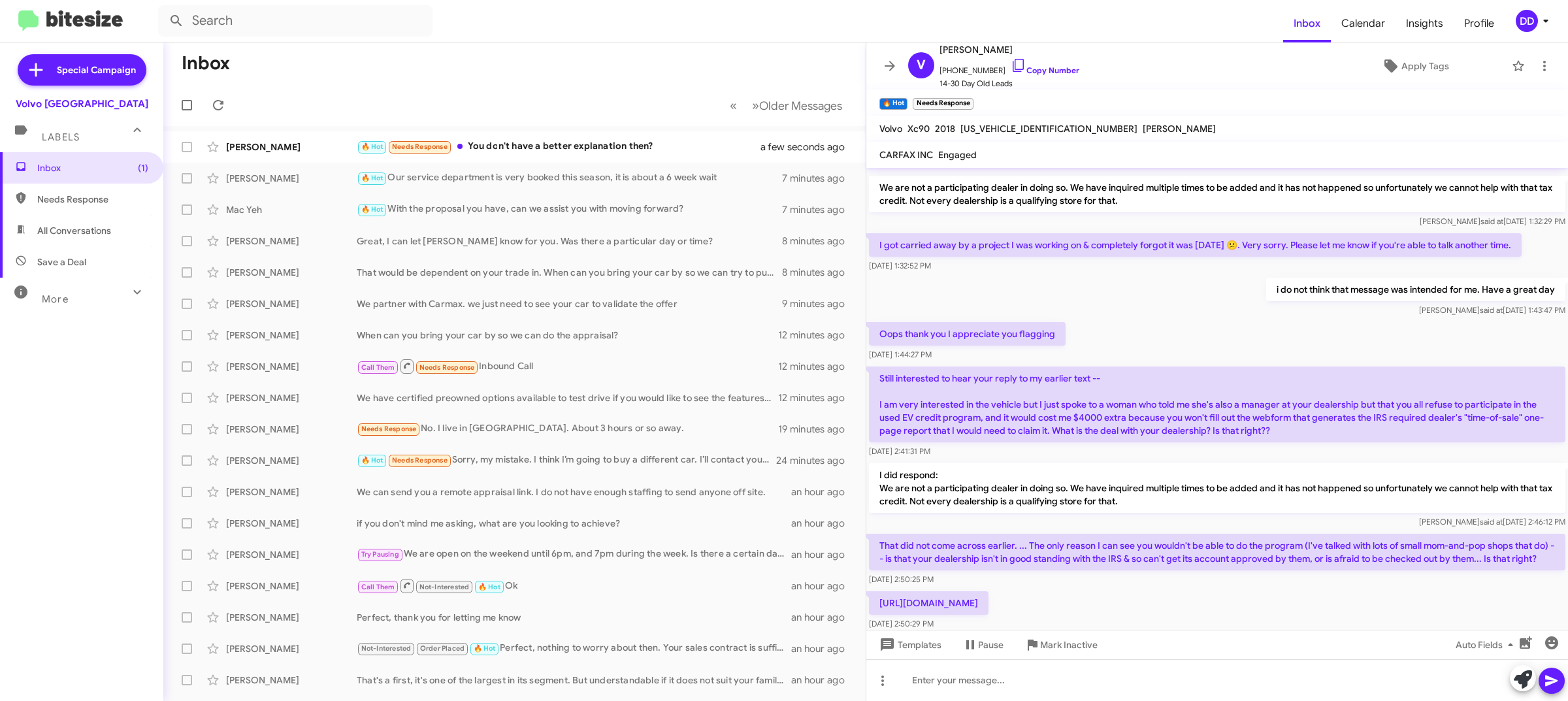
scroll to position [348, 0]
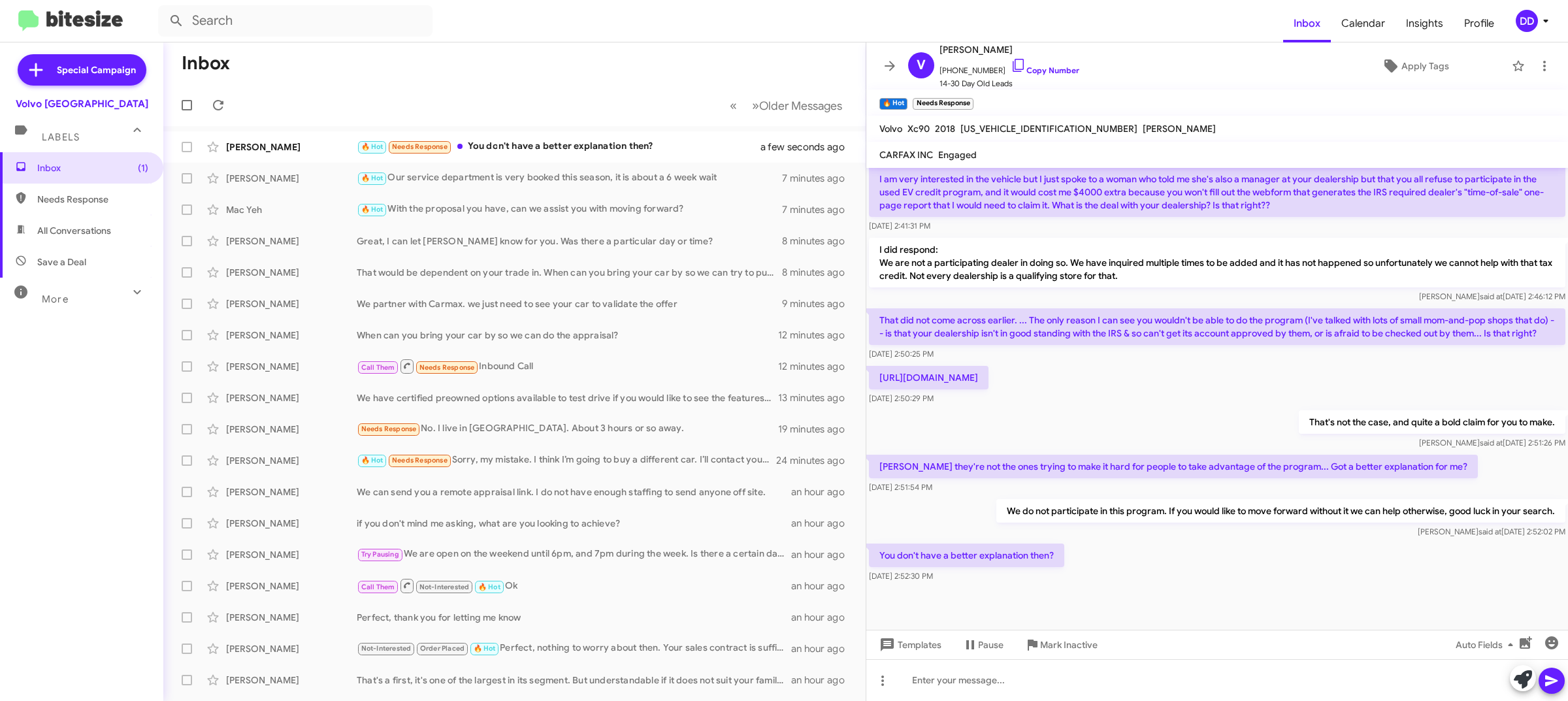
click at [449, 66] on mat-toolbar-row "Inbox" at bounding box center [514, 63] width 702 height 42
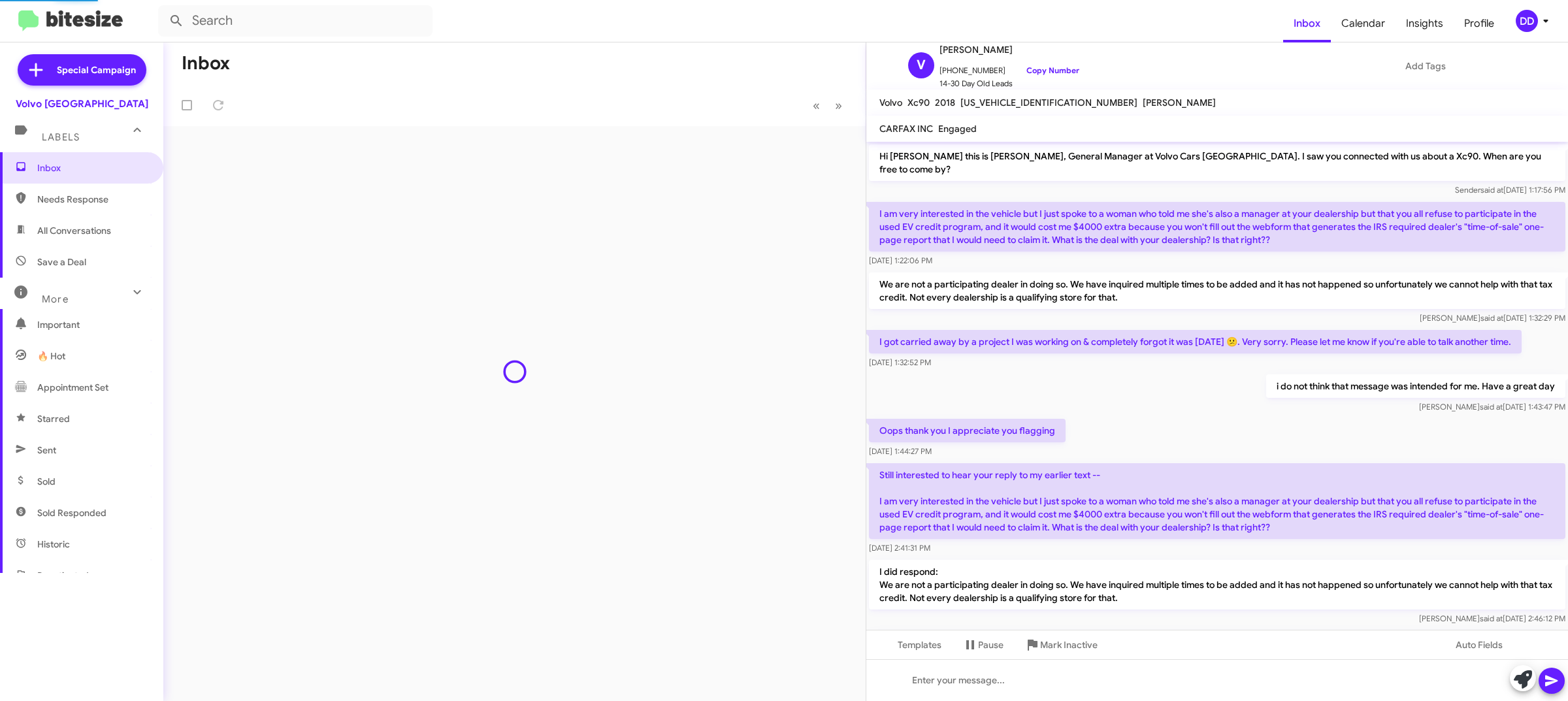
scroll to position [321, 0]
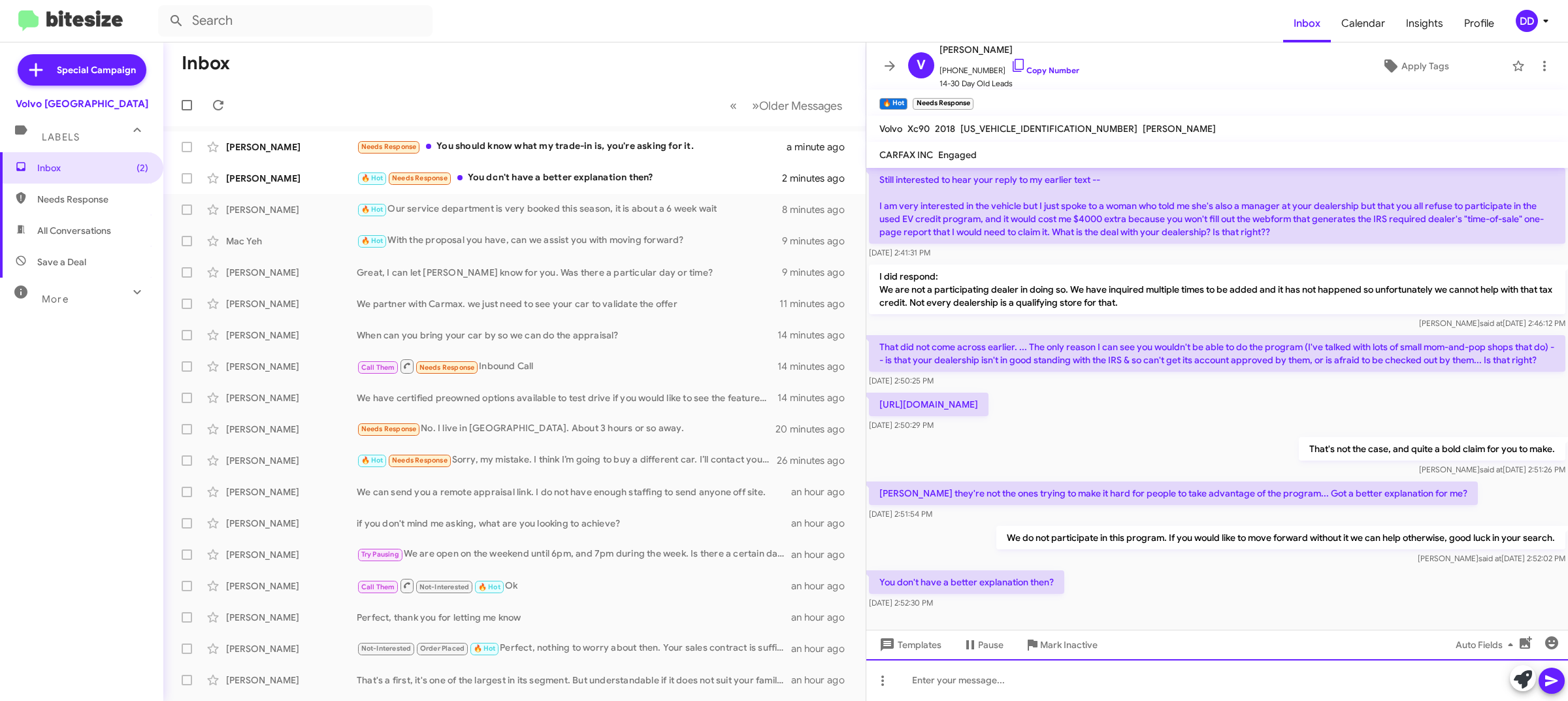
click at [1102, 679] on div at bounding box center [1217, 680] width 701 height 42
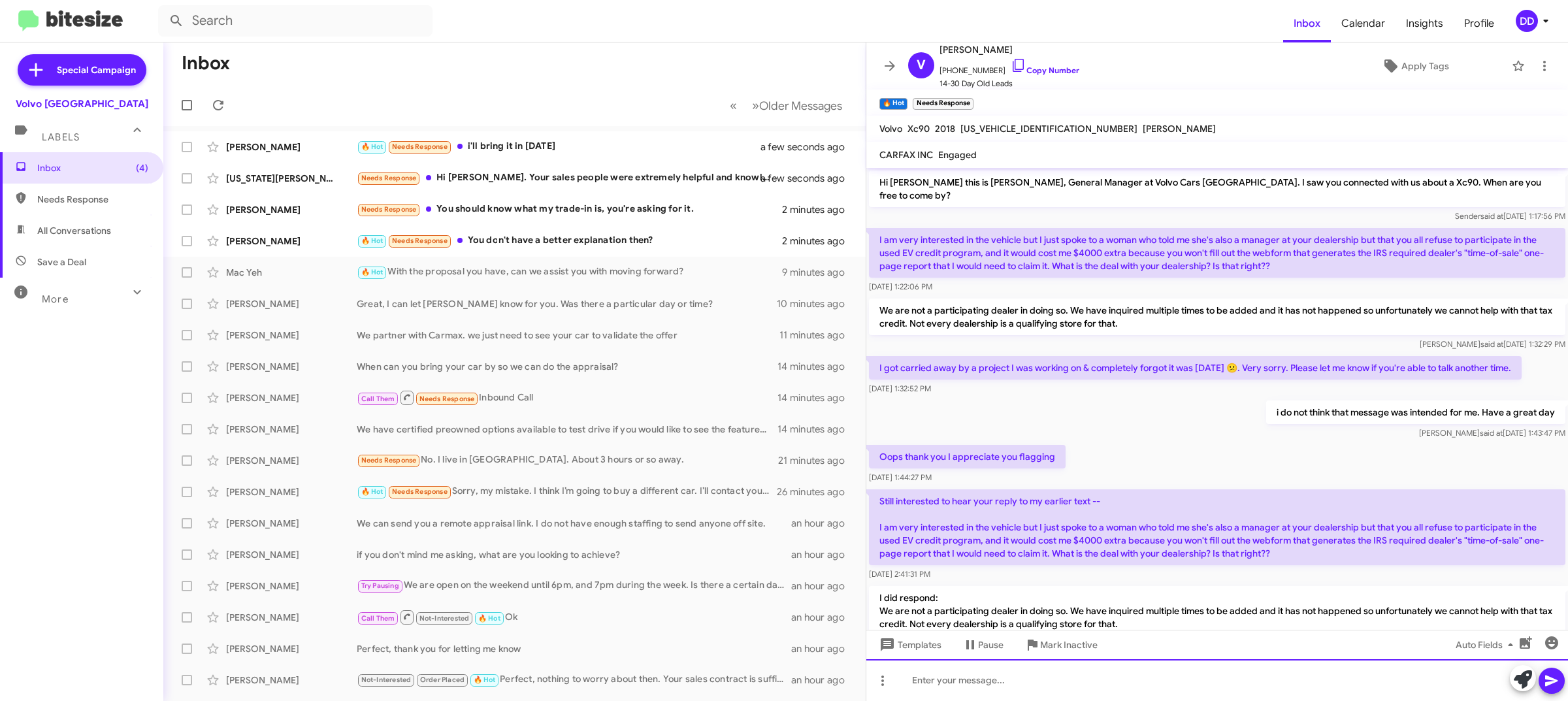
scroll to position [396, 0]
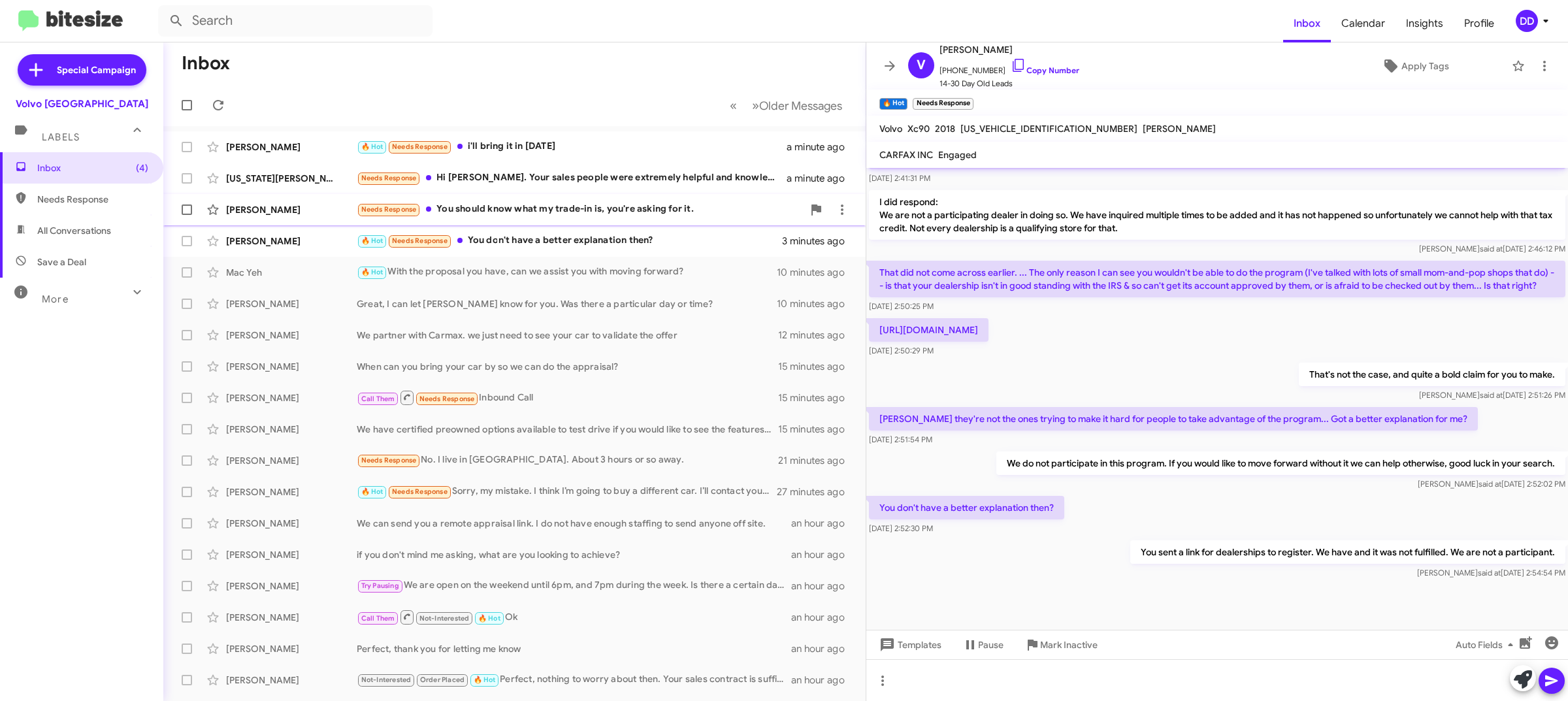
click at [598, 205] on div "Needs Response You should know what my trade-in is, you're asking for it." at bounding box center [580, 210] width 447 height 15
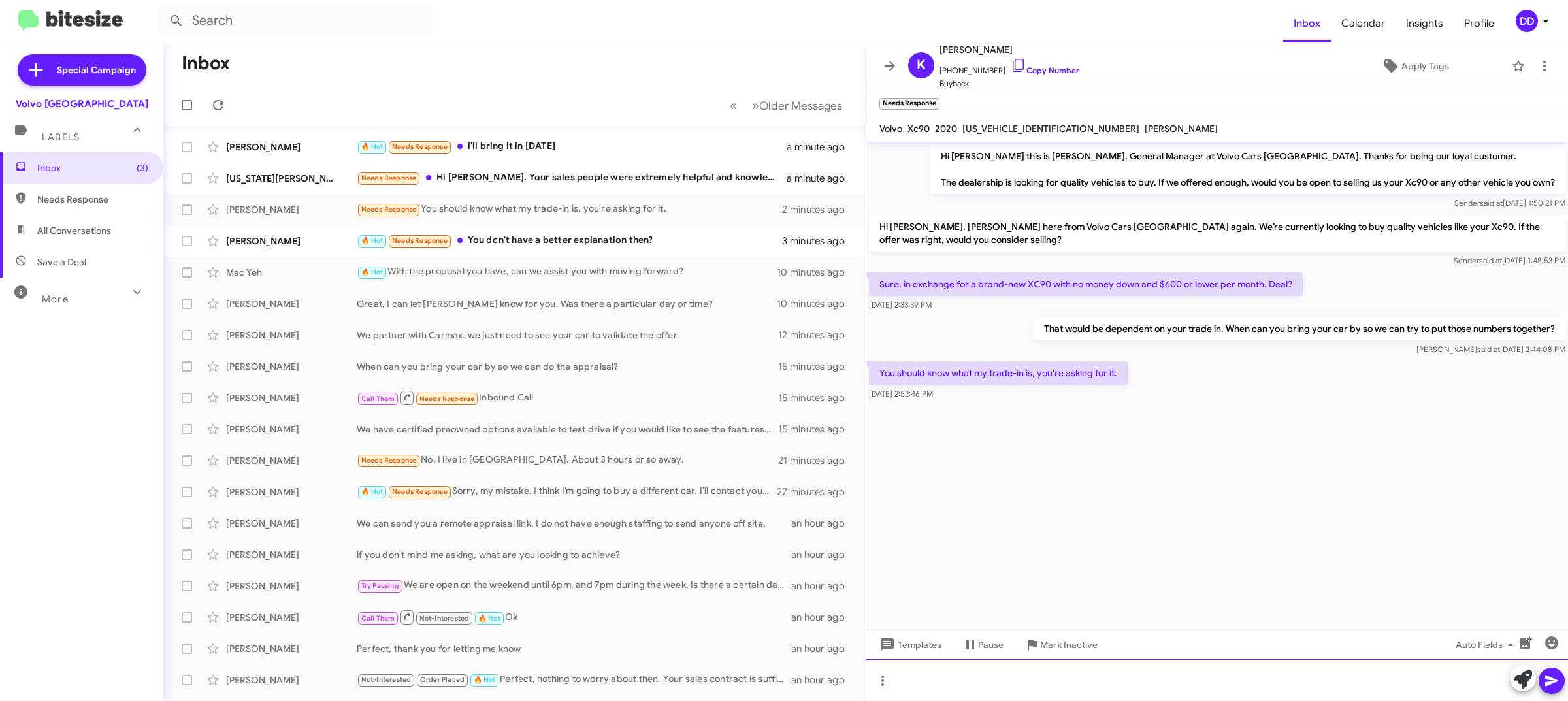
click at [1239, 686] on div at bounding box center [1217, 680] width 701 height 42
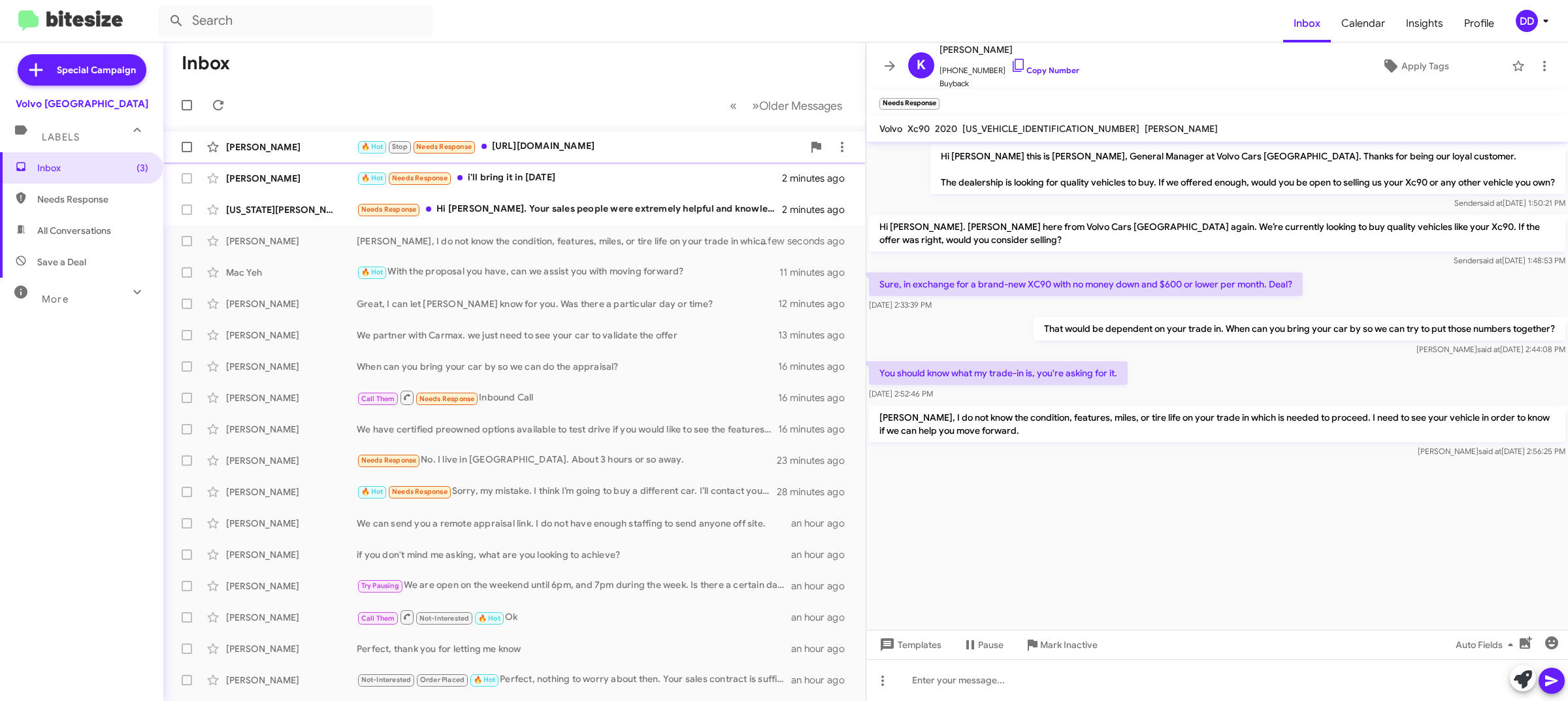
click at [533, 141] on div "🔥 Hot Stop Needs Response https://www.irs.gov/credits-deductions/frequently-ask…" at bounding box center [580, 147] width 447 height 15
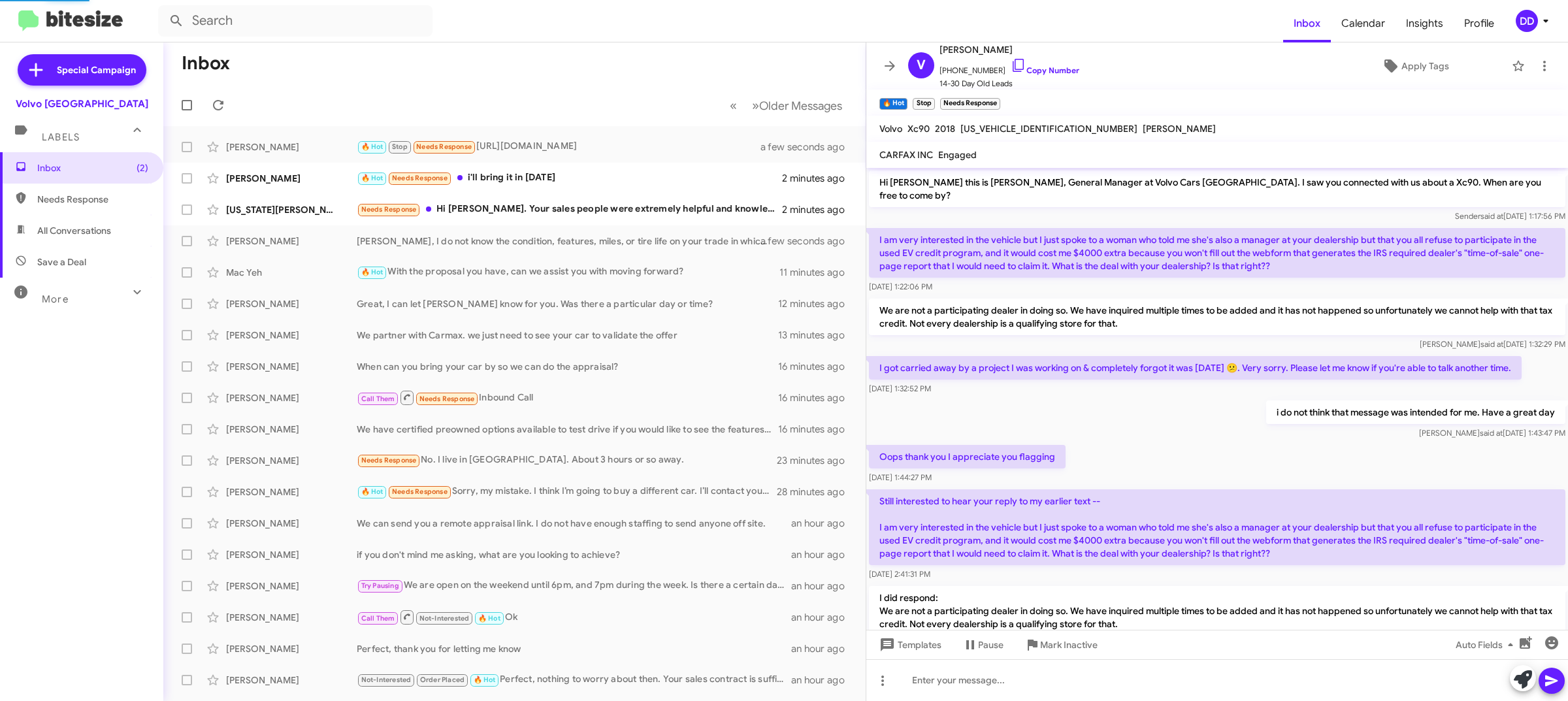
scroll to position [518, 0]
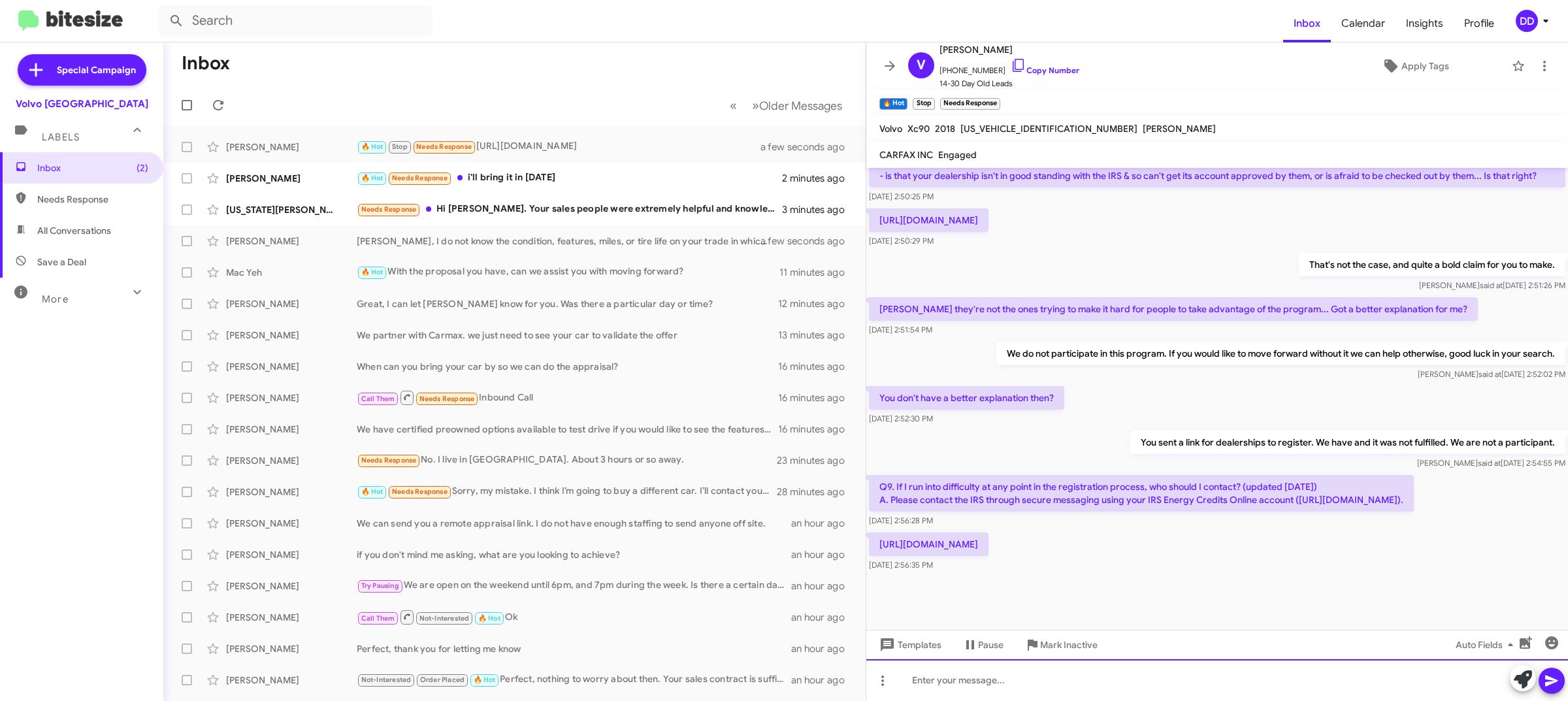
click at [1202, 677] on div at bounding box center [1217, 680] width 701 height 42
click at [1173, 683] on div "Vikram, you are having a hard time accepting my answer. Let;s part w" at bounding box center [1217, 680] width 701 height 42
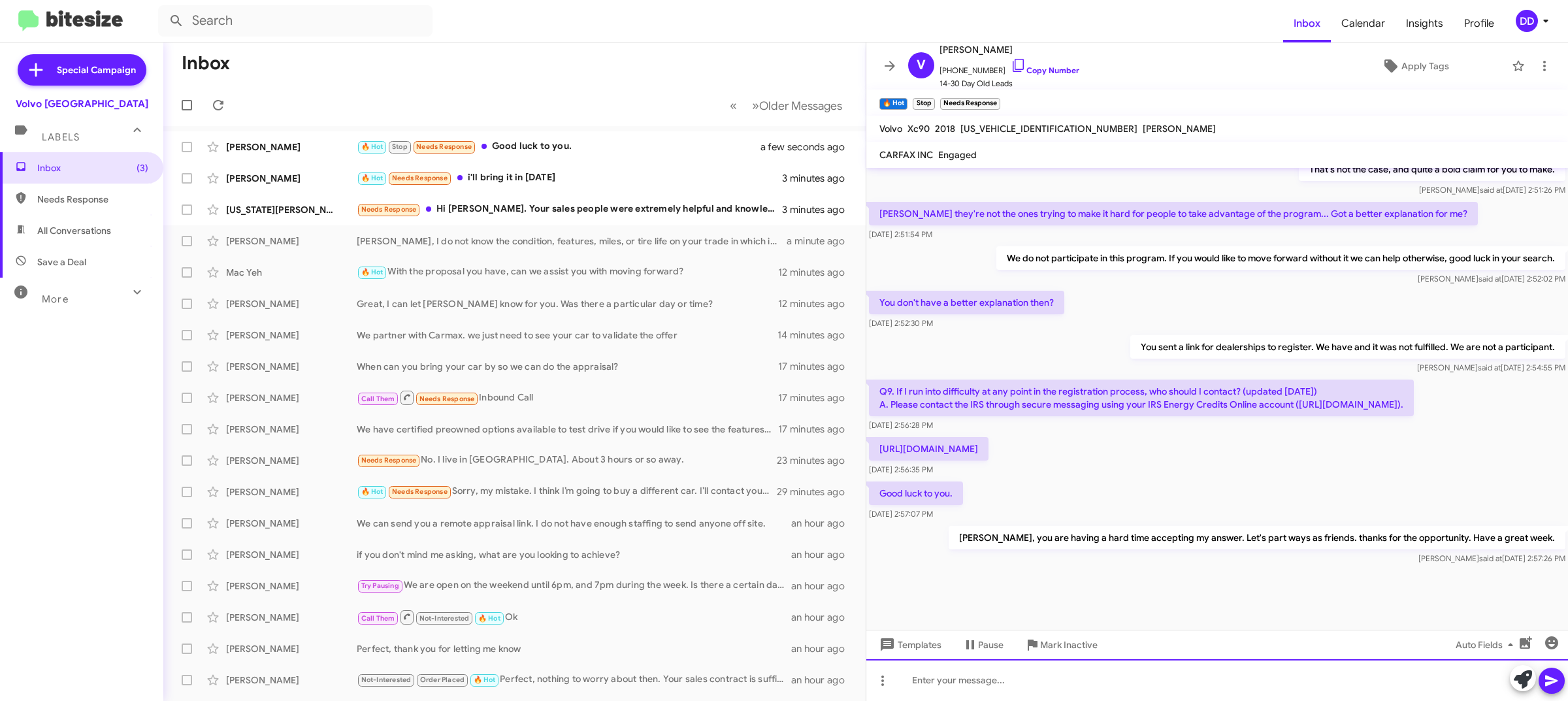
scroll to position [613, 0]
click at [1402, 70] on span "Apply Tags" at bounding box center [1425, 66] width 47 height 24
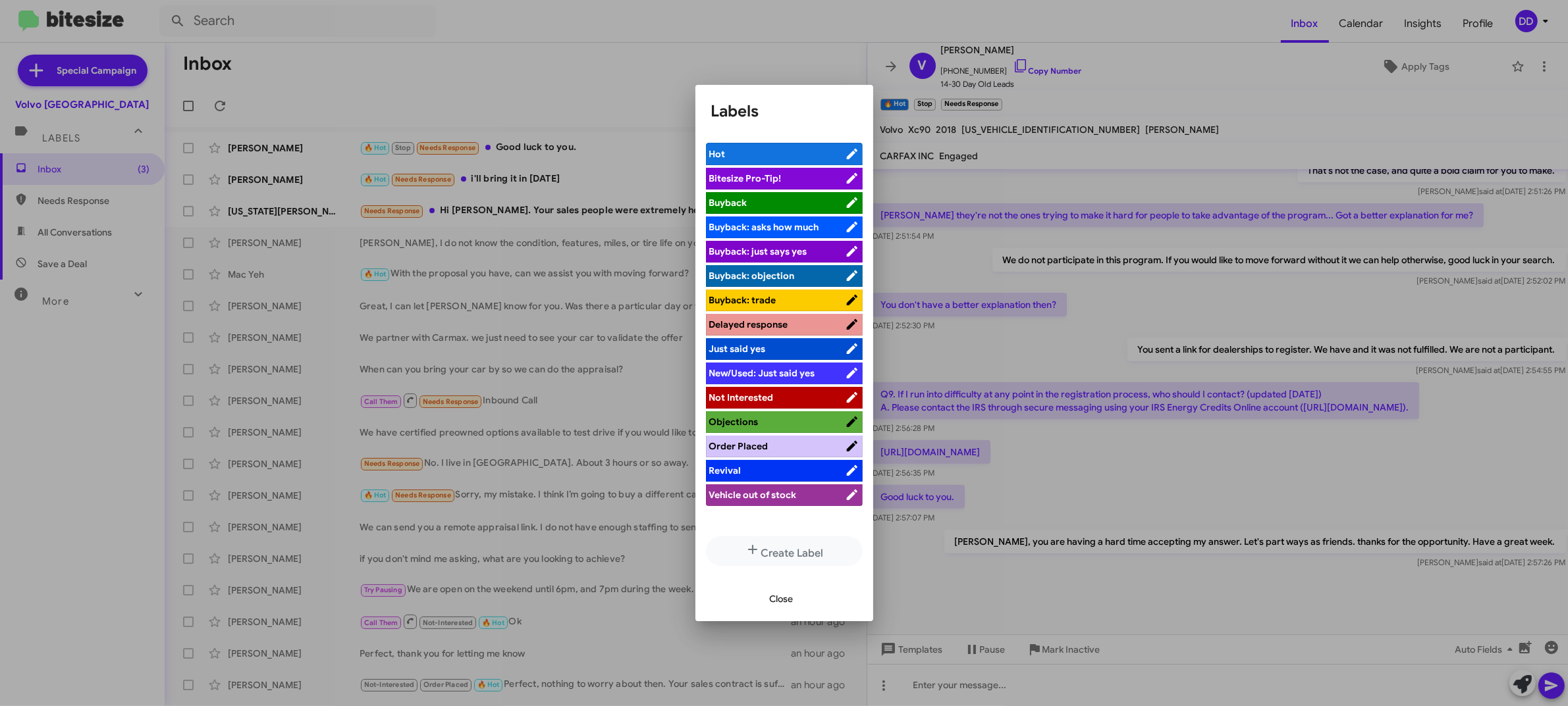
click at [780, 398] on span "Not Interested" at bounding box center [777, 397] width 136 height 13
click at [574, 76] on div at bounding box center [784, 353] width 1568 height 706
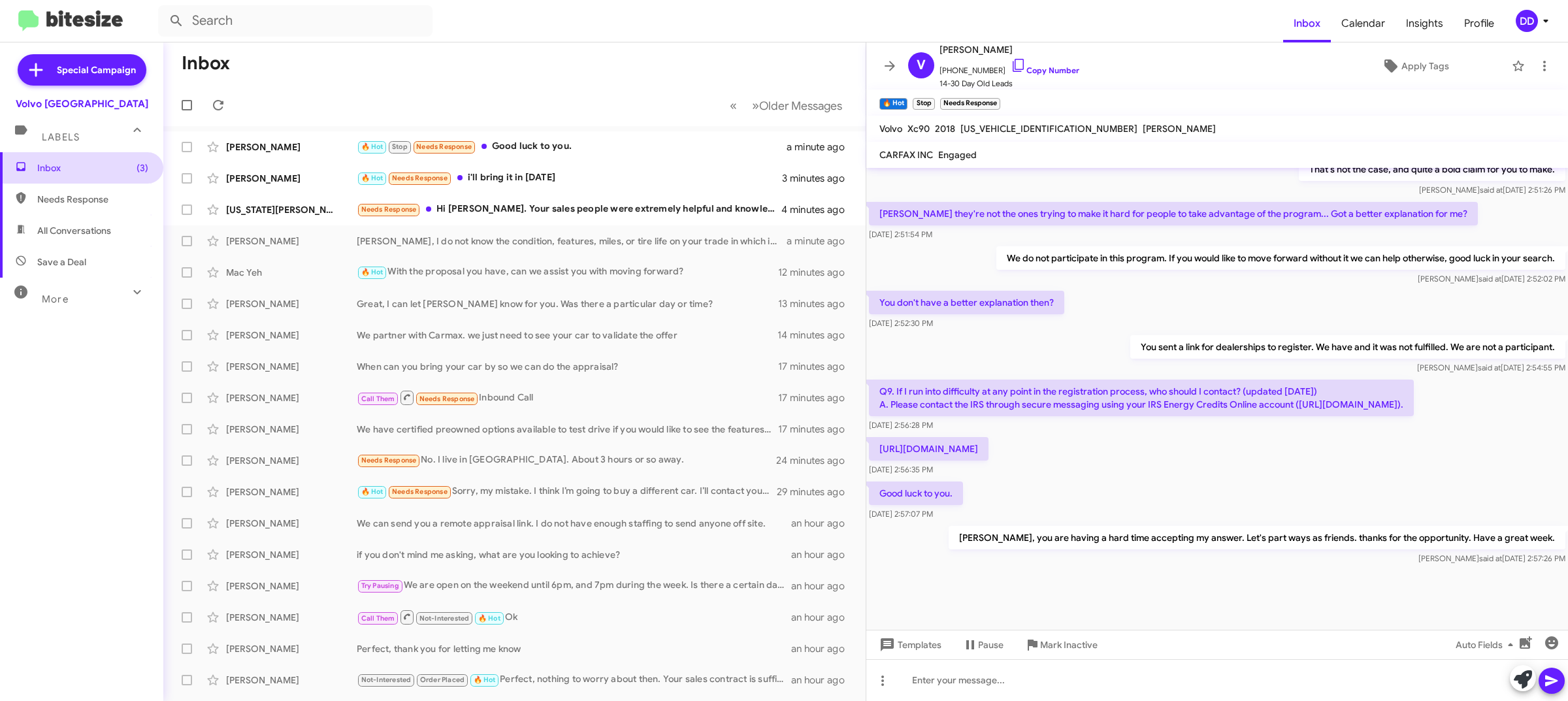
click at [50, 170] on span "Inbox (3)" at bounding box center [92, 168] width 111 height 13
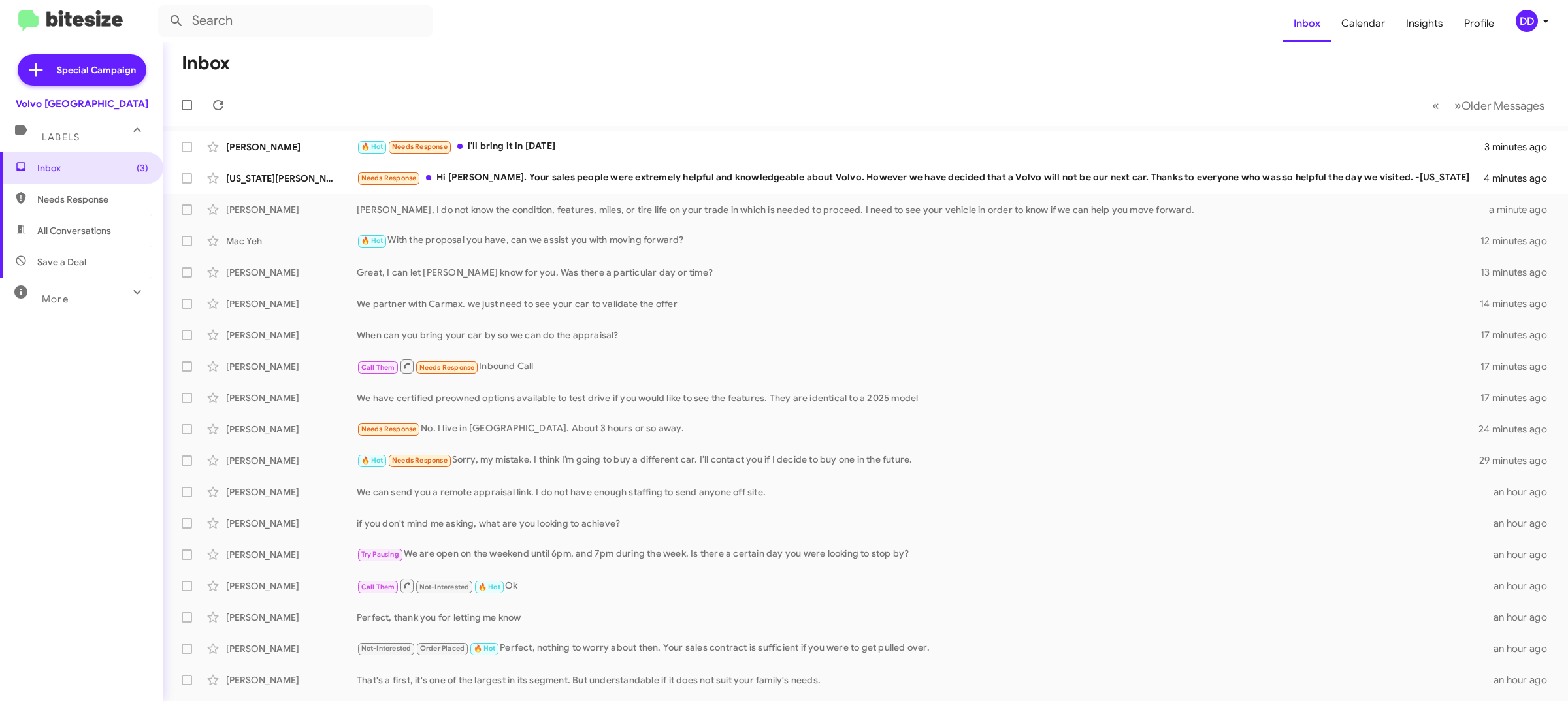
click at [601, 40] on mat-toolbar "Inbox Calendar Insights Profile DD" at bounding box center [784, 21] width 1568 height 42
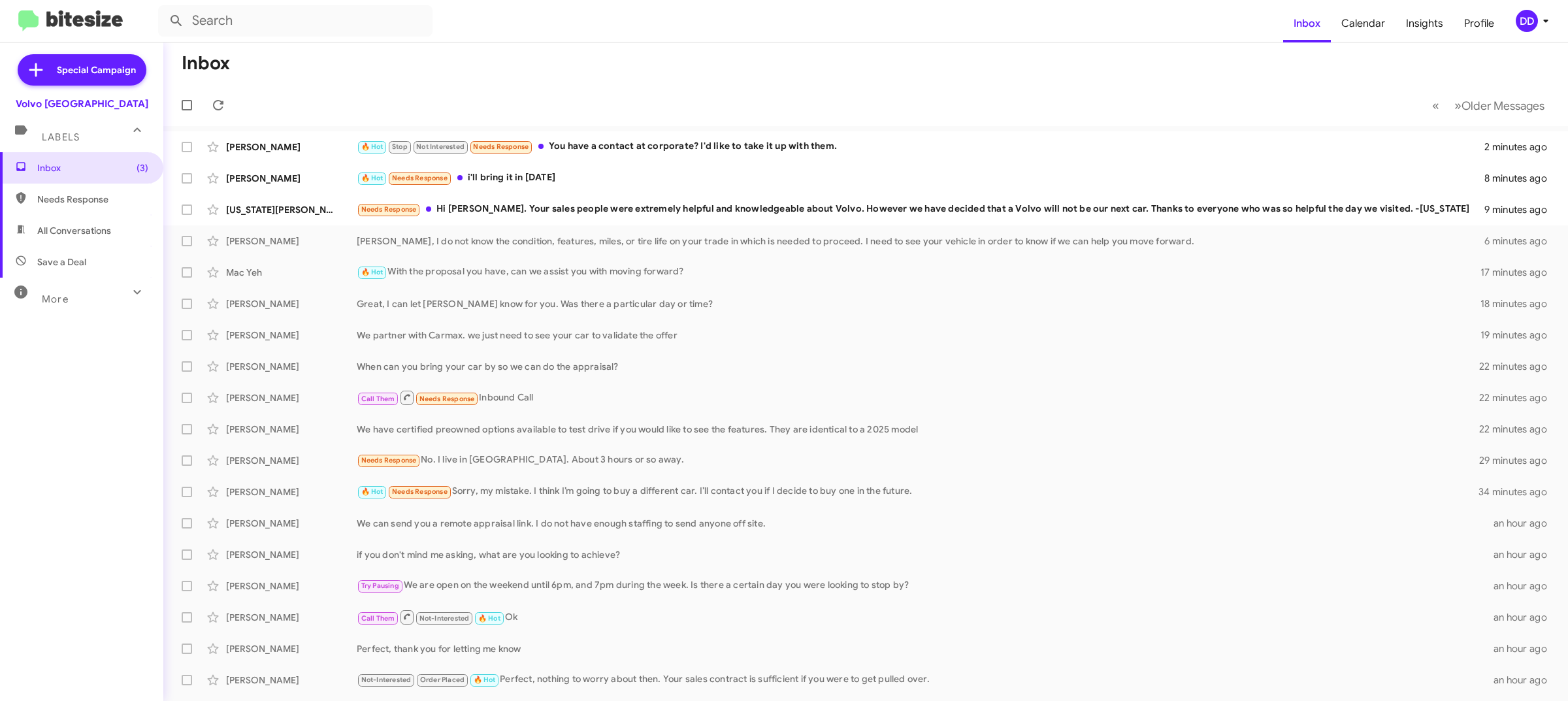
click at [1088, 96] on mat-toolbar-row "« Previous » Next Older Messages" at bounding box center [865, 105] width 1404 height 42
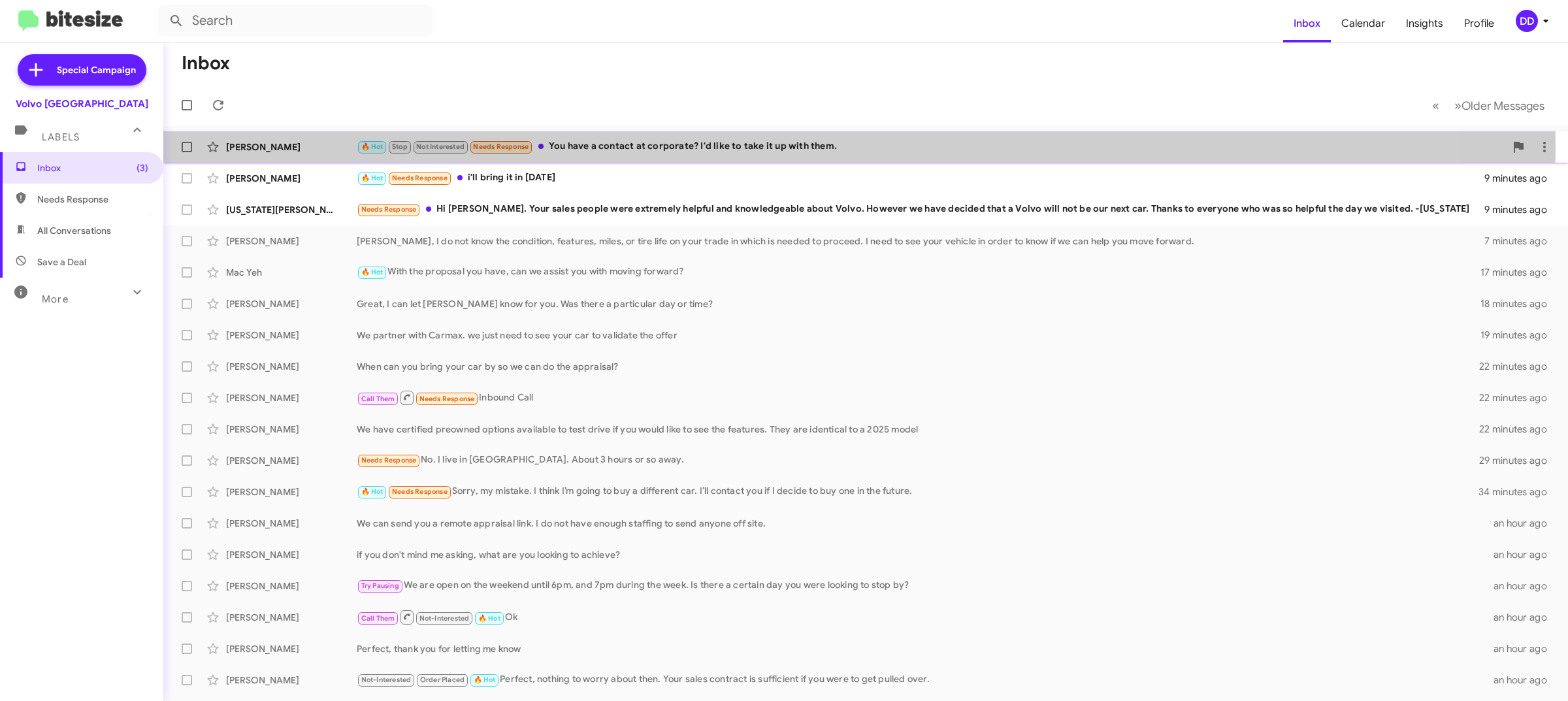
click at [761, 147] on div "🔥 Hot Stop Not Interested Needs Response You have a contact at corporate? I'd l…" at bounding box center [931, 147] width 1149 height 15
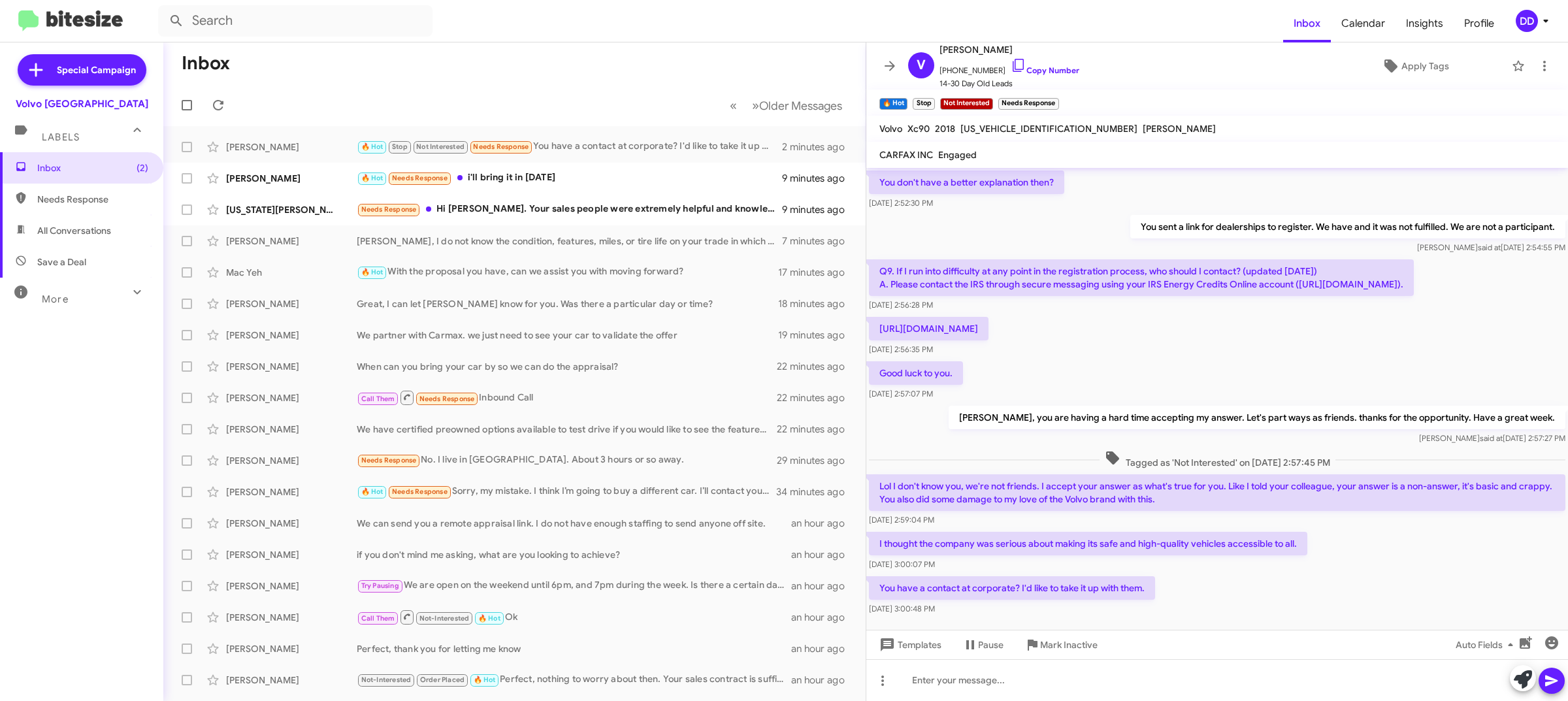
scroll to position [615, 0]
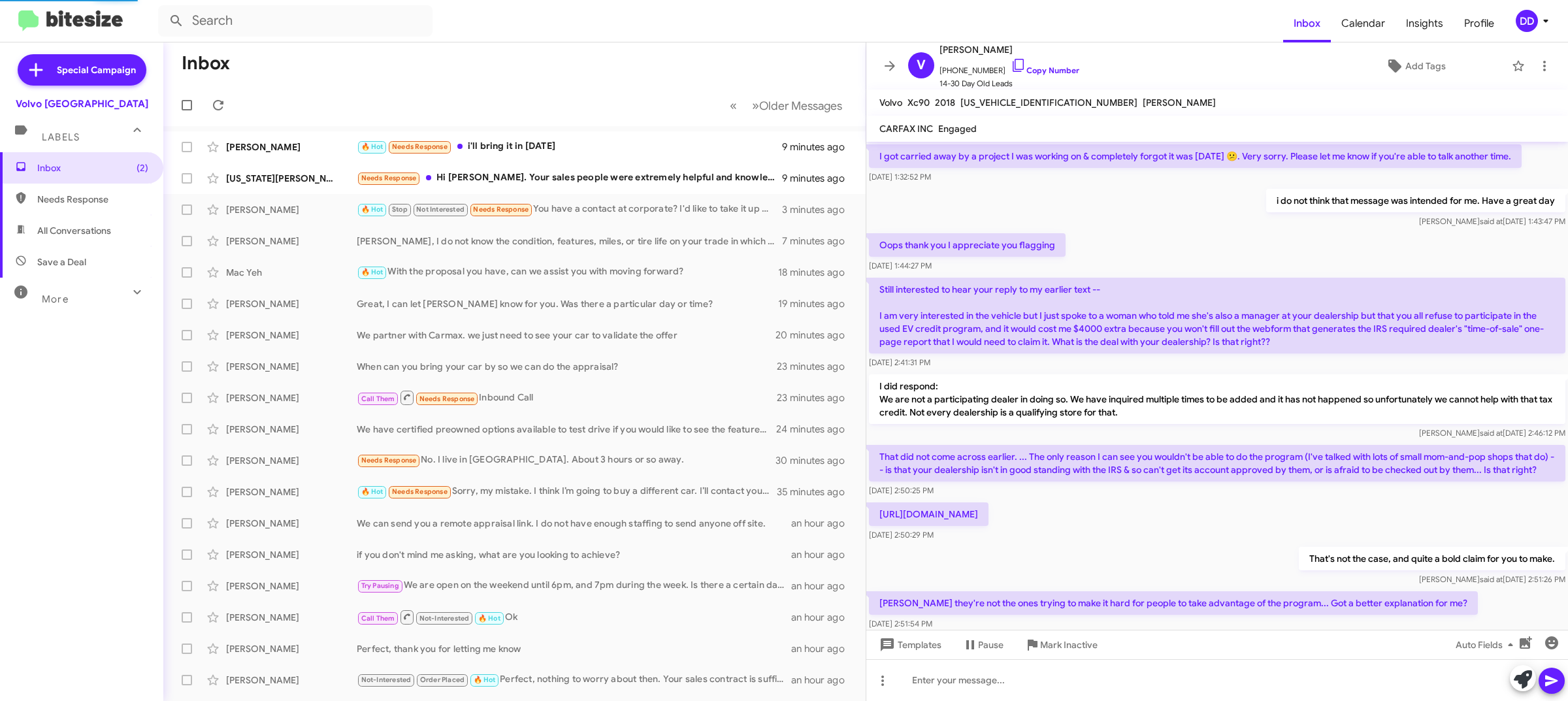
scroll to position [588, 0]
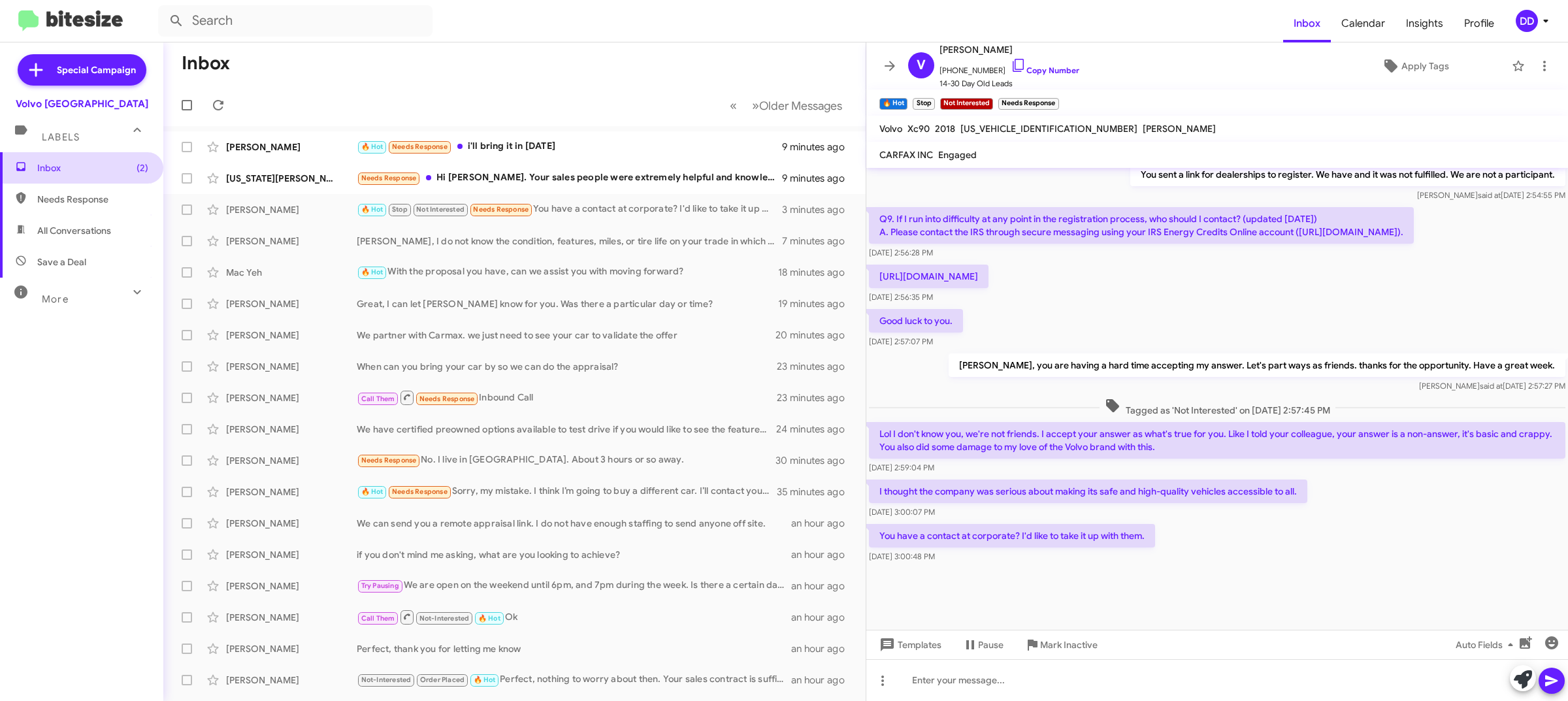
click at [49, 174] on span "Inbox (2)" at bounding box center [81, 168] width 163 height 31
